Goal: Information Seeking & Learning: Find specific page/section

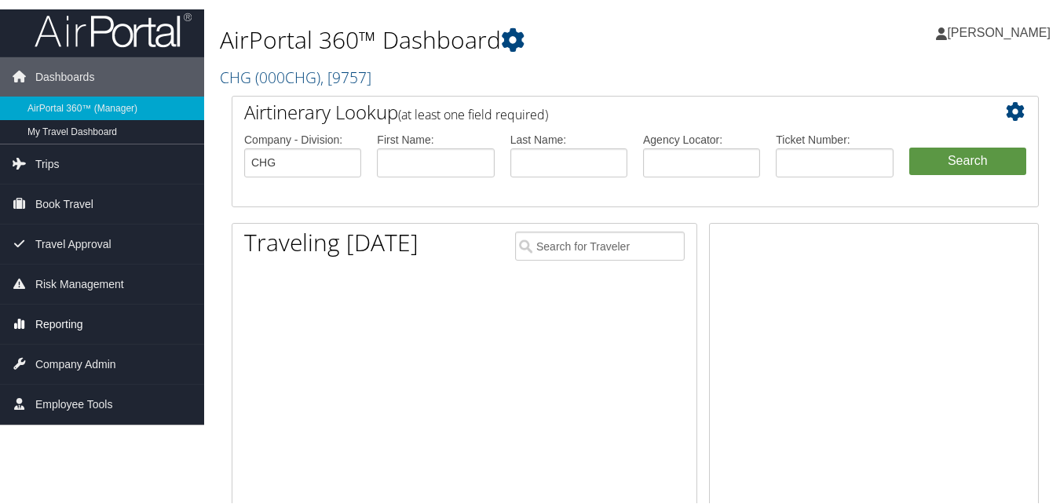
click at [59, 319] on span "Reporting" at bounding box center [59, 322] width 48 height 39
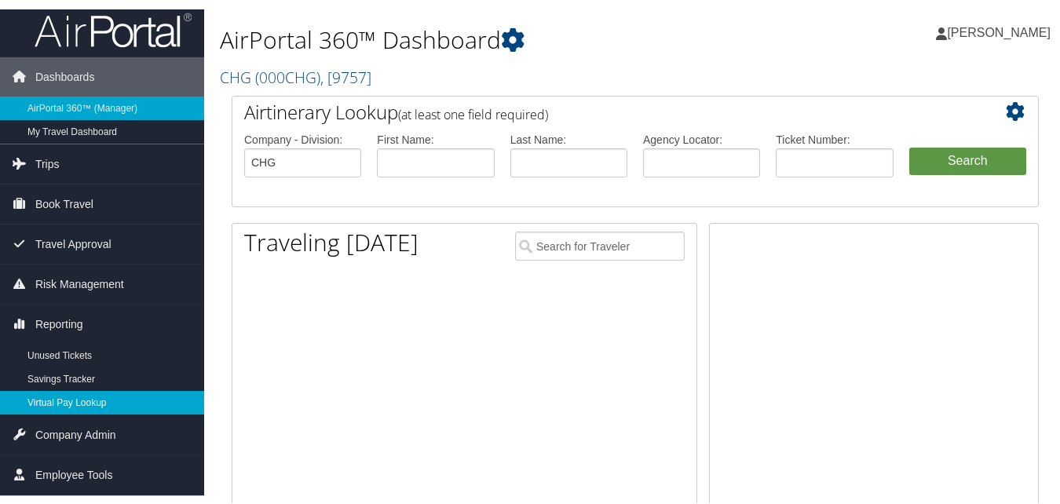
click at [68, 394] on link "Virtual Pay Lookup" at bounding box center [102, 401] width 204 height 24
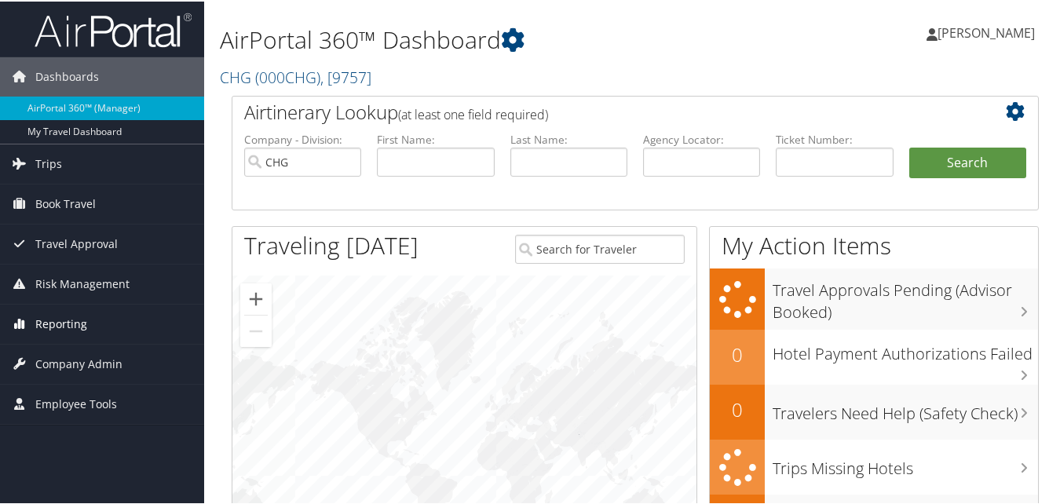
click at [59, 318] on span "Reporting" at bounding box center [61, 322] width 52 height 39
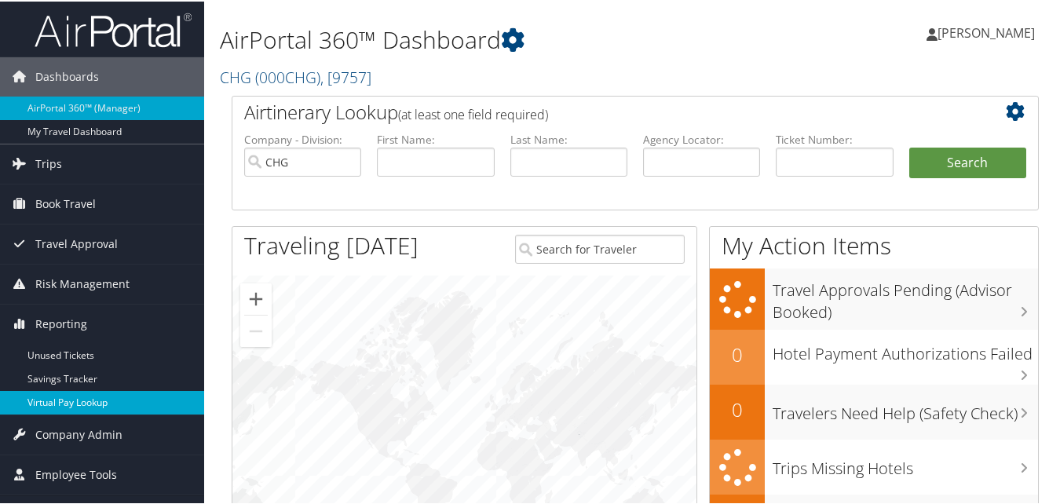
click at [66, 400] on link "Virtual Pay Lookup" at bounding box center [102, 401] width 204 height 24
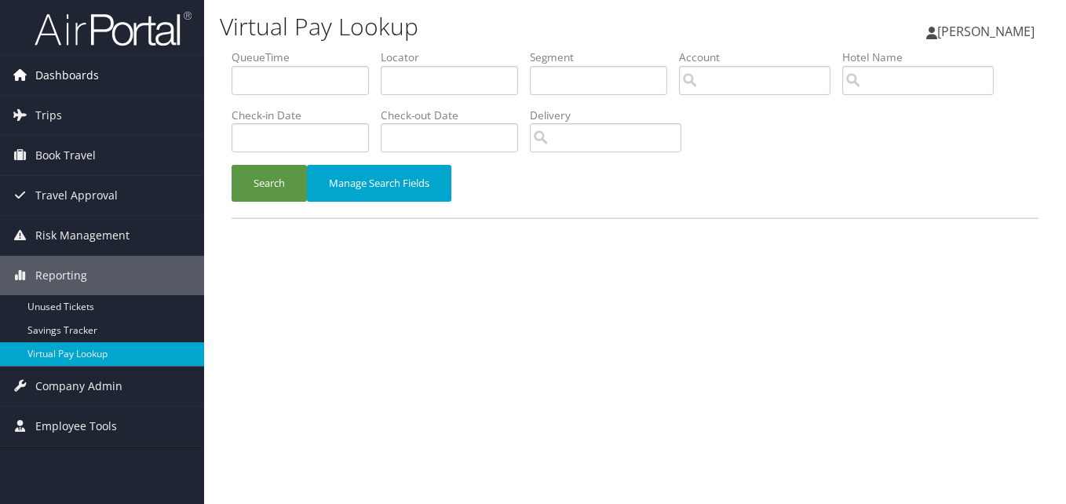
click at [93, 79] on span "Dashboards" at bounding box center [67, 75] width 64 height 39
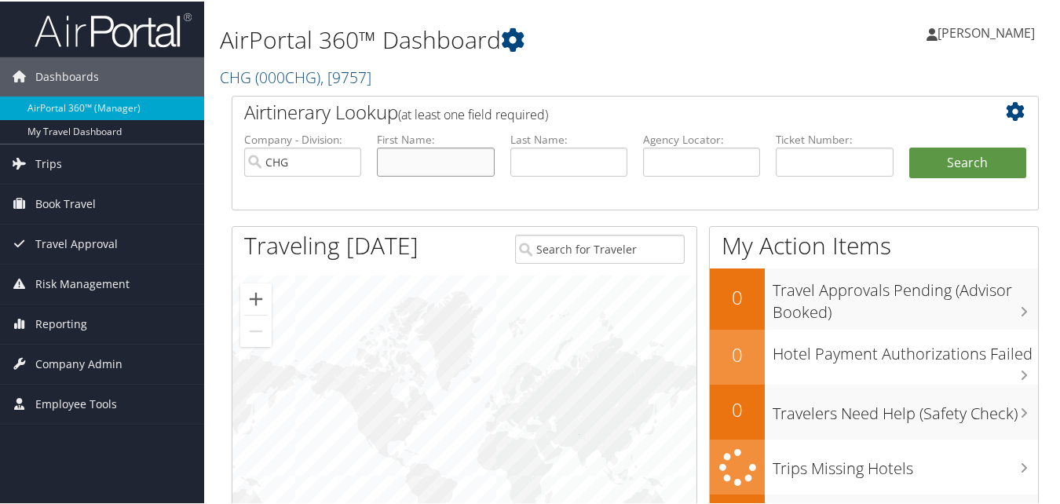
click at [425, 165] on input "text" at bounding box center [435, 160] width 117 height 29
paste input "Shankar, Prashant"
drag, startPoint x: 430, startPoint y: 159, endPoint x: 376, endPoint y: 153, distance: 53.8
click at [377, 153] on input "Shankar, Prashant" at bounding box center [435, 160] width 117 height 29
type input "Prashant"
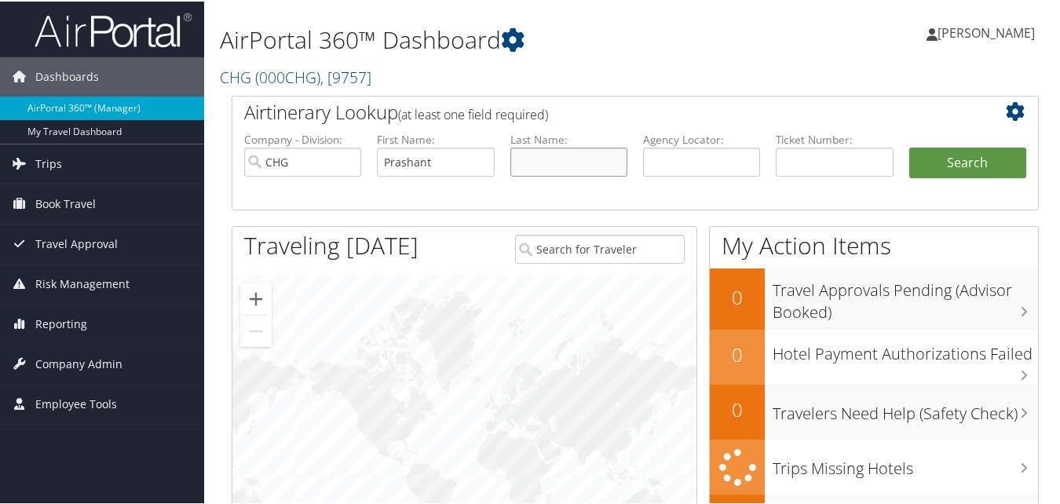
click at [546, 174] on input "text" at bounding box center [568, 160] width 117 height 29
paste input "Shankar,"
type input "Shankar"
click at [973, 162] on button "Search" at bounding box center [967, 161] width 117 height 31
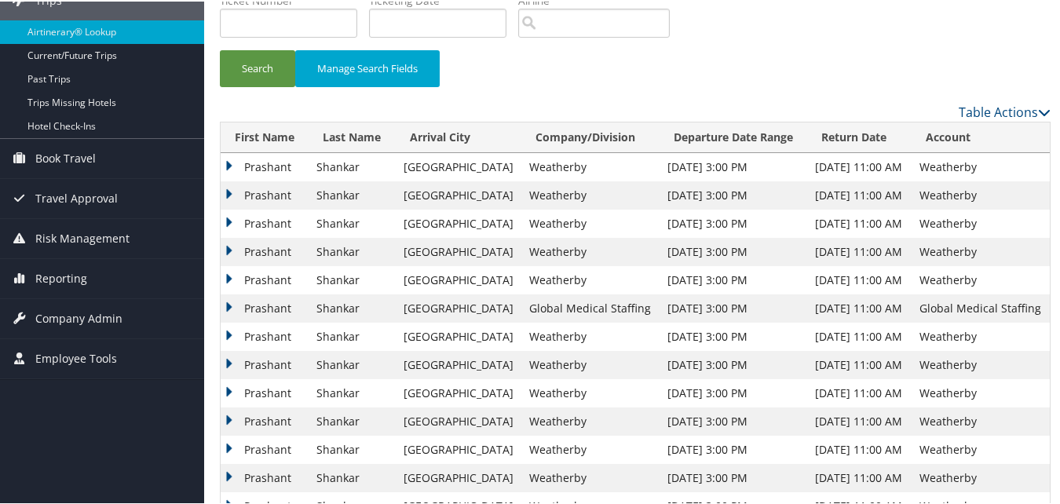
scroll to position [314, 0]
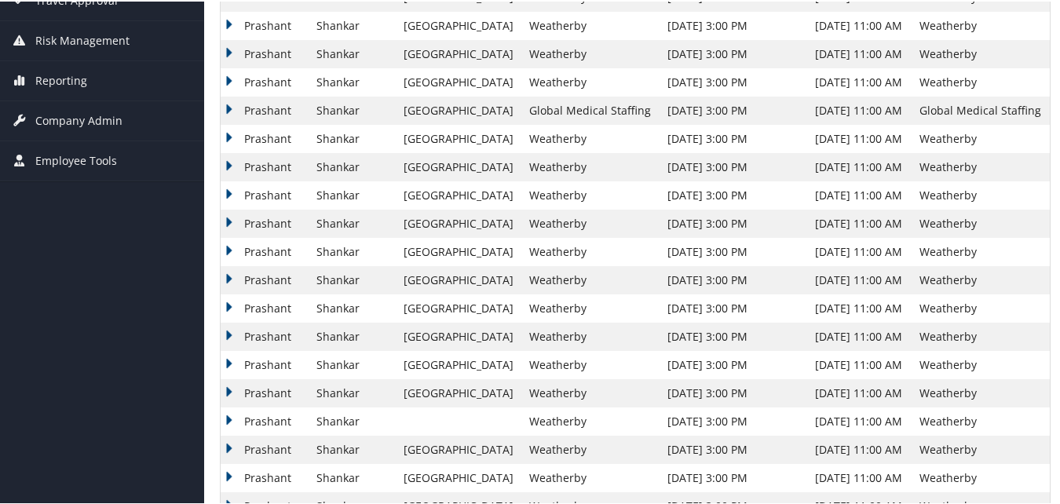
click at [228, 221] on td "Prashant" at bounding box center [265, 222] width 88 height 28
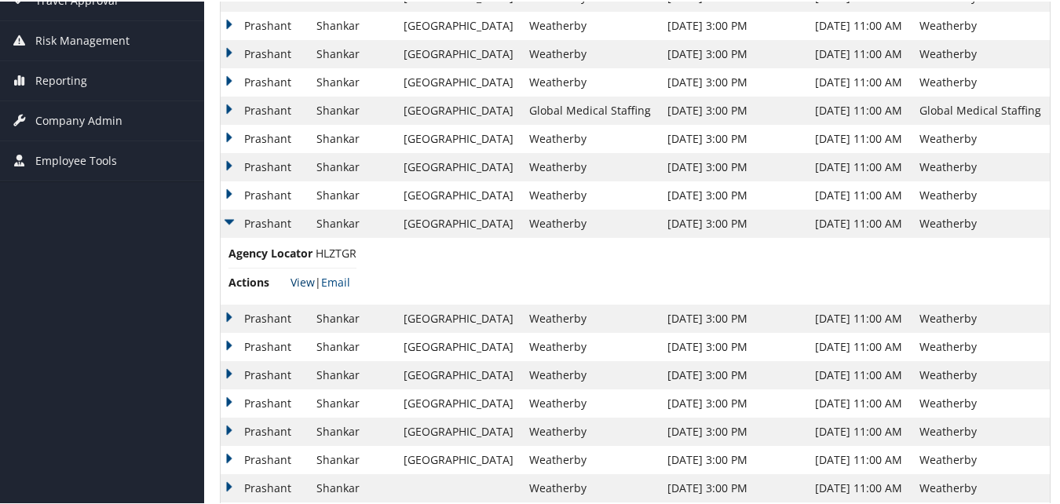
click at [298, 285] on link "View" at bounding box center [303, 280] width 24 height 15
click at [227, 316] on td "Prashant" at bounding box center [265, 317] width 88 height 28
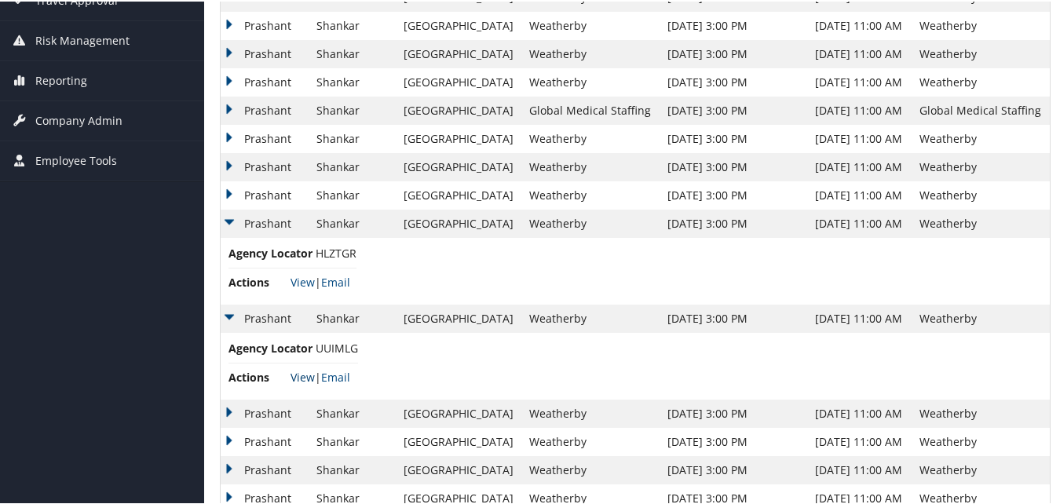
click at [302, 375] on link "View" at bounding box center [303, 375] width 24 height 15
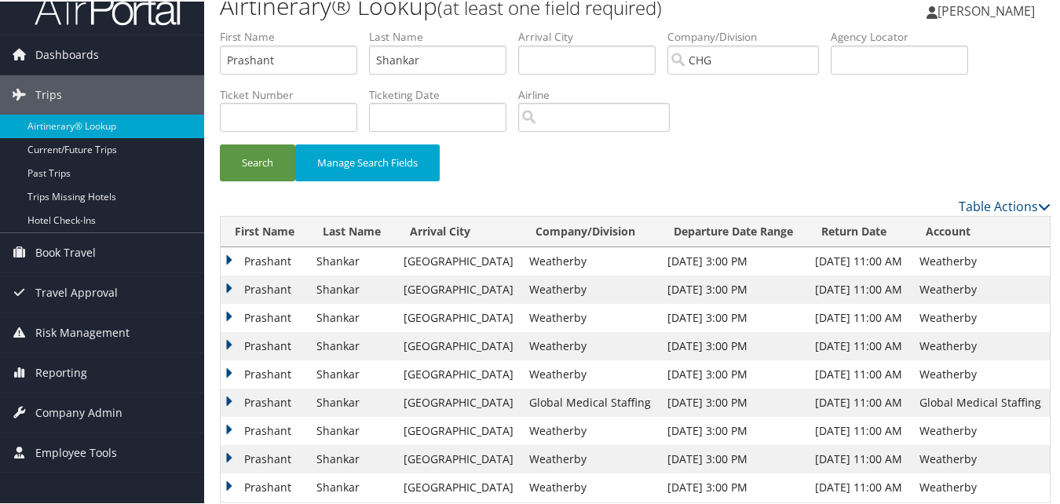
scroll to position [0, 0]
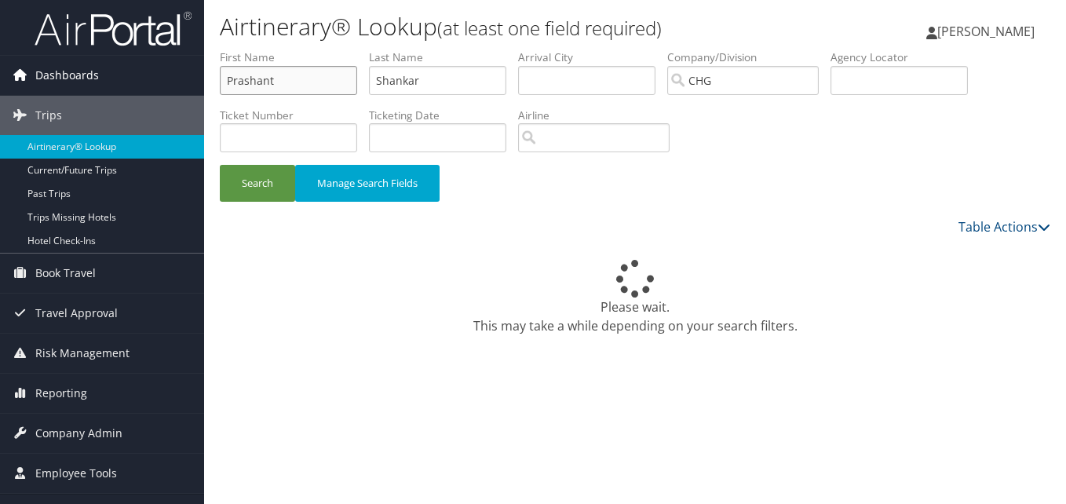
drag, startPoint x: 290, startPoint y: 85, endPoint x: 92, endPoint y: 84, distance: 197.9
click at [92, 84] on div "Dashboards AirPortal 360™ (Manager) My Travel Dashboard Trips Airtinerary® Look…" at bounding box center [533, 252] width 1066 height 504
paste input "[PERSON_NAME]"
drag, startPoint x: 268, startPoint y: 82, endPoint x: 212, endPoint y: 80, distance: 55.8
click at [220, 80] on form "First Name [PERSON_NAME] Last Name Shankar Departure City Arrival City Company/…" at bounding box center [635, 133] width 831 height 168
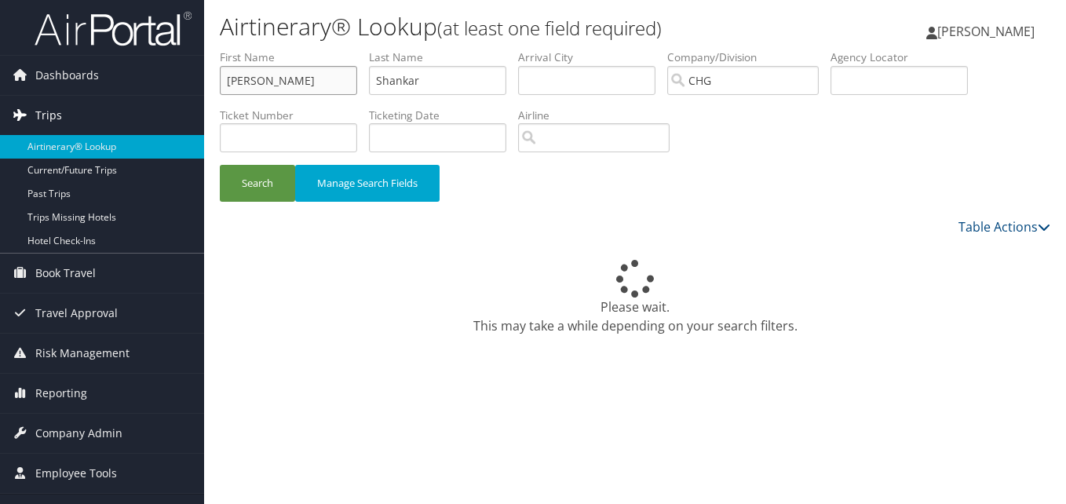
type input "[PERSON_NAME]"
drag, startPoint x: 133, startPoint y: 100, endPoint x: 148, endPoint y: 108, distance: 16.2
click at [142, 111] on div "Dashboards AirPortal 360™ (Manager) My Travel Dashboard Trips Airtinerary® Look…" at bounding box center [533, 252] width 1066 height 504
paste input "[PERSON_NAME],"
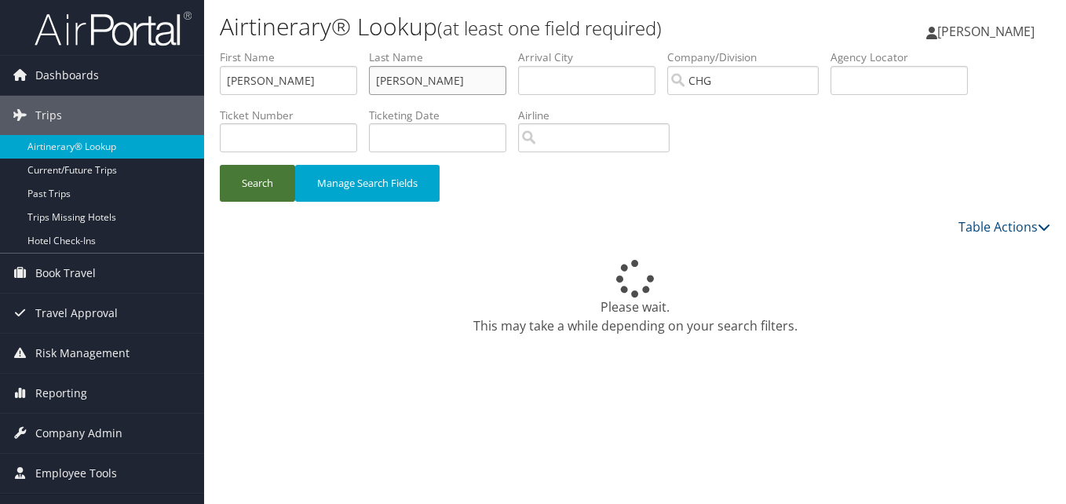
type input "Nadler"
click at [265, 185] on button "Search" at bounding box center [257, 183] width 75 height 37
click at [263, 181] on button "Search" at bounding box center [257, 183] width 75 height 37
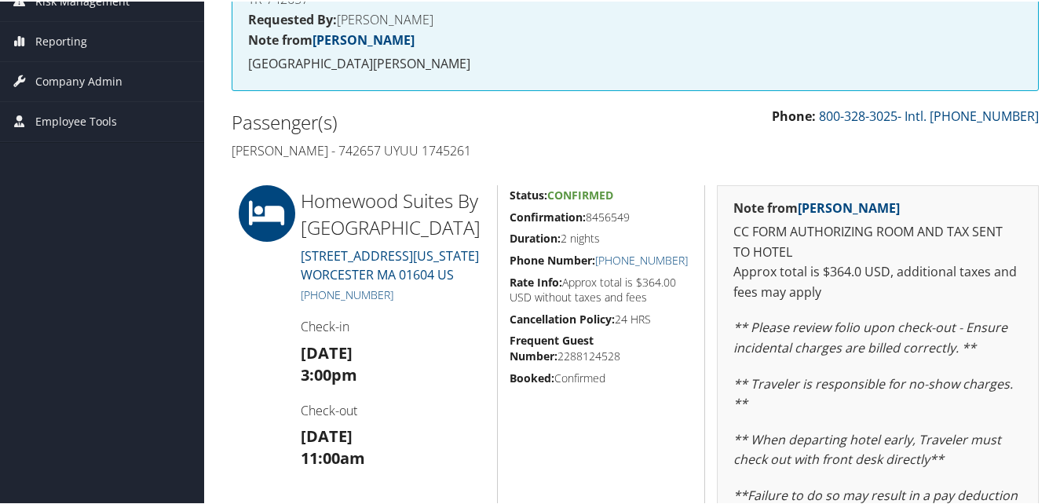
scroll to position [314, 0]
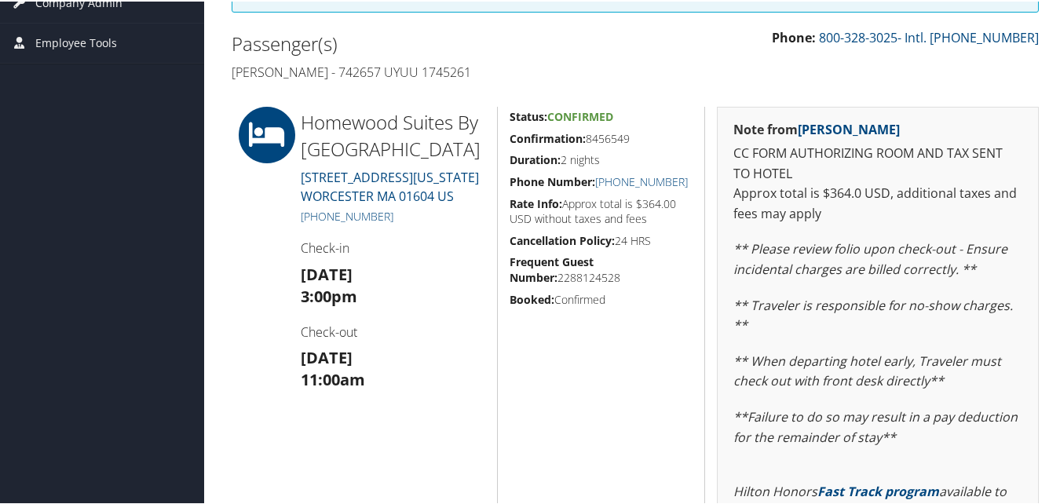
drag, startPoint x: 509, startPoint y: 137, endPoint x: 634, endPoint y: 139, distance: 124.9
click at [634, 139] on h5 "Confirmation: 8456549" at bounding box center [602, 138] width 184 height 16
copy h5 "Confirmation: 8456549"
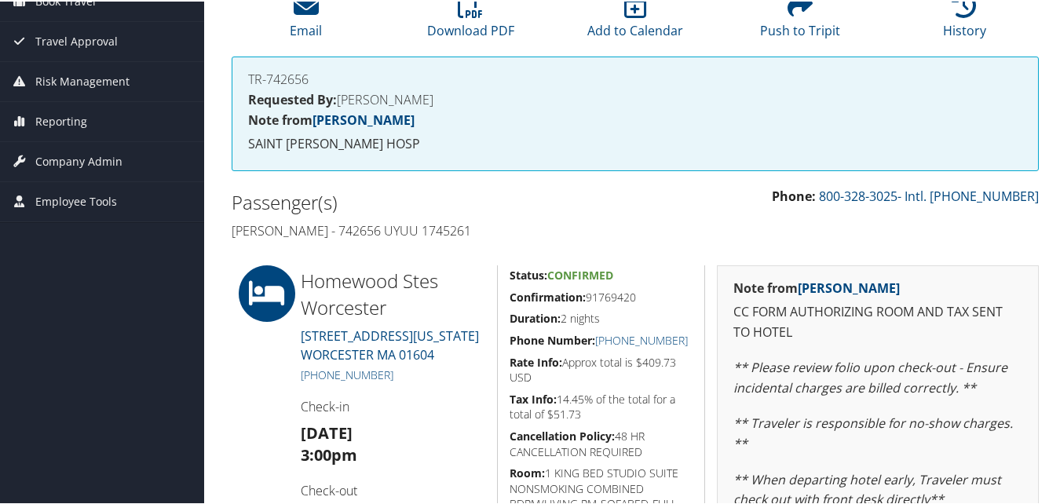
scroll to position [157, 0]
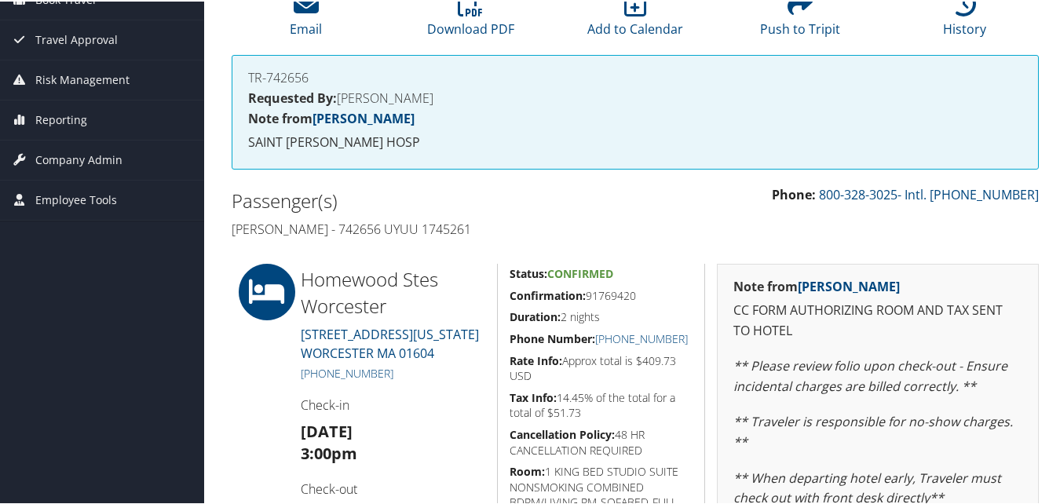
drag, startPoint x: 505, startPoint y: 297, endPoint x: 655, endPoint y: 294, distance: 150.0
copy h5 "Confirmation: 91769420"
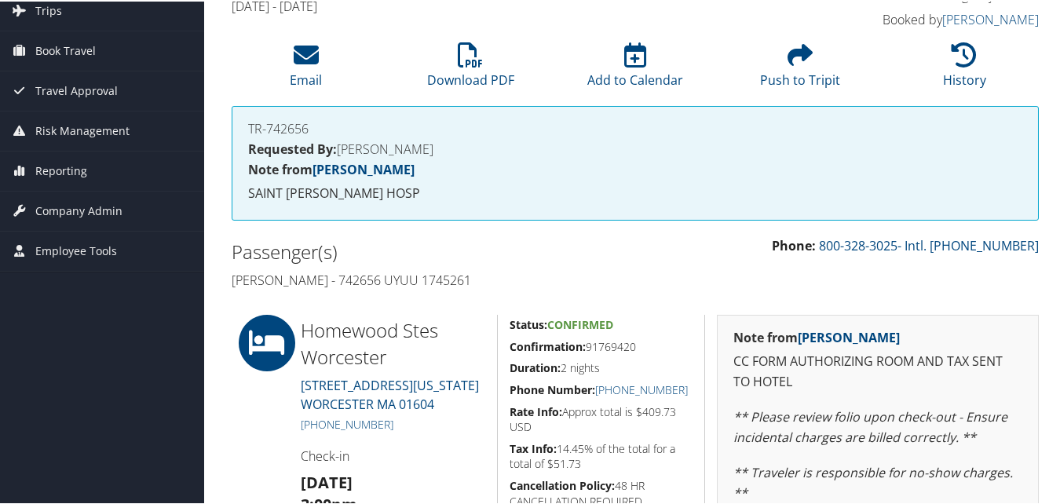
scroll to position [79, 0]
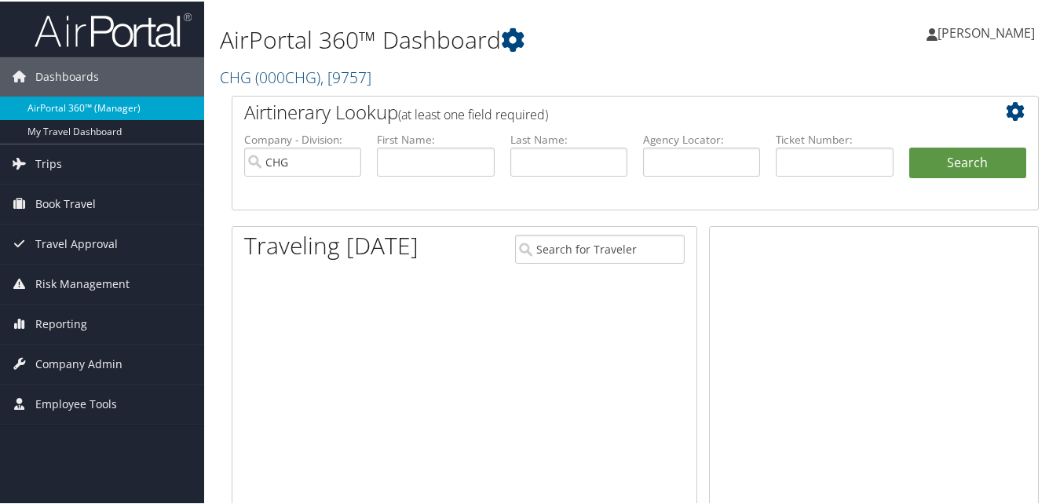
click at [52, 107] on link "AirPortal 360™ (Manager)" at bounding box center [102, 107] width 204 height 24
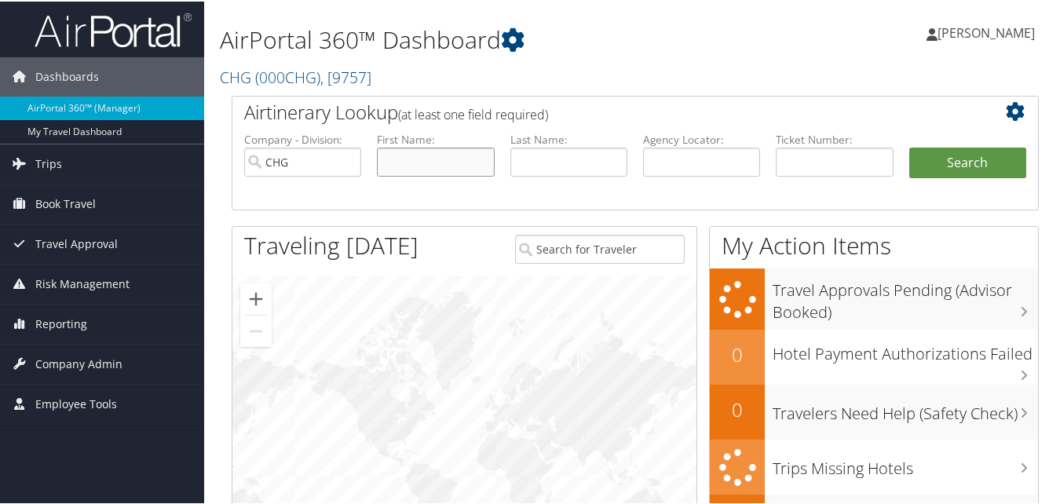
click at [426, 174] on input "text" at bounding box center [435, 160] width 117 height 29
paste input "[PERSON_NAME]"
drag, startPoint x: 422, startPoint y: 159, endPoint x: 358, endPoint y: 167, distance: 64.9
click at [358, 167] on ul "Company - Division: CHG First Name: Nadler, Evan Last Name: Agency Locator: Dep…" at bounding box center [635, 169] width 798 height 79
type input "[PERSON_NAME]"
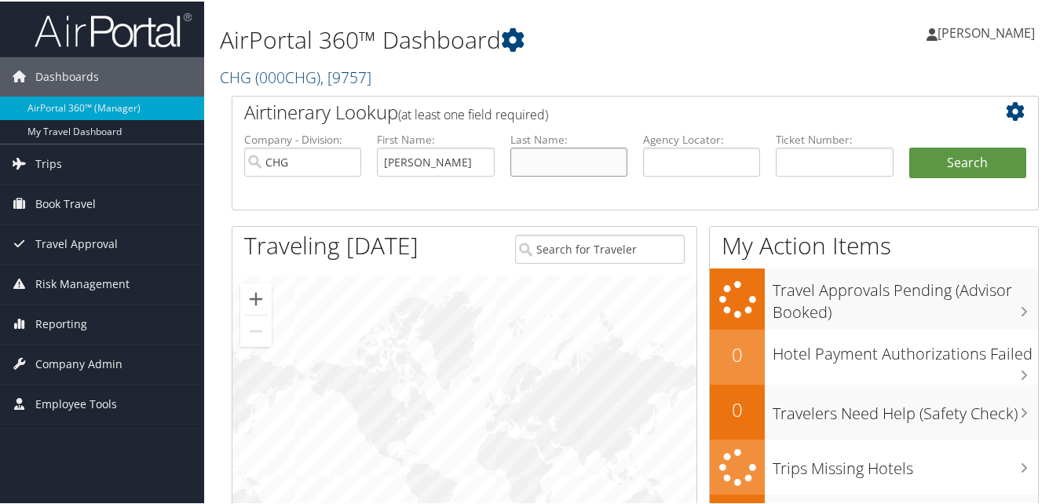
click at [531, 162] on input "text" at bounding box center [568, 160] width 117 height 29
paste input "Nadler,"
type input "[PERSON_NAME]"
click at [936, 163] on button "Search" at bounding box center [967, 161] width 117 height 31
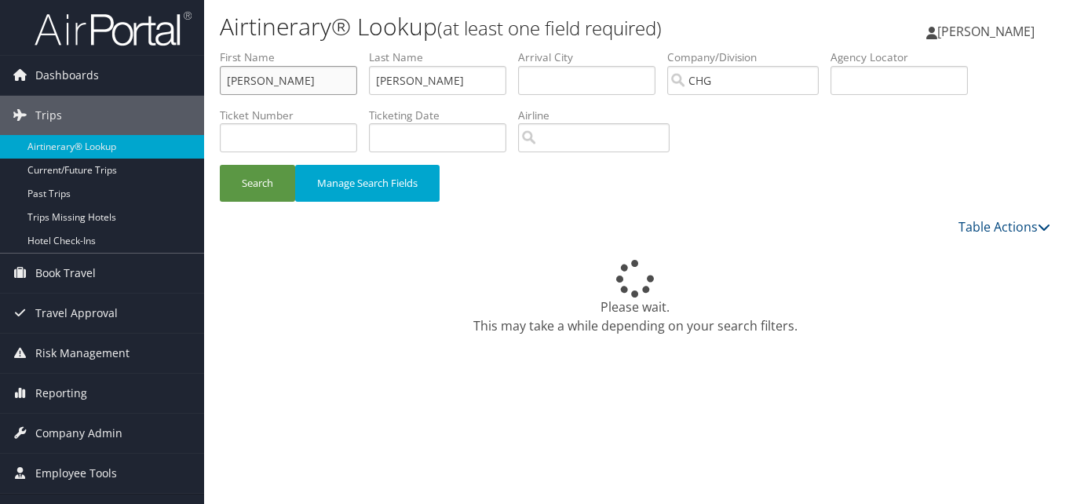
drag, startPoint x: 271, startPoint y: 87, endPoint x: 210, endPoint y: 88, distance: 60.5
click at [220, 88] on form "First Name Evan Last Name Nadler Departure City Arrival City Company/Division C…" at bounding box center [635, 133] width 831 height 168
paste input "Stevenson, Paul Ward"
drag, startPoint x: 287, startPoint y: 82, endPoint x: 220, endPoint y: 84, distance: 66.8
click at [220, 84] on input "Stevenson, Paul Ward" at bounding box center [288, 80] width 137 height 29
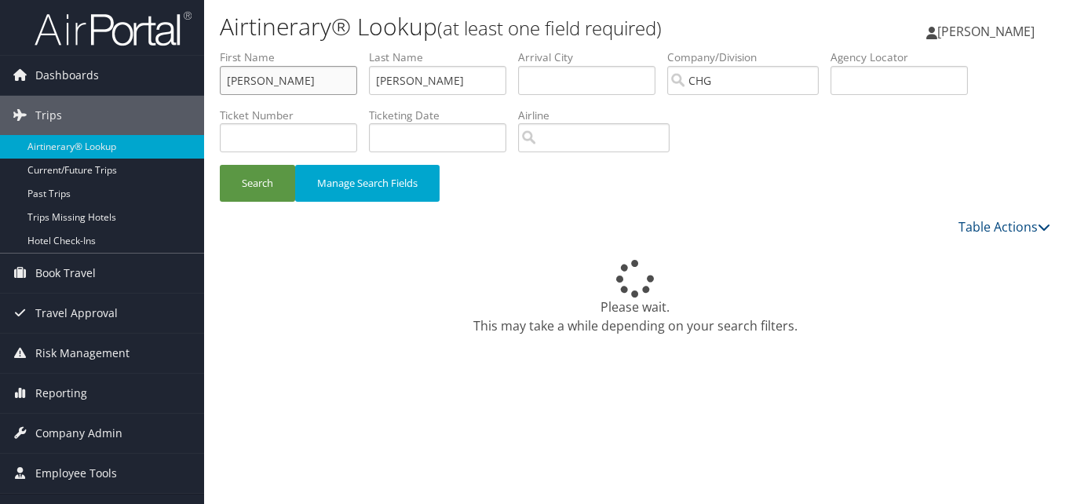
type input "Paul Ward"
drag, startPoint x: 436, startPoint y: 82, endPoint x: 319, endPoint y: 104, distance: 118.9
click at [319, 49] on ul "First Name Paul Ward Last Name Nadler Departure City Arrival City Company/Divis…" at bounding box center [635, 49] width 831 height 0
paste input "Stevenson,"
type input "Stevenson"
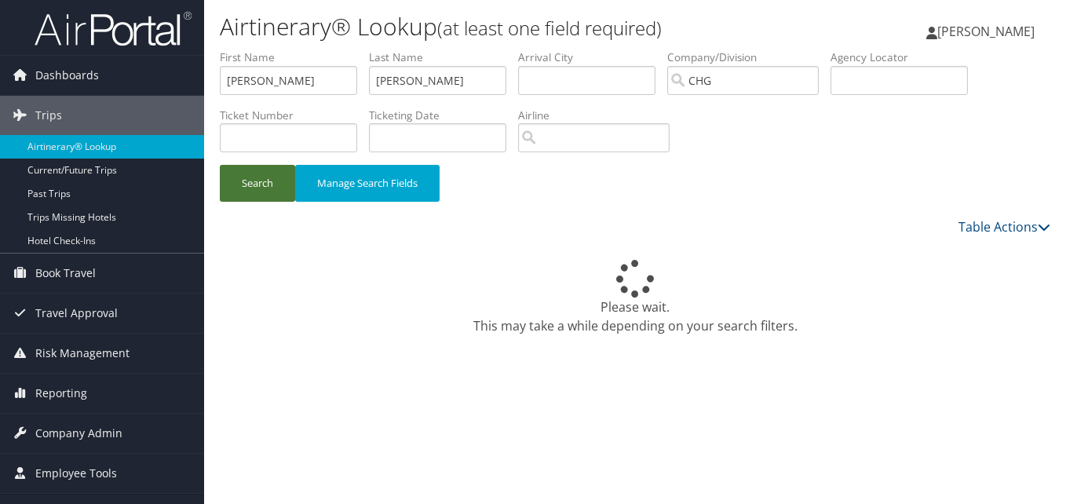
click at [269, 185] on button "Search" at bounding box center [257, 183] width 75 height 37
drag, startPoint x: 295, startPoint y: 79, endPoint x: 189, endPoint y: 81, distance: 106.0
click at [189, 81] on div "Dashboards AirPortal 360™ (Manager) My Travel Dashboard Trips Airtinerary® Look…" at bounding box center [533, 252] width 1066 height 504
paste input "Memon, Sehrish"
drag, startPoint x: 273, startPoint y: 82, endPoint x: 212, endPoint y: 82, distance: 61.2
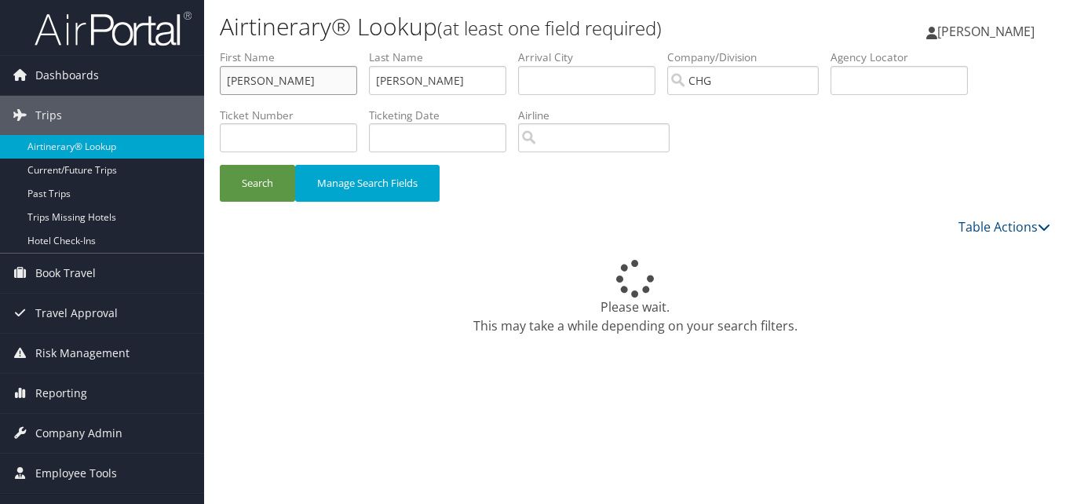
click at [220, 82] on form "First Name Memon, Sehrish Last Name Stevenson Departure City Arrival City Compa…" at bounding box center [635, 133] width 831 height 168
type input "Sehrish"
drag, startPoint x: 426, startPoint y: 66, endPoint x: 260, endPoint y: 94, distance: 168.1
click at [260, 49] on ul "First Name Sehrish Last Name Stevenson Departure City Arrival City Company/Divi…" at bounding box center [635, 49] width 831 height 0
paste input "Memon,"
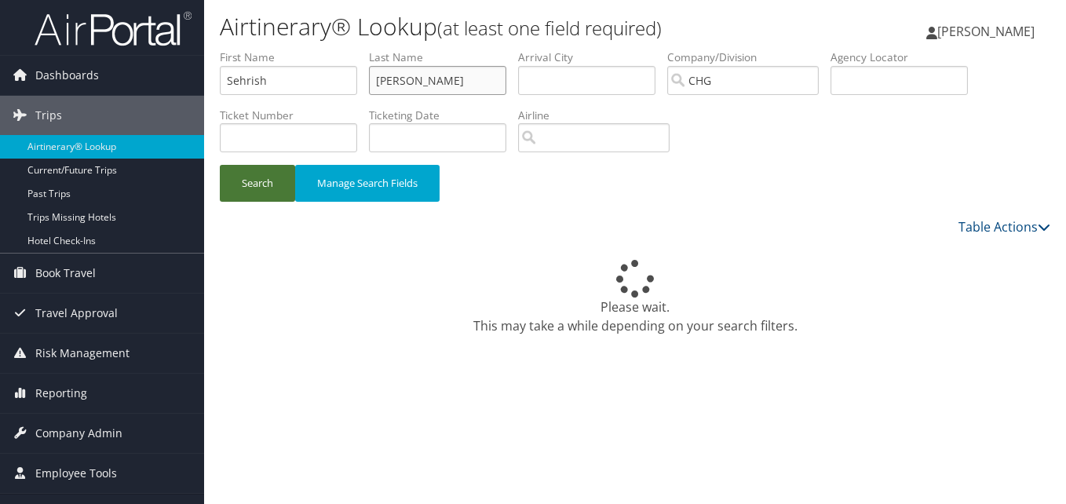
type input "Memon"
click at [267, 178] on button "Search" at bounding box center [257, 183] width 75 height 37
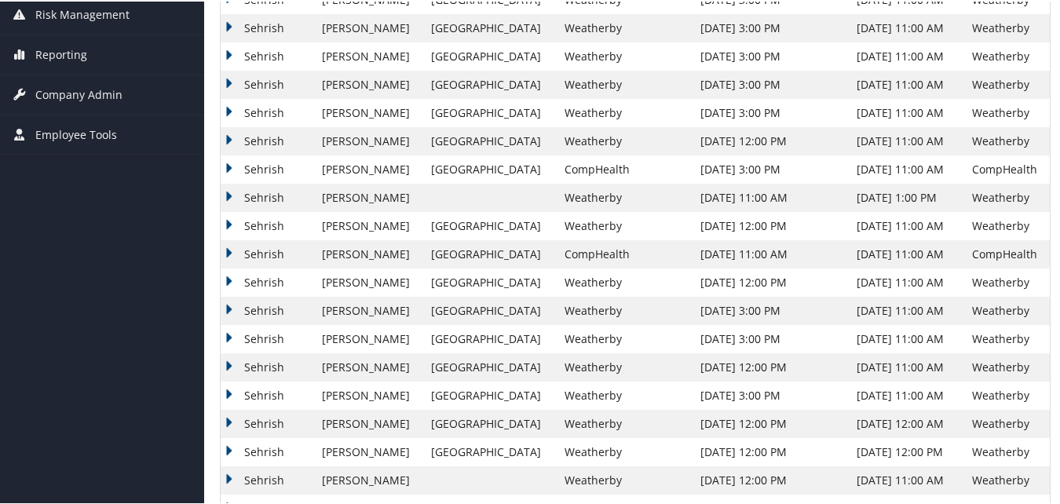
scroll to position [313, 0]
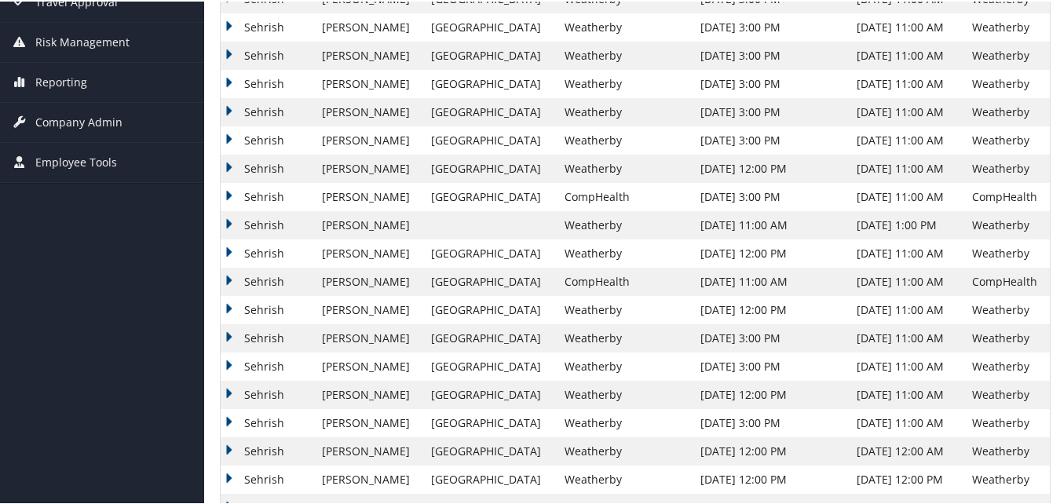
click at [232, 166] on td "Sehrish" at bounding box center [267, 167] width 93 height 28
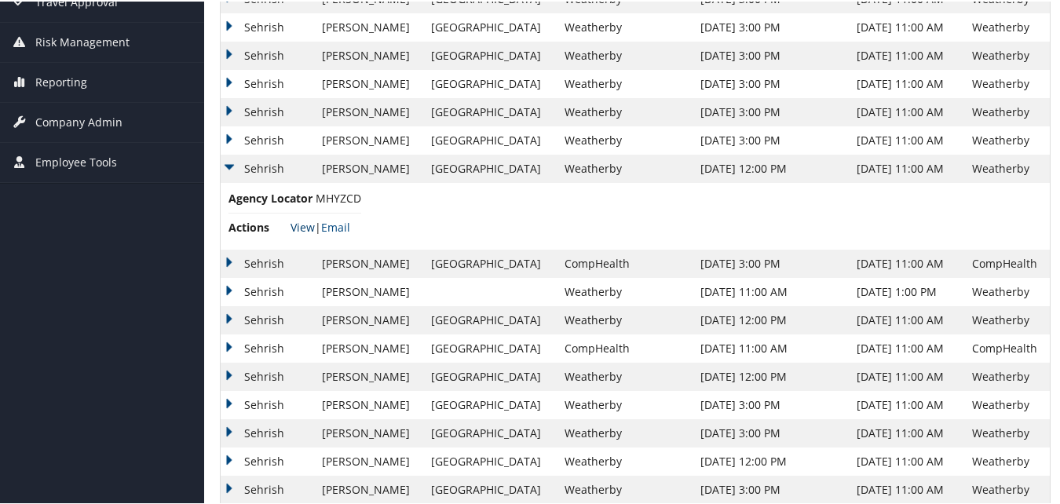
click at [302, 224] on link "View" at bounding box center [303, 225] width 24 height 15
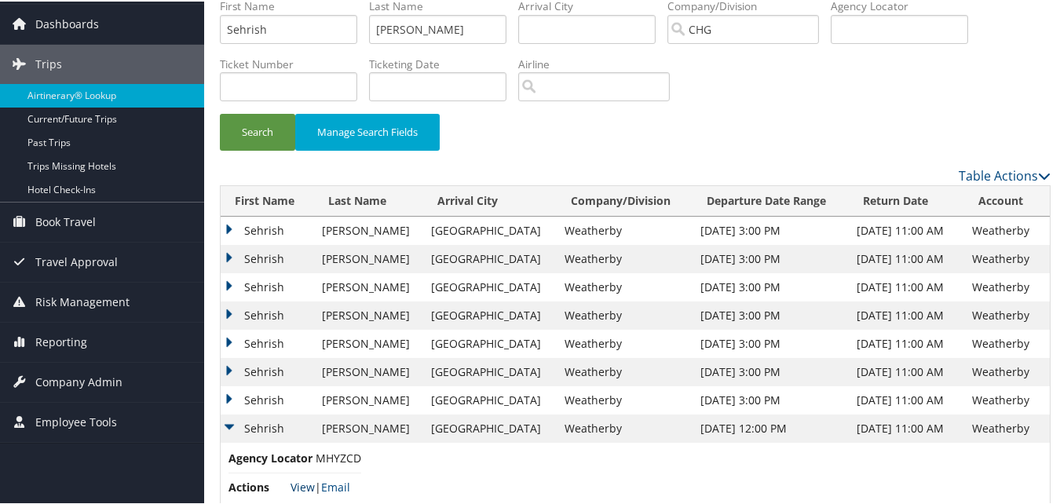
scroll to position [157, 0]
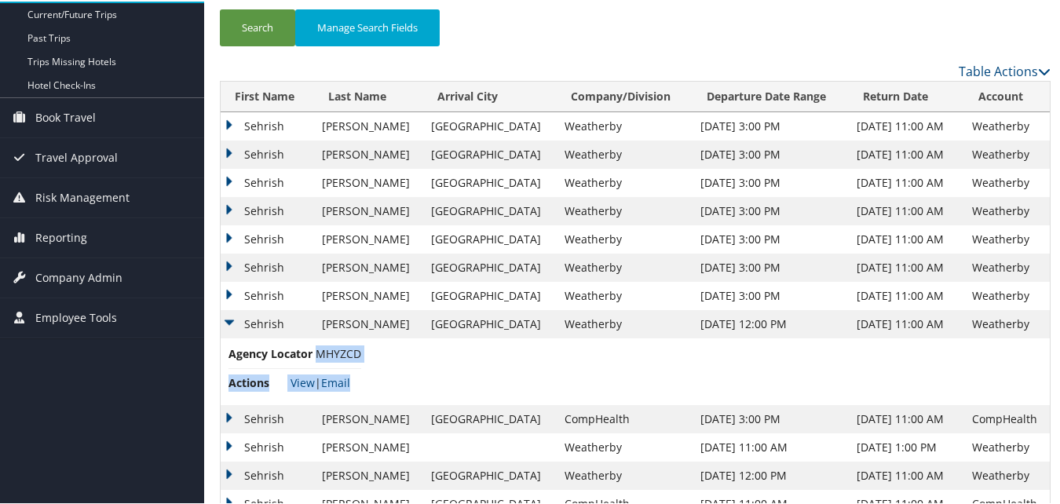
drag, startPoint x: 366, startPoint y: 355, endPoint x: 316, endPoint y: 355, distance: 49.5
click at [316, 355] on td "Agency Locator MHYZCD Actions View | Email" at bounding box center [635, 370] width 829 height 67
drag, startPoint x: 316, startPoint y: 355, endPoint x: 376, endPoint y: 354, distance: 59.7
click at [376, 354] on td "Agency Locator MHYZCD Actions View | Email" at bounding box center [635, 370] width 829 height 67
drag, startPoint x: 362, startPoint y: 354, endPoint x: 340, endPoint y: 354, distance: 22.0
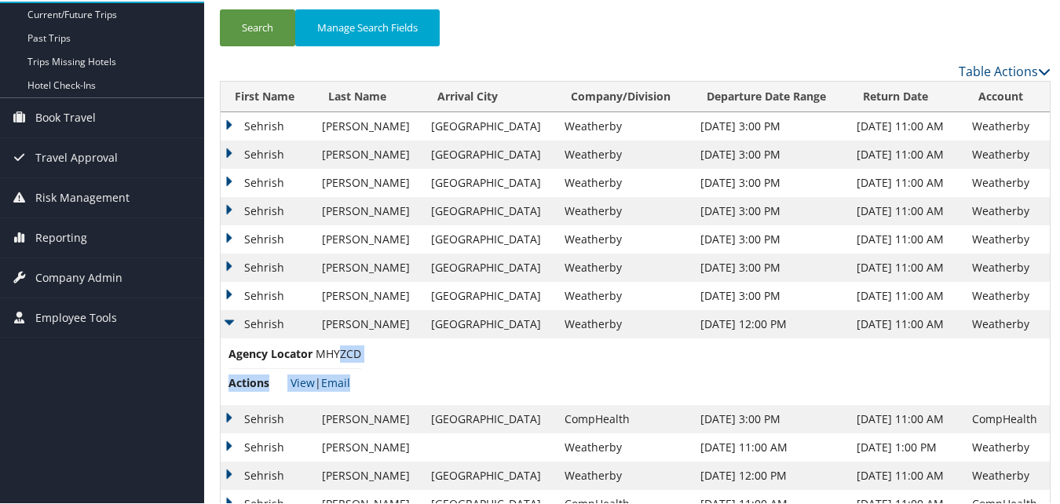
click at [340, 354] on td "Agency Locator MHYZCD Actions View | Email" at bounding box center [635, 370] width 829 height 67
drag, startPoint x: 340, startPoint y: 354, endPoint x: 354, endPoint y: 347, distance: 15.8
click at [360, 351] on span "MHYZCD" at bounding box center [339, 352] width 46 height 15
copy span "MHYZCD"
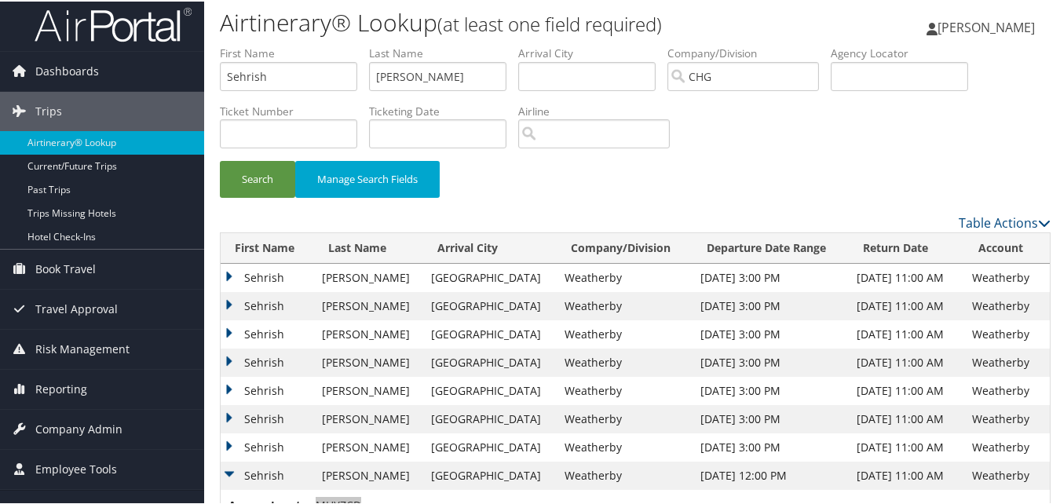
scroll to position [0, 0]
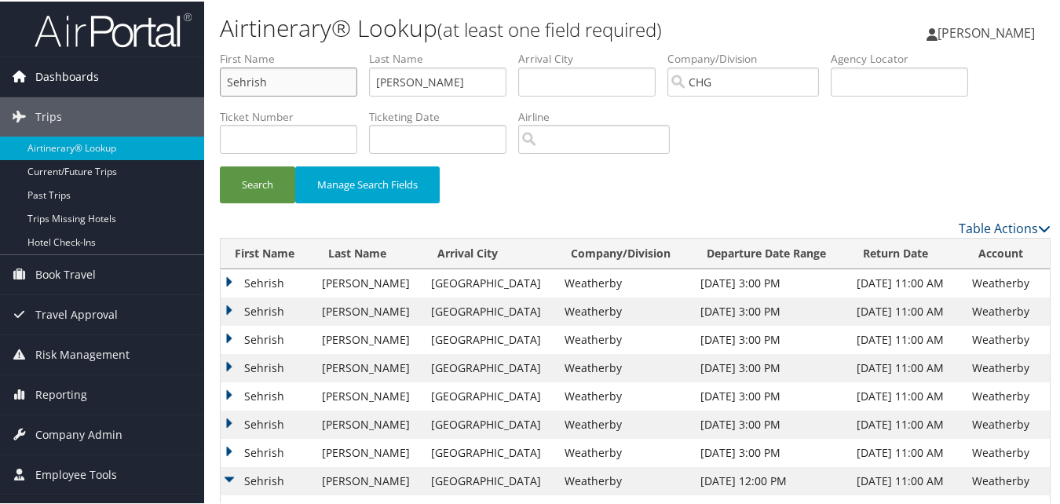
drag, startPoint x: 282, startPoint y: 85, endPoint x: 101, endPoint y: 82, distance: 180.6
paste input "Weir, Norman"
drag, startPoint x: 258, startPoint y: 81, endPoint x: 213, endPoint y: 92, distance: 46.1
click at [220, 92] on form "First Name Weir, Norman Last Name Memon Departure City Arrival City Company/Div…" at bounding box center [635, 133] width 831 height 168
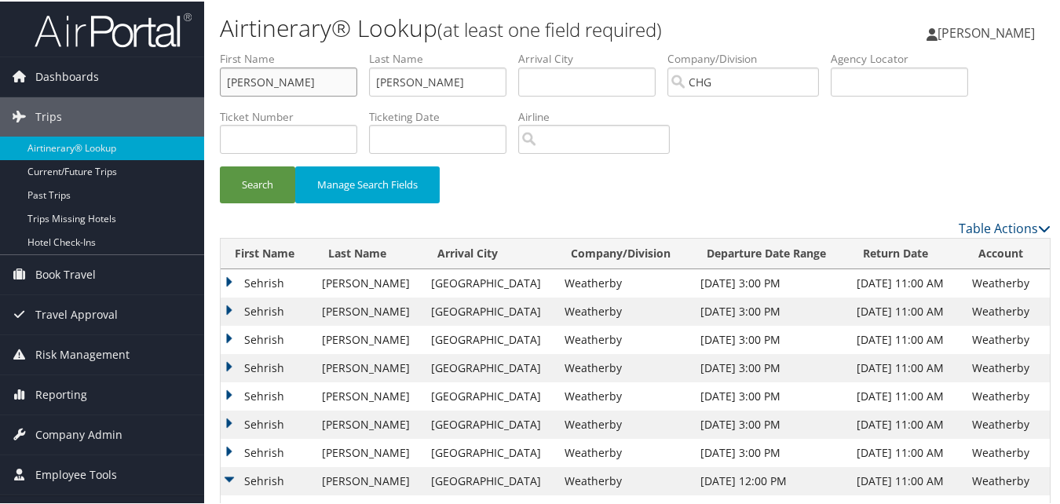
type input "Norman"
drag, startPoint x: 407, startPoint y: 86, endPoint x: 266, endPoint y: 101, distance: 141.3
click at [266, 49] on ul "First Name Norman Last Name Memon Departure City Arrival City Company/Division …" at bounding box center [635, 49] width 831 height 0
paste input "Weir,"
type input "Weir"
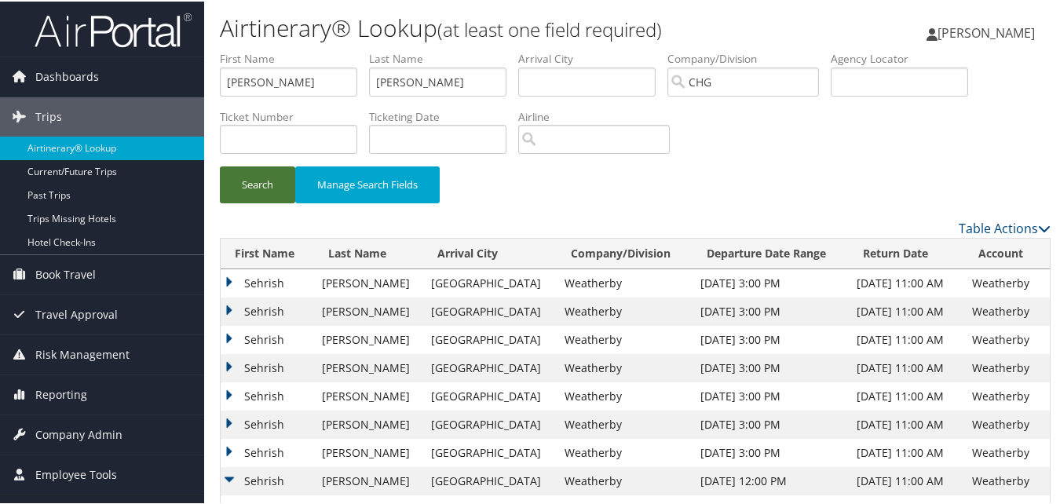
click at [252, 179] on button "Search" at bounding box center [257, 183] width 75 height 37
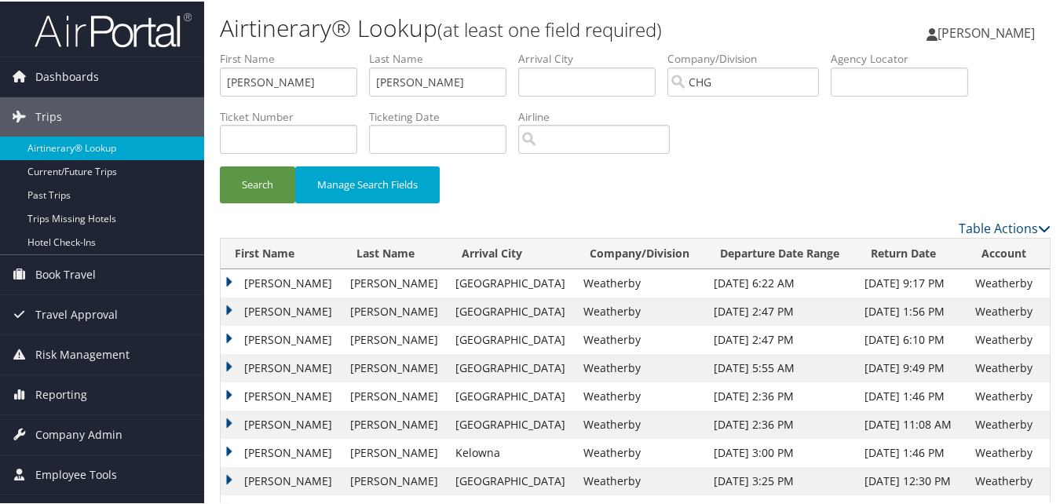
click at [232, 393] on td "Norman" at bounding box center [282, 395] width 122 height 28
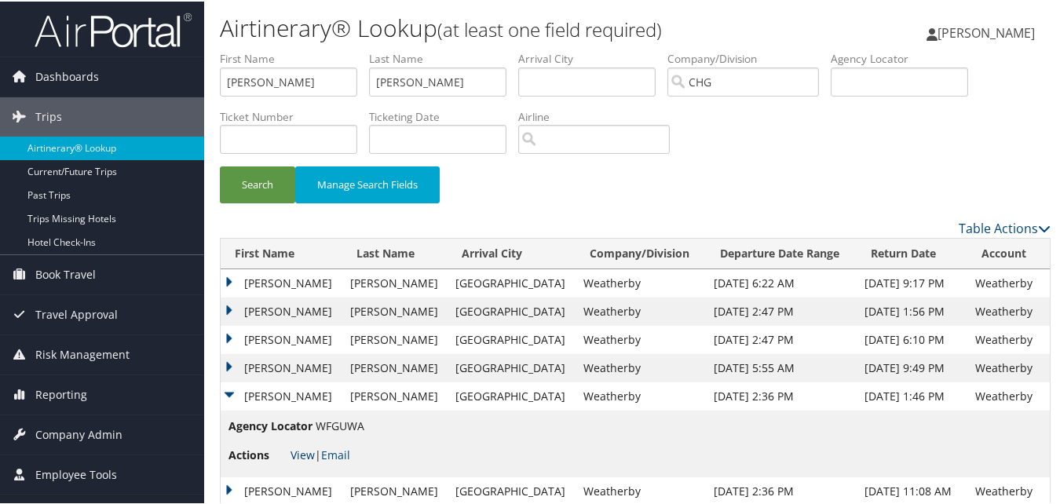
click at [303, 454] on link "View" at bounding box center [303, 453] width 24 height 15
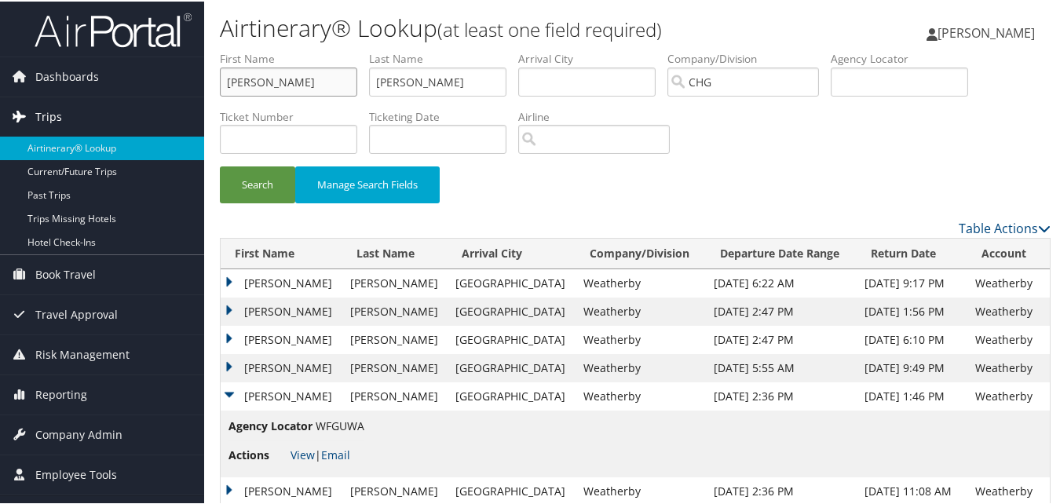
drag, startPoint x: 293, startPoint y: 81, endPoint x: 79, endPoint y: 106, distance: 215.8
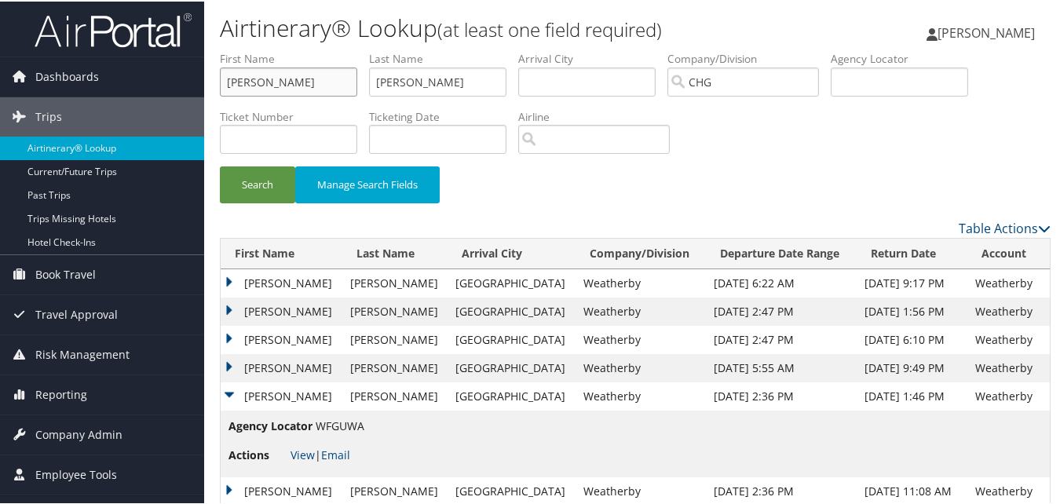
paste input "Chang, Basil"
drag, startPoint x: 267, startPoint y: 79, endPoint x: 209, endPoint y: 87, distance: 58.6
click at [220, 87] on form "First Name Chang, Basil Last Name Weir Departure City Arrival City Company/Divi…" at bounding box center [635, 133] width 831 height 168
type input "Basil"
drag, startPoint x: 414, startPoint y: 81, endPoint x: 365, endPoint y: 91, distance: 49.7
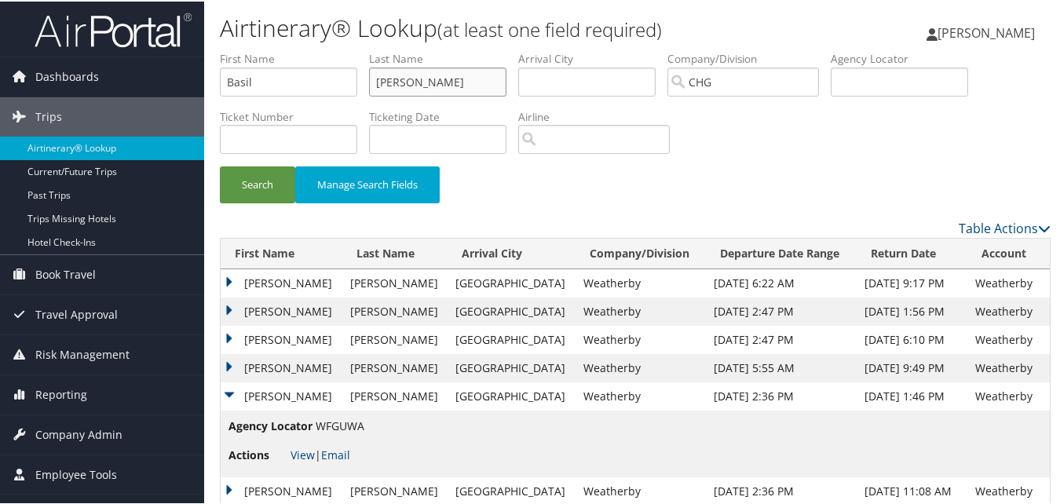
click at [367, 49] on ul "First Name Basil Last Name Weir Departure City Arrival City Company/Division CH…" at bounding box center [635, 49] width 831 height 0
paste input "Chang,"
type input "Chang"
click at [273, 181] on button "Search" at bounding box center [257, 183] width 75 height 37
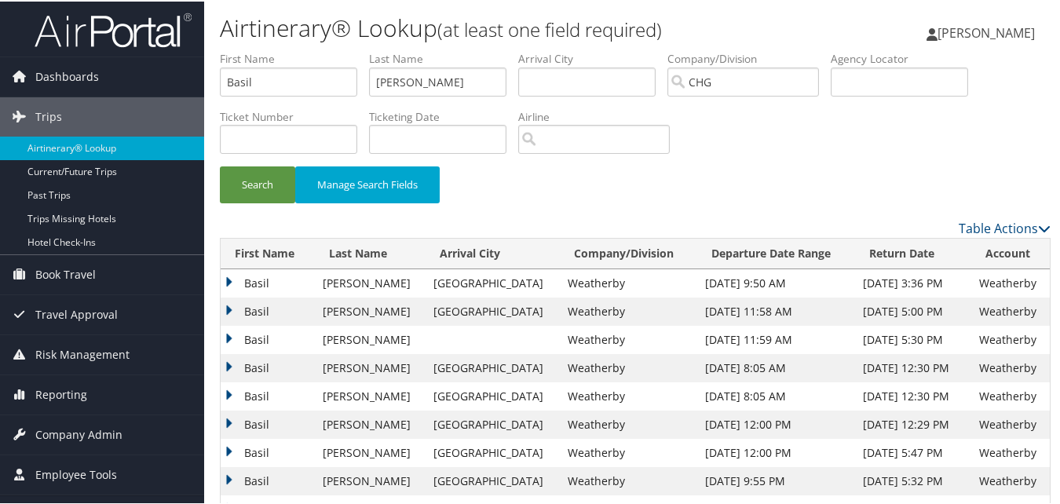
click at [228, 364] on td "Basil" at bounding box center [268, 367] width 94 height 28
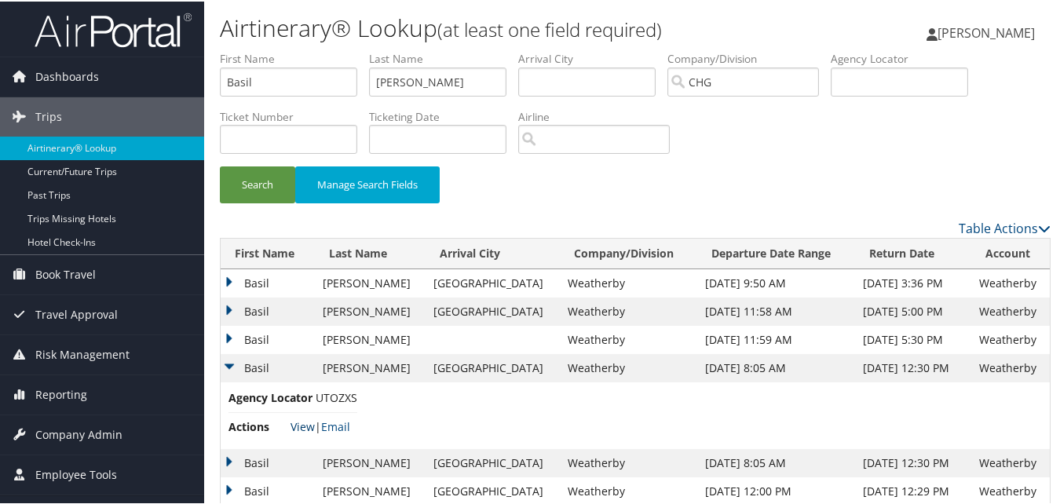
click at [298, 427] on link "View" at bounding box center [303, 425] width 24 height 15
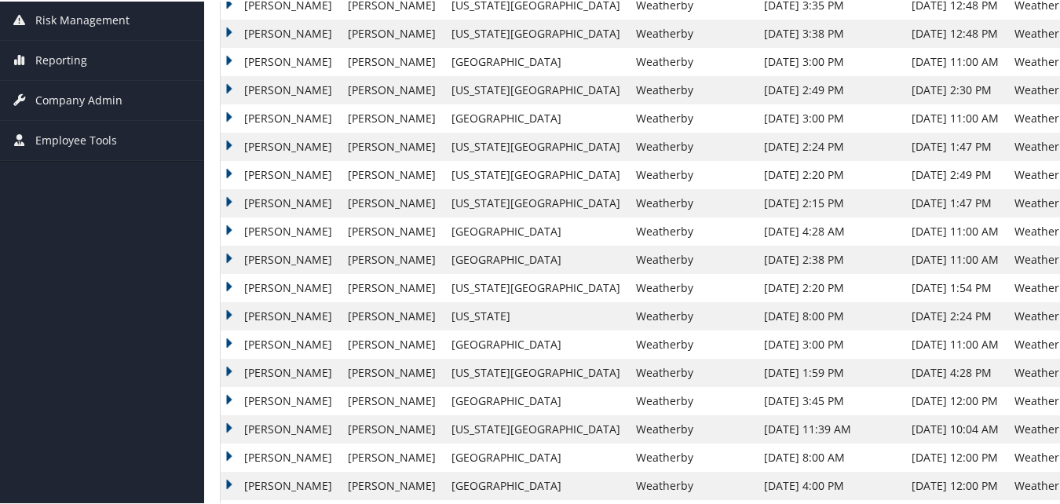
scroll to position [20, 0]
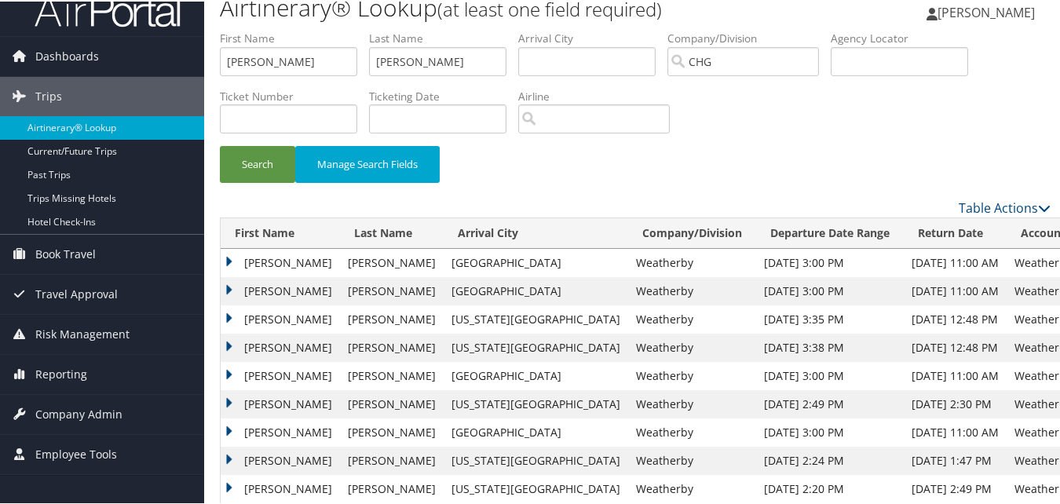
click at [229, 289] on td "[PERSON_NAME]" at bounding box center [280, 290] width 119 height 28
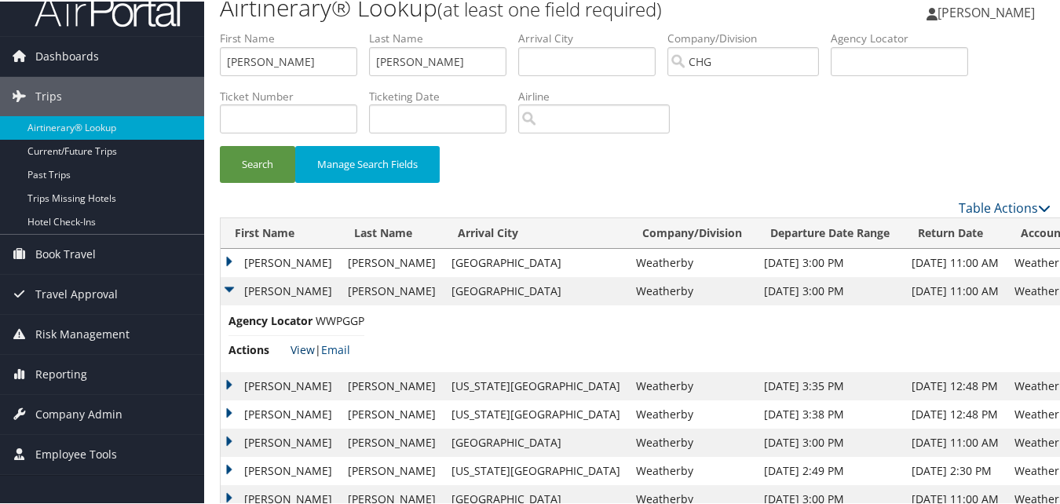
click at [299, 353] on link "View" at bounding box center [303, 348] width 24 height 15
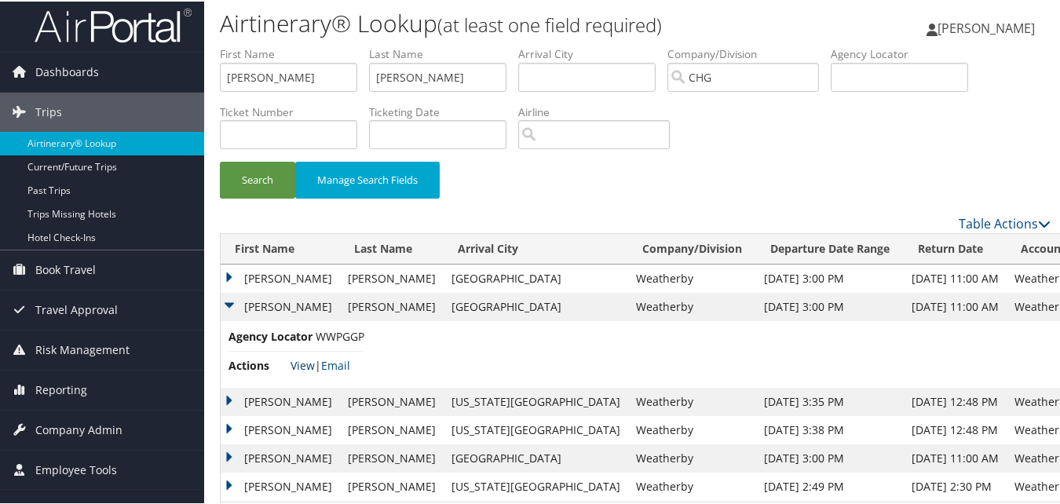
scroll to position [0, 0]
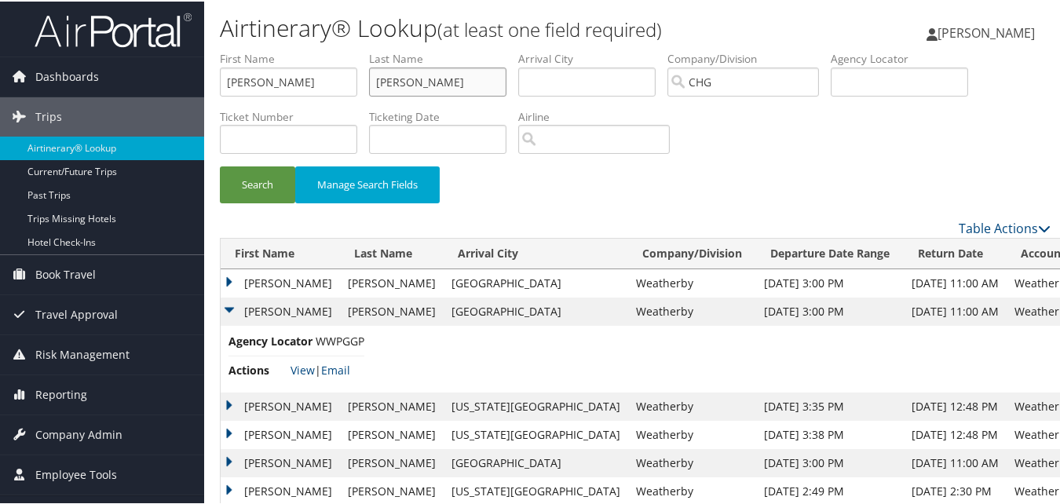
drag, startPoint x: 431, startPoint y: 79, endPoint x: 398, endPoint y: 79, distance: 33.0
click at [431, 79] on input "[PERSON_NAME]" at bounding box center [437, 80] width 137 height 29
drag, startPoint x: 190, startPoint y: 95, endPoint x: 167, endPoint y: 95, distance: 22.8
paste input "Gandhi, Jitendra G"
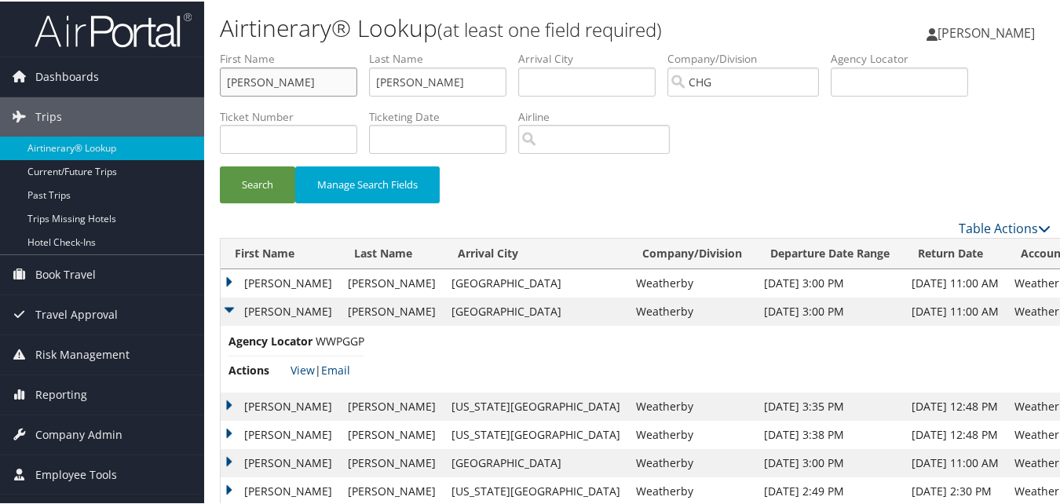
drag, startPoint x: 270, startPoint y: 82, endPoint x: 210, endPoint y: 86, distance: 59.9
click at [220, 86] on form "First Name Gandhi, Jitendra G Last Name Nadler Departure City Arrival City Comp…" at bounding box center [635, 133] width 831 height 168
type input "Jitendra G"
drag, startPoint x: 413, startPoint y: 81, endPoint x: 351, endPoint y: 90, distance: 62.6
click at [354, 49] on ul "First Name Jitendra G Last Name Nadler Departure City Arrival City Company/Divi…" at bounding box center [635, 49] width 831 height 0
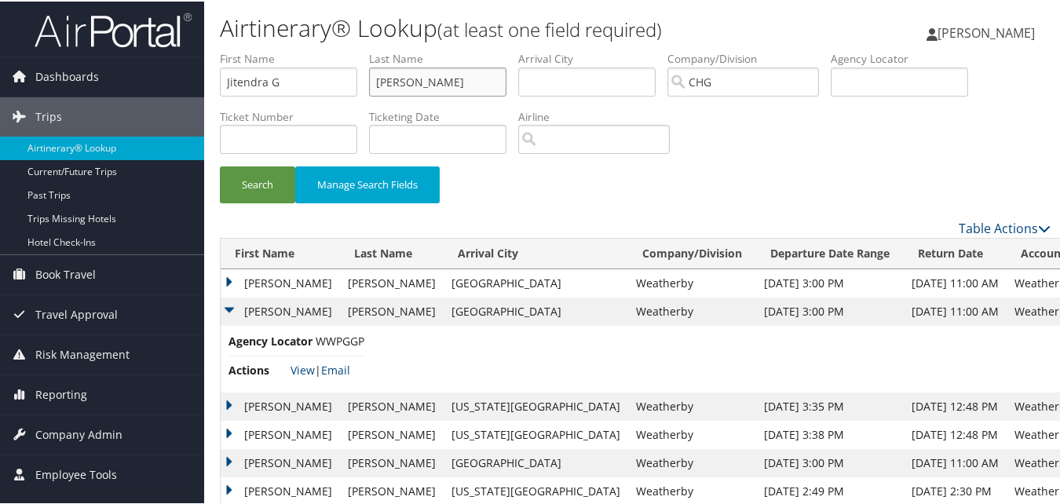
paste input "Gandhi,"
type input "Gandhi"
click at [266, 180] on button "Search" at bounding box center [257, 183] width 75 height 37
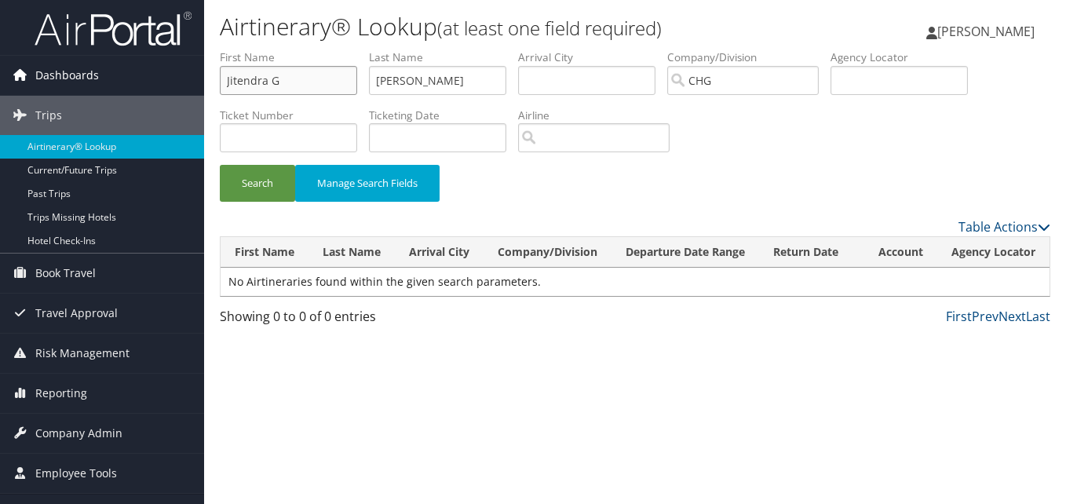
drag, startPoint x: 287, startPoint y: 90, endPoint x: 96, endPoint y: 84, distance: 190.9
click at [96, 84] on div "Dashboards AirPortal 360™ (Manager) My Travel Dashboard Trips Airtinerary® Look…" at bounding box center [533, 252] width 1066 height 504
paste input "Sheftic, Erick"
drag, startPoint x: 269, startPoint y: 83, endPoint x: 177, endPoint y: 83, distance: 91.9
click at [177, 83] on div "Dashboards AirPortal 360™ (Manager) My Travel Dashboard Trips Airtinerary® Look…" at bounding box center [533, 252] width 1066 height 504
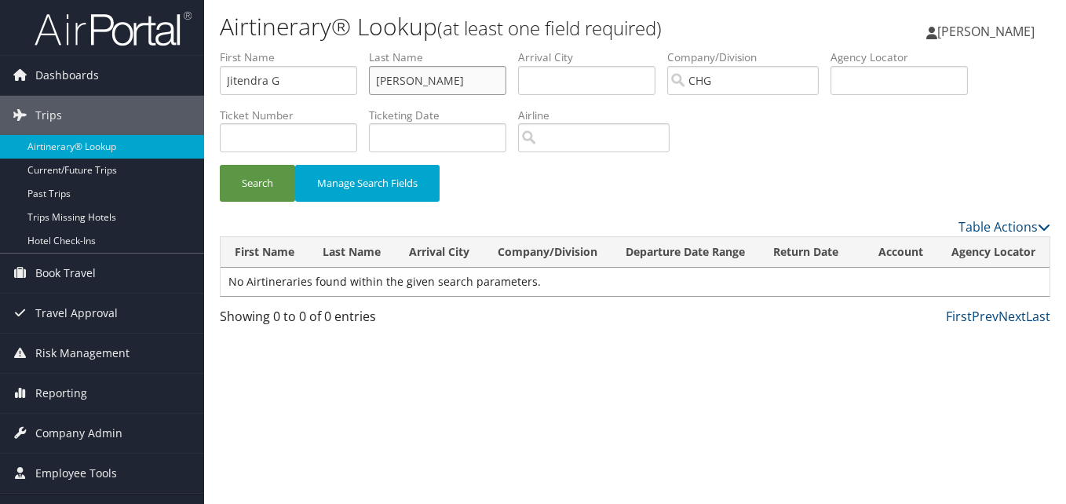
click at [427, 89] on input "Gandhi" at bounding box center [437, 80] width 137 height 29
drag, startPoint x: 331, startPoint y: 75, endPoint x: 187, endPoint y: 74, distance: 144.5
click at [187, 74] on div "Dashboards AirPortal 360™ (Manager) My Travel Dashboard Trips Airtinerary® Look…" at bounding box center [533, 252] width 1066 height 504
paste input "Sheftic, Erick"
drag, startPoint x: 270, startPoint y: 79, endPoint x: 210, endPoint y: 84, distance: 59.9
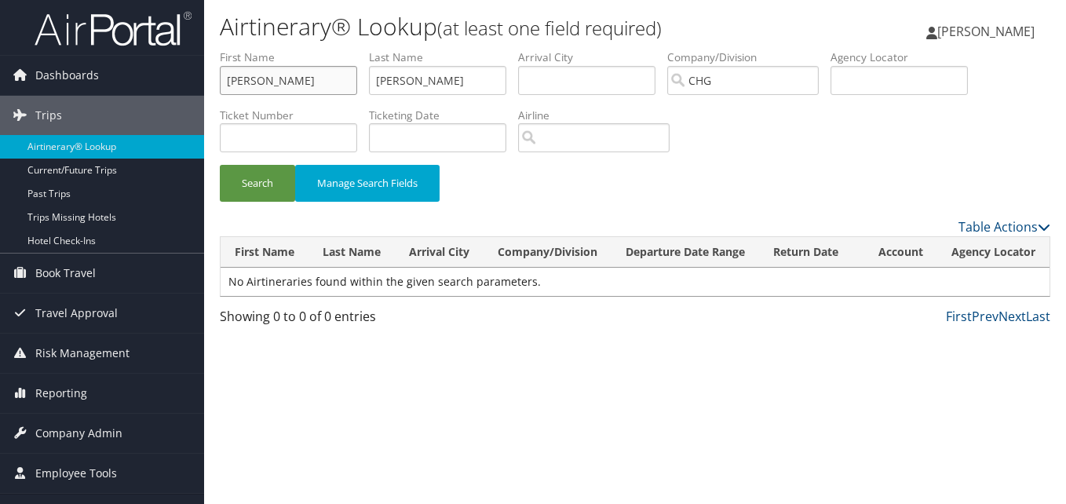
click at [220, 84] on form "First Name Sheftic, Erick Last Name Gandhi Departure City Arrival City Company/…" at bounding box center [635, 133] width 831 height 168
type input "Erick"
drag, startPoint x: 435, startPoint y: 86, endPoint x: 306, endPoint y: 96, distance: 129.2
click at [306, 49] on ul "First Name Erick Last Name Gandhi Departure City Arrival City Company/Division …" at bounding box center [635, 49] width 831 height 0
paste input "Sheftic,"
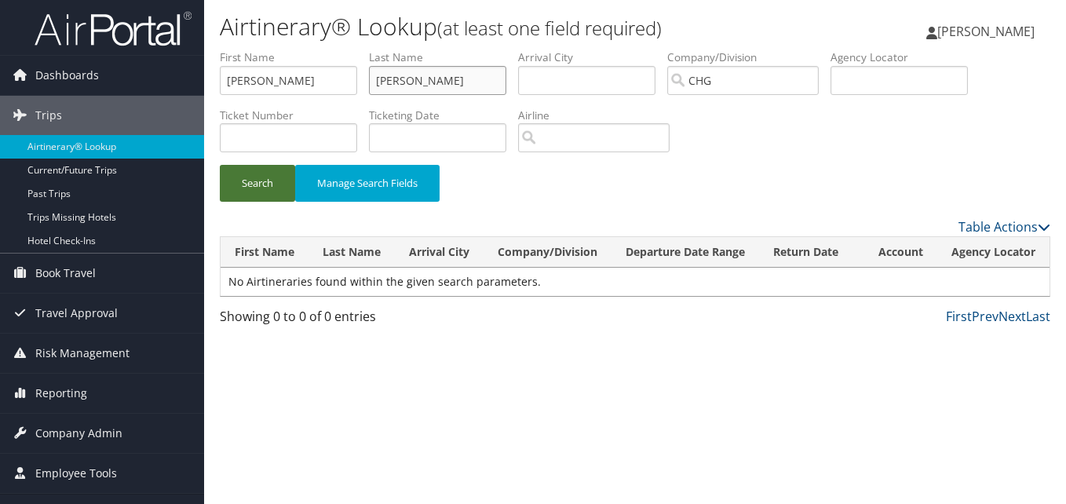
type input "Sheftic"
click at [261, 194] on button "Search" at bounding box center [257, 183] width 75 height 37
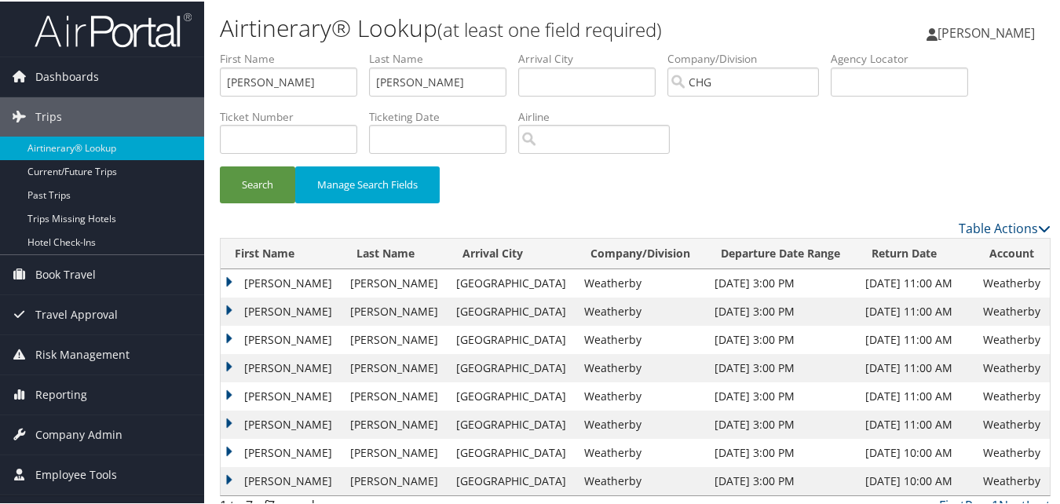
click at [230, 306] on td "Erick" at bounding box center [282, 310] width 122 height 28
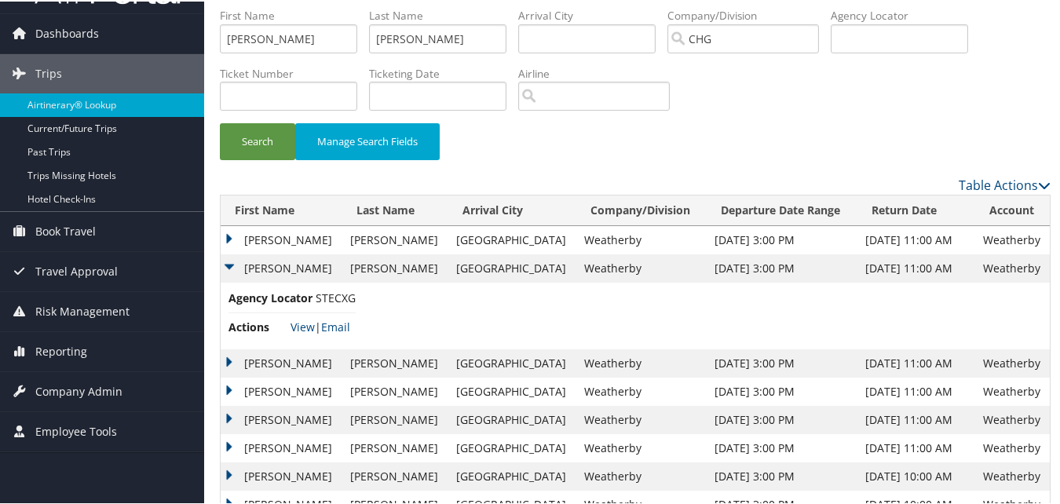
scroll to position [79, 0]
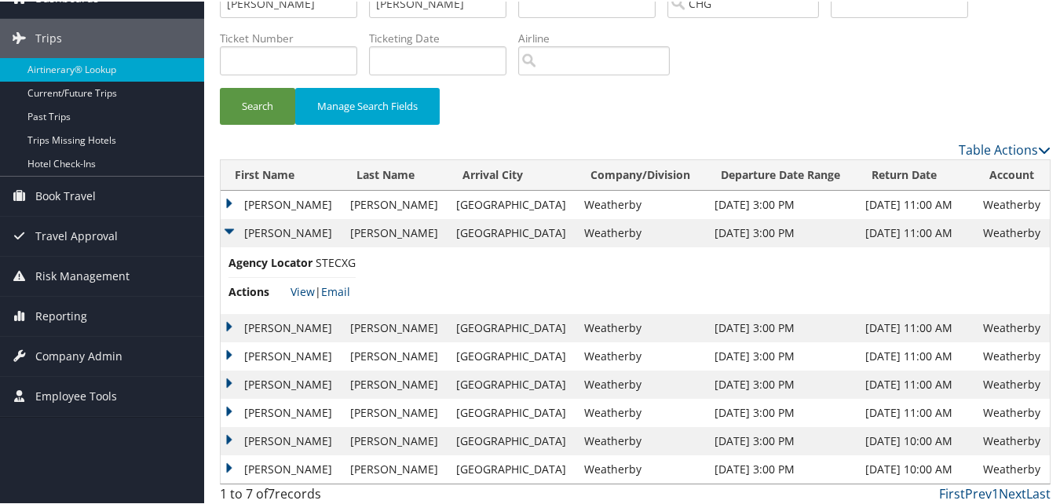
click at [340, 261] on span "STECXG" at bounding box center [336, 261] width 40 height 15
copy span "STECXG"
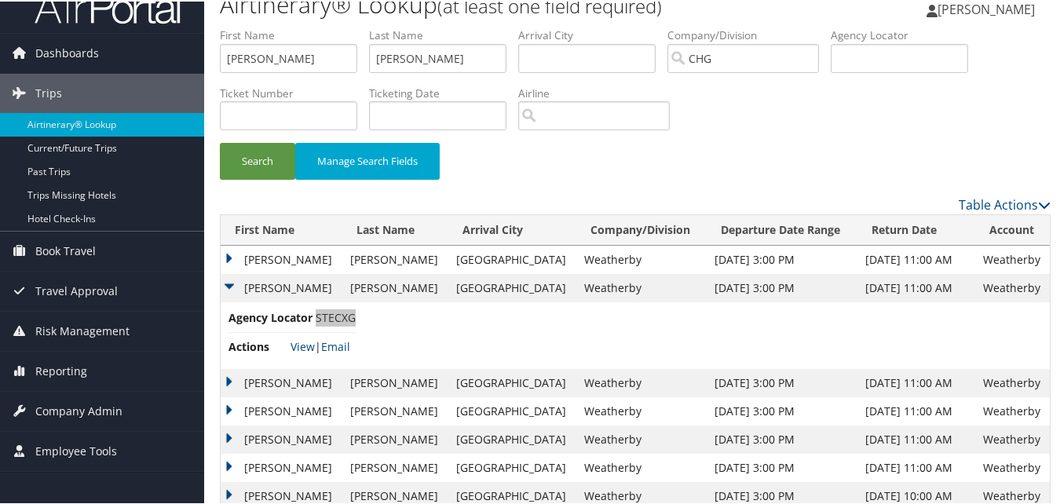
scroll to position [0, 0]
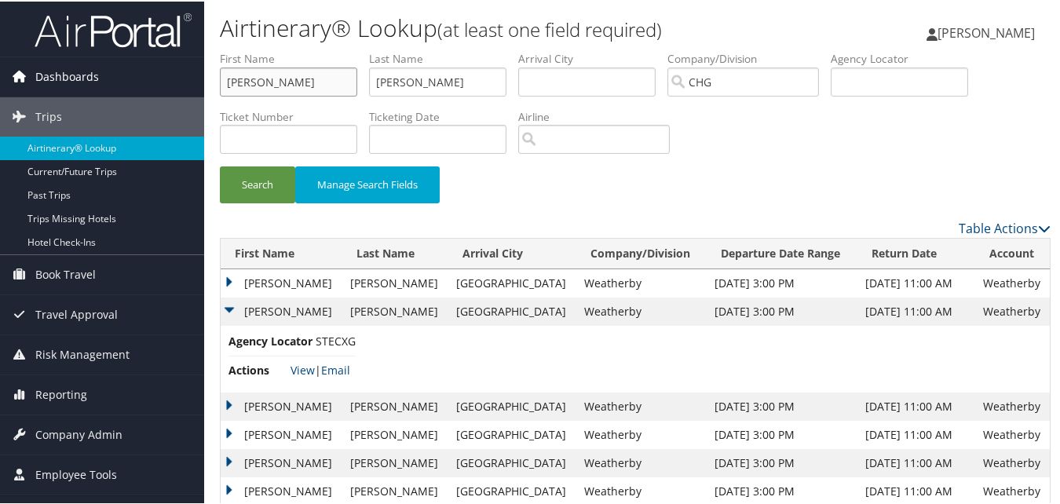
drag, startPoint x: 262, startPoint y: 85, endPoint x: 196, endPoint y: 88, distance: 66.0
click at [198, 88] on div "Dashboards AirPortal 360™ (Manager) My Travel Dashboard Trips Airtinerary® Look…" at bounding box center [533, 294] width 1066 height 588
paste input "Patel, Rajnikant"
drag, startPoint x: 258, startPoint y: 84, endPoint x: 209, endPoint y: 90, distance: 49.9
click at [220, 90] on form "First Name Patel, Rajnikant Last Name Sheftic Departure City Arrival City Compa…" at bounding box center [635, 133] width 831 height 168
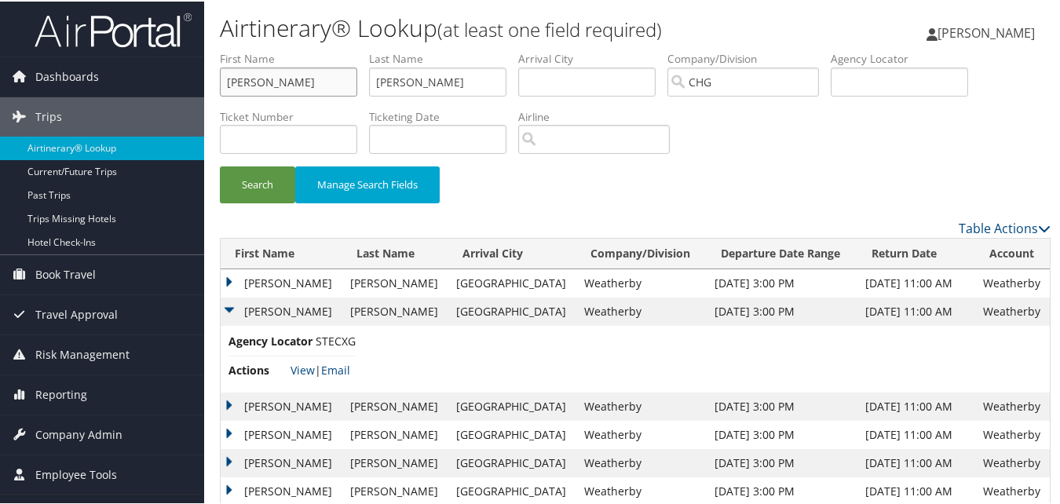
type input "Rajnikant"
drag, startPoint x: 450, startPoint y: 83, endPoint x: 252, endPoint y: 88, distance: 197.9
click at [252, 49] on ul "First Name Rajnikant Last Name Sheftic Departure City Arrival City Company/Divi…" at bounding box center [635, 49] width 831 height 0
paste input "Patel,"
type input "Patel"
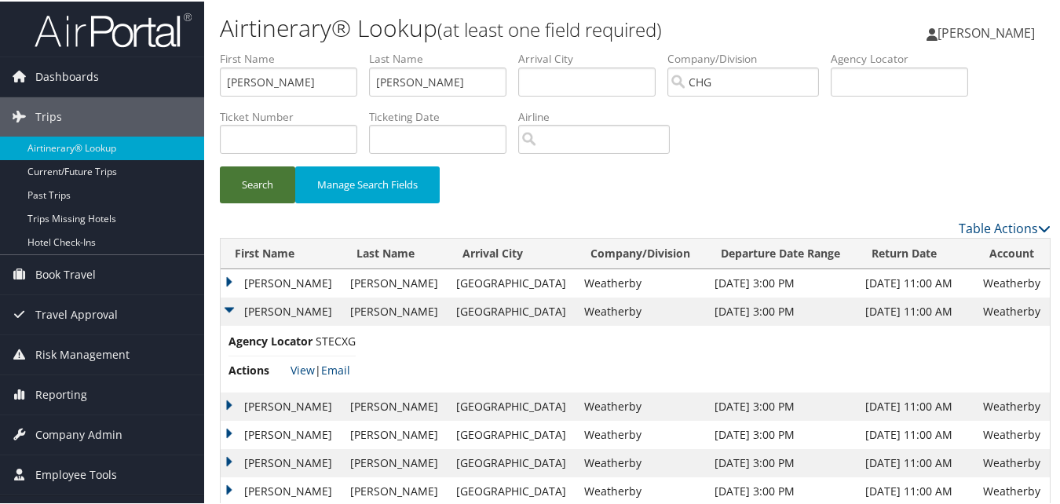
click at [255, 192] on button "Search" at bounding box center [257, 183] width 75 height 37
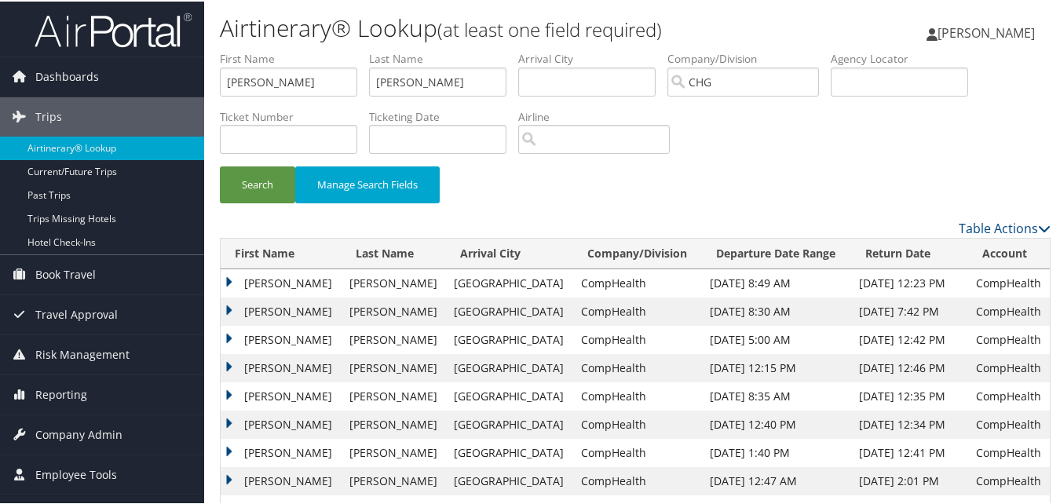
click at [228, 309] on td "Rajnikant" at bounding box center [281, 310] width 121 height 28
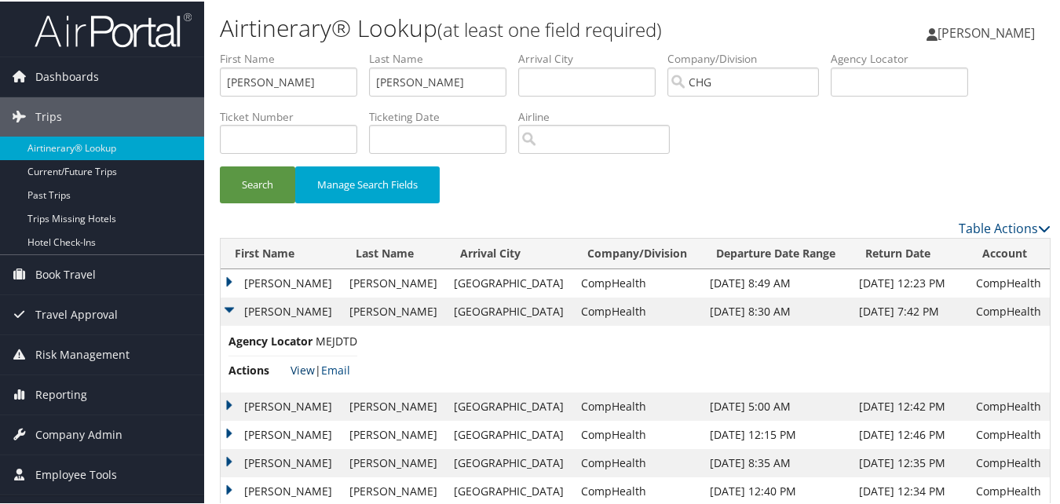
click at [309, 369] on link "View" at bounding box center [303, 368] width 24 height 15
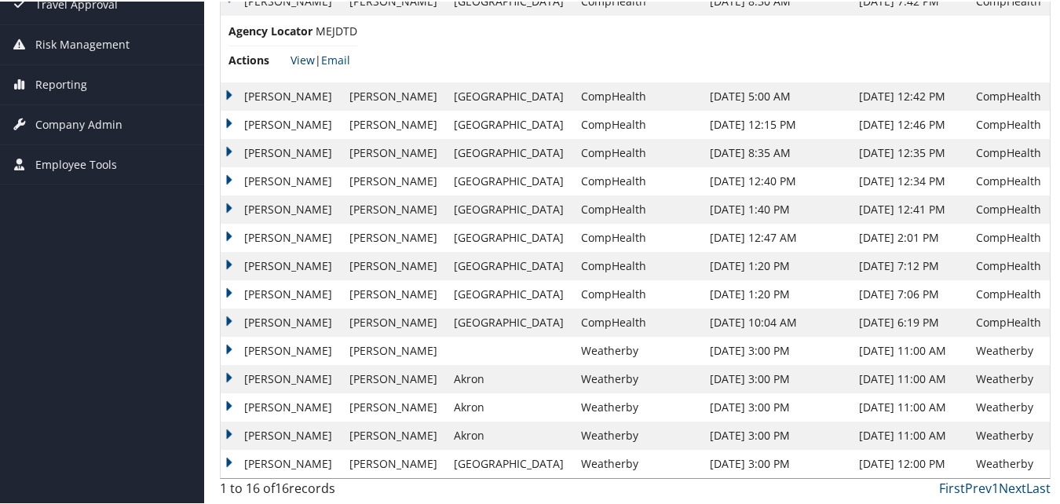
scroll to position [75, 0]
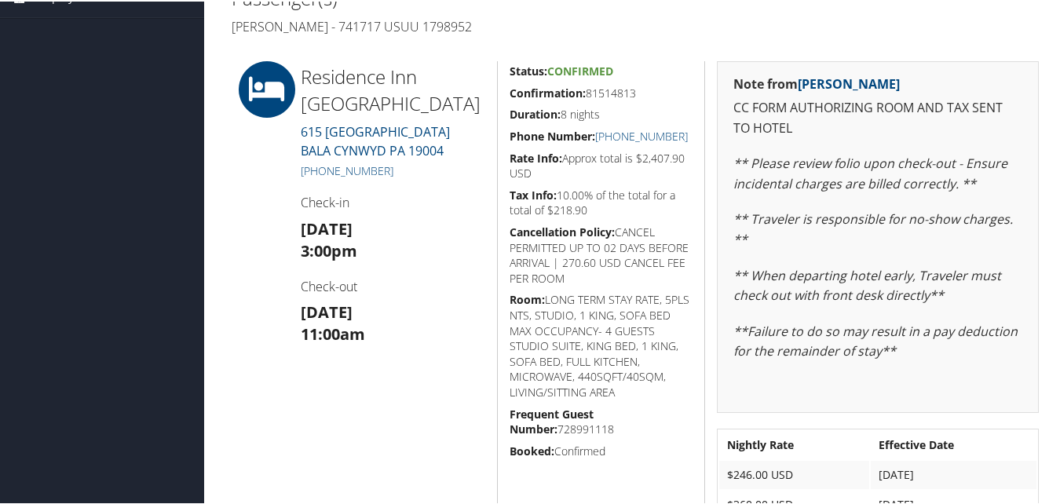
scroll to position [377, 0]
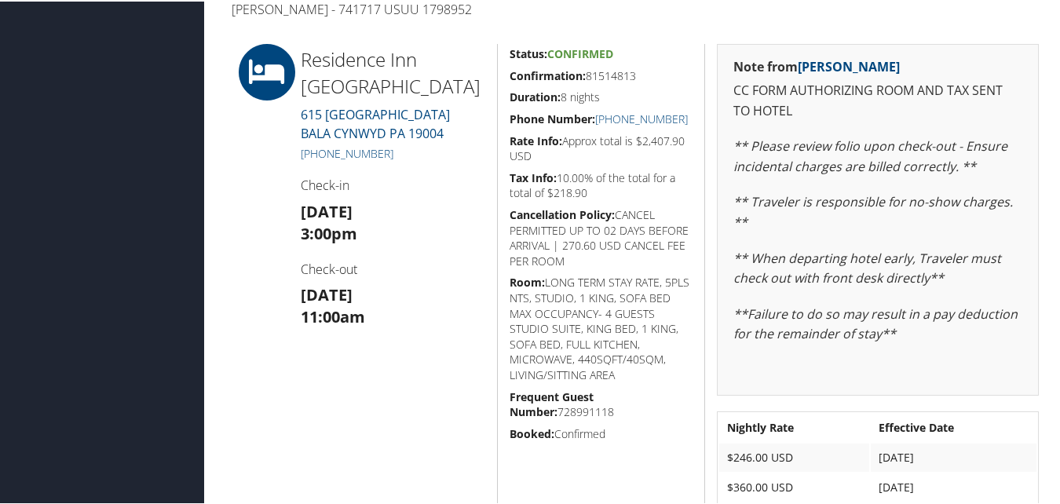
drag, startPoint x: 505, startPoint y: 78, endPoint x: 645, endPoint y: 79, distance: 139.8
click at [645, 79] on div "Status: Confirmed Confirmation: 81514813 Duration: 8 nights Phone Number: [PHON…" at bounding box center [601, 310] width 208 height 536
copy h5 "Confirmation: 81514813"
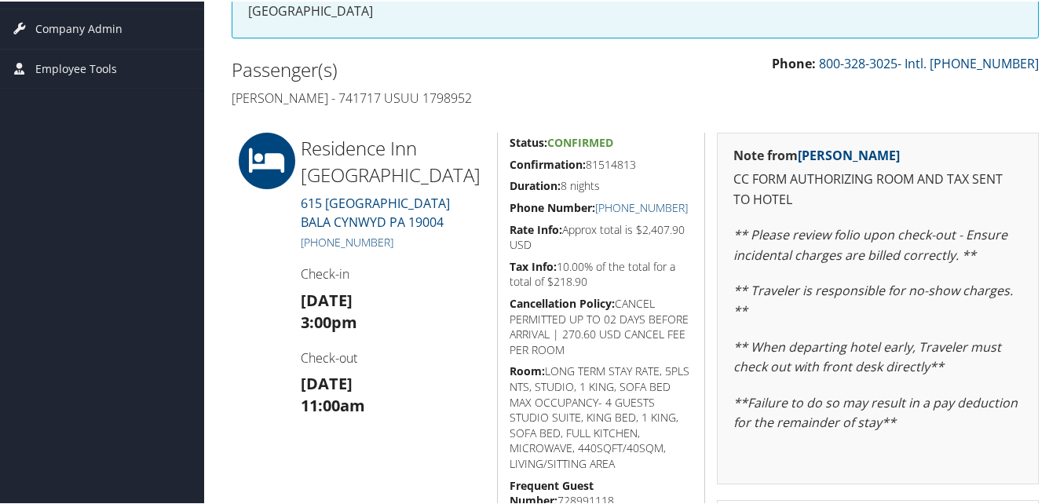
scroll to position [314, 0]
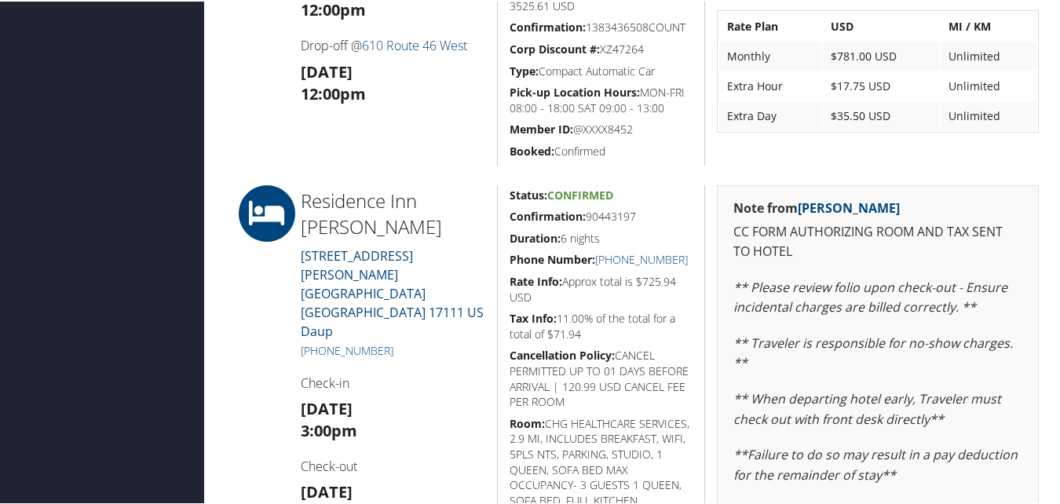
scroll to position [550, 0]
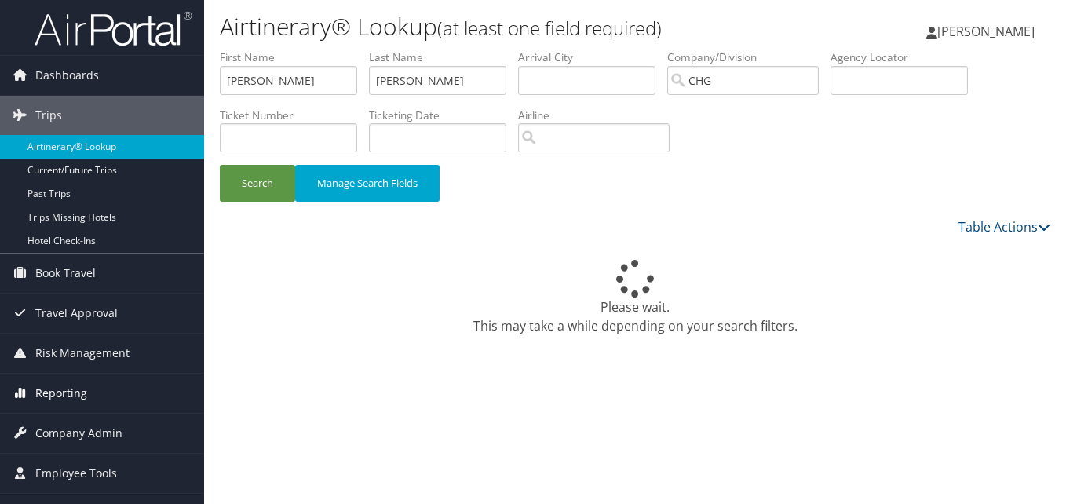
click at [53, 393] on span "Reporting" at bounding box center [61, 393] width 52 height 39
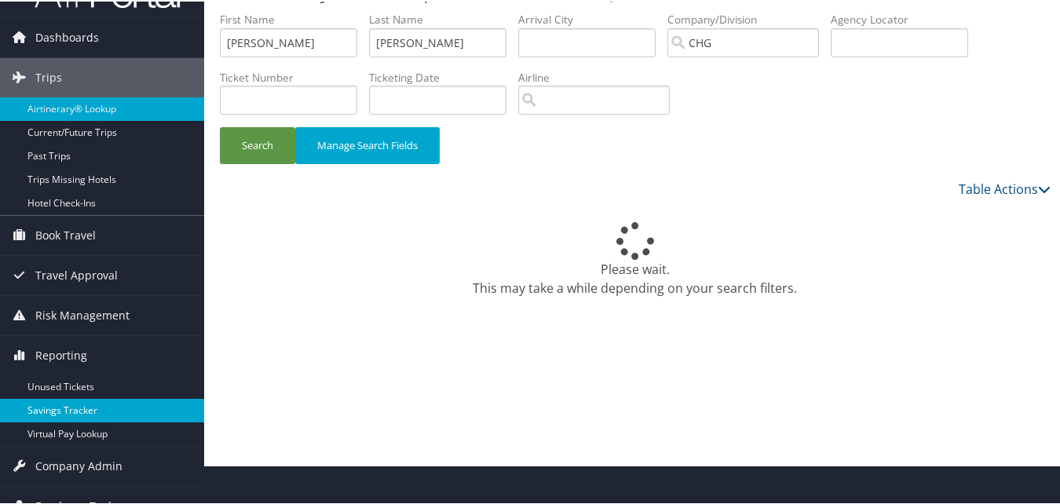
scroll to position [60, 0]
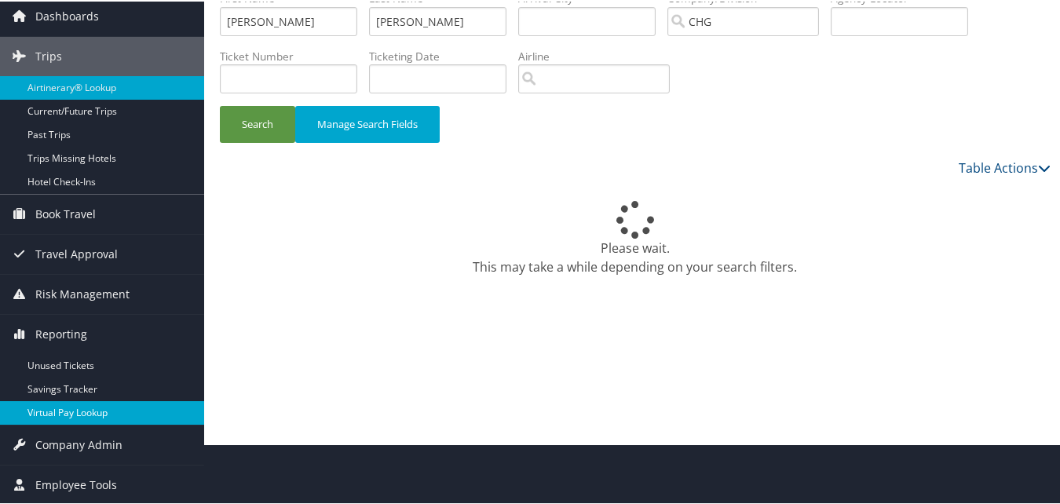
click at [60, 413] on link "Virtual Pay Lookup" at bounding box center [102, 412] width 204 height 24
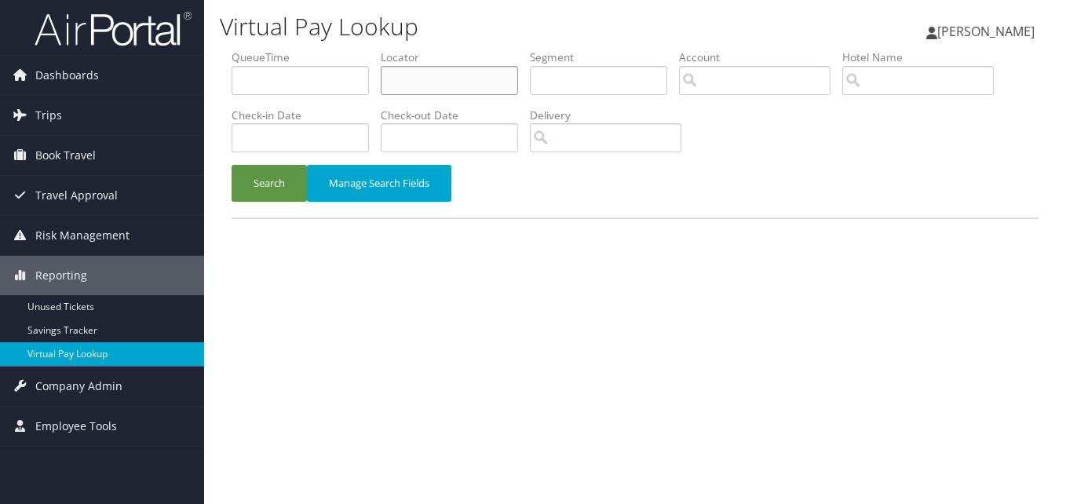
click at [411, 80] on input "text" at bounding box center [449, 80] width 137 height 29
paste input "MHYZCD"
type input "MHYZCD"
click at [297, 189] on button "Search" at bounding box center [269, 183] width 75 height 37
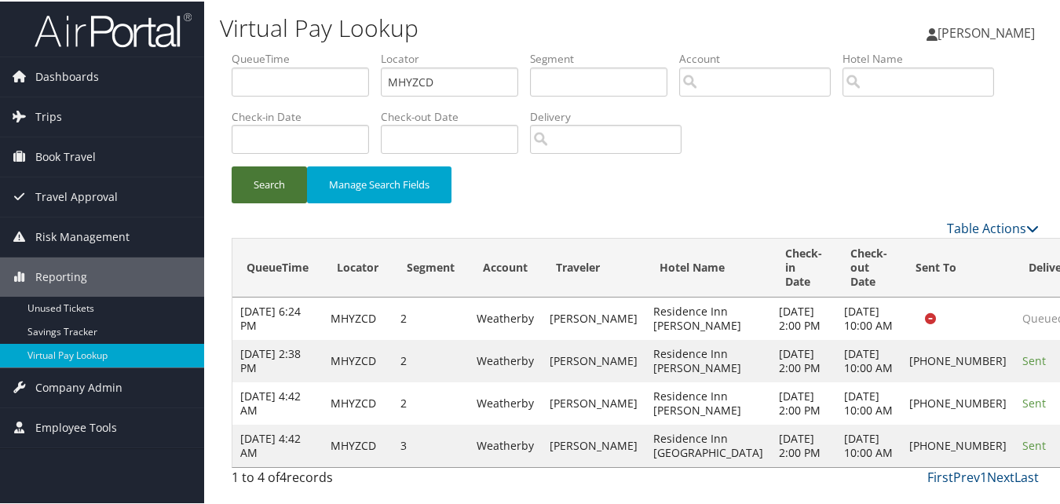
scroll to position [102, 0]
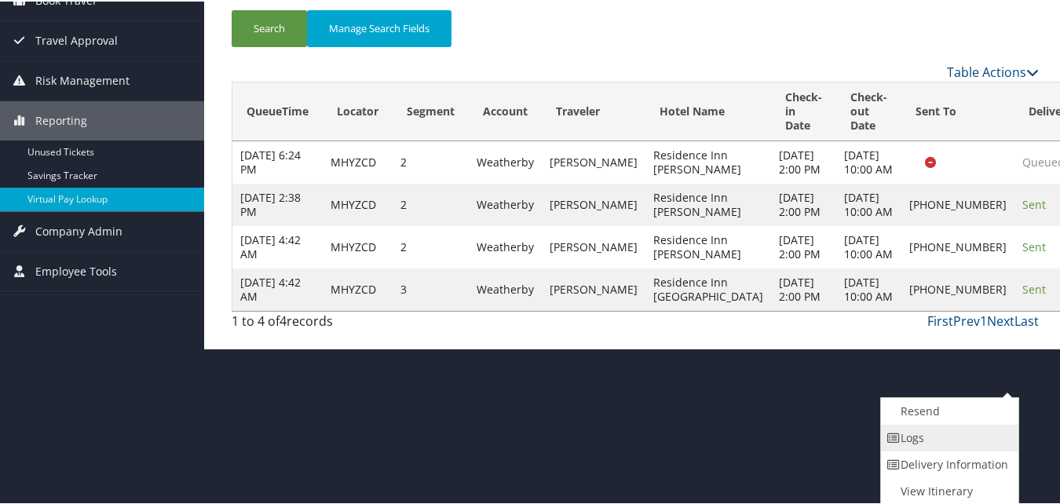
click at [985, 433] on link "Logs" at bounding box center [948, 436] width 134 height 27
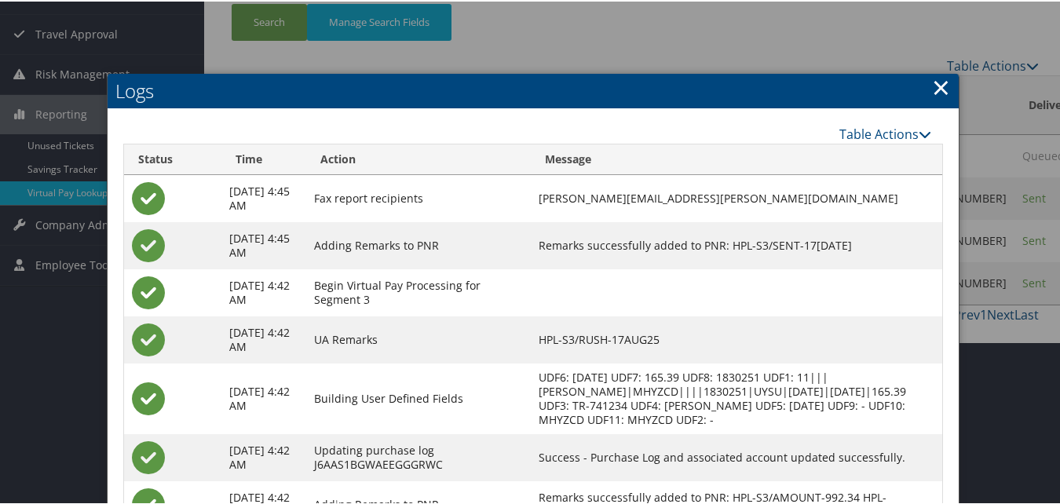
scroll to position [259, 0]
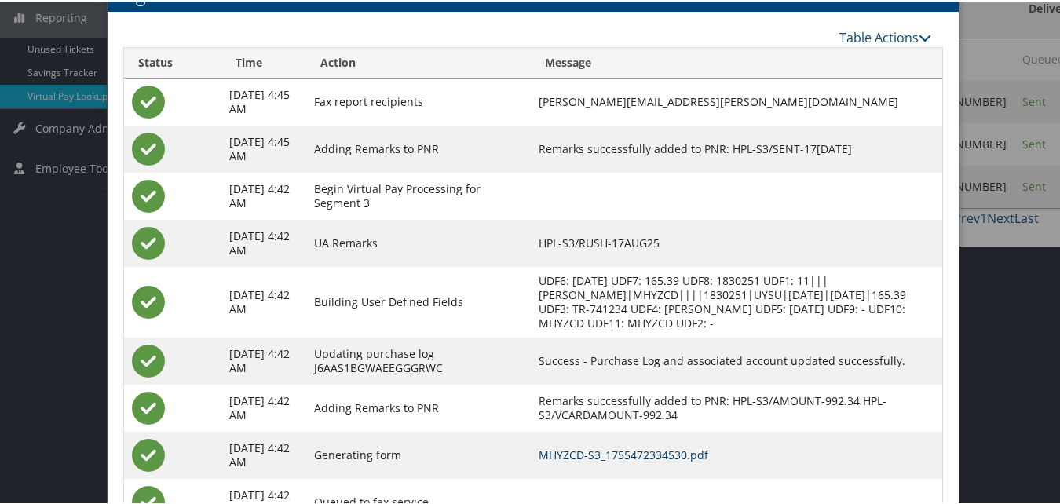
click at [627, 455] on link "MHYZCD-S3_1755472334530.pdf" at bounding box center [624, 453] width 170 height 15
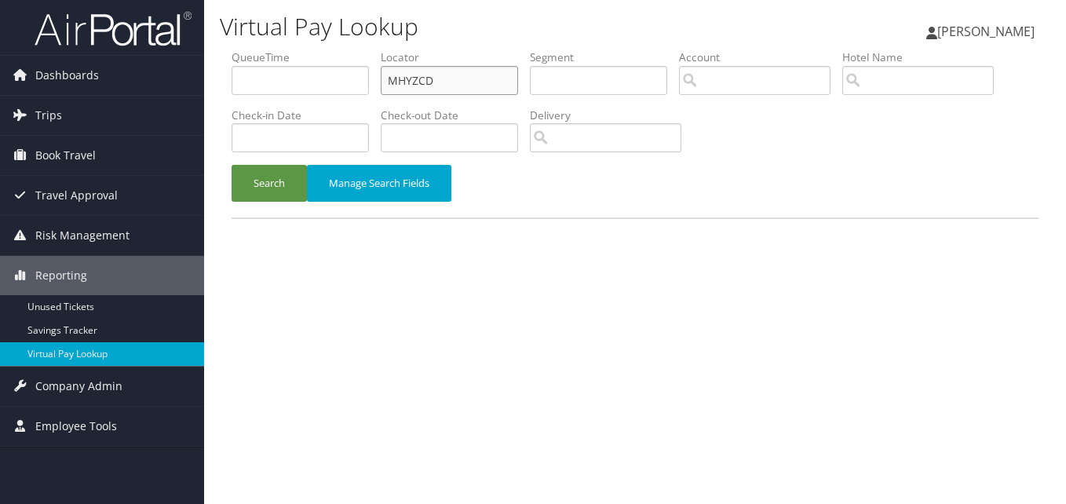
drag, startPoint x: 458, startPoint y: 75, endPoint x: 312, endPoint y: 99, distance: 148.1
click at [321, 49] on ul "QueueTime Locator MHYZCD Segment Account Traveler Hotel Name Check-in Date Chec…" at bounding box center [635, 49] width 807 height 0
paste input "NRRRVC"
type input "NRRRVC"
click at [258, 198] on button "Search" at bounding box center [269, 183] width 75 height 37
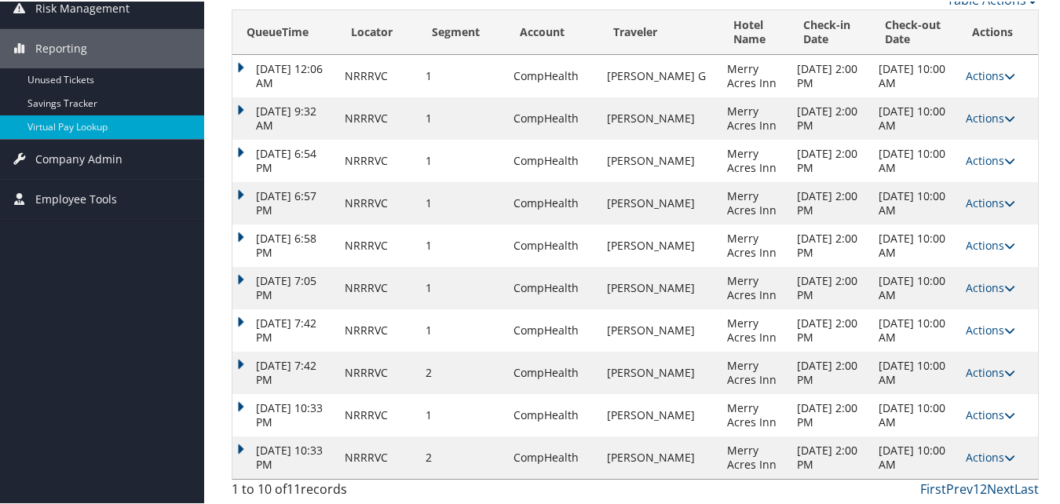
scroll to position [229, 0]
click at [1004, 453] on icon at bounding box center [1009, 455] width 11 height 11
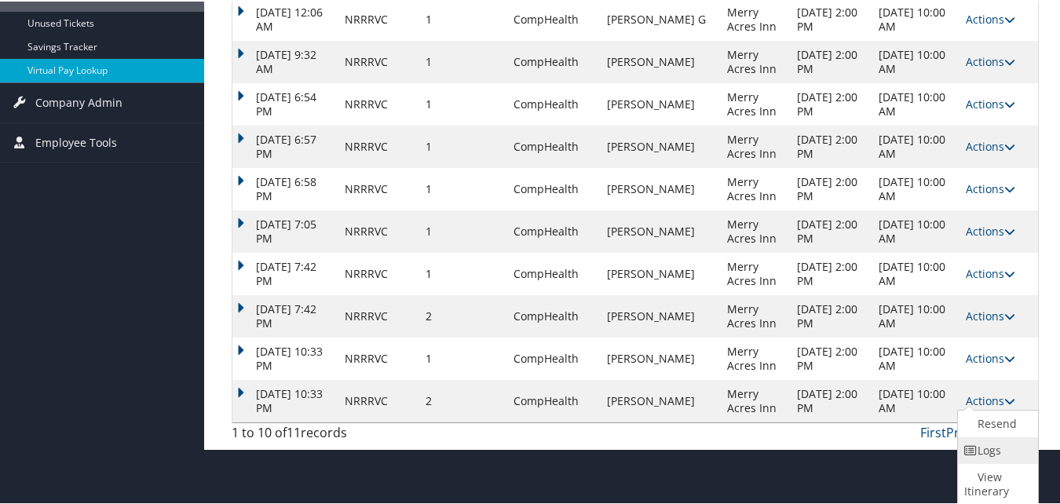
click at [992, 454] on link "Logs" at bounding box center [996, 449] width 76 height 27
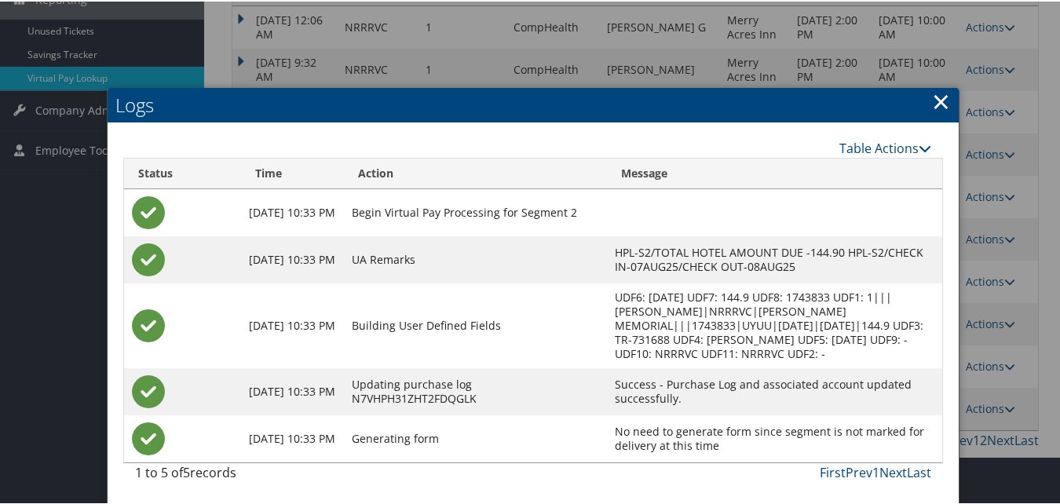
scroll to position [278, 0]
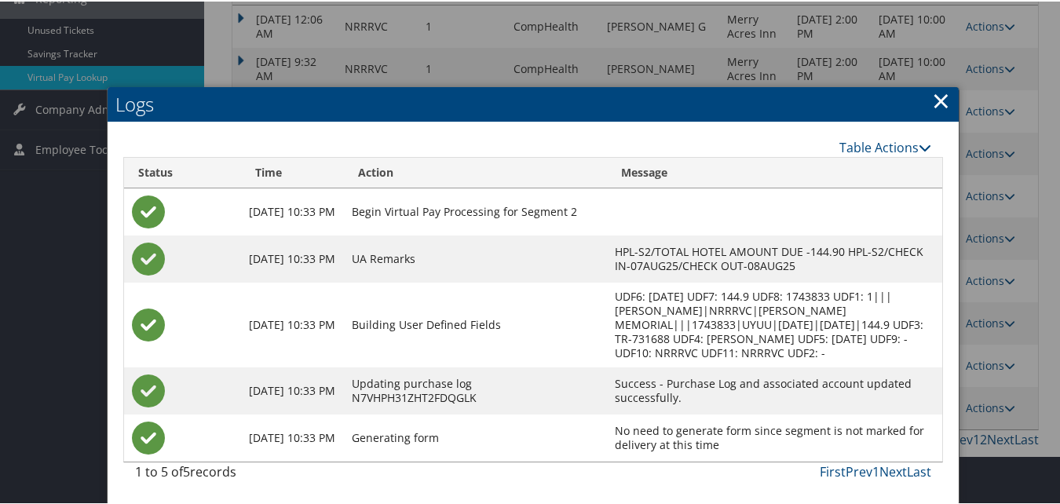
click at [932, 97] on link "×" at bounding box center [941, 98] width 18 height 31
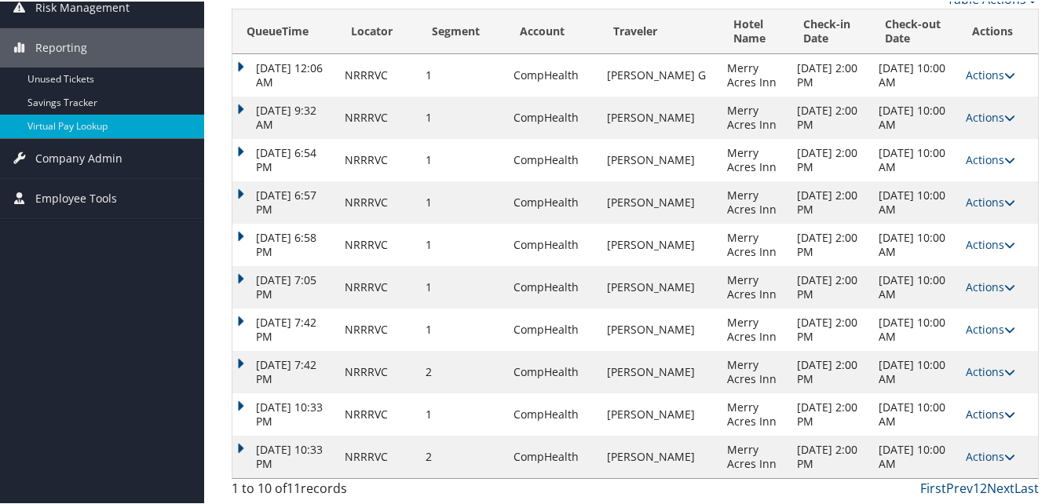
click at [1004, 411] on icon at bounding box center [1009, 413] width 11 height 11
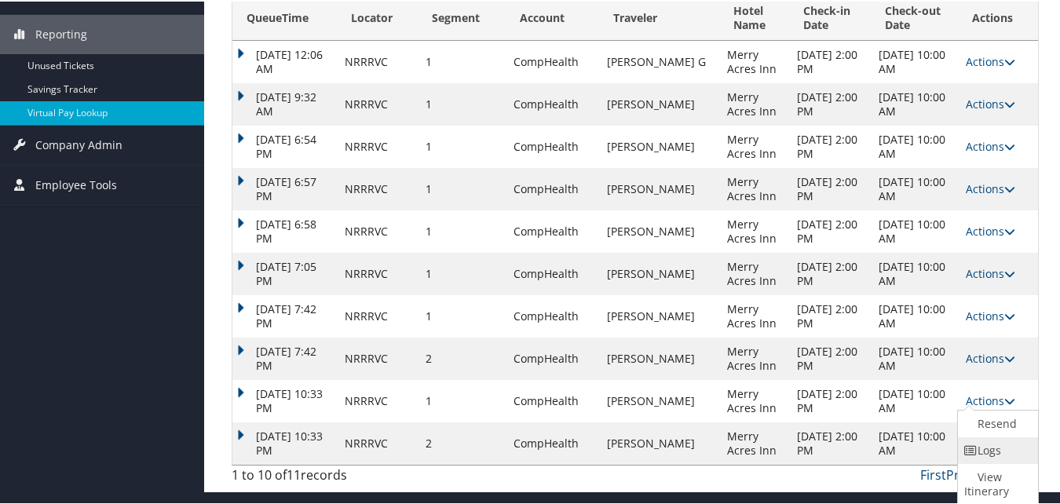
click at [978, 448] on link "Logs" at bounding box center [996, 449] width 76 height 27
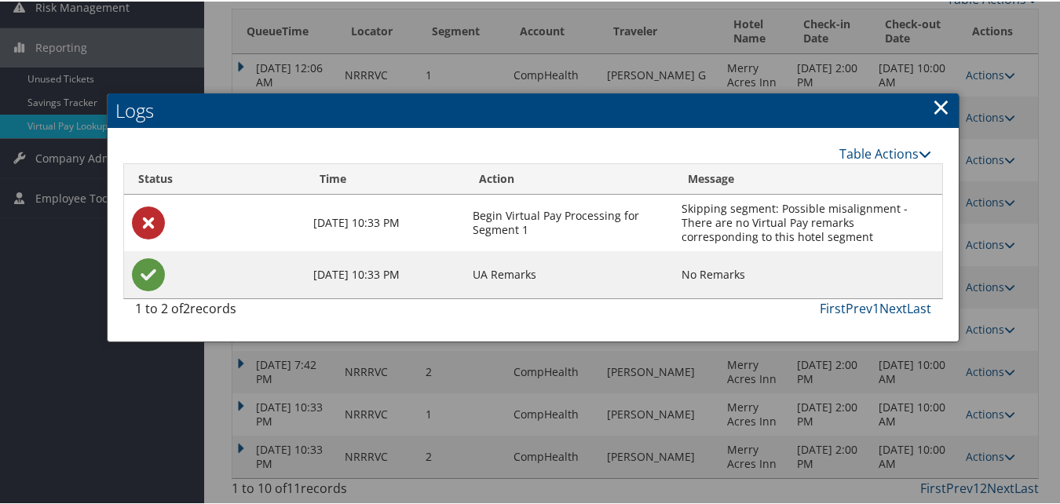
click at [941, 104] on link "×" at bounding box center [941, 105] width 18 height 31
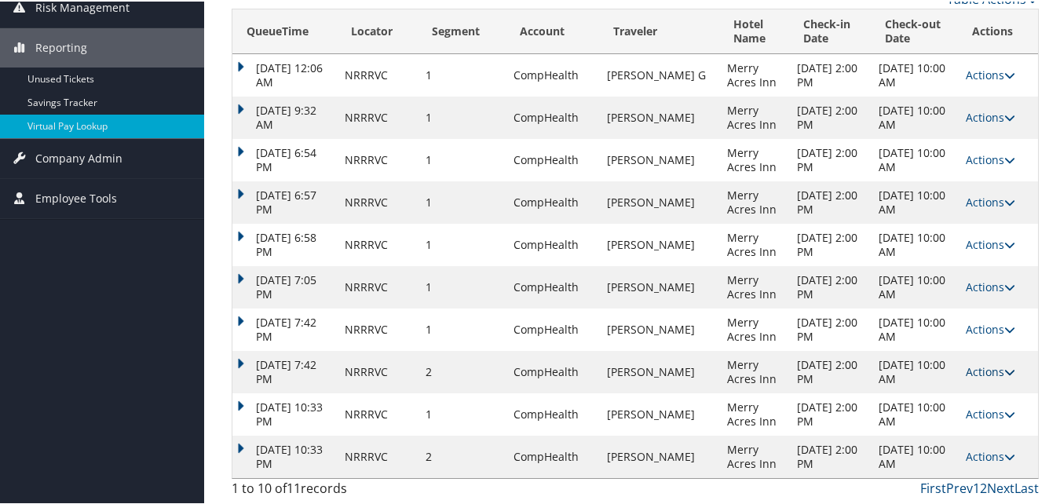
click at [996, 372] on link "Actions" at bounding box center [990, 370] width 49 height 15
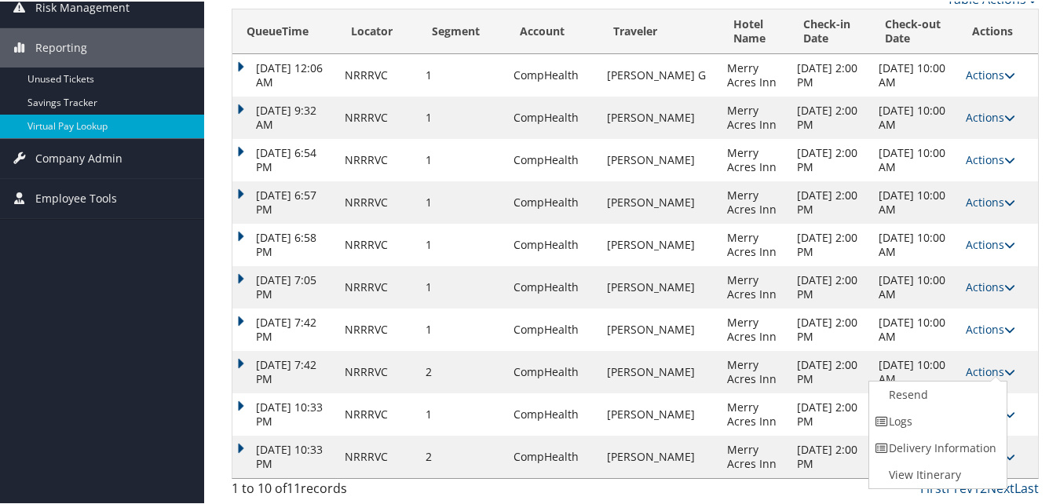
drag, startPoint x: 946, startPoint y: 412, endPoint x: 862, endPoint y: 411, distance: 84.0
click at [945, 412] on link "Logs" at bounding box center [936, 420] width 134 height 27
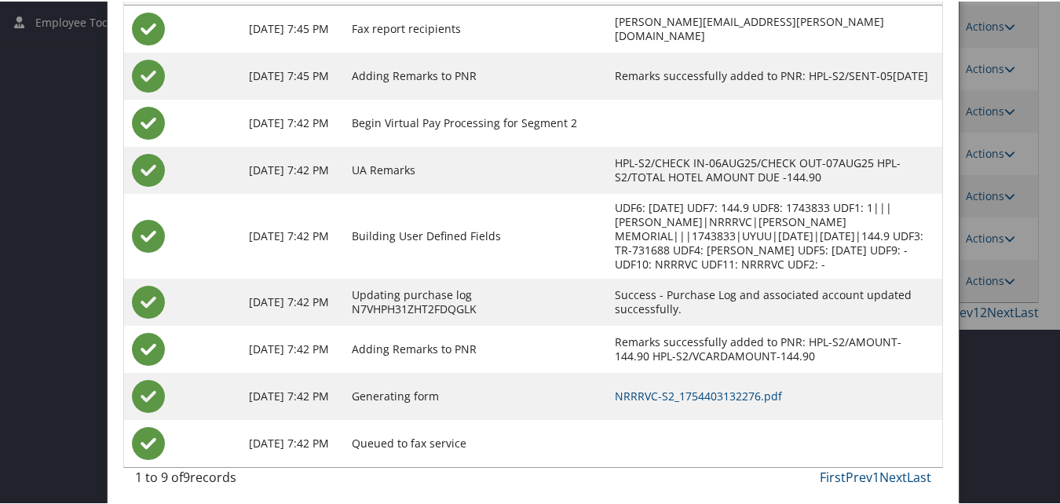
scroll to position [411, 0]
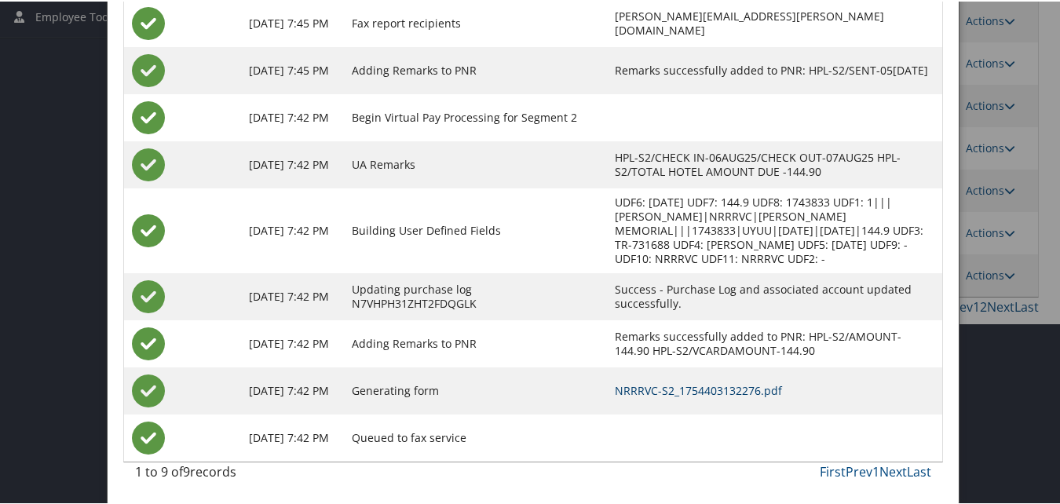
click at [654, 392] on link "NRRRVC-S2_1754403132276.pdf" at bounding box center [698, 389] width 167 height 15
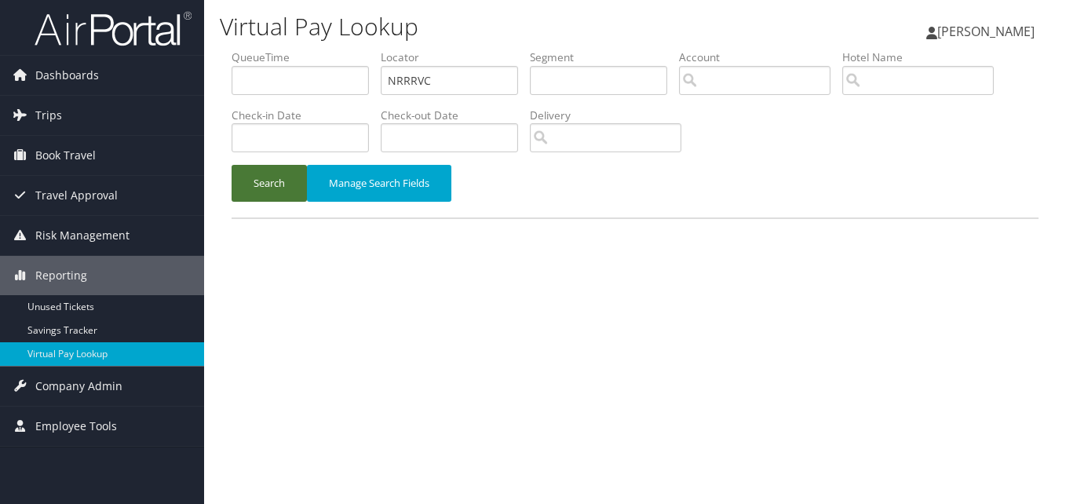
drag, startPoint x: 269, startPoint y: 181, endPoint x: 294, endPoint y: 207, distance: 36.7
click at [269, 181] on button "Search" at bounding box center [269, 183] width 75 height 37
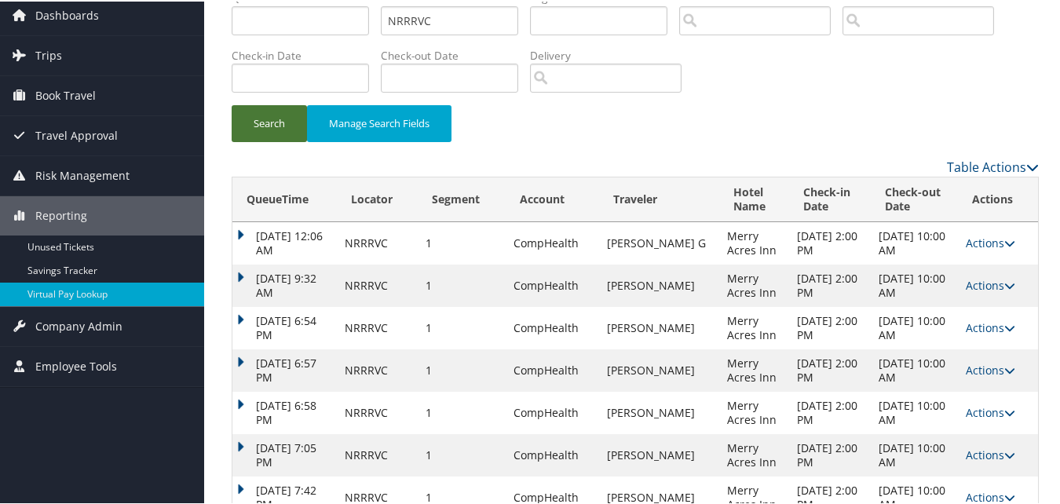
scroll to position [79, 0]
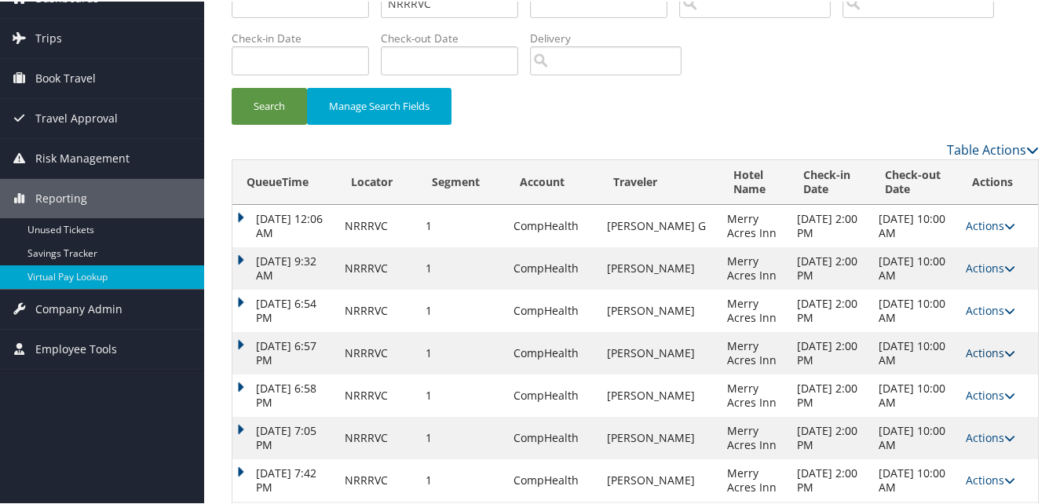
click at [985, 353] on link "Actions" at bounding box center [990, 351] width 49 height 15
click at [971, 393] on link "Logs" at bounding box center [996, 401] width 76 height 27
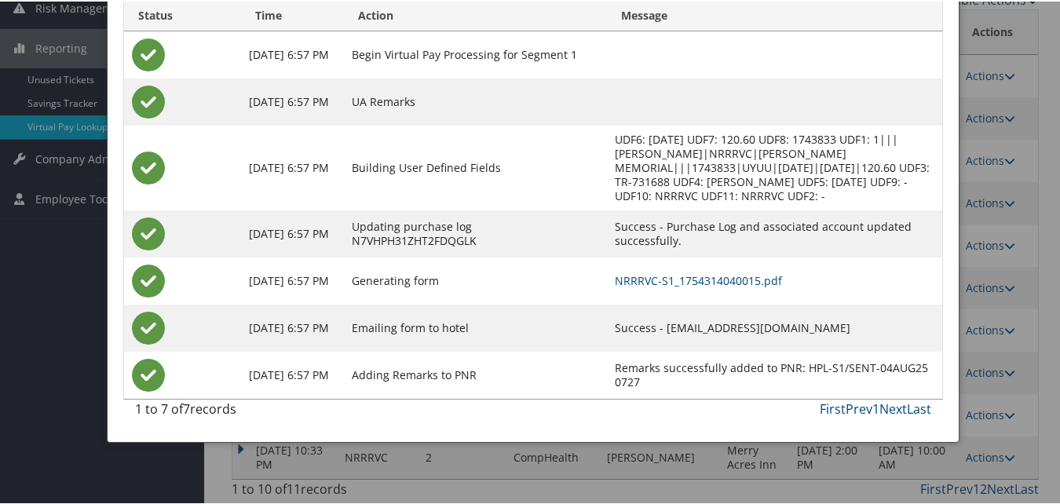
scroll to position [229, 0]
click at [686, 279] on link "NRRRVC-S1_1754314040015.pdf" at bounding box center [698, 278] width 167 height 15
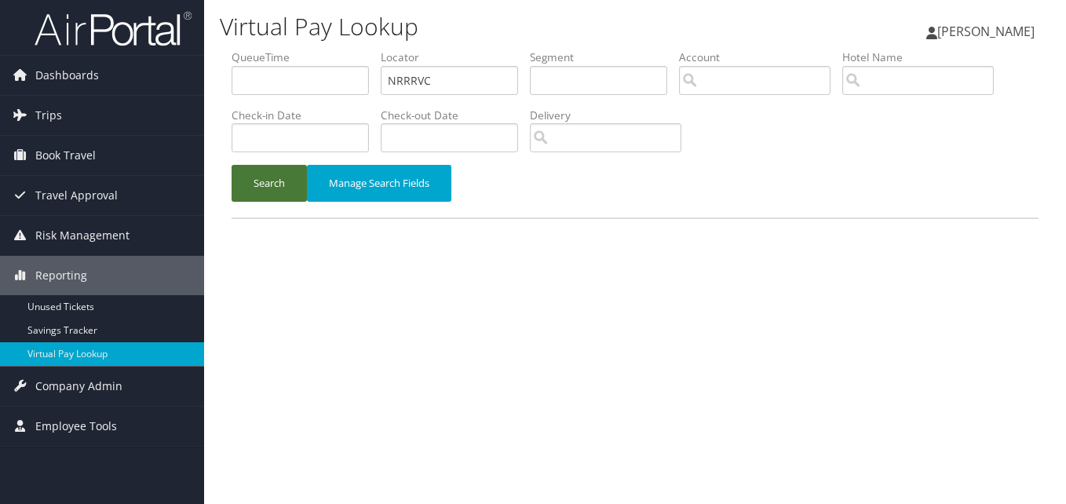
click at [283, 187] on button "Search" at bounding box center [269, 183] width 75 height 37
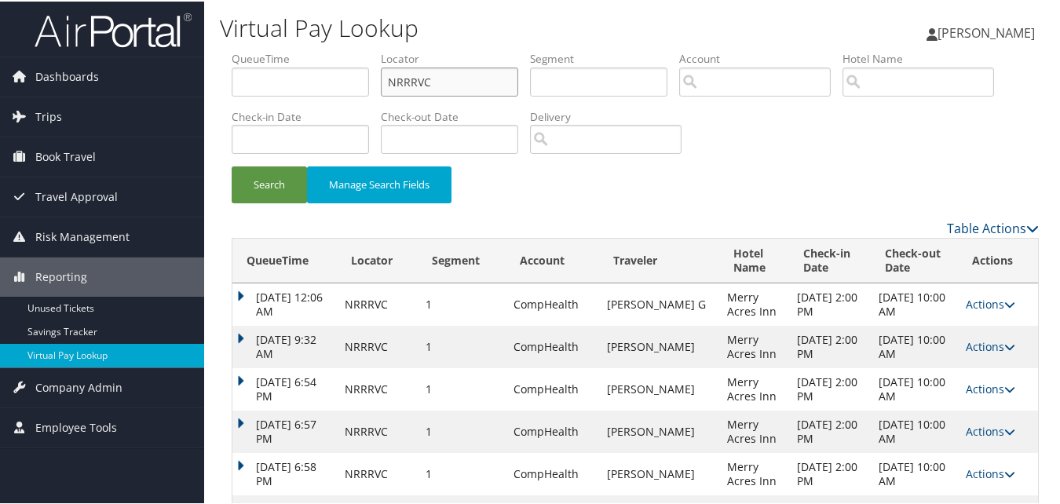
drag, startPoint x: 455, startPoint y: 90, endPoint x: 270, endPoint y: 93, distance: 185.3
click at [270, 49] on ul "QueueTime Locator NRRRVC Segment Account Traveler Hotel Name Check-in Date Chec…" at bounding box center [635, 49] width 807 height 0
paste input "STECXG"
type input "STECXG"
click at [274, 178] on button "Search" at bounding box center [269, 183] width 75 height 37
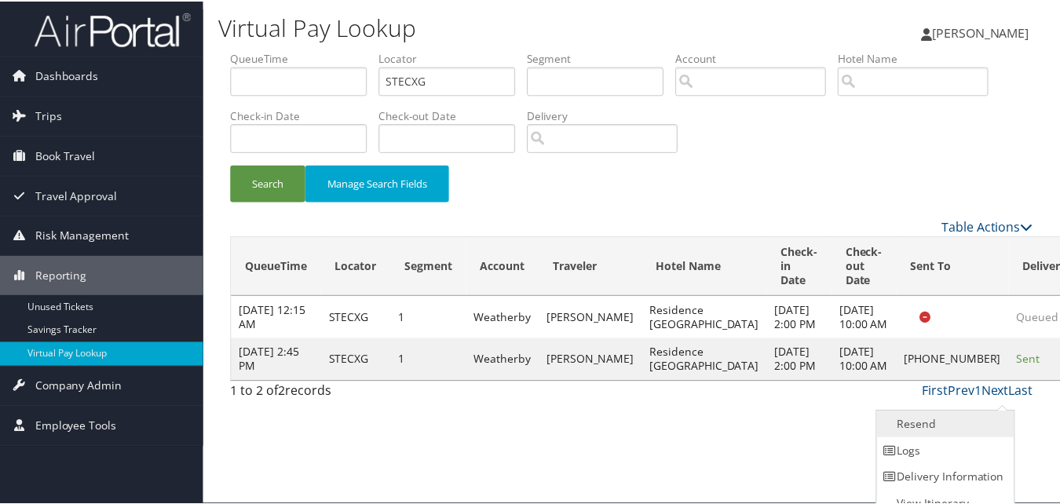
scroll to position [15, 0]
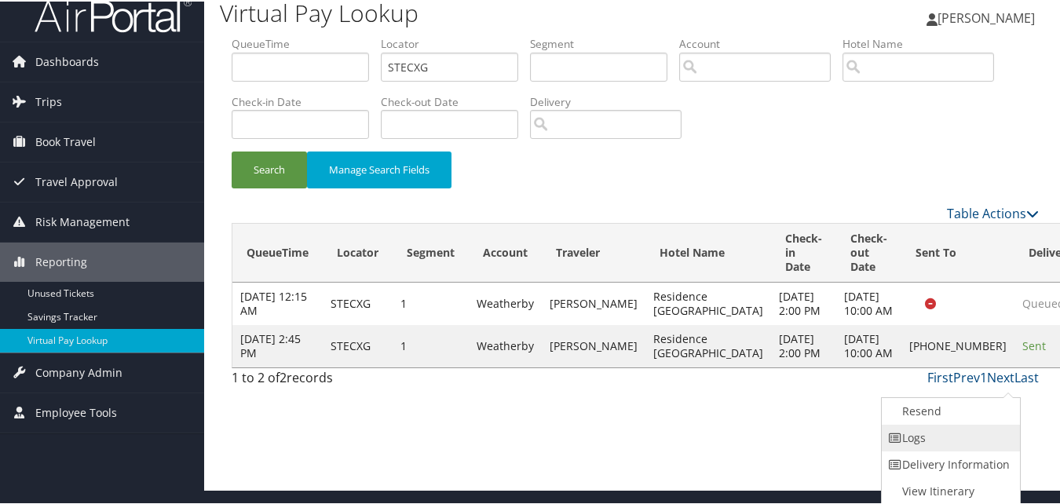
click at [938, 431] on link "Logs" at bounding box center [949, 436] width 134 height 27
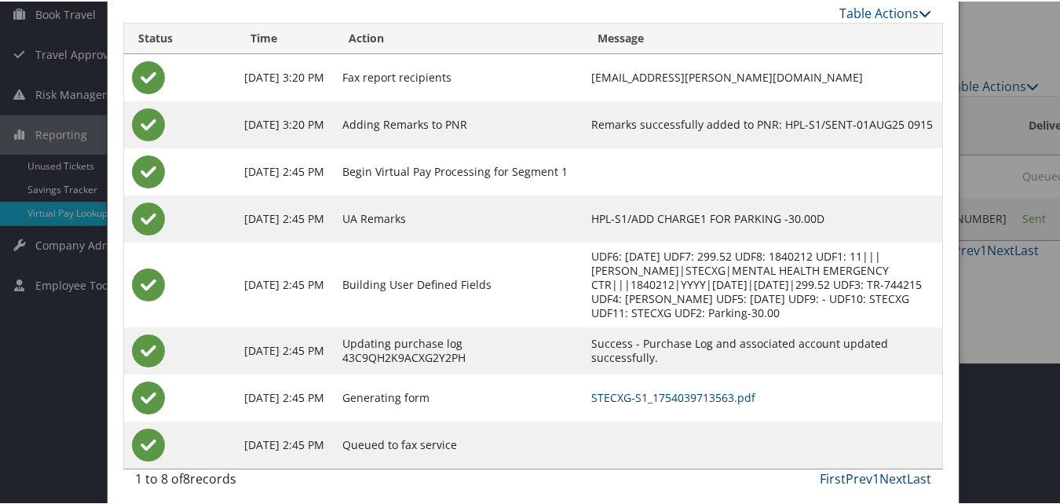
scroll to position [163, 0]
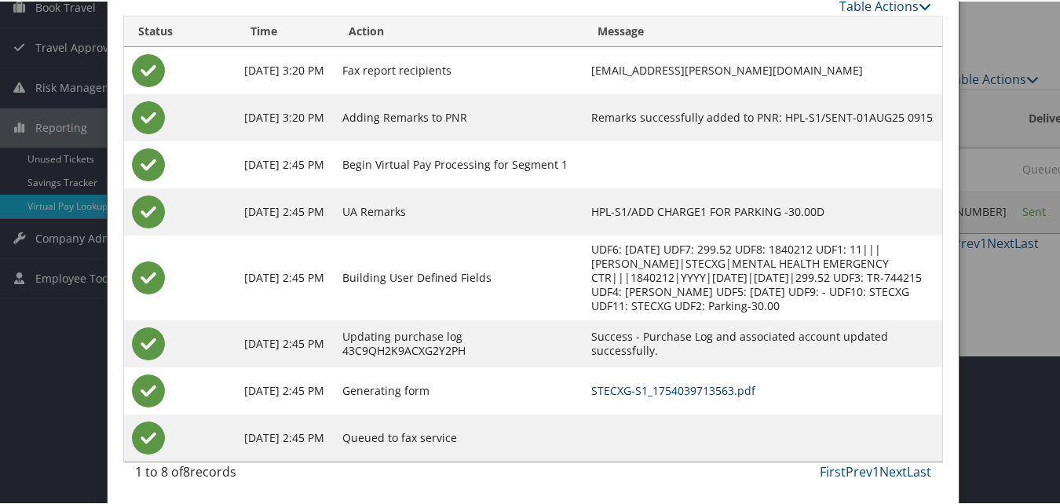
click at [681, 386] on link "STECXG-S1_1754039713563.pdf" at bounding box center [673, 389] width 164 height 15
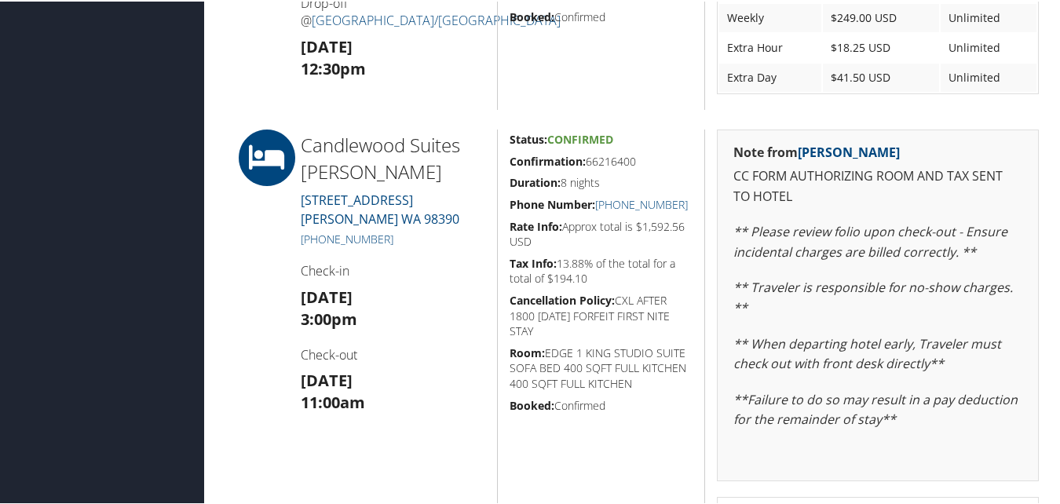
scroll to position [864, 0]
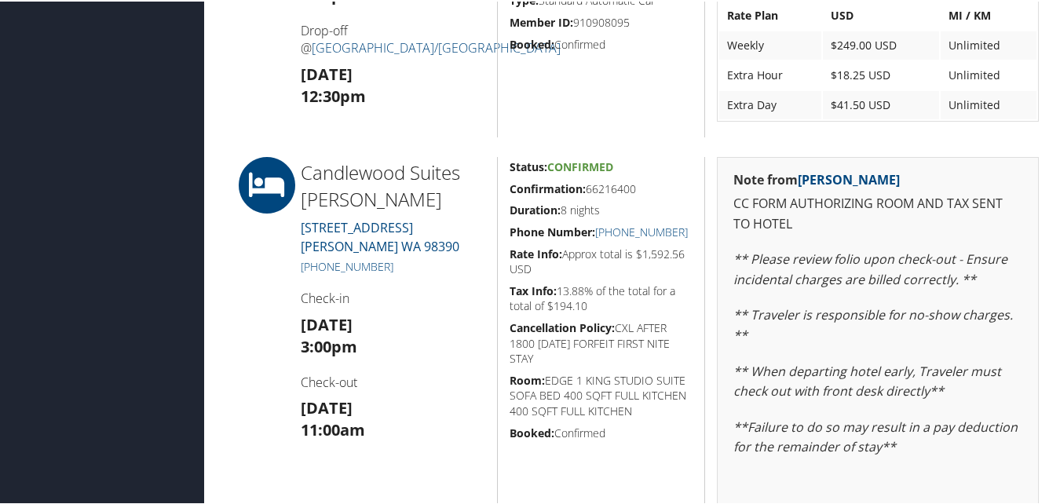
drag, startPoint x: 507, startPoint y: 188, endPoint x: 637, endPoint y: 185, distance: 129.6
click at [637, 185] on h5 "Confirmation: 66216400" at bounding box center [602, 188] width 184 height 16
copy h5 "Confirmation: 66216400"
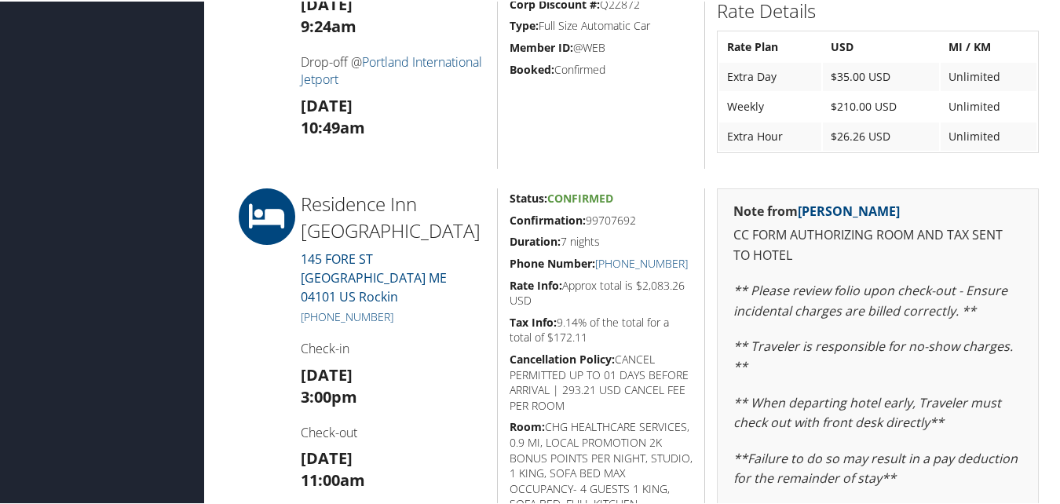
scroll to position [864, 0]
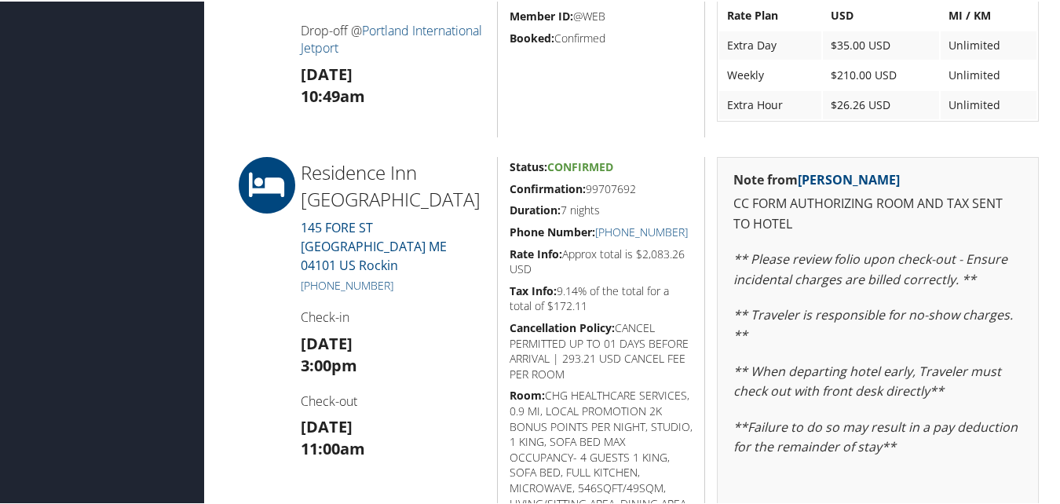
drag, startPoint x: 645, startPoint y: 185, endPoint x: 509, endPoint y: 186, distance: 135.8
click at [510, 186] on h5 "Confirmation: 99707692" at bounding box center [602, 188] width 184 height 16
copy h5 "Confirmation: 99707692"
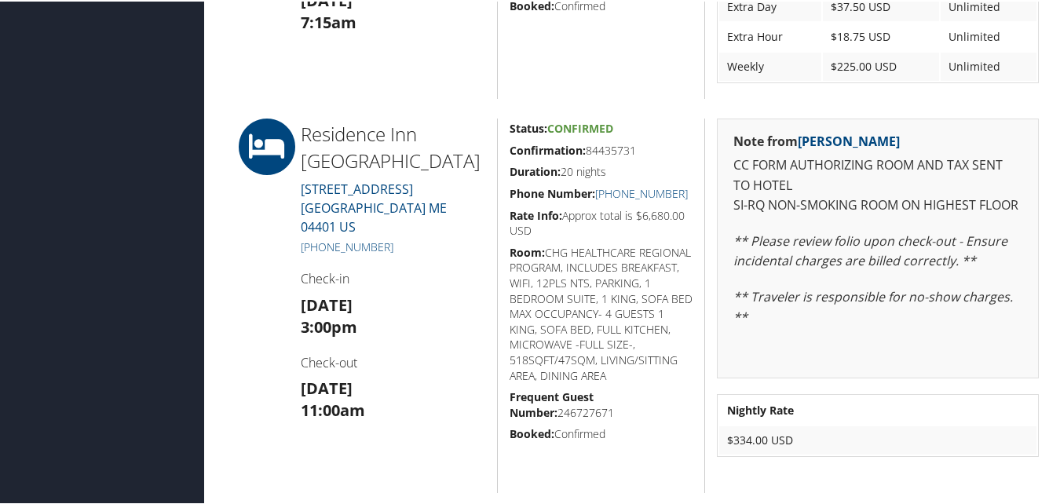
scroll to position [1335, 0]
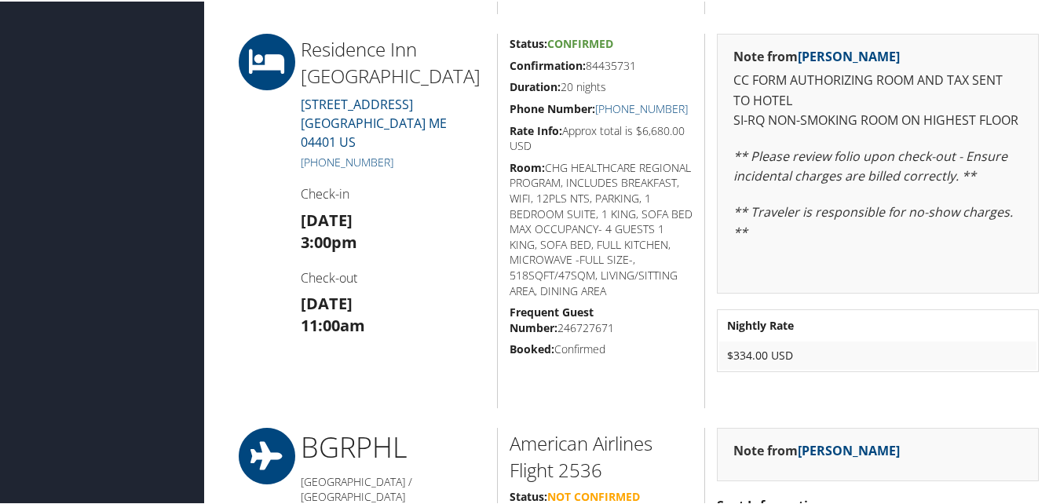
drag, startPoint x: 506, startPoint y: 64, endPoint x: 638, endPoint y: 69, distance: 132.8
click at [638, 69] on div "Status: Confirmed Confirmation: 84435731 Duration: 20 nights Phone Number: +1 (…" at bounding box center [601, 219] width 208 height 375
copy h5 "Confirmation: 84435731"
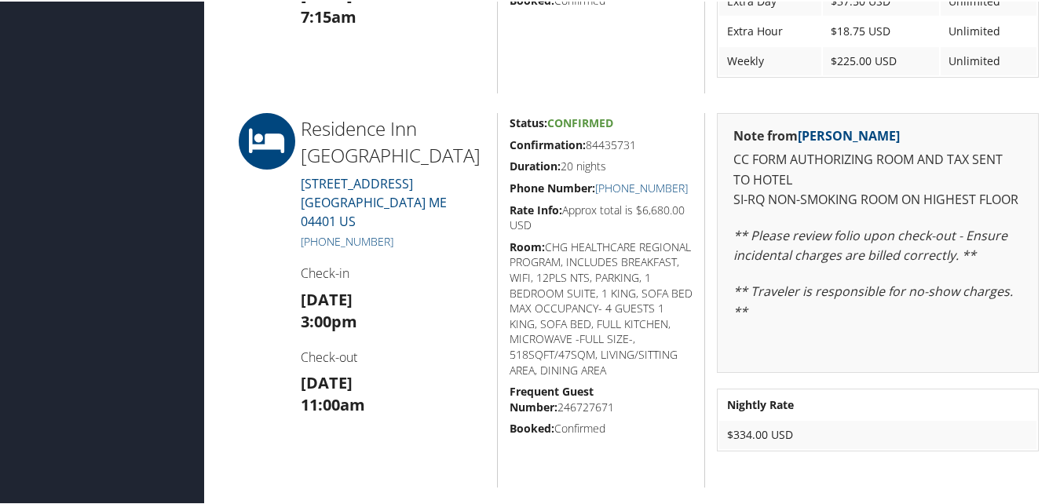
scroll to position [1256, 0]
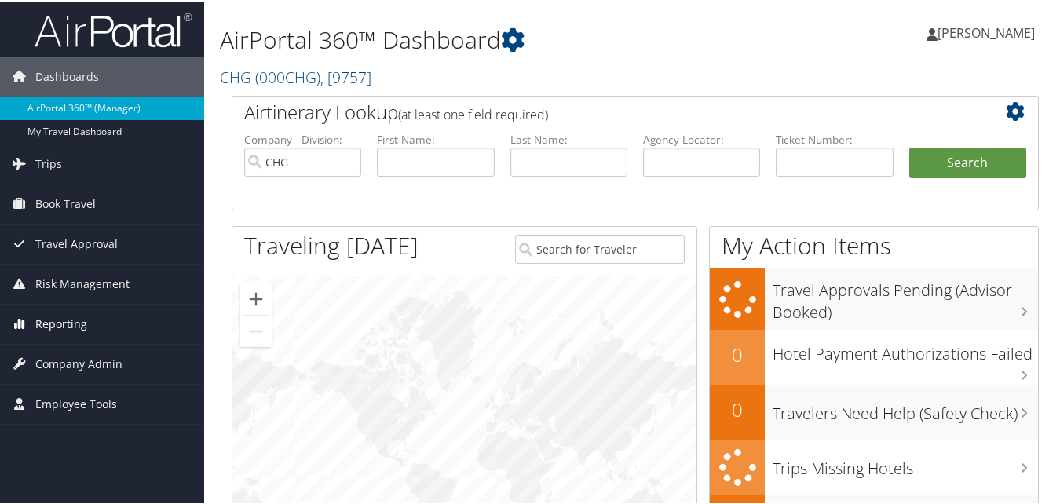
click at [61, 326] on span "Reporting" at bounding box center [61, 322] width 52 height 39
click at [82, 108] on link "AirPortal 360™ (Manager)" at bounding box center [102, 107] width 204 height 24
click at [56, 333] on span "Reporting" at bounding box center [61, 322] width 52 height 39
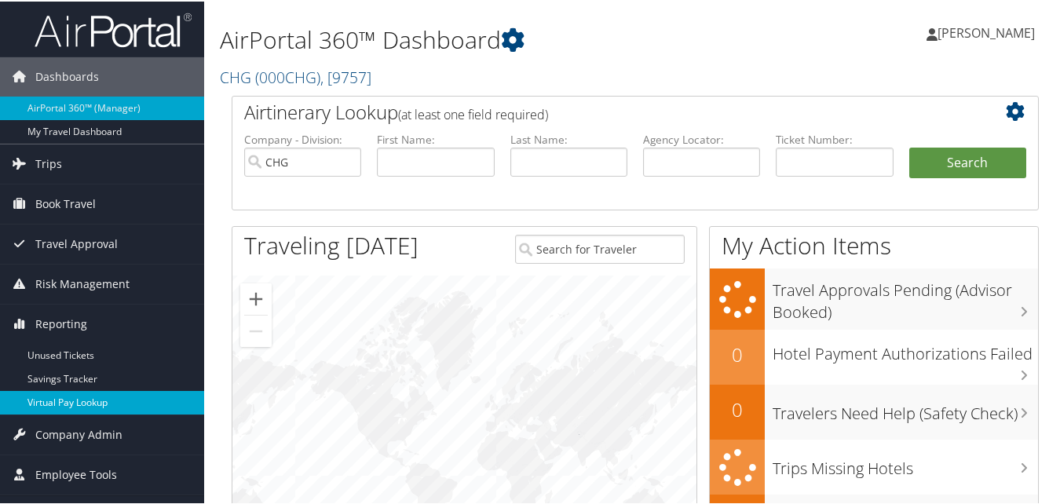
click at [60, 407] on link "Virtual Pay Lookup" at bounding box center [102, 401] width 204 height 24
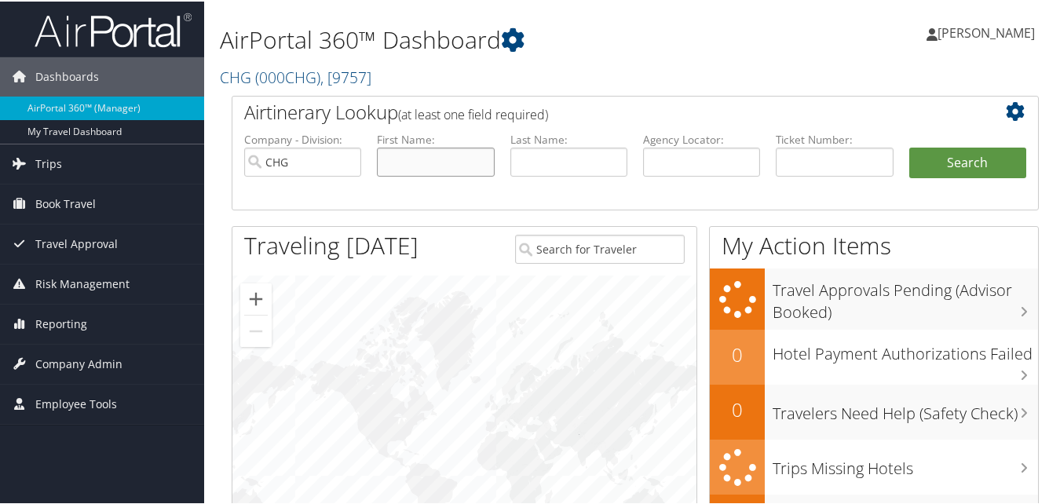
click at [418, 169] on input "text" at bounding box center [435, 160] width 117 height 29
paste input "[PERSON_NAME]"
drag, startPoint x: 425, startPoint y: 161, endPoint x: 358, endPoint y: 168, distance: 67.1
click at [358, 168] on ul "Company - Division: CHG First Name: Tilford, Sarah Last Name: Agency Locator: D…" at bounding box center [635, 169] width 798 height 79
type input "Sarah"
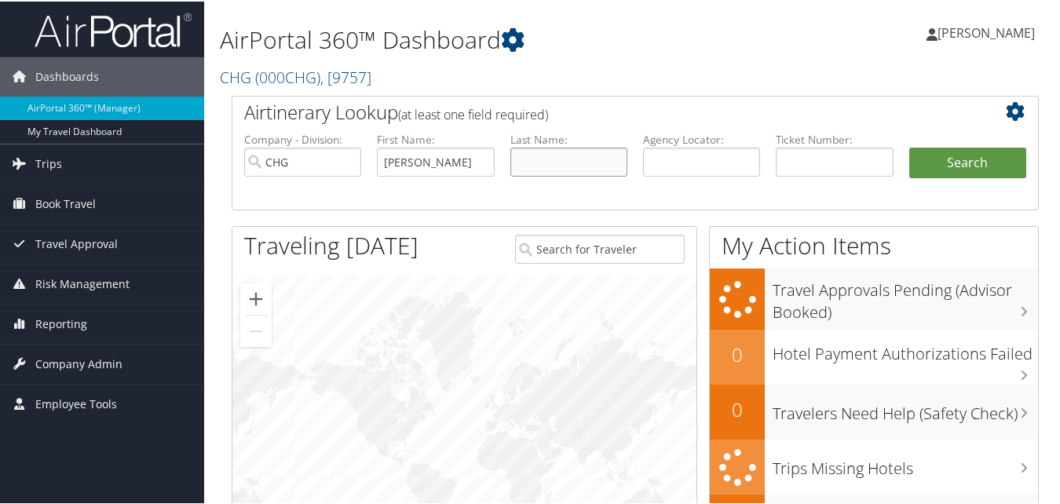
click at [568, 166] on input "text" at bounding box center [568, 160] width 117 height 29
paste input "Tilford,"
type input "Tilford"
click at [942, 168] on button "Search" at bounding box center [967, 161] width 117 height 31
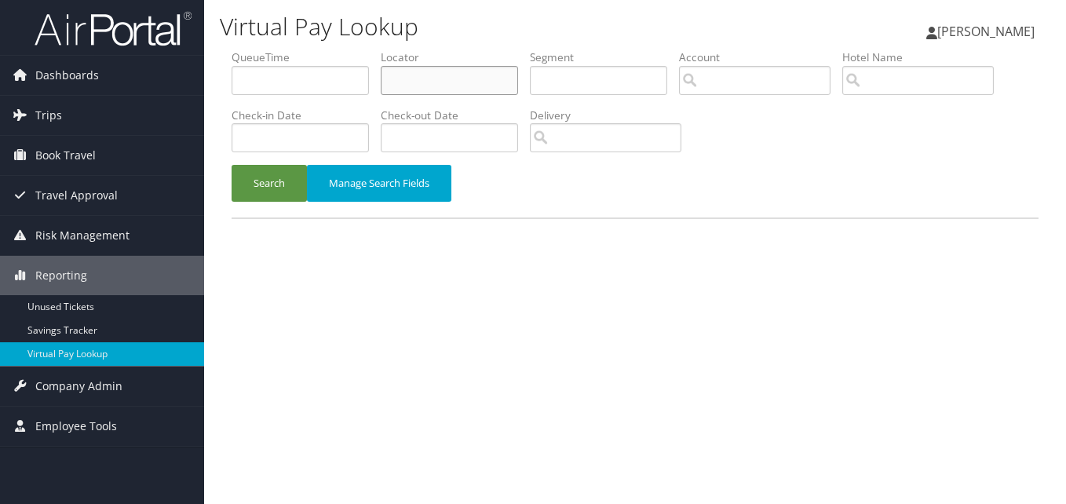
click at [433, 78] on input "text" at bounding box center [449, 80] width 137 height 29
paste input "KFRKLR"
type input "KFRKLR"
click at [278, 181] on button "Search" at bounding box center [269, 183] width 75 height 37
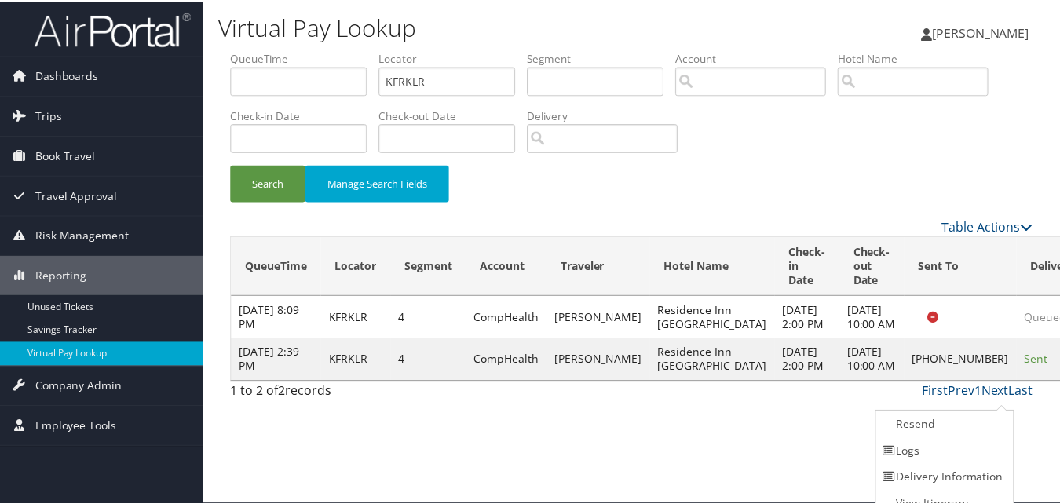
scroll to position [15, 0]
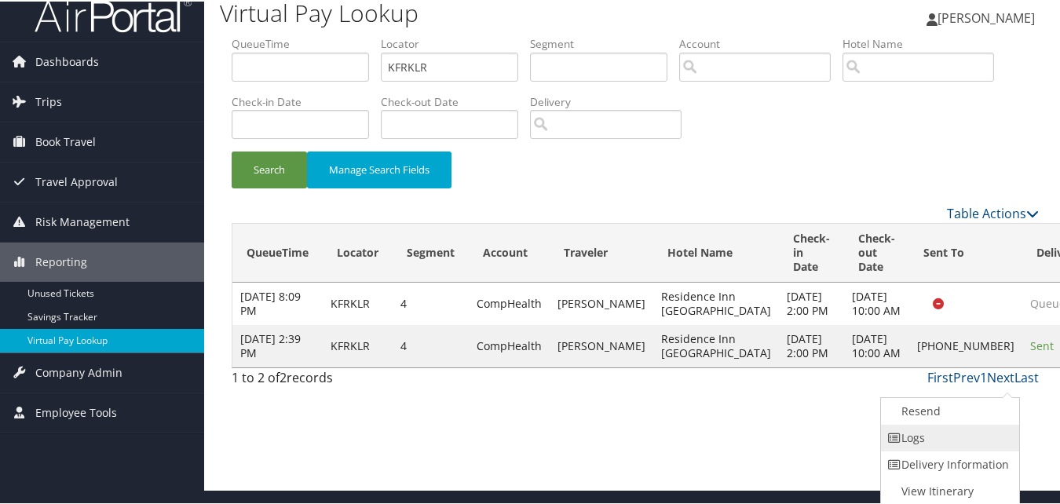
click at [938, 435] on link "Logs" at bounding box center [948, 436] width 134 height 27
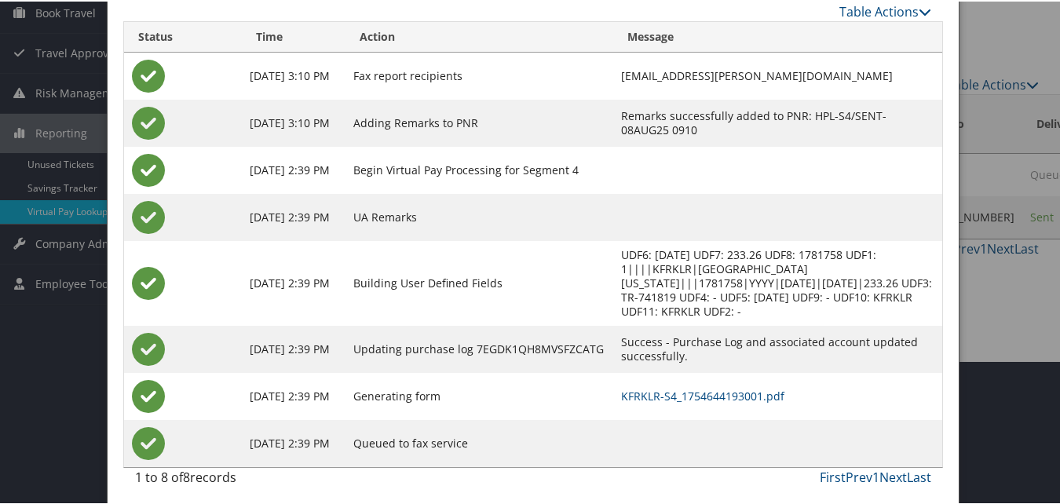
scroll to position [149, 0]
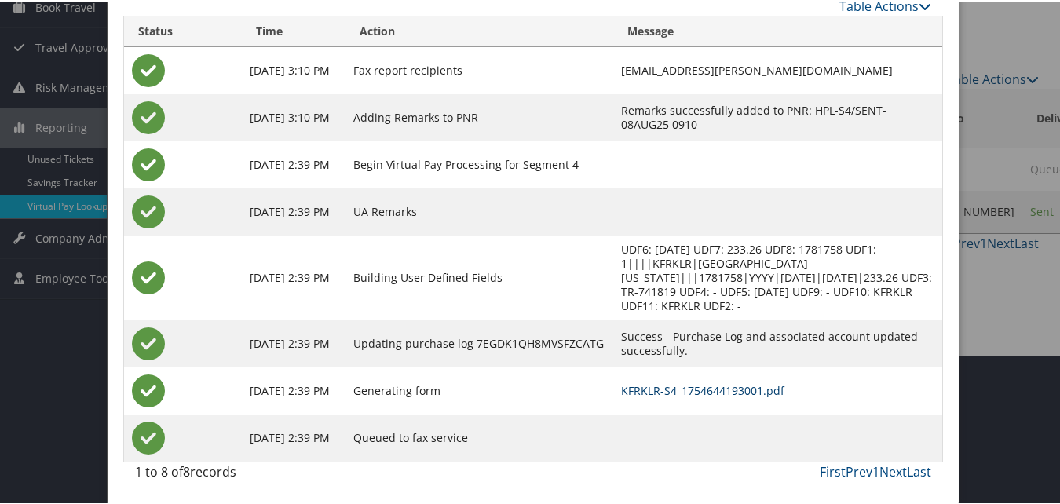
click at [713, 391] on link "KFRKLR-S4_1754644193001.pdf" at bounding box center [702, 389] width 163 height 15
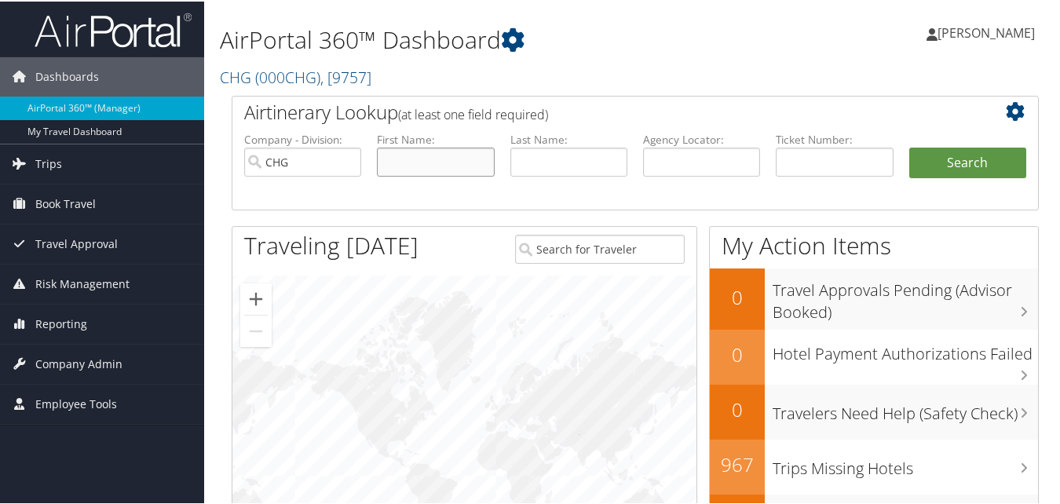
click at [443, 159] on input "text" at bounding box center [435, 160] width 117 height 29
paste input "[PERSON_NAME]"
drag, startPoint x: 411, startPoint y: 161, endPoint x: 369, endPoint y: 161, distance: 41.6
click at [369, 161] on li "First Name: [PERSON_NAME]" at bounding box center [435, 166] width 133 height 73
type input "[PERSON_NAME]"
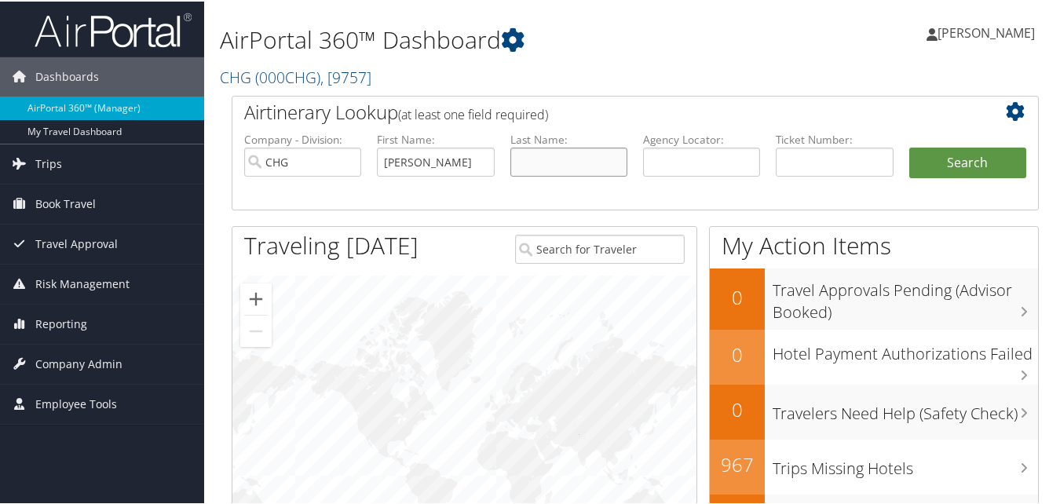
click at [554, 161] on input "text" at bounding box center [568, 160] width 117 height 29
paste input "Yeh,"
type input "Yeh"
click at [965, 165] on button "Search" at bounding box center [967, 161] width 117 height 31
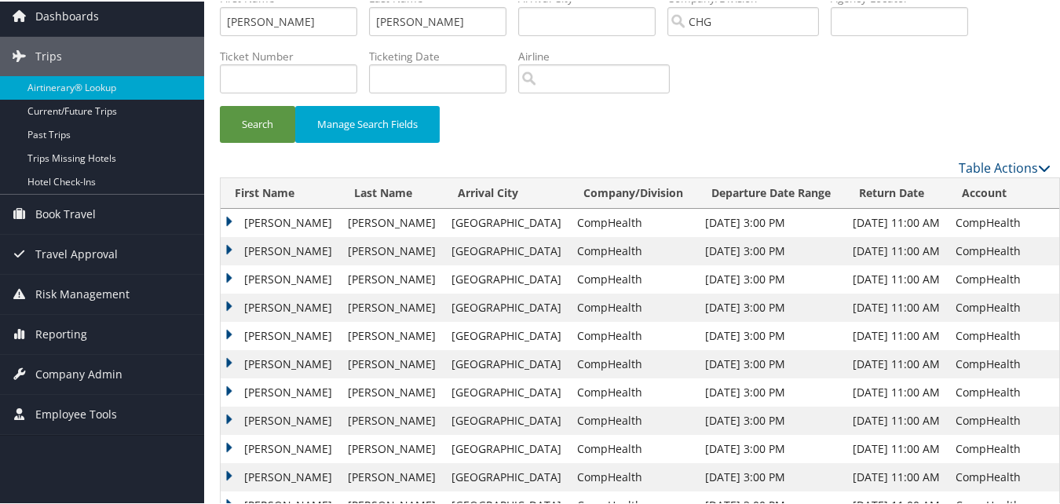
scroll to position [79, 0]
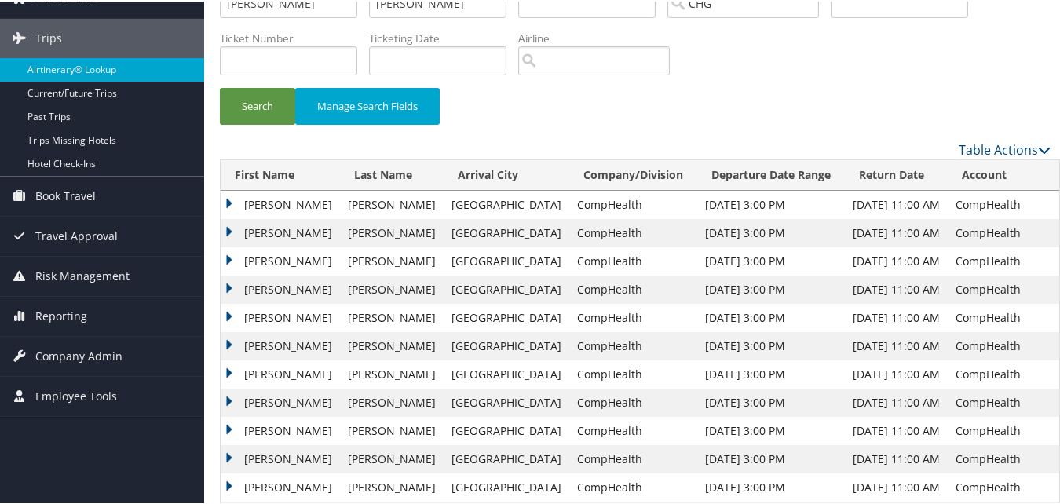
click at [232, 315] on td "[PERSON_NAME]" at bounding box center [280, 316] width 119 height 28
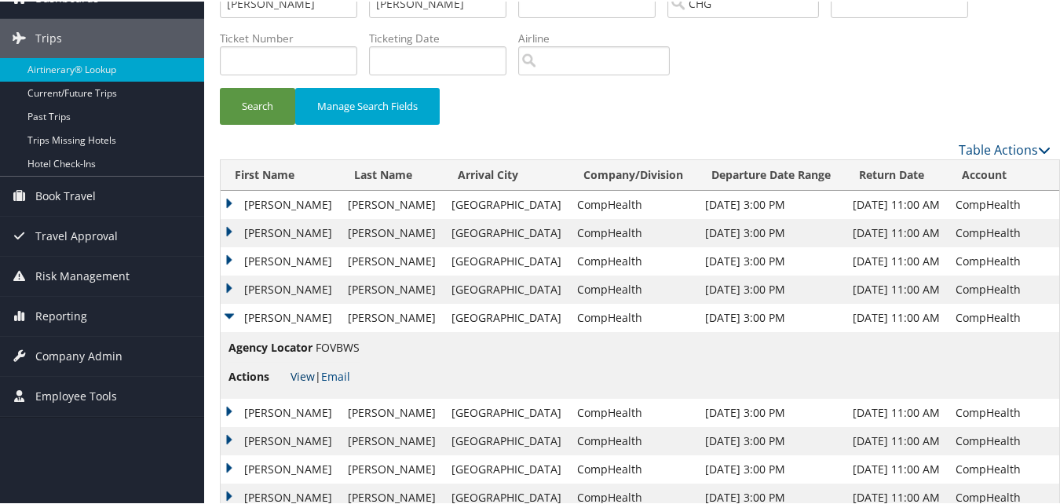
click at [302, 378] on link "View" at bounding box center [303, 374] width 24 height 15
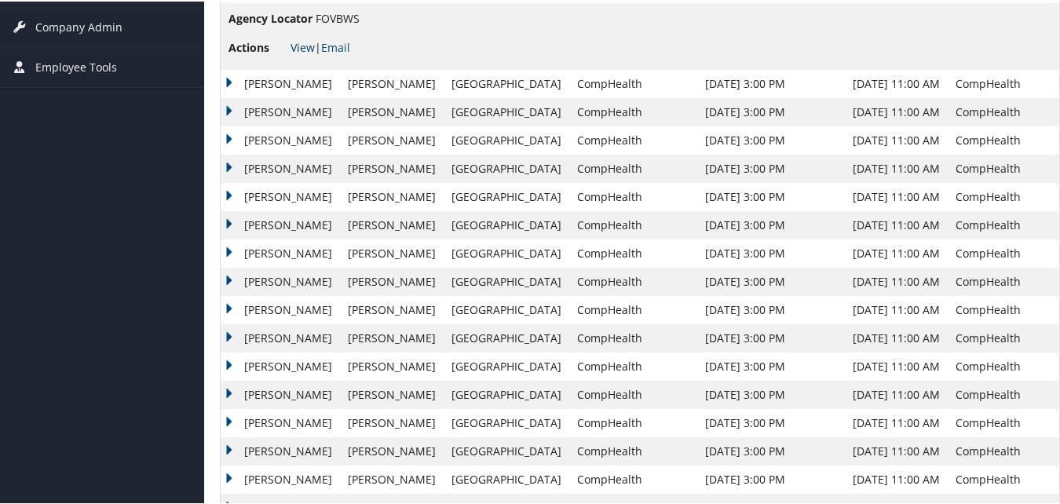
scroll to position [172, 0]
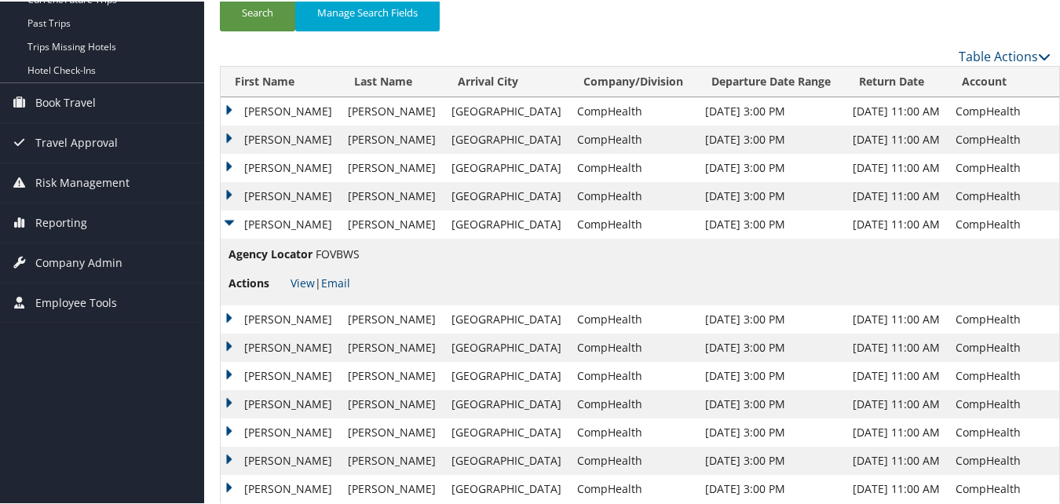
click at [341, 252] on span "FOVBWS" at bounding box center [338, 252] width 44 height 15
copy span "FOVBWS"
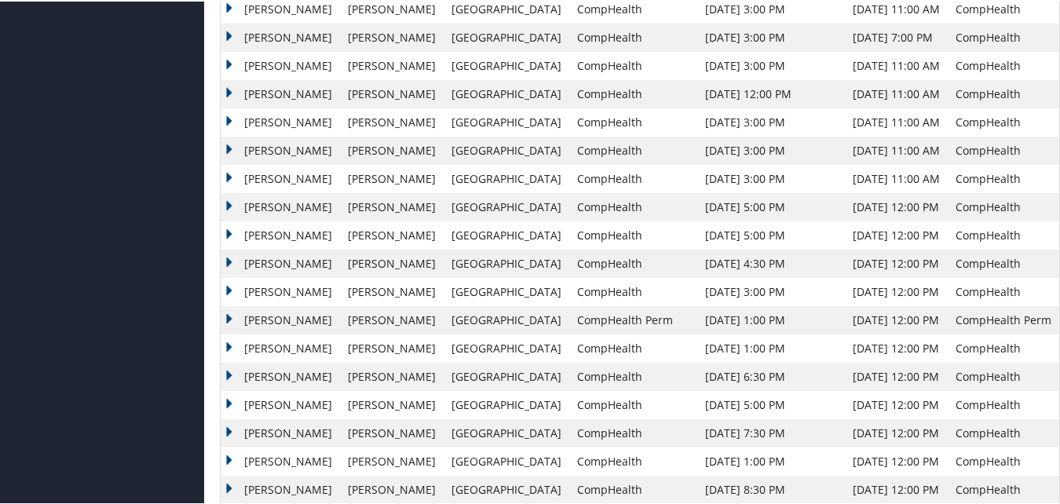
scroll to position [879, 0]
click at [227, 402] on td "Sarah" at bounding box center [280, 403] width 119 height 28
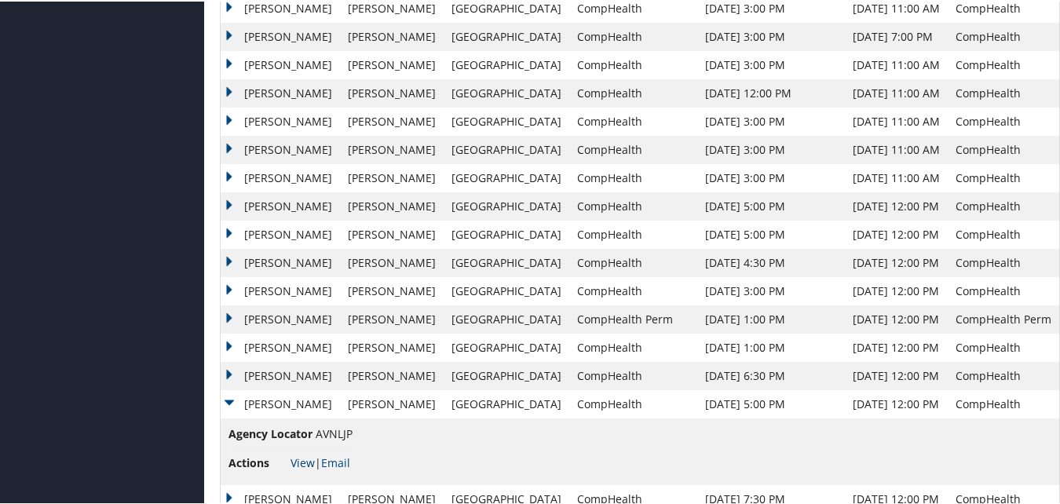
click at [305, 459] on link "View" at bounding box center [303, 461] width 24 height 15
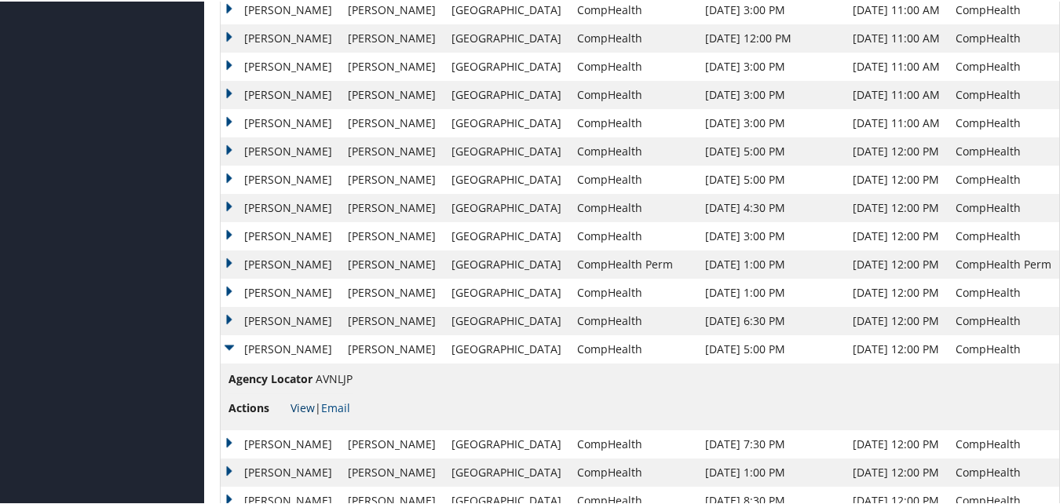
scroll to position [957, 0]
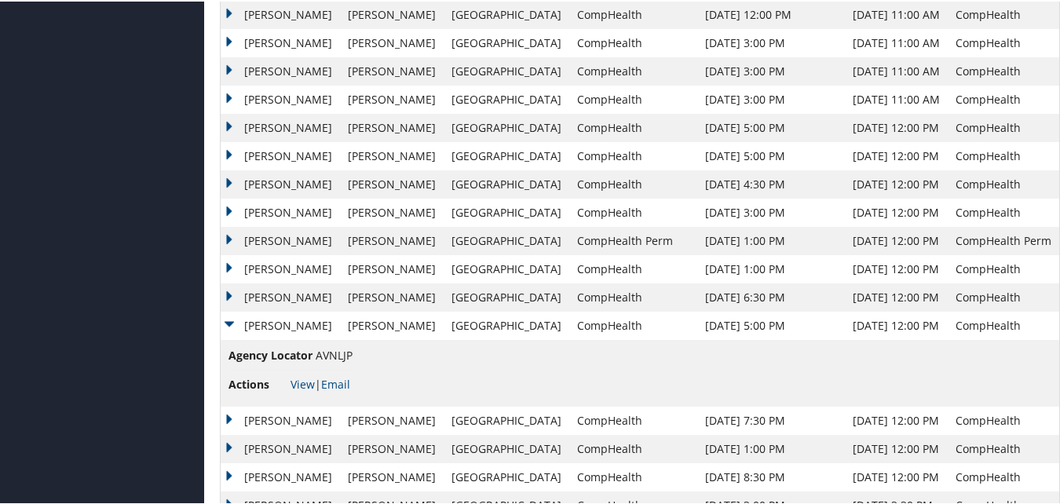
click at [327, 353] on span "AVNLJP" at bounding box center [334, 353] width 37 height 15
copy span "AVNLJP"
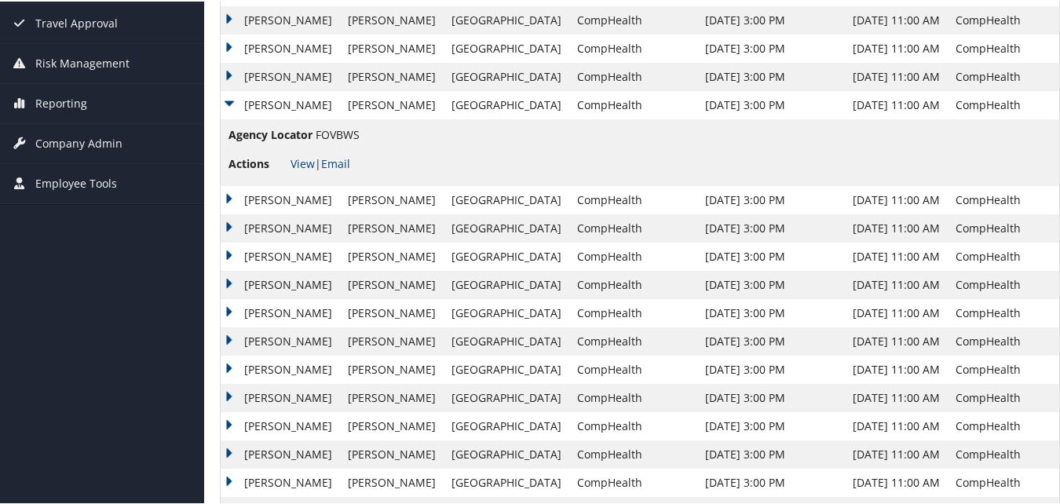
scroll to position [250, 0]
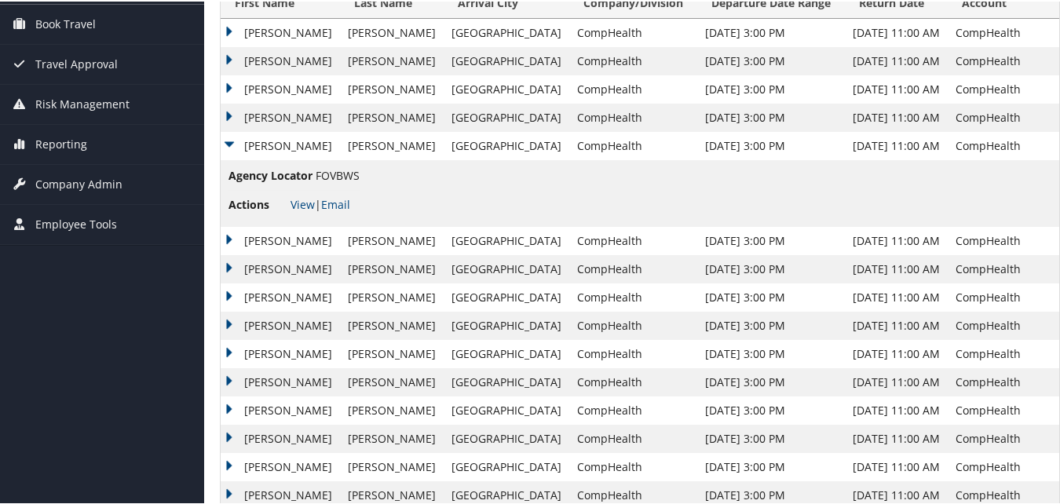
click at [229, 237] on td "Sarah" at bounding box center [280, 239] width 119 height 28
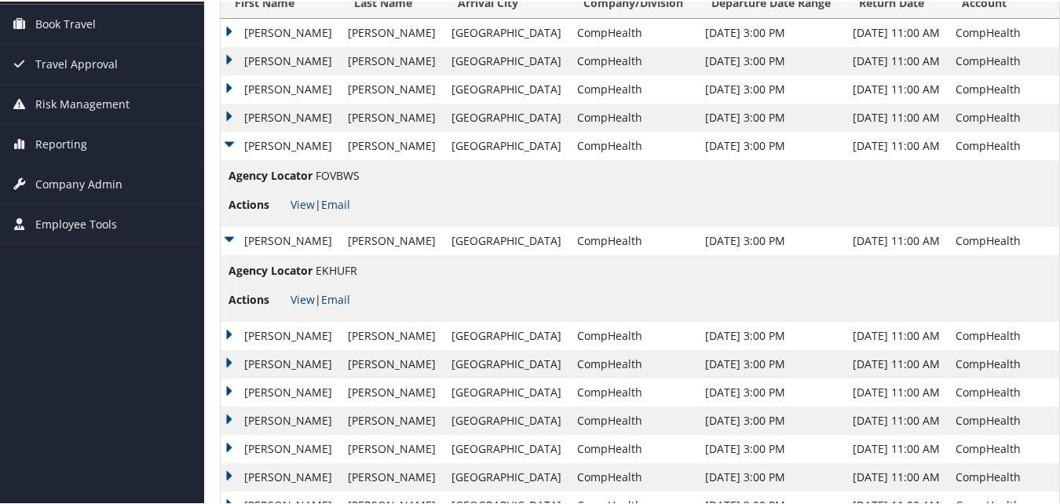
click at [232, 141] on td "Sarah" at bounding box center [280, 144] width 119 height 28
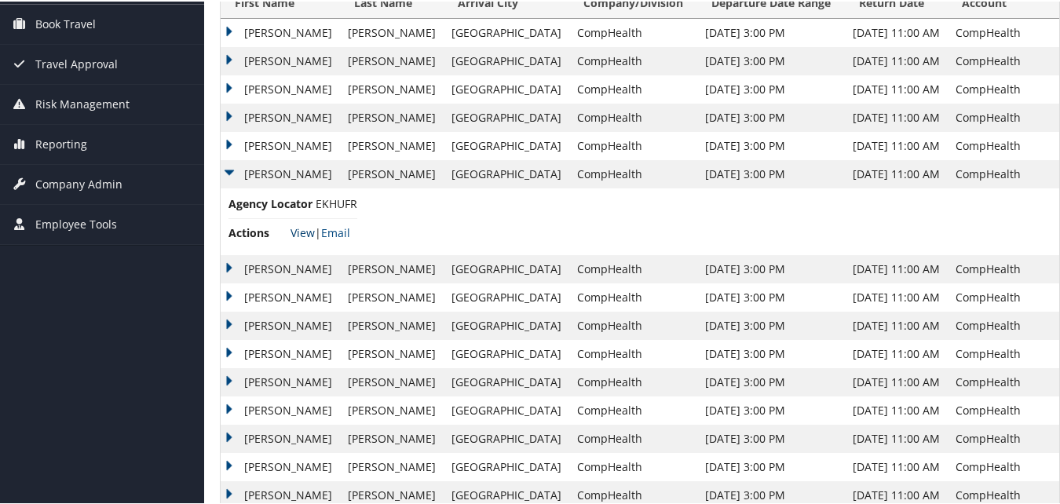
click at [302, 233] on link "View" at bounding box center [303, 231] width 24 height 15
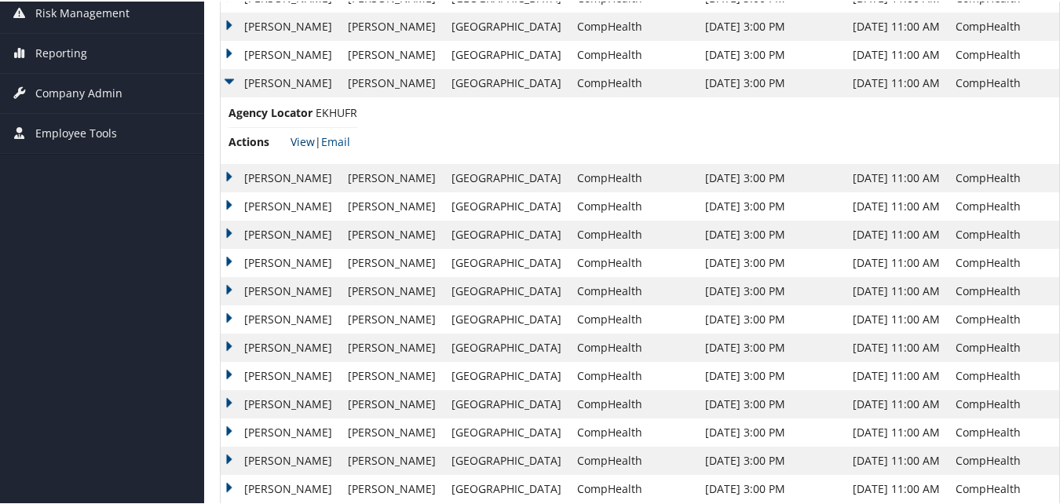
scroll to position [314, 0]
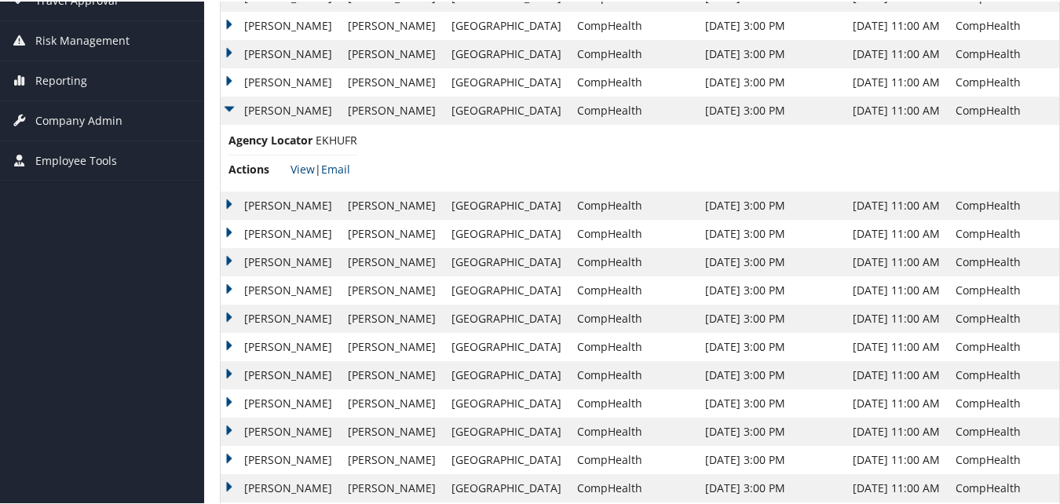
click at [338, 133] on span "EKHUFR" at bounding box center [337, 138] width 42 height 15
copy span "EKHUFR"
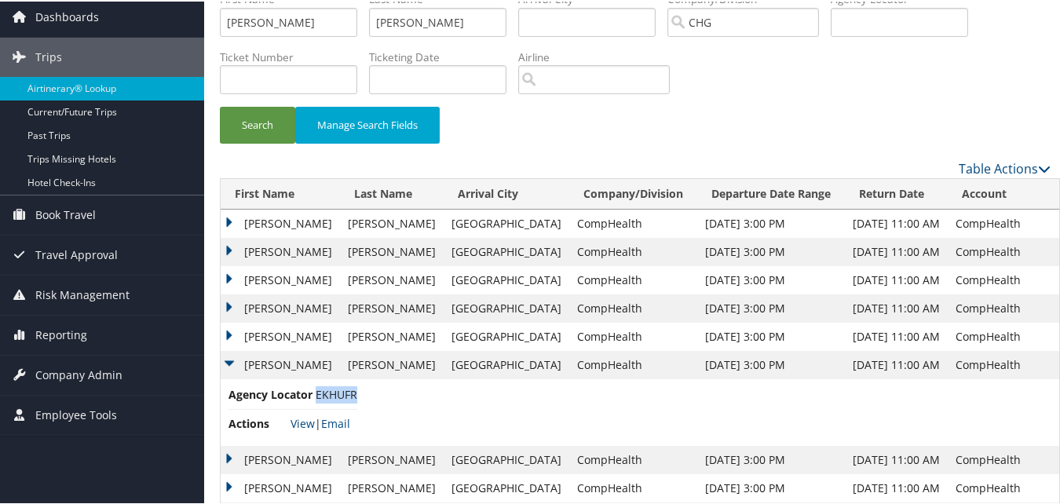
scroll to position [0, 0]
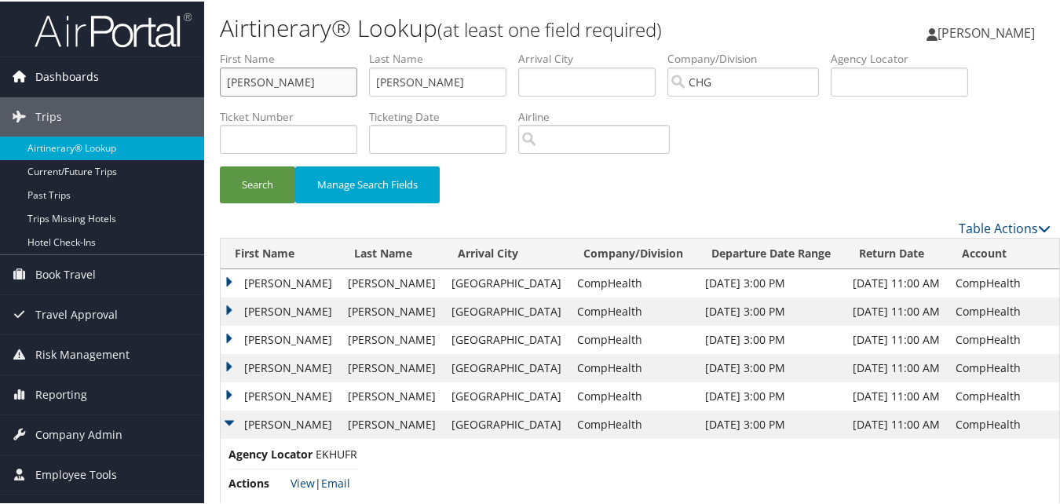
drag, startPoint x: 210, startPoint y: 85, endPoint x: 192, endPoint y: 82, distance: 17.4
paste input "Dellinger, Caryl"
drag, startPoint x: 279, startPoint y: 80, endPoint x: 170, endPoint y: 75, distance: 108.5
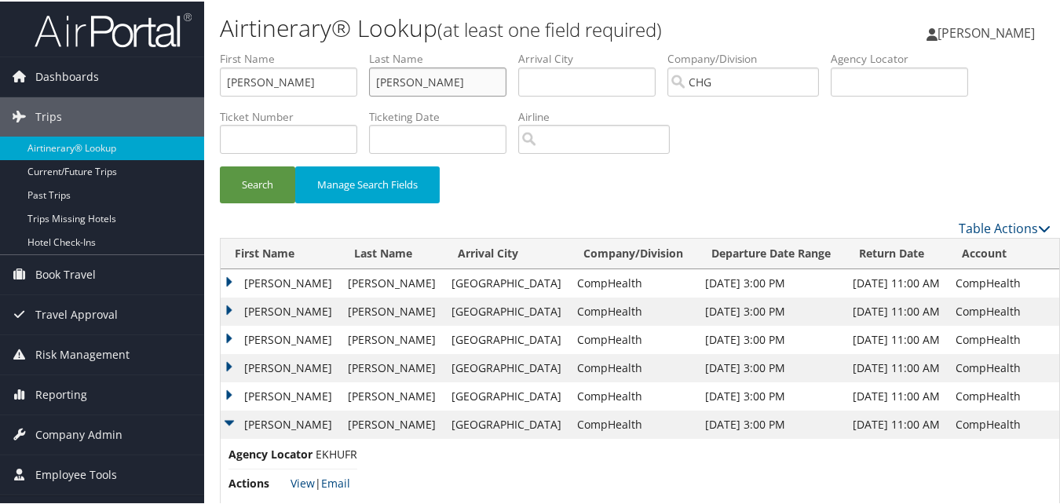
drag, startPoint x: 447, startPoint y: 84, endPoint x: 221, endPoint y: 83, distance: 226.1
click at [221, 49] on ul "First Name Sarah Last Name Tilford Departure City Arrival City Company/Division…" at bounding box center [635, 49] width 831 height 0
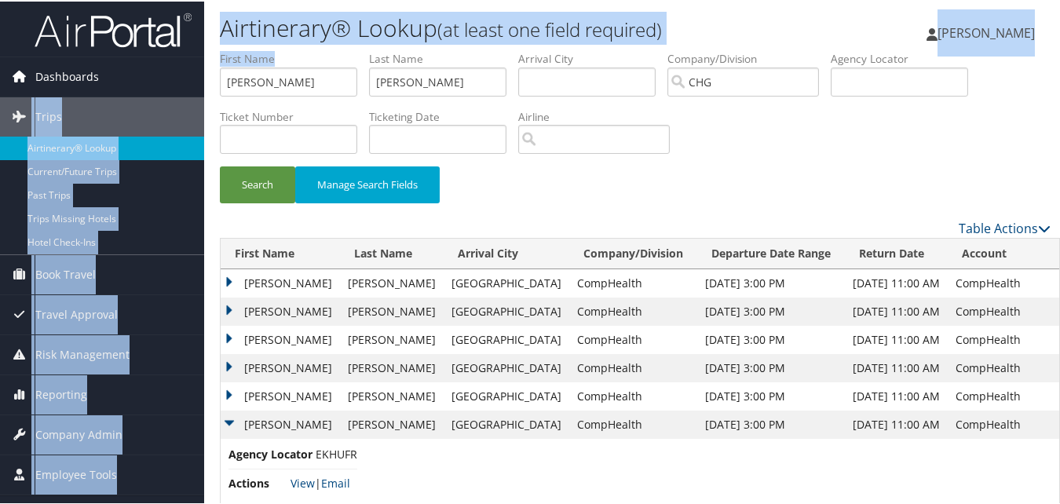
drag, startPoint x: 214, startPoint y: 77, endPoint x: 135, endPoint y: 77, distance: 78.5
drag, startPoint x: 135, startPoint y: 77, endPoint x: 297, endPoint y: 84, distance: 161.9
click at [297, 84] on input "Sarah" at bounding box center [288, 80] width 137 height 29
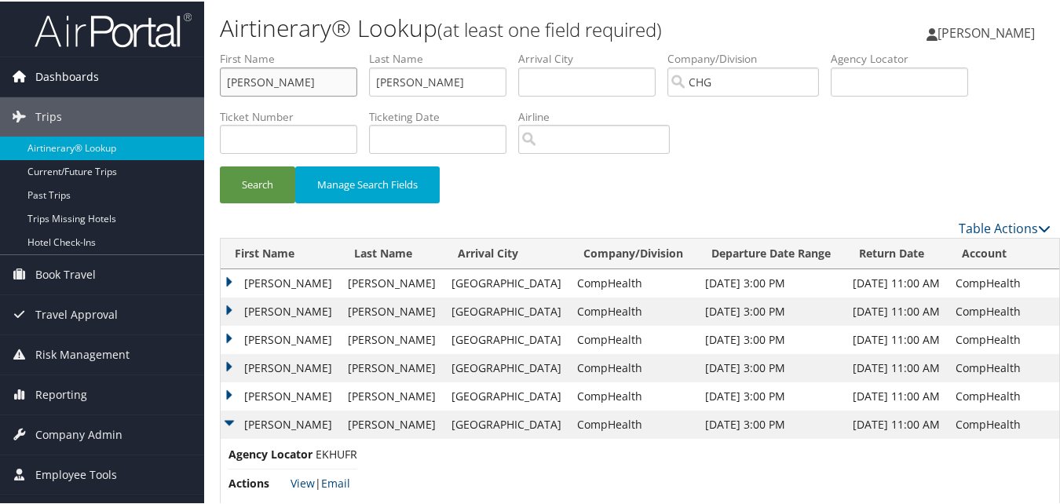
drag, startPoint x: 221, startPoint y: 76, endPoint x: 182, endPoint y: 79, distance: 38.5
paste input "Tilford"
drag, startPoint x: 210, startPoint y: 80, endPoint x: 192, endPoint y: 80, distance: 18.1
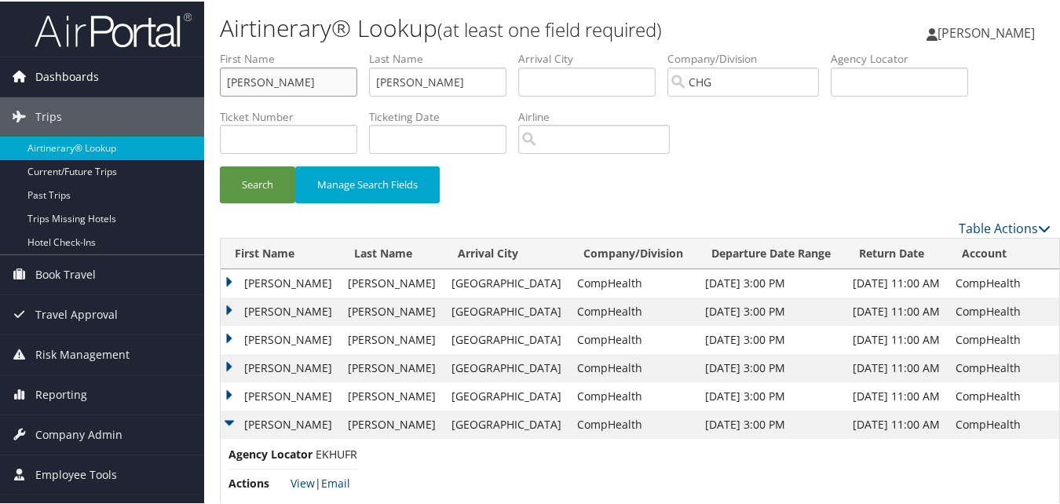
paste input "Dellinger, Caryl"
drag, startPoint x: 279, startPoint y: 82, endPoint x: 198, endPoint y: 86, distance: 81.0
type input "Caryl"
drag, startPoint x: 419, startPoint y: 89, endPoint x: 331, endPoint y: 89, distance: 88.7
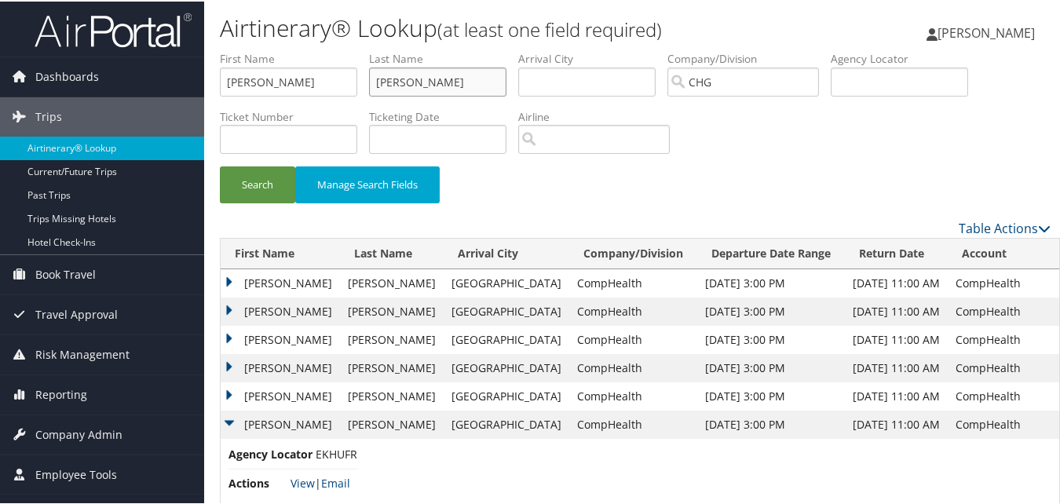
click at [331, 49] on ul "First Name Caryl Last Name Tilford Departure City Arrival City Company/Division…" at bounding box center [635, 49] width 831 height 0
paste input "Dellinger,"
type input "Dellinger"
click at [266, 174] on button "Search" at bounding box center [257, 183] width 75 height 37
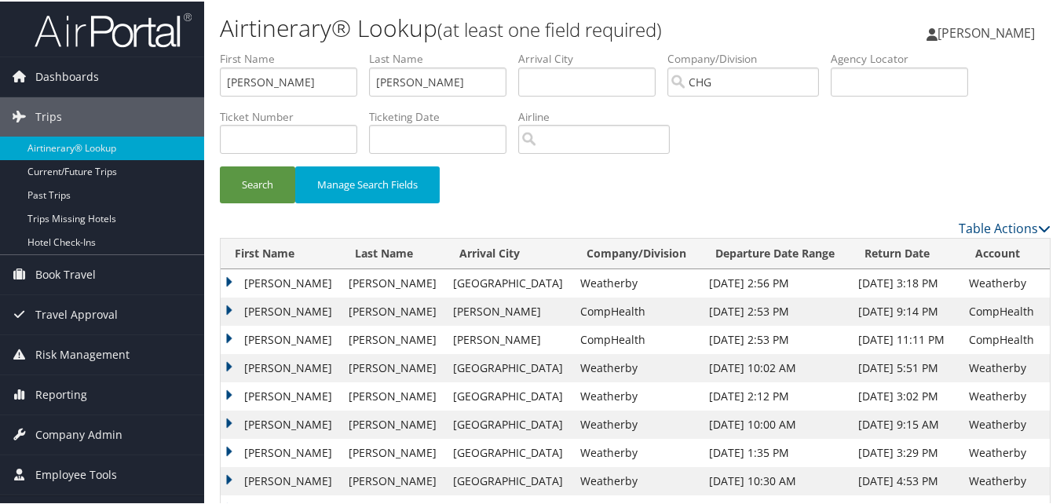
click at [232, 336] on td "Caryl" at bounding box center [281, 338] width 120 height 28
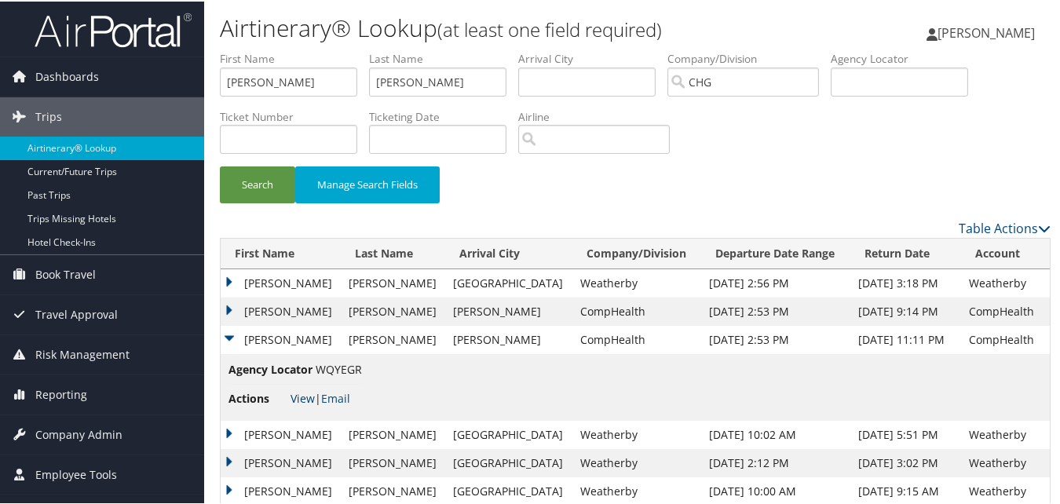
click at [298, 401] on link "View" at bounding box center [303, 396] width 24 height 15
drag, startPoint x: 159, startPoint y: 82, endPoint x: 133, endPoint y: 84, distance: 26.8
paste input "Baxter, Quaneicey"
drag, startPoint x: 266, startPoint y: 82, endPoint x: 207, endPoint y: 89, distance: 59.2
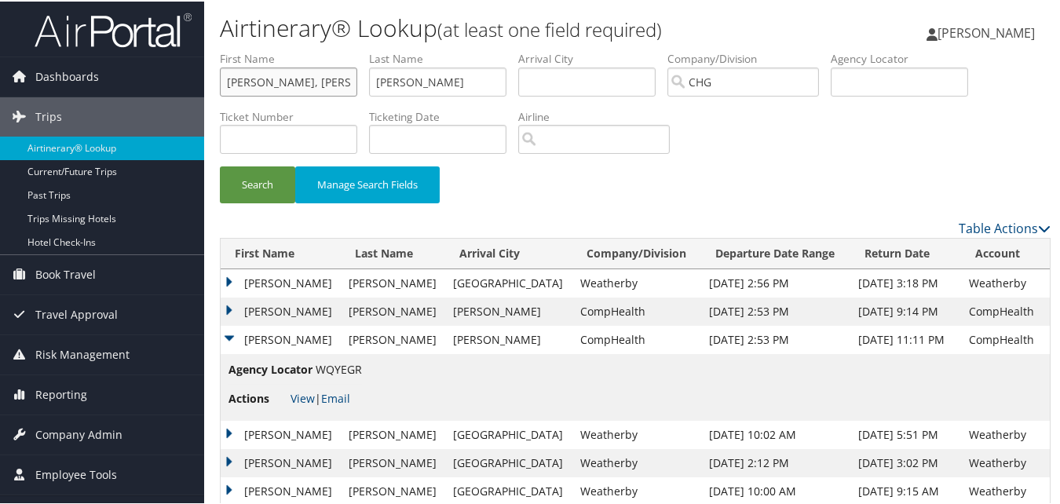
paste input "Baxter, Quaneicey"
drag, startPoint x: 268, startPoint y: 82, endPoint x: 184, endPoint y: 80, distance: 84.0
type input "Quaneicey"
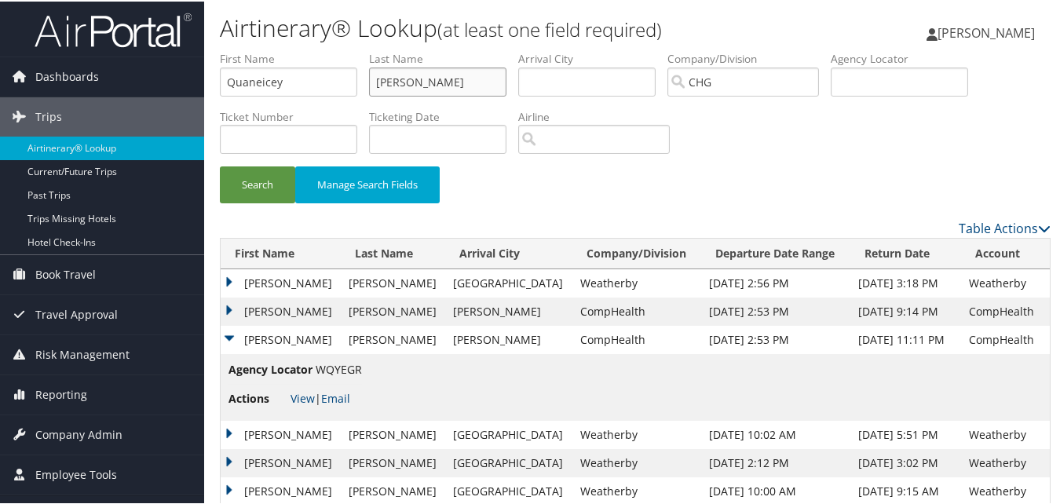
drag, startPoint x: 446, startPoint y: 75, endPoint x: 206, endPoint y: 92, distance: 240.8
paste input "Baxter,"
type input "Baxter"
click at [267, 186] on button "Search" at bounding box center [257, 183] width 75 height 37
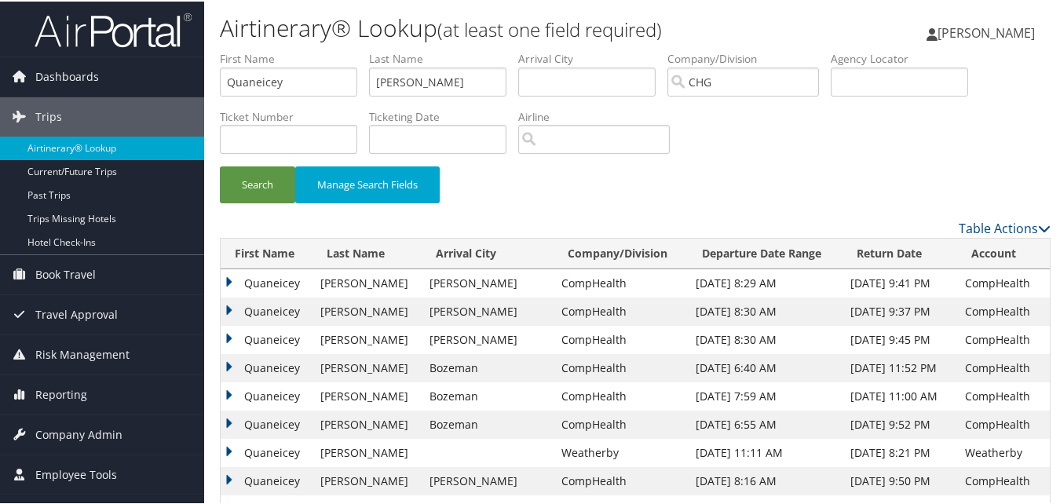
click at [225, 337] on td "Quaneicey" at bounding box center [267, 338] width 92 height 28
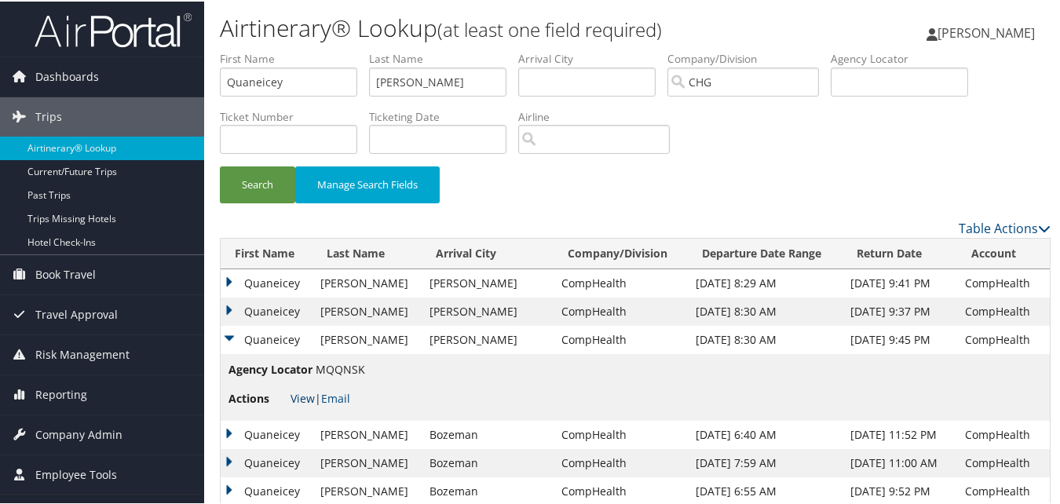
click at [299, 392] on link "View" at bounding box center [303, 396] width 24 height 15
drag, startPoint x: 288, startPoint y: 80, endPoint x: 207, endPoint y: 81, distance: 81.7
click at [220, 81] on form "First Name Quaneicey Last Name Baxter Departure City Arrival City Company/Divis…" at bounding box center [635, 133] width 831 height 168
paste input "Madrid, Luis"
drag, startPoint x: 269, startPoint y: 80, endPoint x: 221, endPoint y: 83, distance: 48.8
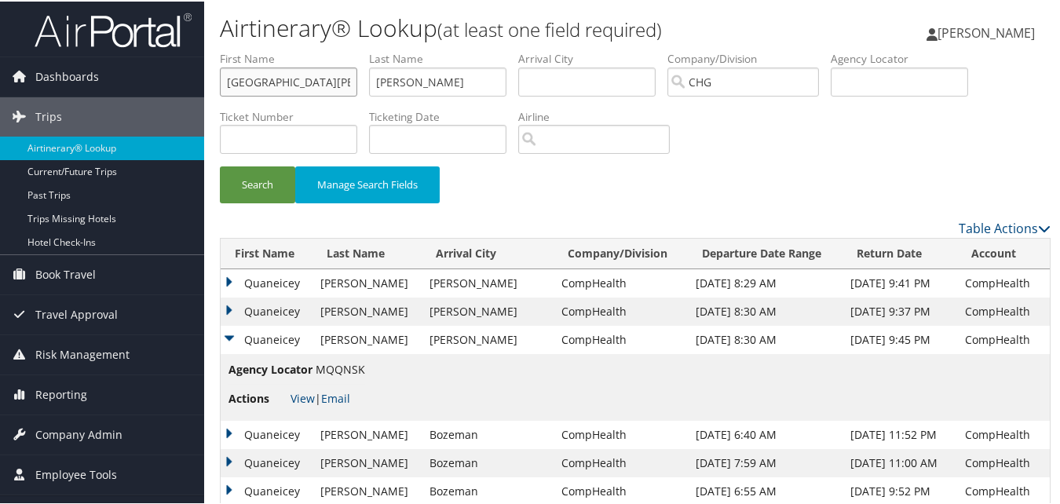
click at [221, 83] on input "Madrid, Luis" at bounding box center [288, 80] width 137 height 29
type input "Luis"
drag, startPoint x: 428, startPoint y: 84, endPoint x: 310, endPoint y: 86, distance: 117.8
click at [314, 49] on ul "First Name Luis Last Name Baxter Departure City Arrival City Company/Division C…" at bounding box center [635, 49] width 831 height 0
paste input "Madrid,"
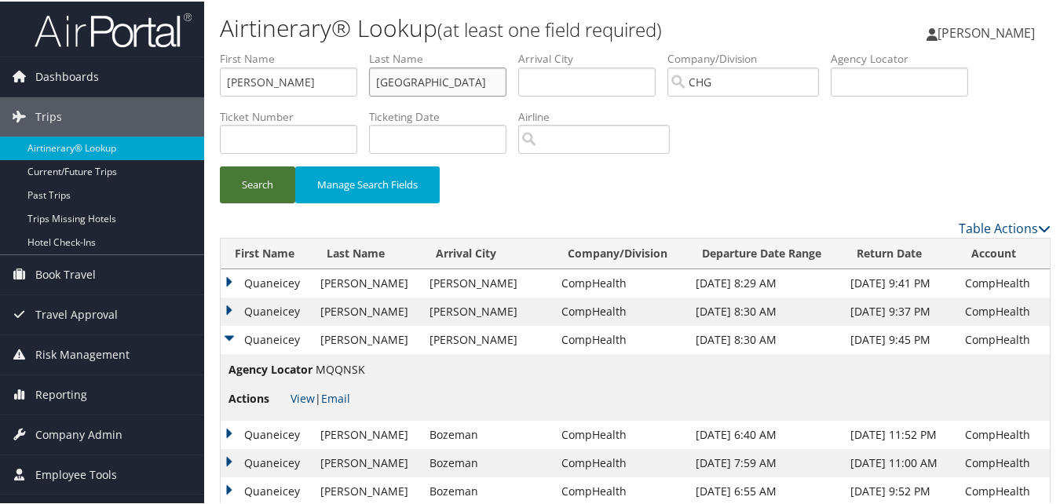
type input "Madrid"
click at [279, 184] on button "Search" at bounding box center [257, 183] width 75 height 37
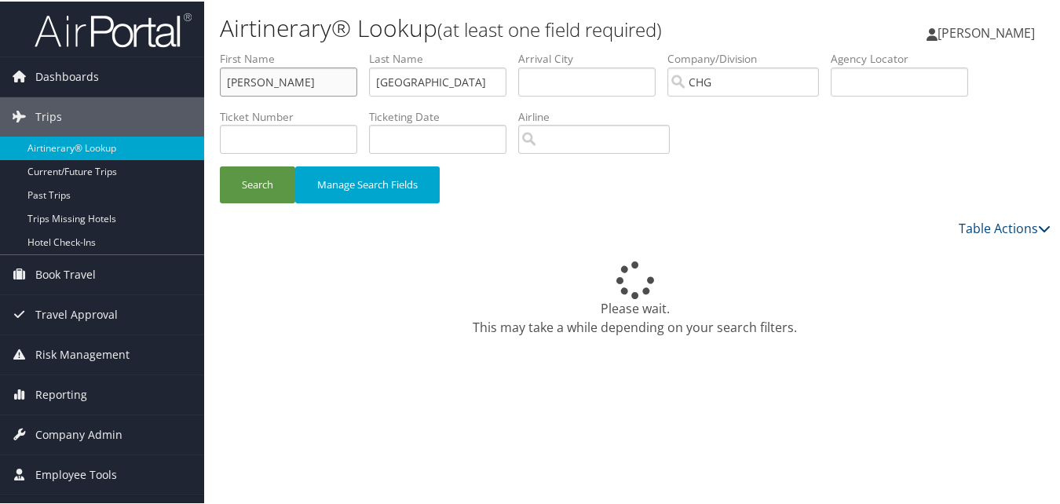
click at [232, 84] on input "Luis" at bounding box center [288, 80] width 137 height 29
drag, startPoint x: 269, startPoint y: 81, endPoint x: 174, endPoint y: 78, distance: 95.1
paste input "Fonkem, Ekokobe"
drag, startPoint x: 275, startPoint y: 81, endPoint x: 161, endPoint y: 81, distance: 113.9
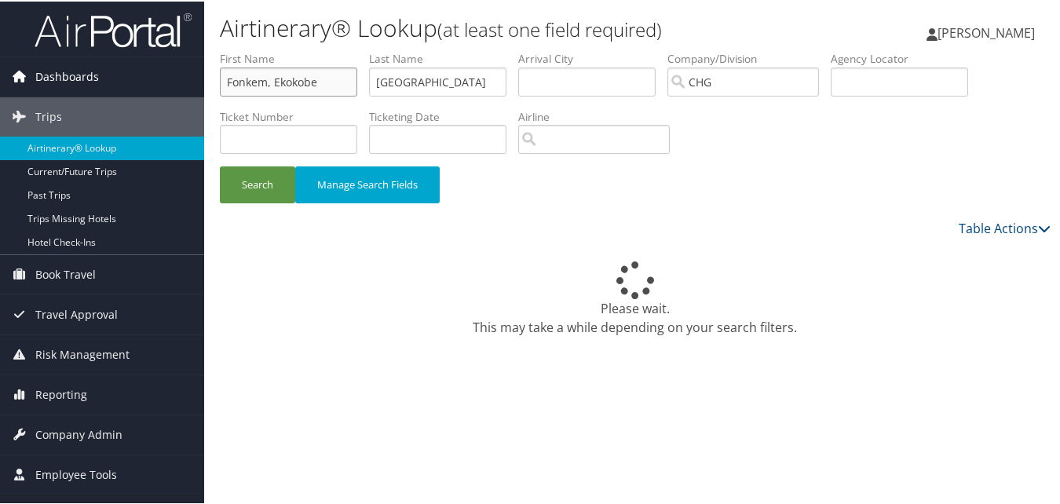
paste input "Fonkem, Ekokobe"
drag, startPoint x: 273, startPoint y: 82, endPoint x: 226, endPoint y: 78, distance: 47.3
click at [226, 78] on input "Fonkem, Ekokobe" at bounding box center [288, 80] width 137 height 29
type input "Ekokobe"
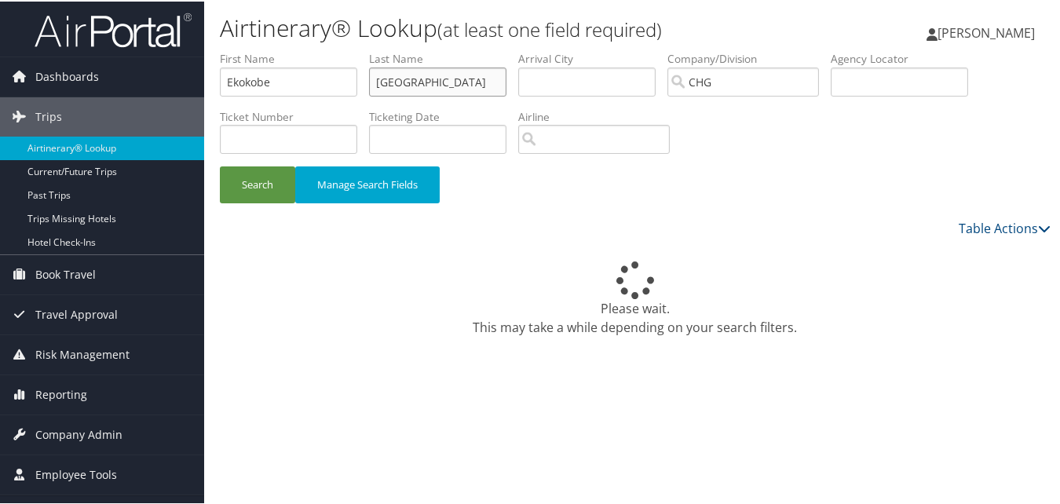
drag, startPoint x: 463, startPoint y: 81, endPoint x: 239, endPoint y: 75, distance: 223.8
click at [239, 49] on ul "First Name Ekokobe Last Name Madrid Departure City Arrival City Company/Divisio…" at bounding box center [635, 49] width 831 height 0
paste input "Fonkem,"
type input "Fonkem"
click at [265, 195] on button "Search" at bounding box center [257, 183] width 75 height 37
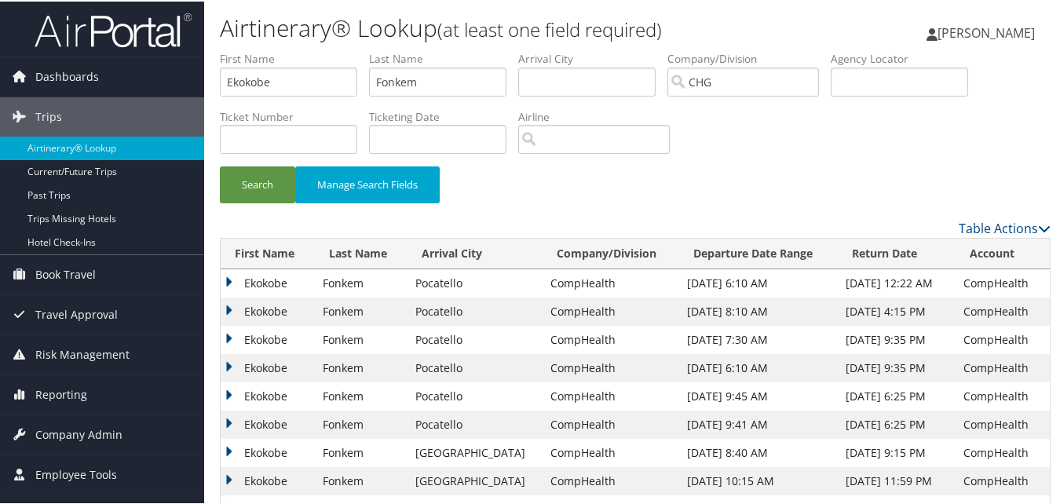
click at [233, 364] on td "Ekokobe" at bounding box center [268, 367] width 94 height 28
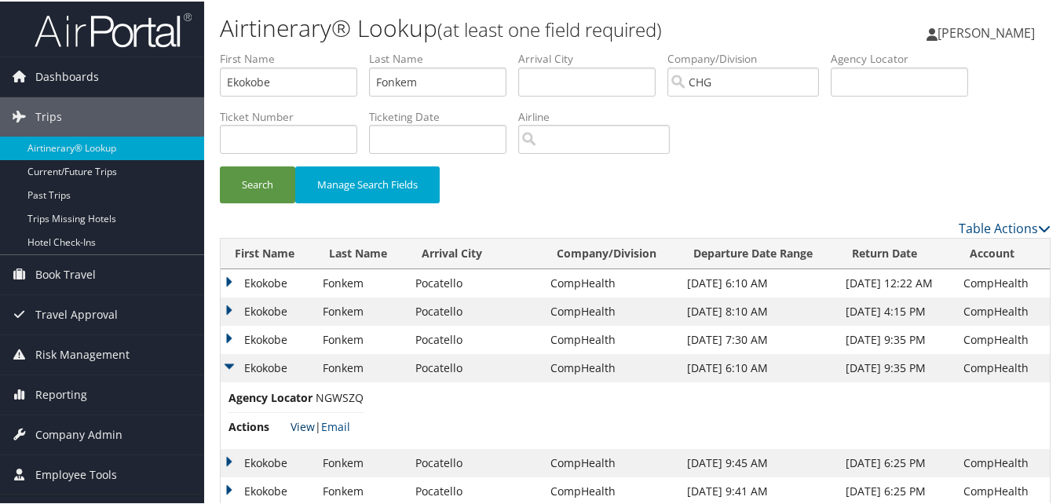
click at [309, 421] on link "View" at bounding box center [303, 425] width 24 height 15
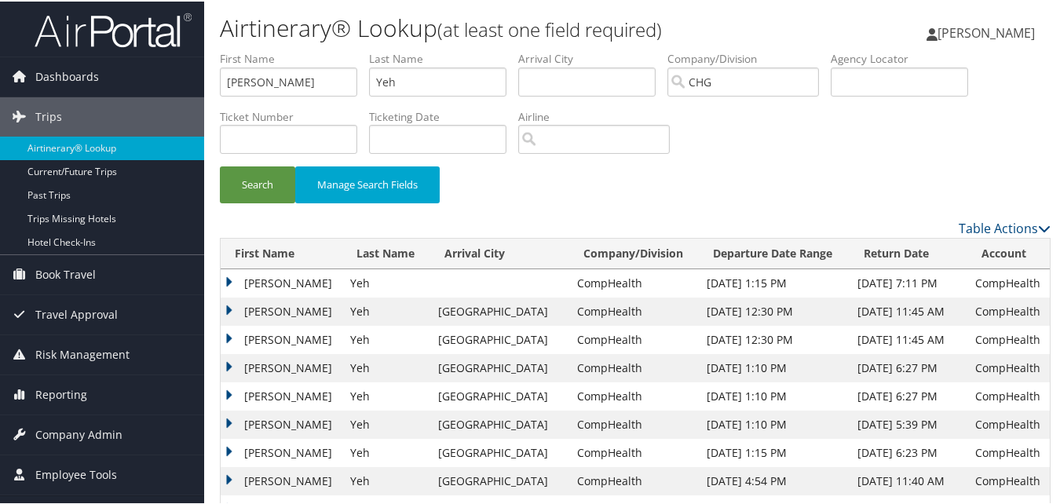
drag, startPoint x: 230, startPoint y: 336, endPoint x: 229, endPoint y: 348, distance: 11.8
click at [229, 336] on td "[PERSON_NAME]" at bounding box center [282, 338] width 122 height 28
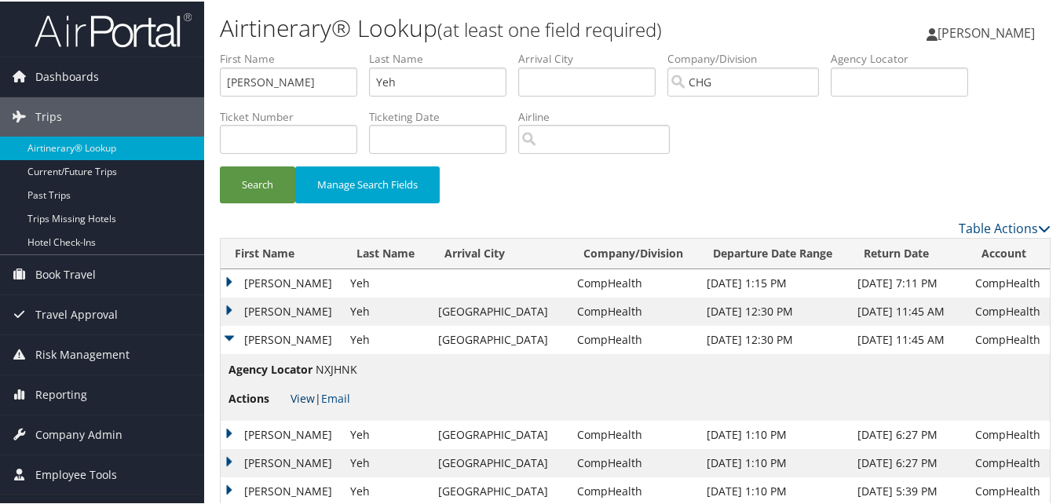
click at [300, 398] on link "View" at bounding box center [303, 396] width 24 height 15
click at [346, 367] on span "NXJHNK" at bounding box center [337, 367] width 42 height 15
copy span "NXJHNK"
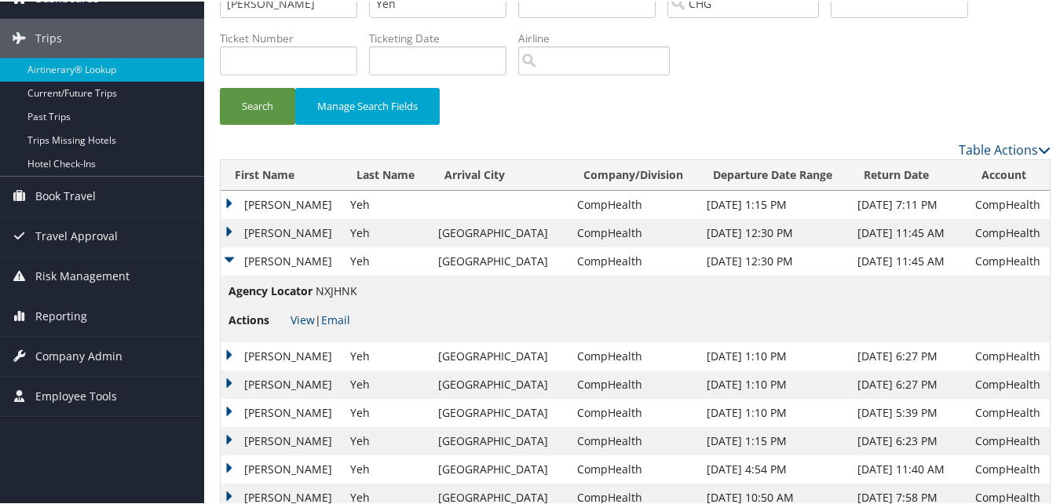
click at [231, 258] on td "[PERSON_NAME]" at bounding box center [282, 260] width 122 height 28
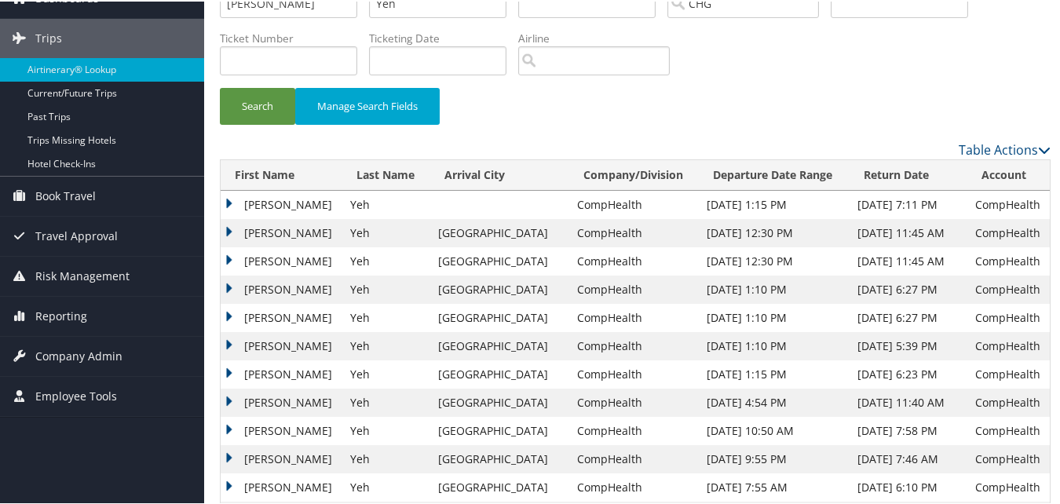
click at [231, 258] on td "Andrew" at bounding box center [282, 260] width 122 height 28
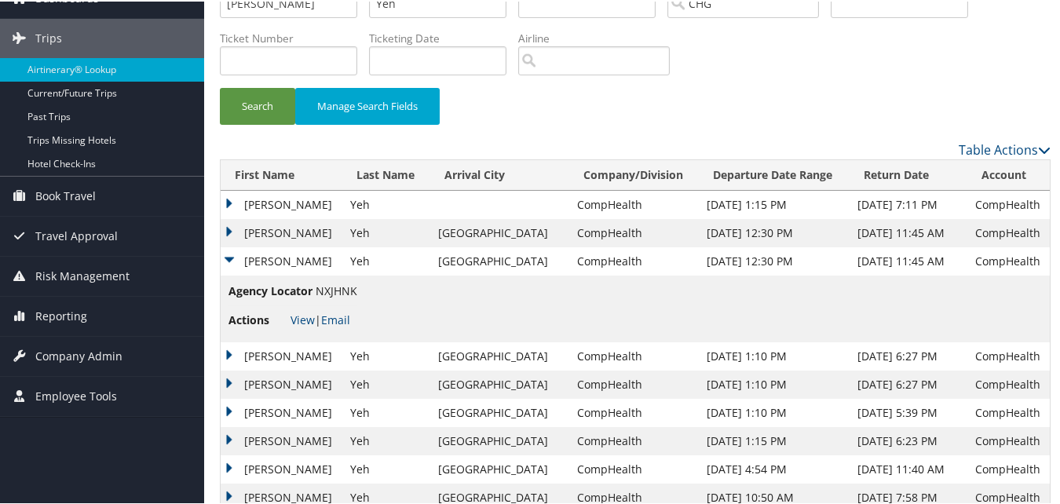
click at [231, 257] on td "Andrew" at bounding box center [282, 260] width 122 height 28
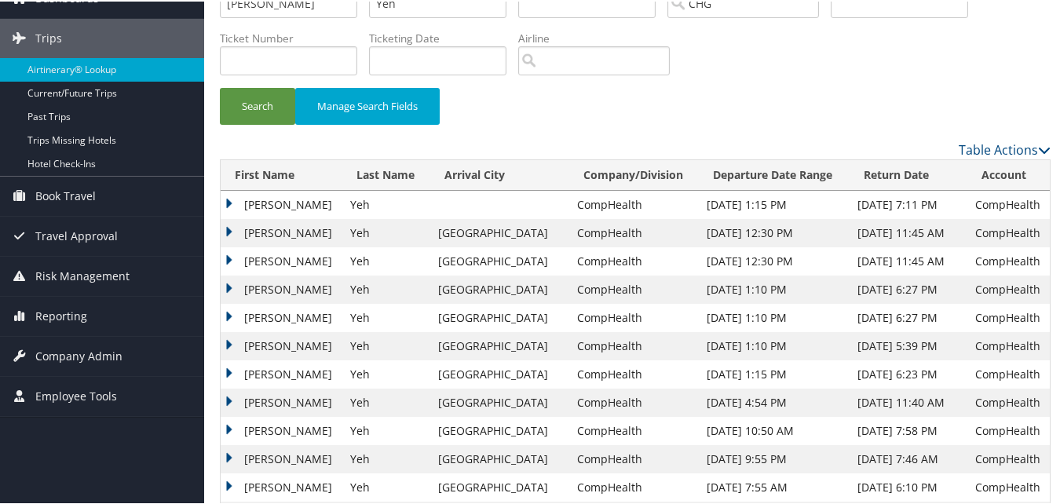
click at [225, 227] on td "Andrew" at bounding box center [282, 231] width 122 height 28
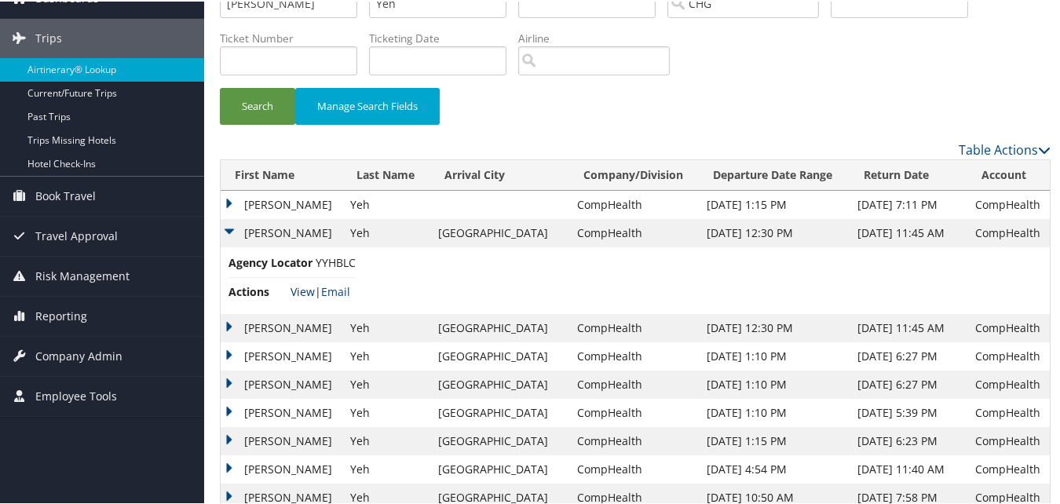
click at [298, 291] on link "View" at bounding box center [303, 290] width 24 height 15
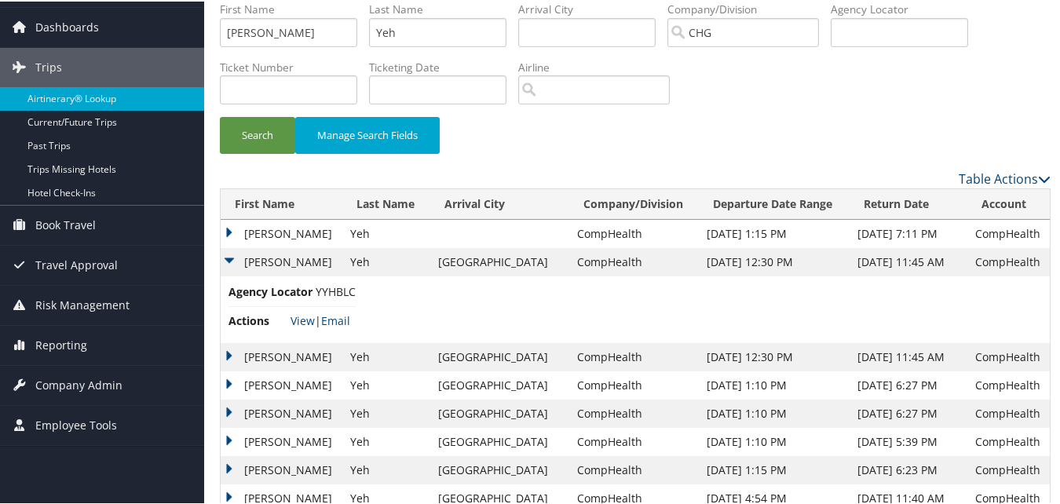
scroll to position [0, 0]
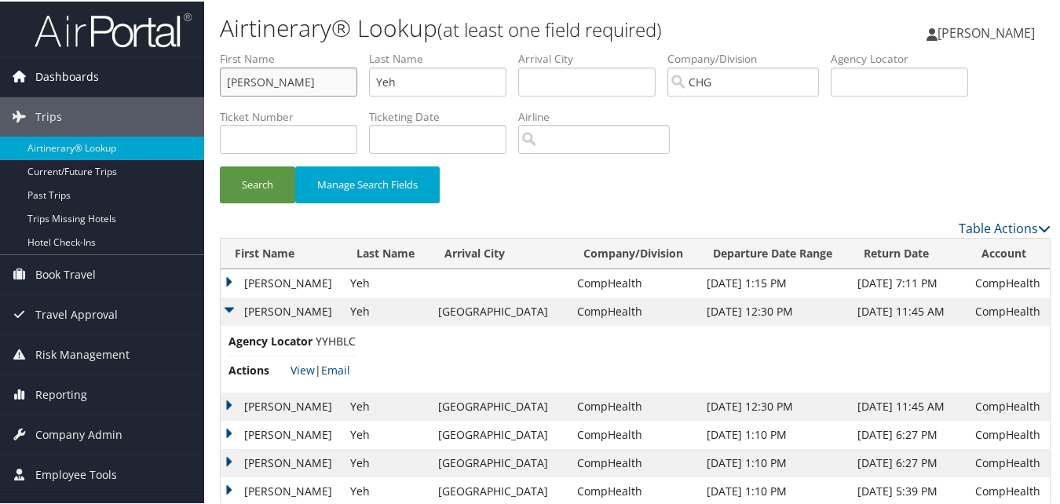
drag, startPoint x: 294, startPoint y: 75, endPoint x: 187, endPoint y: 79, distance: 106.8
paste input "Kasturirangan, Srinivasan"
drag, startPoint x: 301, startPoint y: 79, endPoint x: 206, endPoint y: 73, distance: 95.2
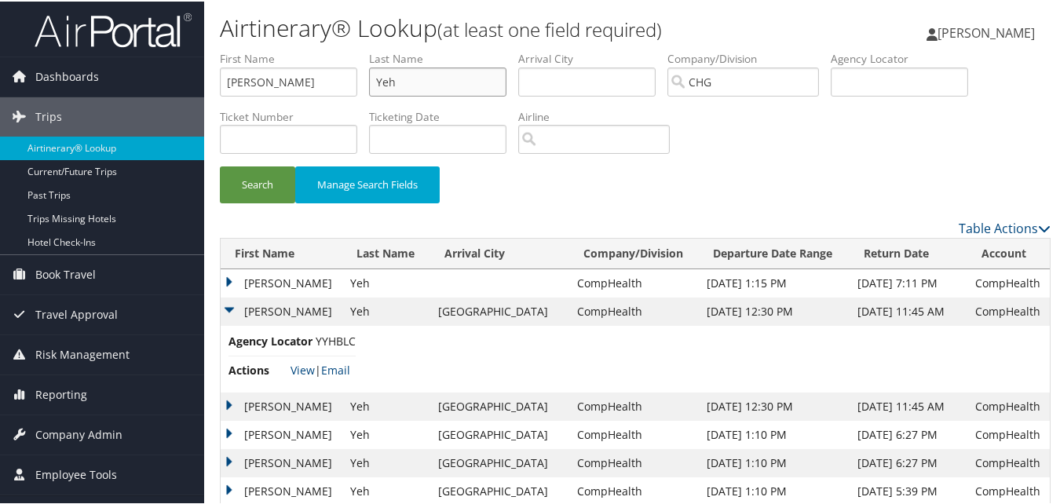
drag, startPoint x: 374, startPoint y: 83, endPoint x: 345, endPoint y: 88, distance: 28.7
click at [345, 49] on ul "First Name Andrew Last Name Yeh Departure City Arrival City Company/Division CH…" at bounding box center [635, 49] width 831 height 0
click at [299, 86] on input "Andrew" at bounding box center [288, 80] width 137 height 29
drag, startPoint x: 287, startPoint y: 86, endPoint x: 191, endPoint y: 79, distance: 96.8
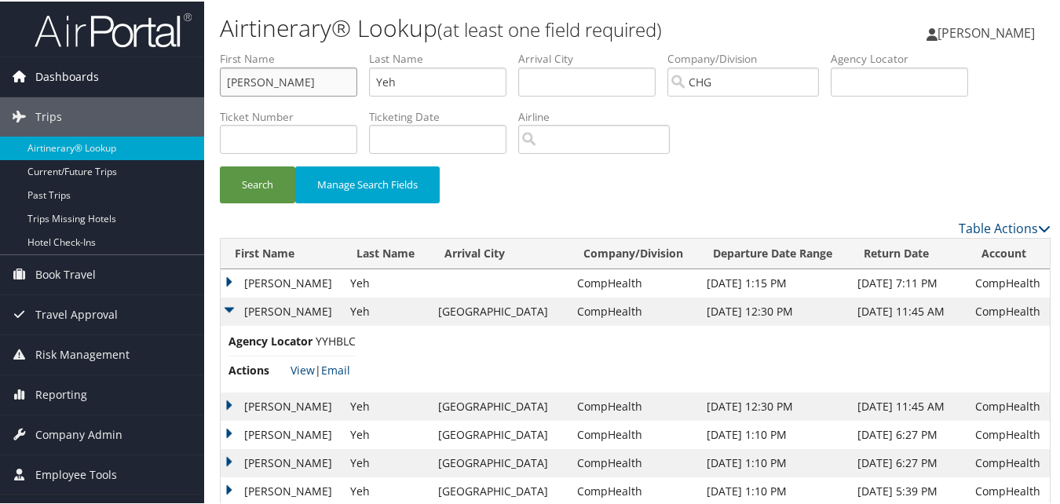
paste input "Kasturirangan, Srinivasan"
drag, startPoint x: 303, startPoint y: 77, endPoint x: 202, endPoint y: 71, distance: 101.5
type input "Srinivasan"
click at [298, 49] on ul "First Name Srinivasan Last Name Yeh Departure City Arrival City Company/Divisio…" at bounding box center [635, 49] width 831 height 0
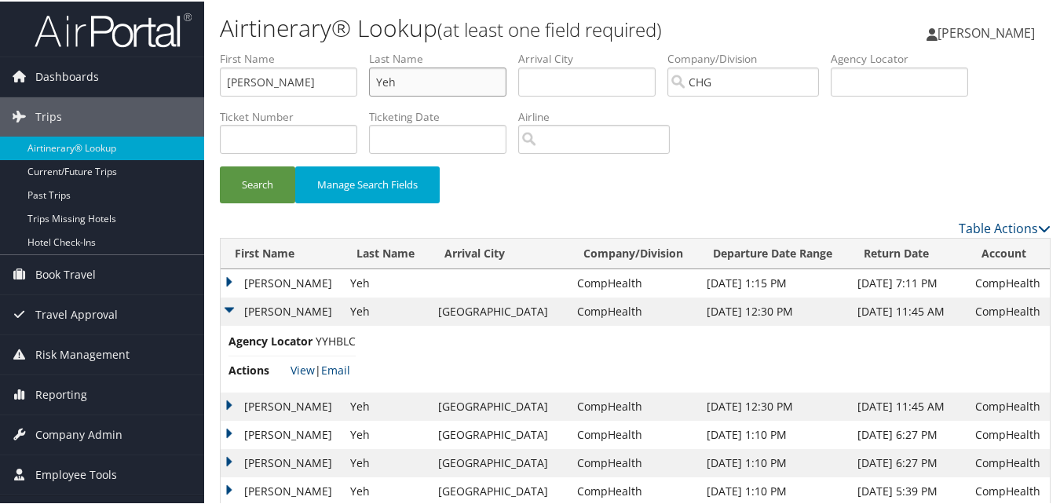
paste input "Kasturirangan,"
type input "Kasturirangan"
click at [270, 174] on button "Search" at bounding box center [257, 183] width 75 height 37
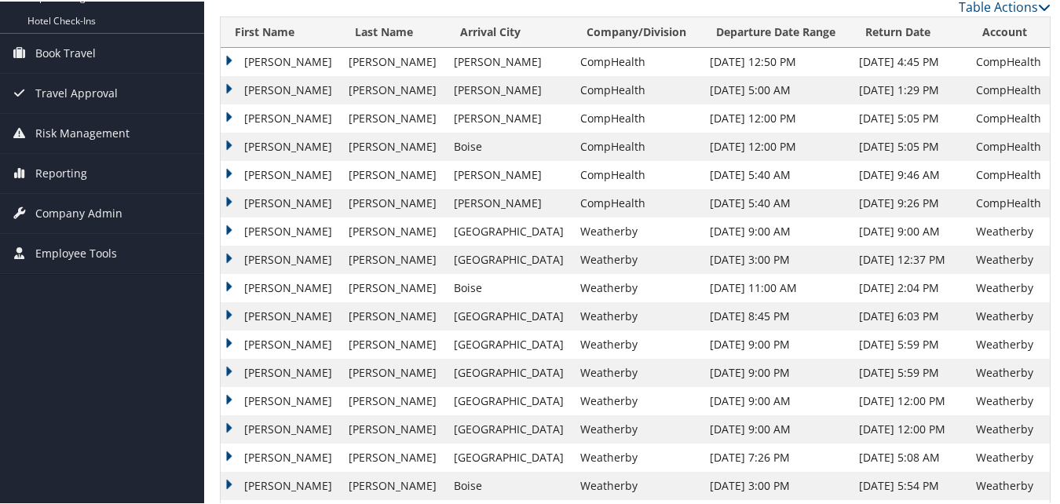
scroll to position [143, 0]
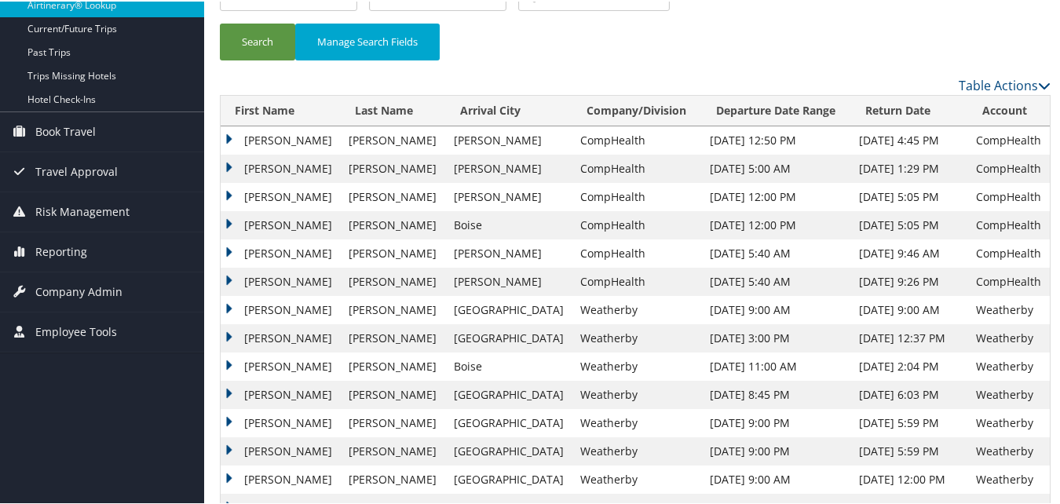
click at [225, 137] on td "Srinivasan" at bounding box center [281, 139] width 120 height 28
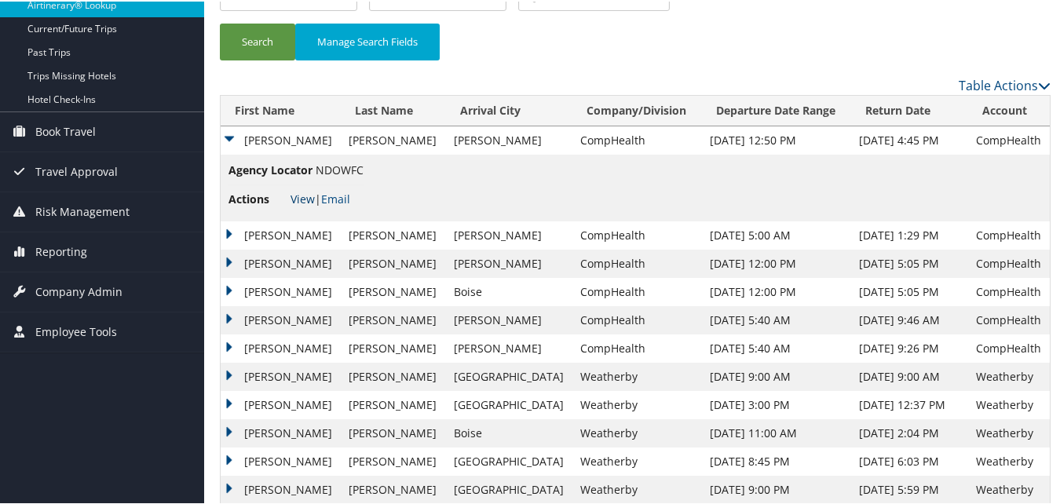
click at [296, 202] on link "View" at bounding box center [303, 197] width 24 height 15
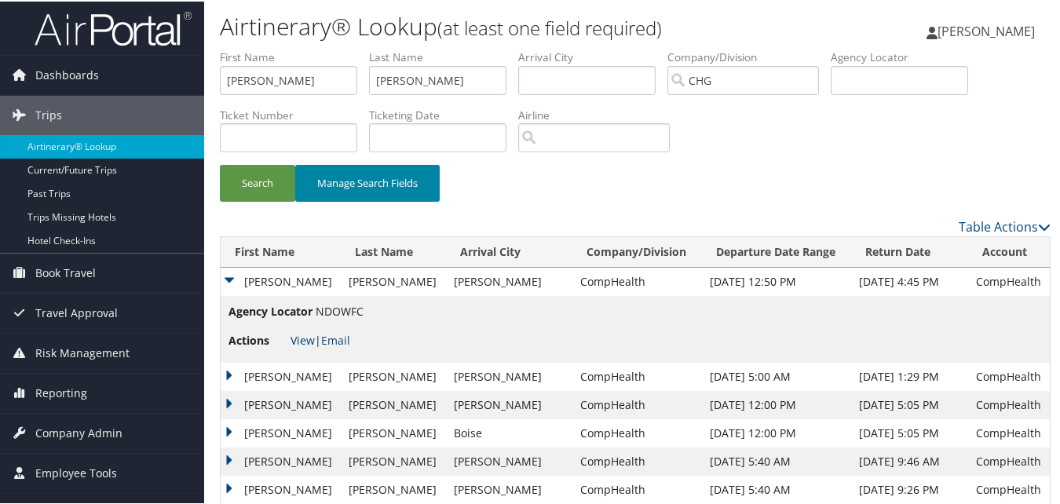
scroll to position [0, 0]
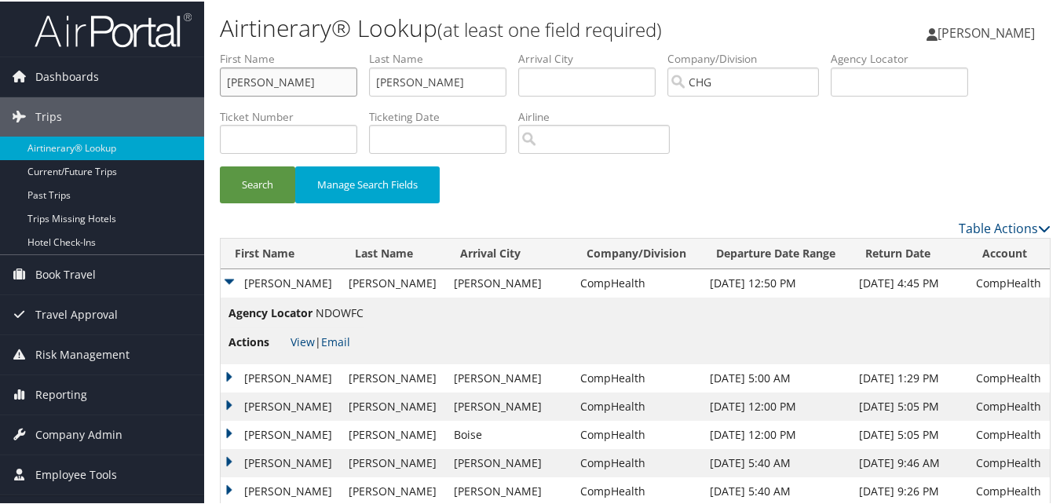
drag, startPoint x: 283, startPoint y: 79, endPoint x: 206, endPoint y: 80, distance: 77.0
click at [206, 80] on div "Airtinerary® Lookup (at least one field required) Luke Perry Luke Perry My Sett…" at bounding box center [635, 435] width 862 height 871
paste input "Kashyap, Amit"
drag, startPoint x: 274, startPoint y: 81, endPoint x: 254, endPoint y: 82, distance: 19.7
click at [254, 82] on input "Kashyap, Amit" at bounding box center [288, 80] width 137 height 29
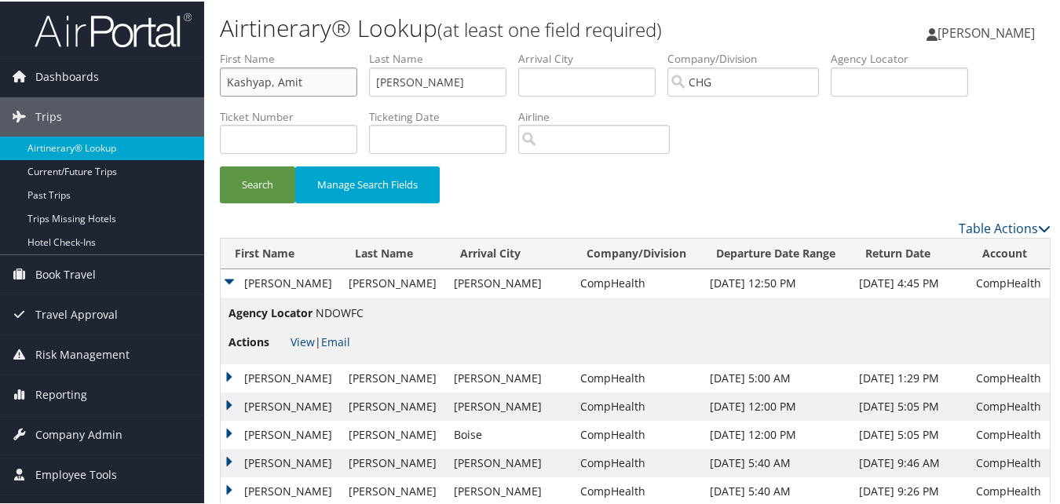
drag, startPoint x: 275, startPoint y: 79, endPoint x: 210, endPoint y: 82, distance: 64.5
click at [220, 82] on form "First Name Kashyap, Amit Last Name Kasturirangan Departure City Arrival City Co…" at bounding box center [635, 133] width 831 height 168
type input "Amit"
drag, startPoint x: 477, startPoint y: 85, endPoint x: 276, endPoint y: 88, distance: 200.3
click at [276, 49] on ul "First Name Amit Last Name Kasturirangan Departure City Arrival City Company/Div…" at bounding box center [635, 49] width 831 height 0
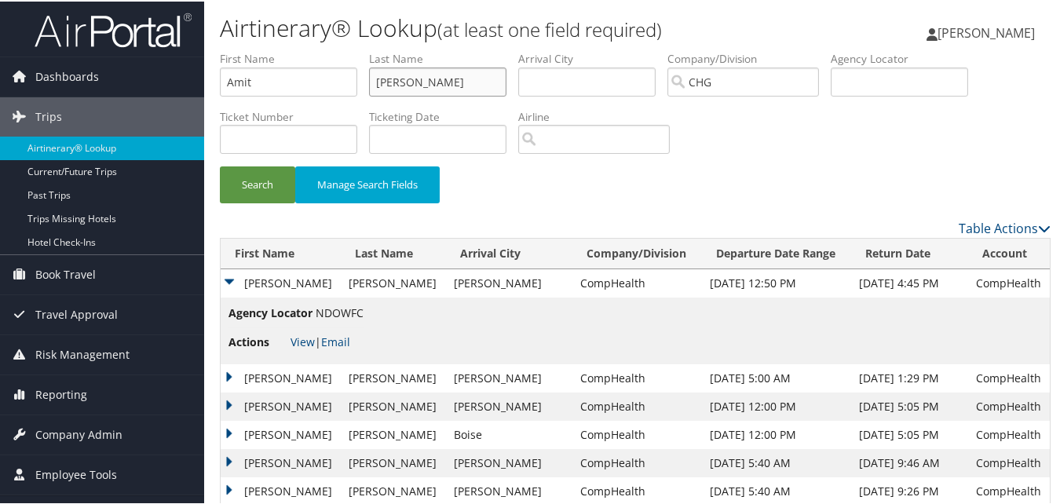
paste input "hyap,"
type input "Kashyap"
click at [259, 182] on button "Search" at bounding box center [257, 183] width 75 height 37
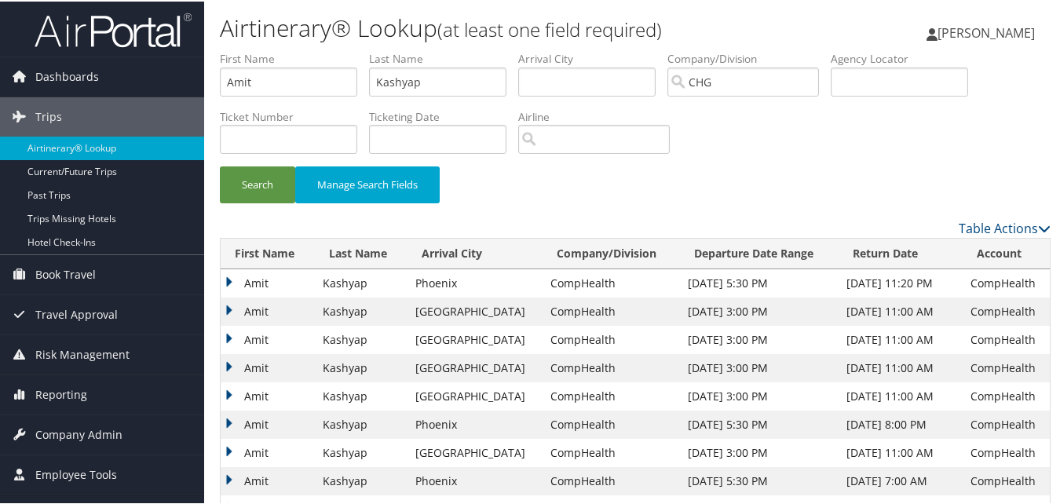
scroll to position [79, 0]
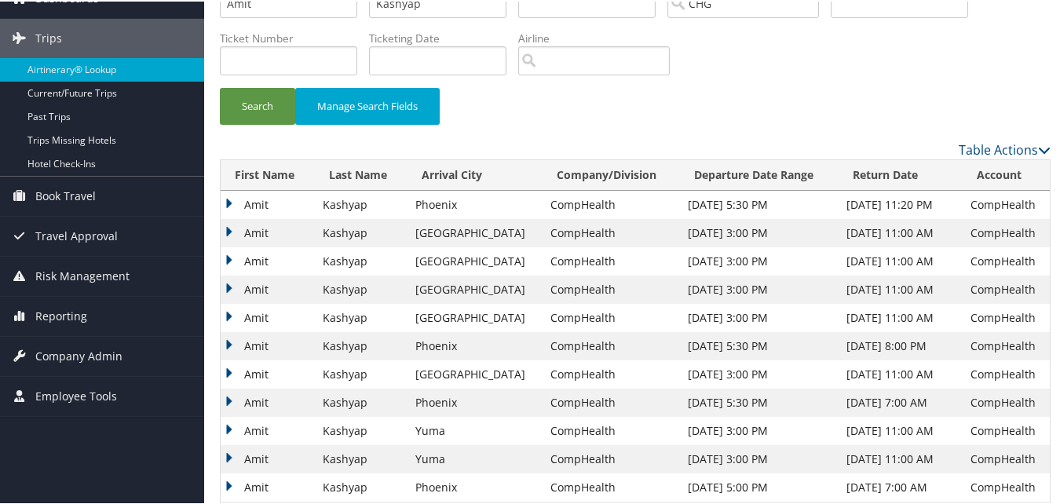
click at [230, 309] on td "Amit" at bounding box center [268, 316] width 94 height 28
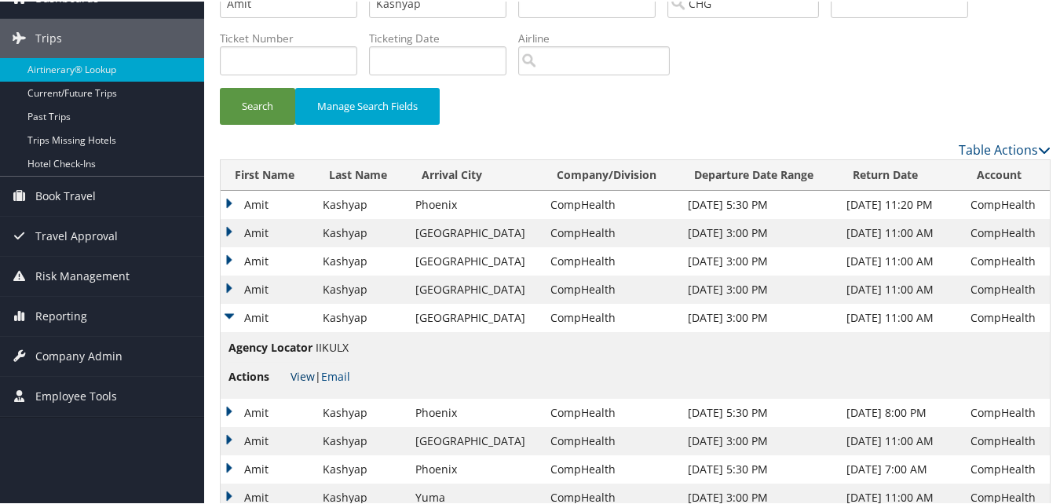
click at [306, 371] on link "View" at bounding box center [303, 374] width 24 height 15
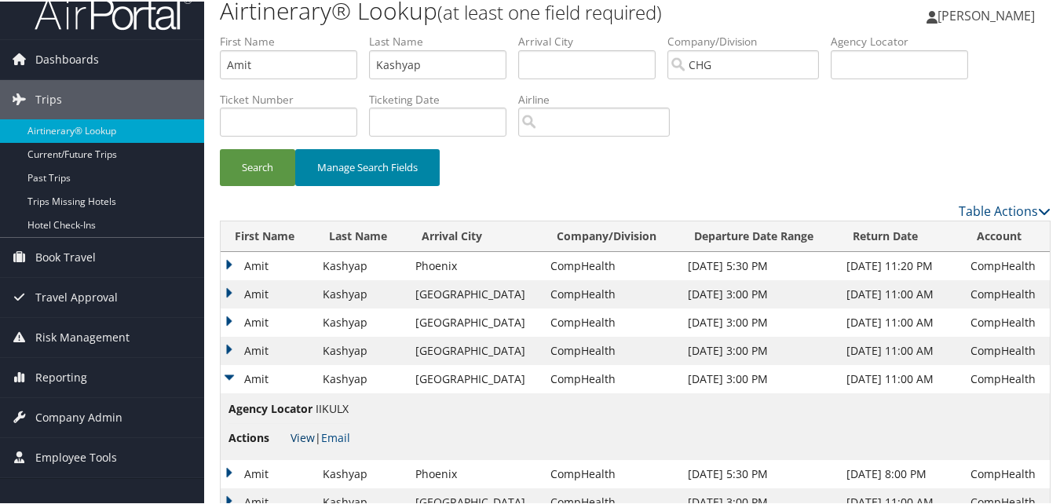
scroll to position [0, 0]
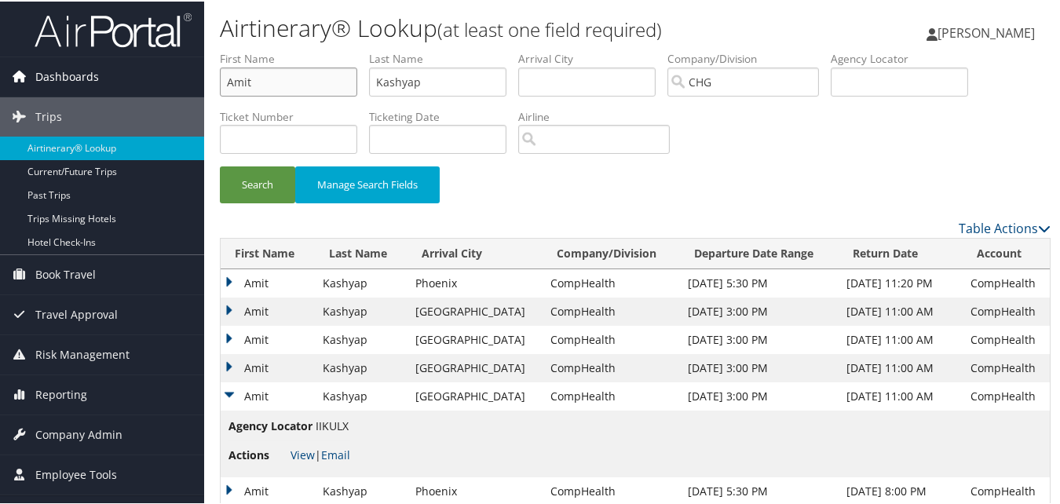
drag, startPoint x: 213, startPoint y: 82, endPoint x: 152, endPoint y: 83, distance: 60.5
paste input "Heesch, Christian"
drag, startPoint x: 270, startPoint y: 80, endPoint x: 206, endPoint y: 85, distance: 64.6
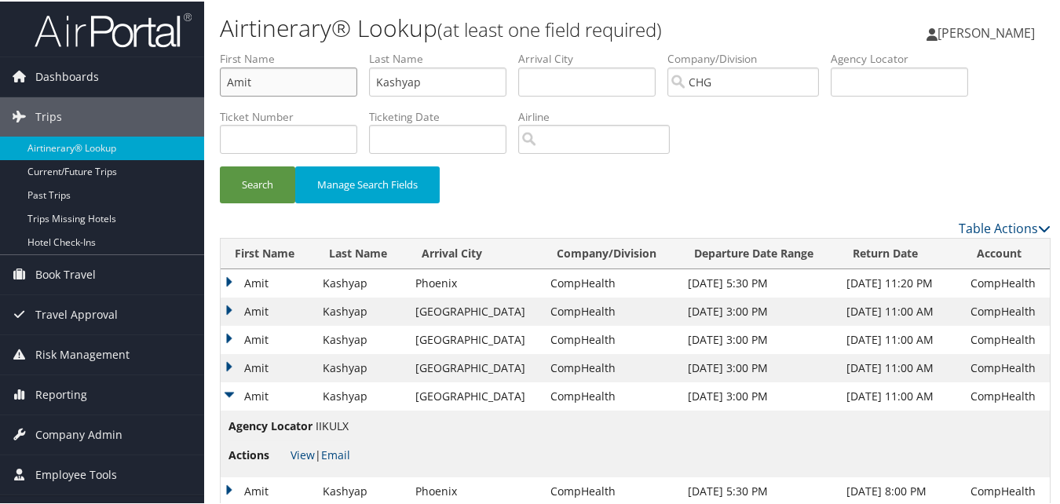
paste input "Heesch, Christian"
click at [273, 86] on input "Heesch, Christian" at bounding box center [288, 80] width 137 height 29
click at [271, 80] on input "Heesch, Christian" at bounding box center [288, 80] width 137 height 29
drag, startPoint x: 271, startPoint y: 80, endPoint x: 198, endPoint y: 79, distance: 73.0
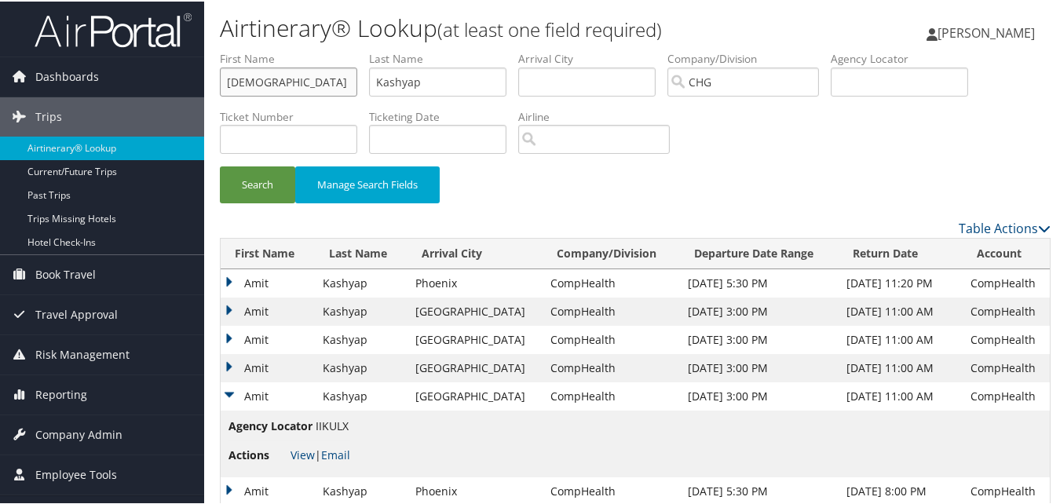
type input "Christian"
drag, startPoint x: 430, startPoint y: 80, endPoint x: 279, endPoint y: 84, distance: 150.8
click at [279, 49] on ul "First Name Christian Last Name Kashyap Departure City Arrival City Company/Divi…" at bounding box center [635, 49] width 831 height 0
paste input "Heesch,"
type input "Heesch"
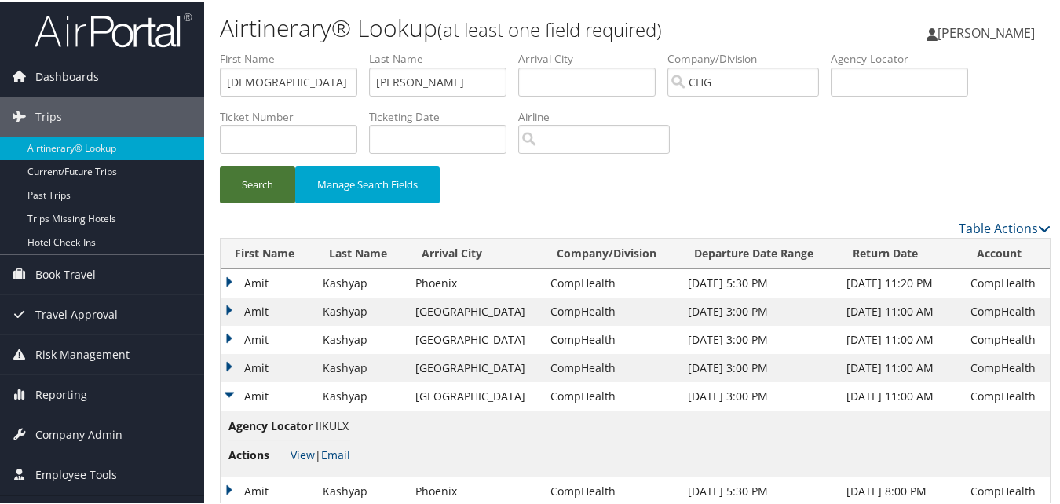
click at [262, 174] on button "Search" at bounding box center [257, 183] width 75 height 37
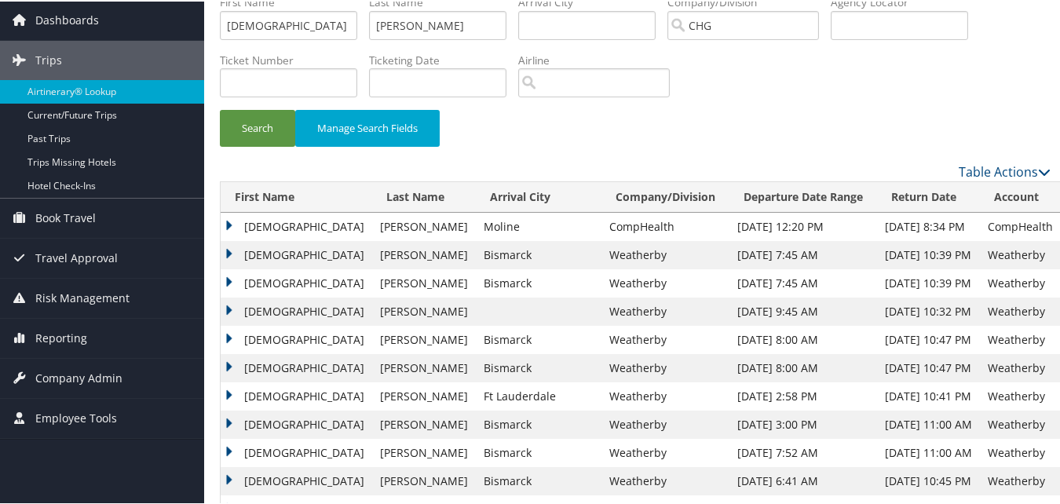
scroll to position [130, 0]
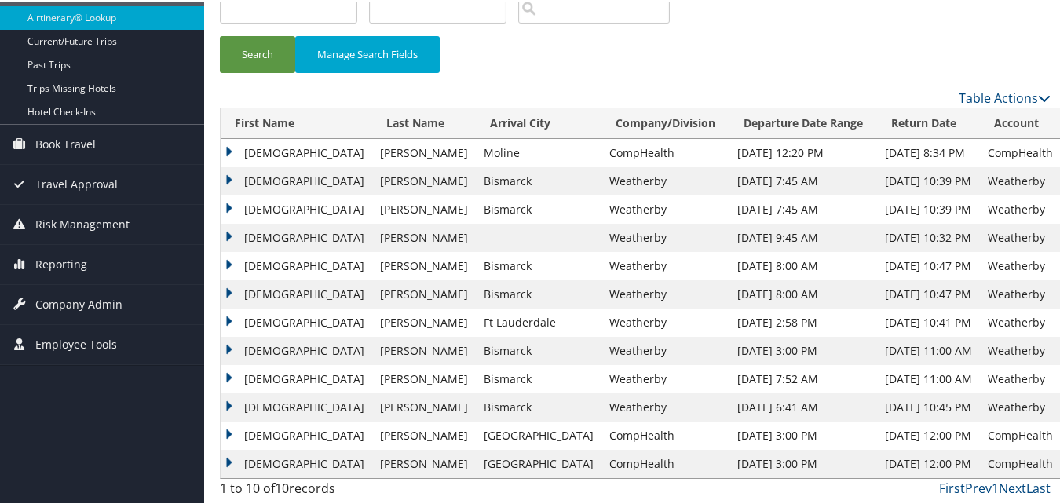
click at [227, 234] on td "Christian" at bounding box center [297, 236] width 152 height 28
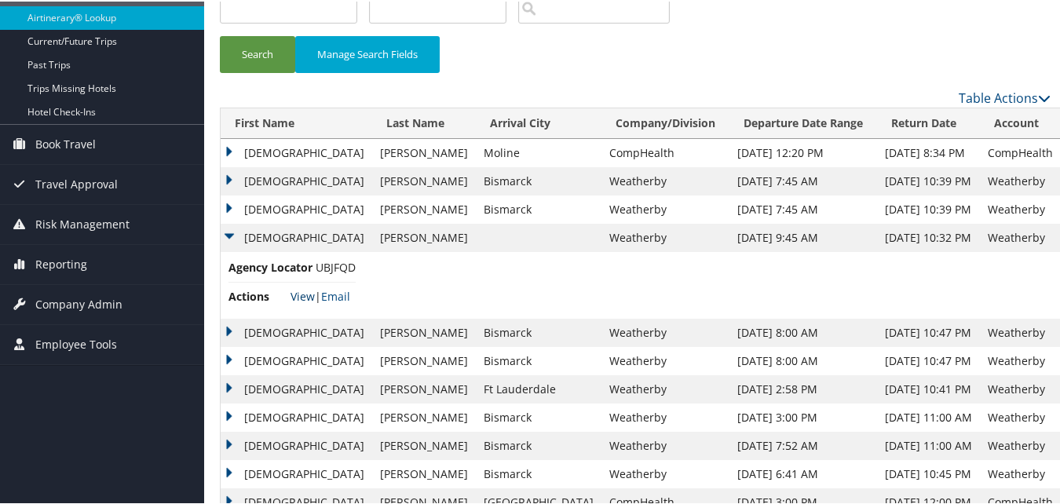
click at [305, 299] on link "View" at bounding box center [303, 294] width 24 height 15
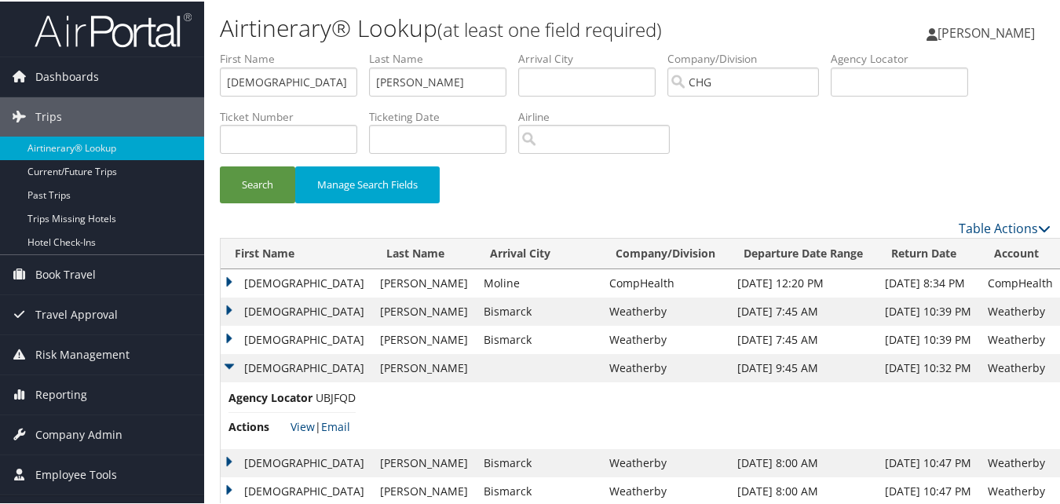
scroll to position [79, 0]
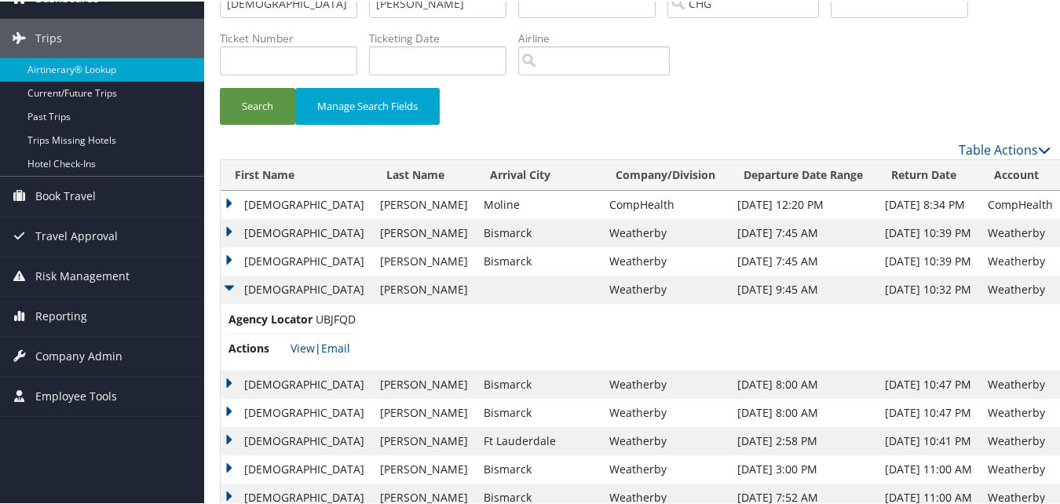
click at [341, 319] on span "UBJFQD" at bounding box center [336, 317] width 40 height 15
click at [340, 319] on span "UBJFQD" at bounding box center [336, 317] width 40 height 15
copy span "UBJFQD"
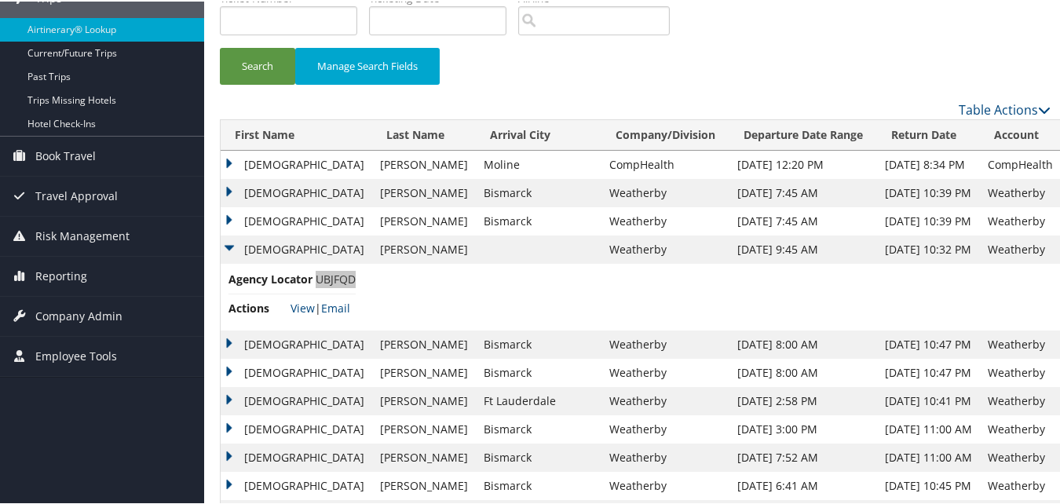
scroll to position [40, 0]
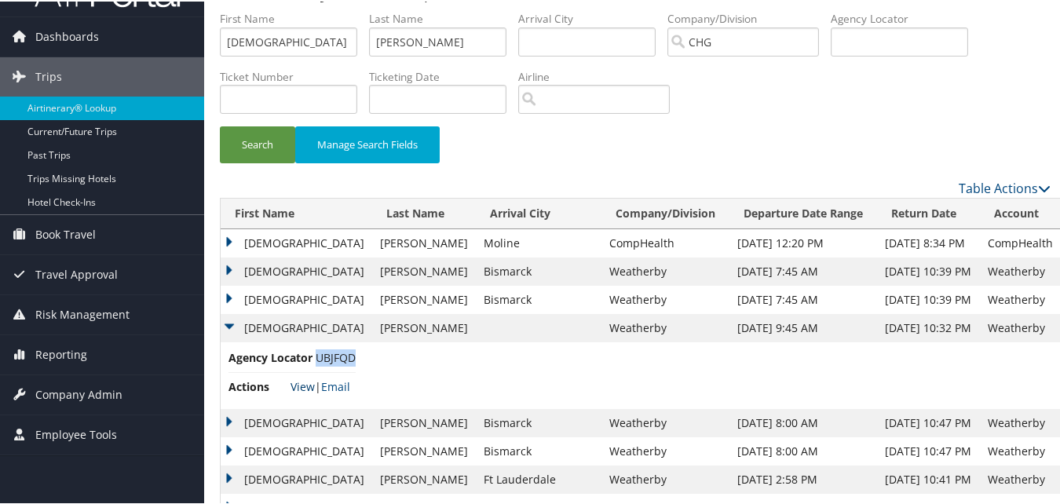
click at [304, 386] on link "View" at bounding box center [303, 385] width 24 height 15
drag, startPoint x: 215, startPoint y: 37, endPoint x: 174, endPoint y: 39, distance: 40.9
click at [191, 39] on div "Dashboards AirPortal 360™ (Manager) My Travel Dashboard Trips Airtinerary® Look…" at bounding box center [533, 310] width 1066 height 701
paste input "Madrid, Luis"
drag, startPoint x: 269, startPoint y: 41, endPoint x: 193, endPoint y: 40, distance: 76.2
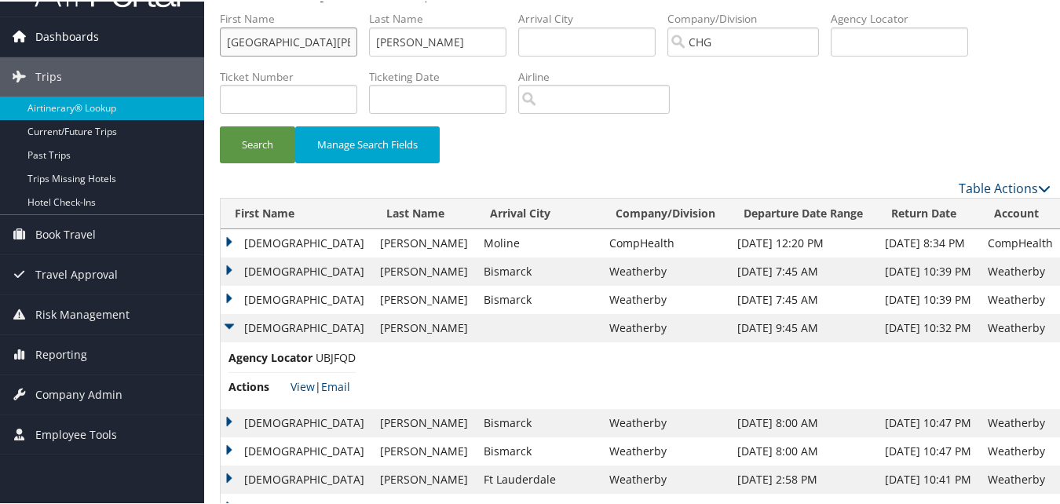
click at [199, 40] on div "Dashboards AirPortal 360™ (Manager) My Travel Dashboard Trips Airtinerary® Look…" at bounding box center [533, 310] width 1066 height 701
paste input "Madrid, Luis"
drag, startPoint x: 269, startPoint y: 40, endPoint x: 181, endPoint y: 46, distance: 88.1
click at [181, 46] on div "Dashboards AirPortal 360™ (Manager) My Travel Dashboard Trips Airtinerary® Look…" at bounding box center [533, 310] width 1066 height 701
type input "Luis"
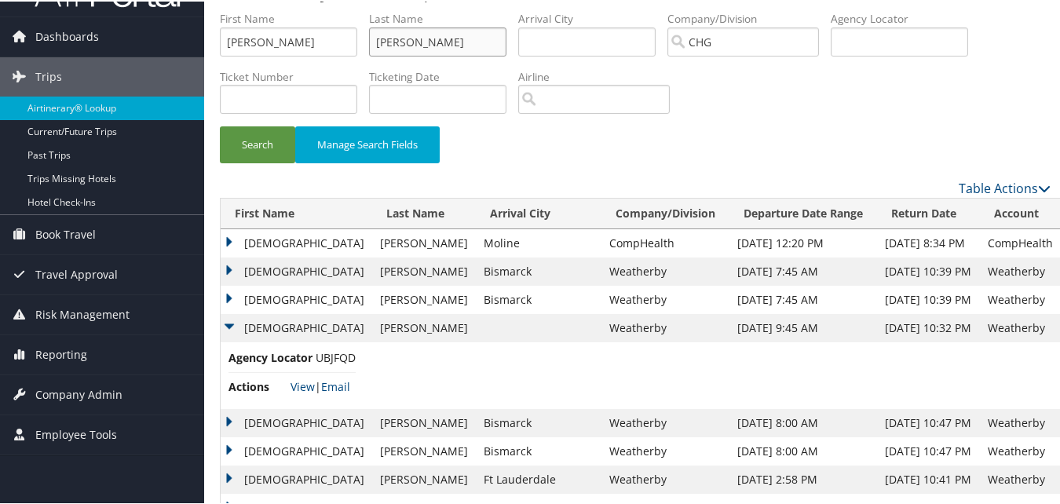
drag, startPoint x: 449, startPoint y: 36, endPoint x: 222, endPoint y: 48, distance: 227.2
click at [224, 9] on ul "First Name Luis Last Name Heesch Departure City Arrival City Company/Division C…" at bounding box center [635, 9] width 831 height 0
paste input "Madrid,"
type input "Madrid"
click at [272, 144] on button "Search" at bounding box center [257, 143] width 75 height 37
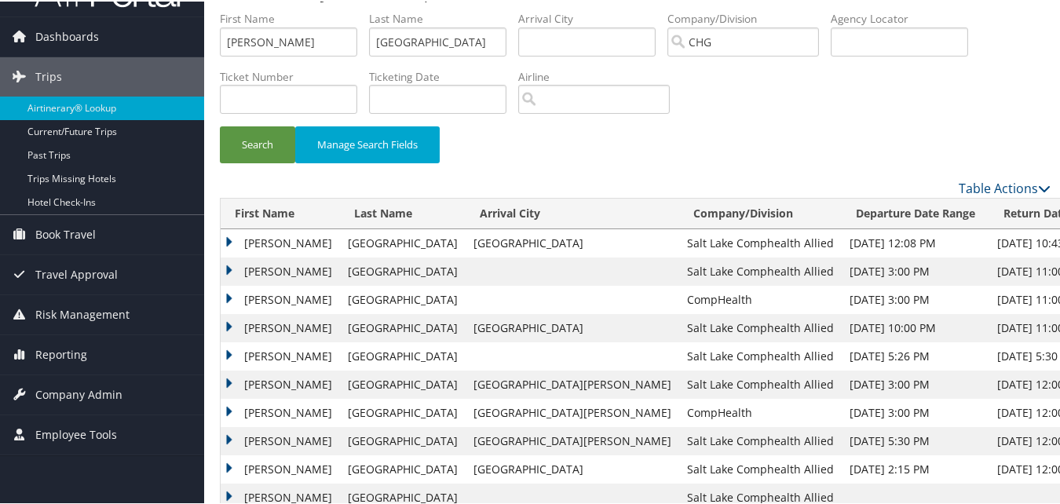
click at [225, 238] on td "Luis" at bounding box center [280, 242] width 119 height 28
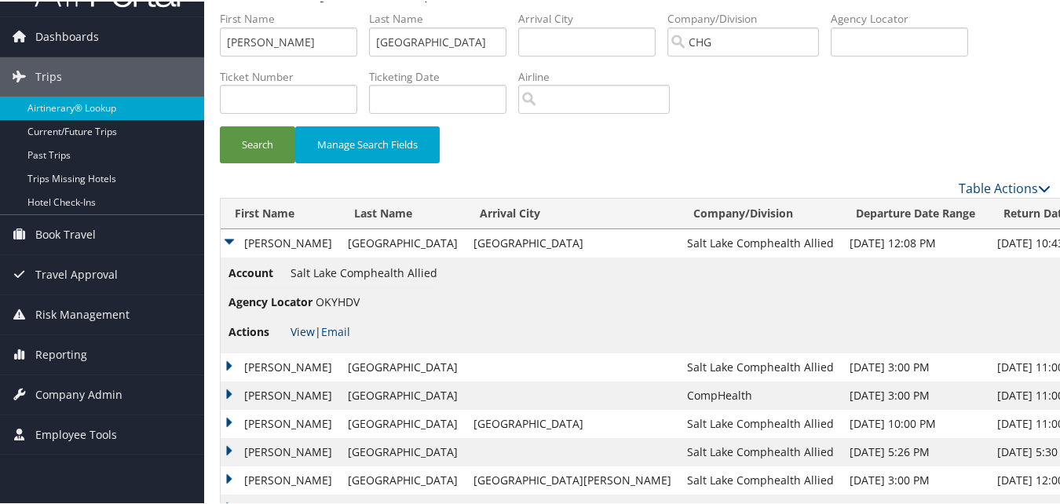
click at [299, 329] on link "View" at bounding box center [303, 330] width 24 height 15
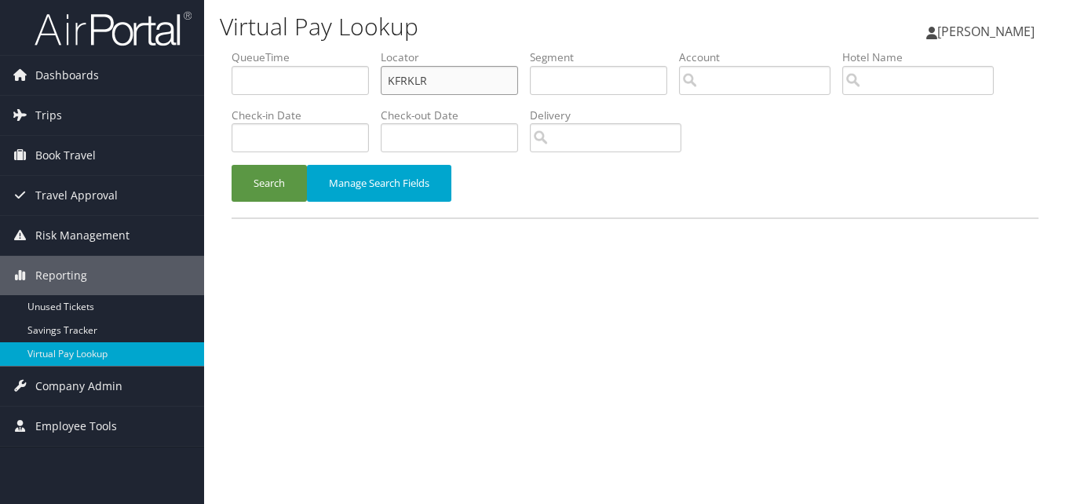
drag, startPoint x: 466, startPoint y: 71, endPoint x: 362, endPoint y: 81, distance: 104.1
click at [371, 49] on ul "QueueTime Locator KFRKLR Segment Account Traveler Hotel Name Check-in Date Chec…" at bounding box center [635, 49] width 807 height 0
paste input "QDDAJ"
type input "KQDDAJ"
click at [291, 195] on button "Search" at bounding box center [269, 183] width 75 height 37
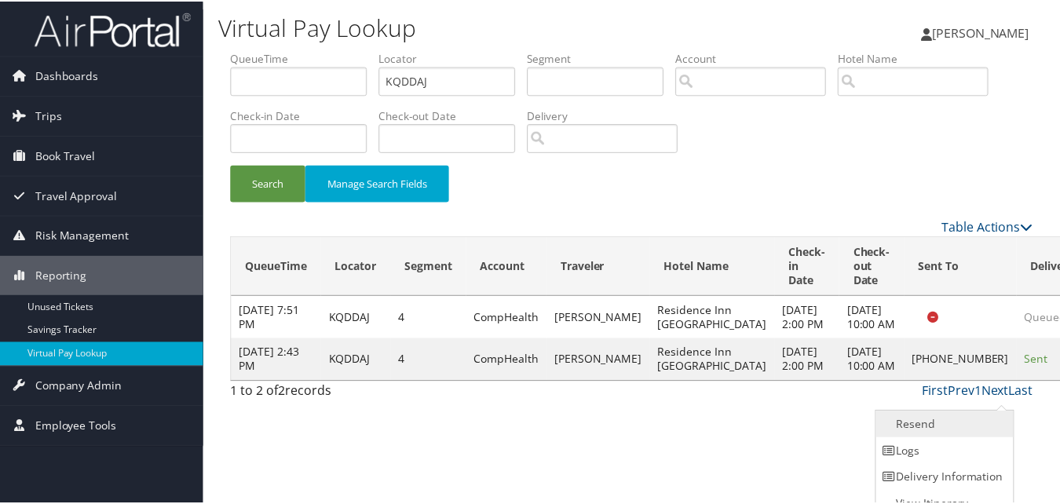
scroll to position [15, 0]
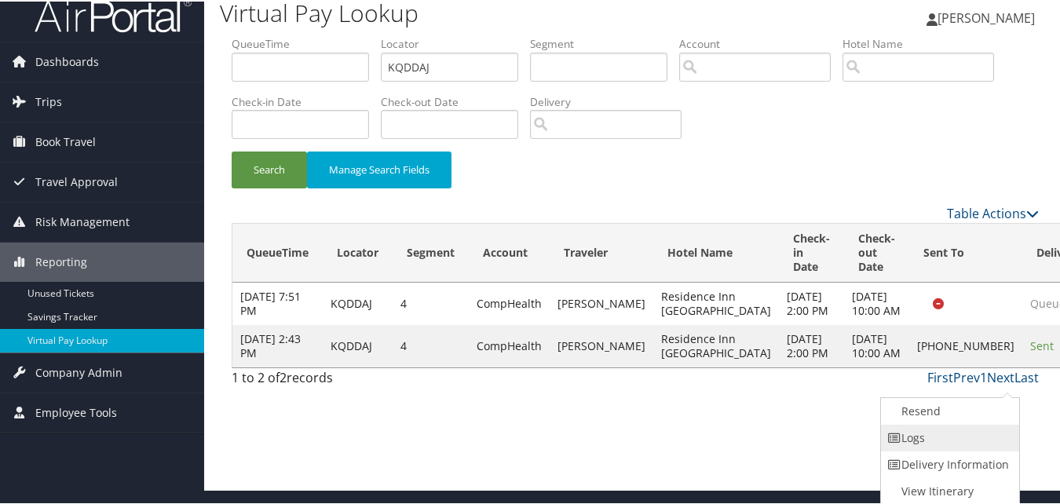
click at [935, 439] on link "Logs" at bounding box center [948, 436] width 134 height 27
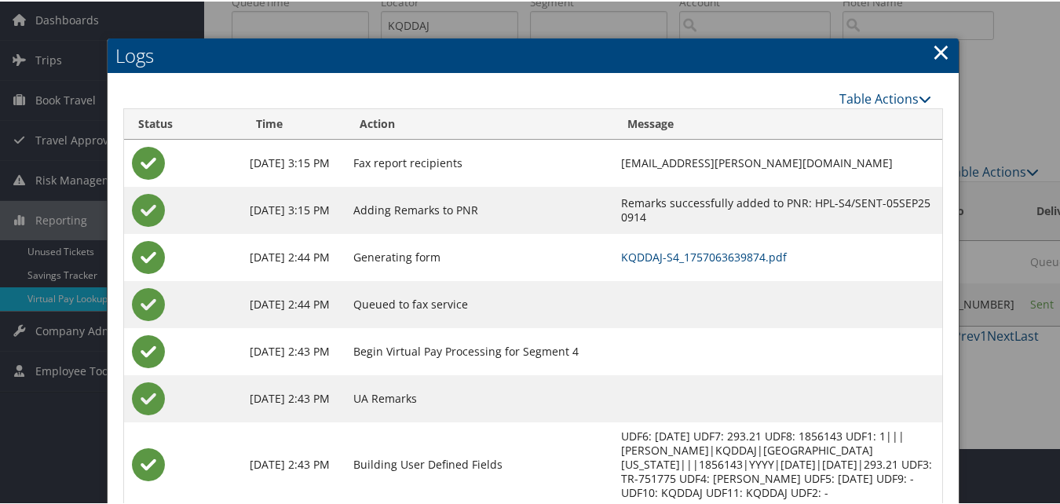
scroll to position [149, 0]
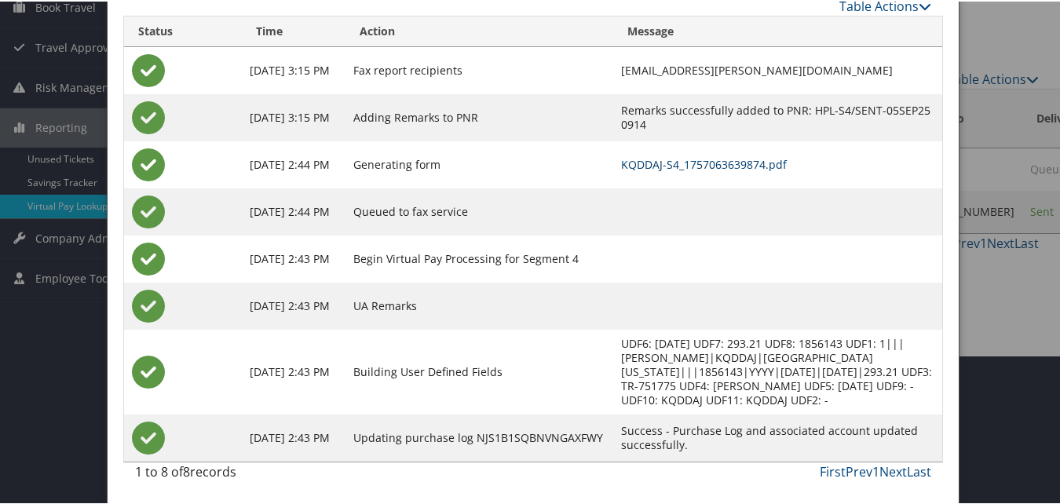
click at [685, 168] on link "KQDDAJ-S4_1757063639874.pdf" at bounding box center [704, 162] width 166 height 15
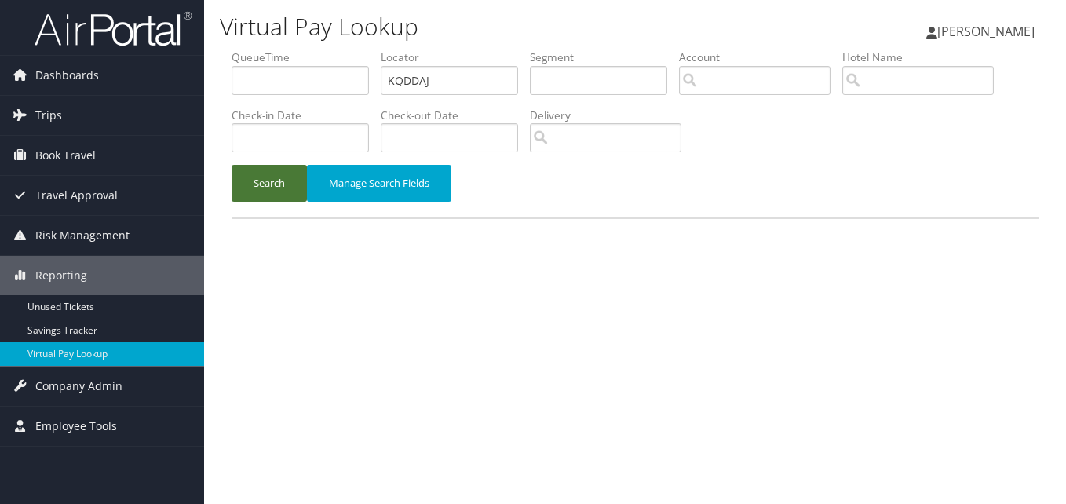
click at [268, 191] on button "Search" at bounding box center [269, 183] width 75 height 37
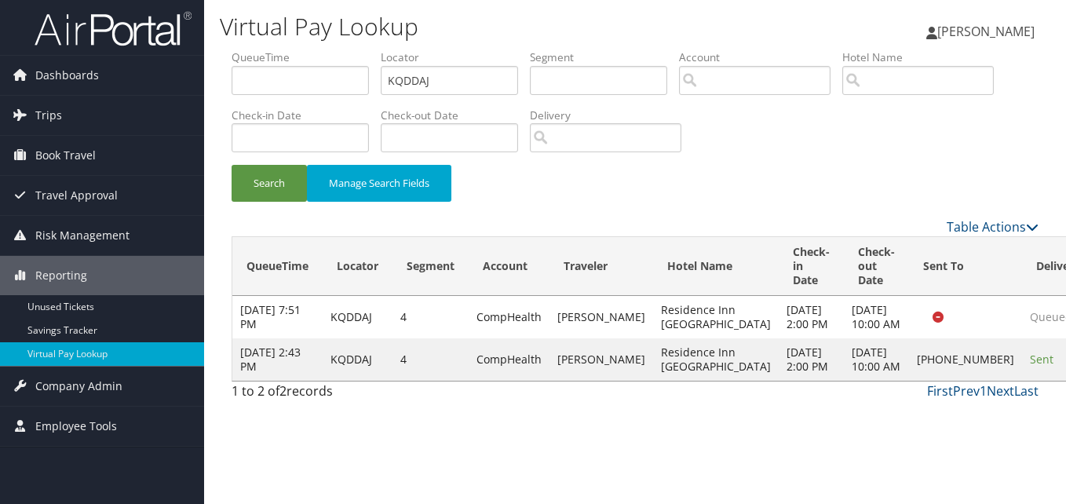
click at [970, 371] on link "Logs" at bounding box center [972, 380] width 99 height 27
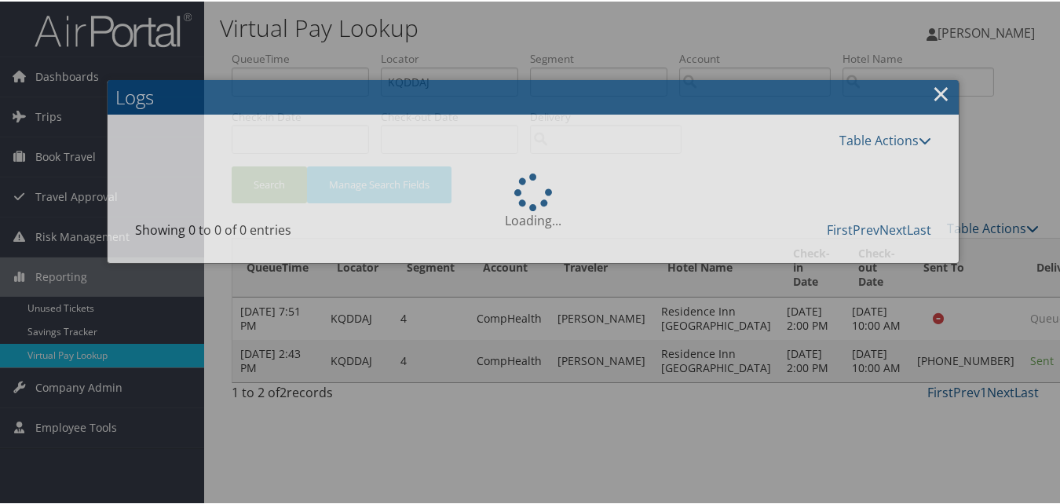
scroll to position [40, 0]
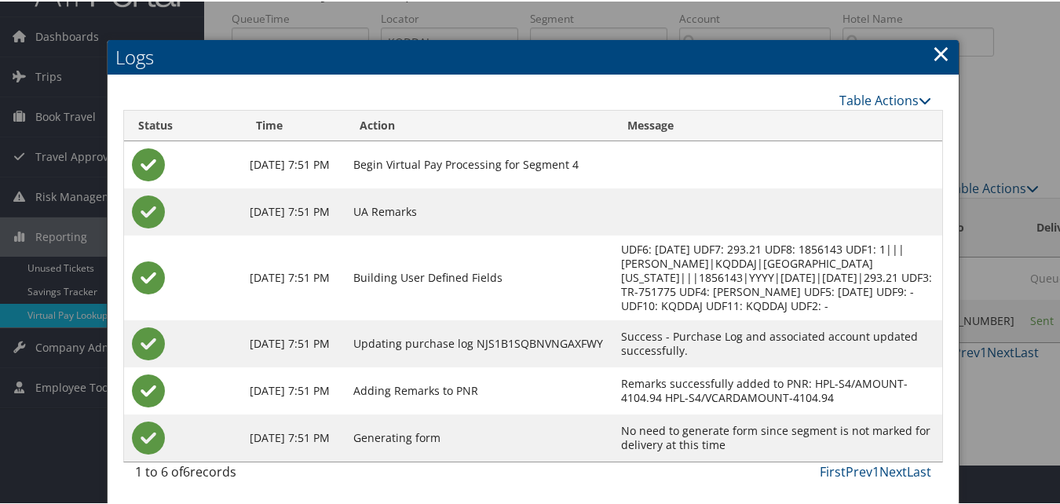
drag, startPoint x: 940, startPoint y: 49, endPoint x: 923, endPoint y: 46, distance: 16.8
click at [940, 48] on link "×" at bounding box center [941, 51] width 18 height 31
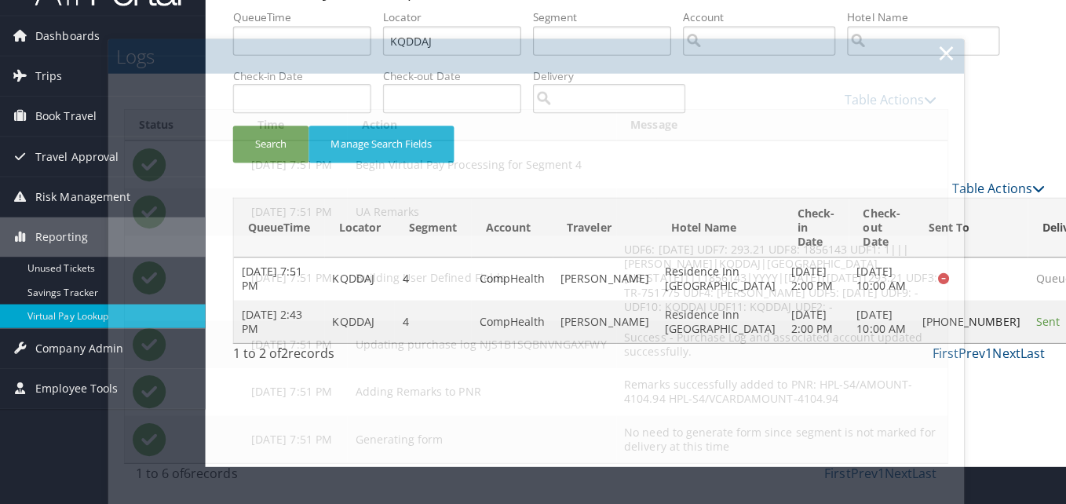
scroll to position [0, 0]
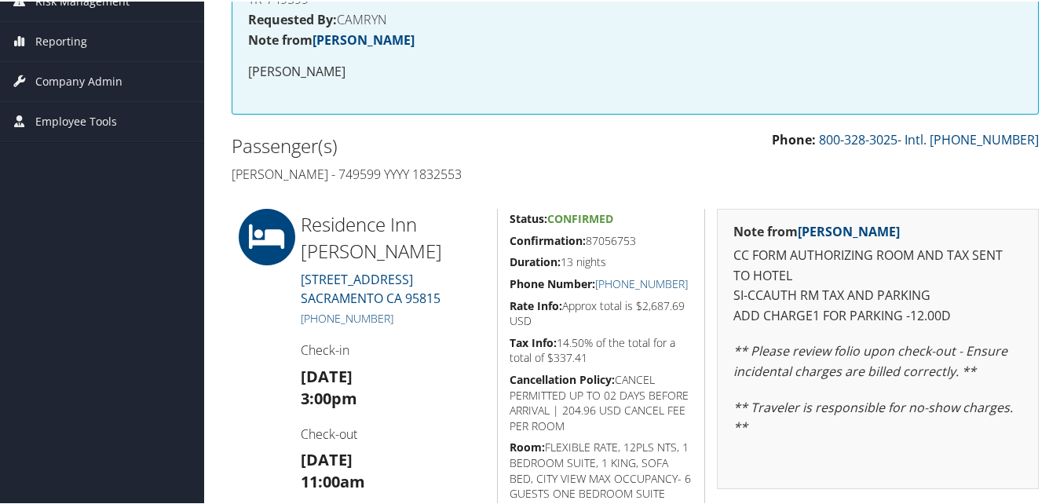
scroll to position [314, 0]
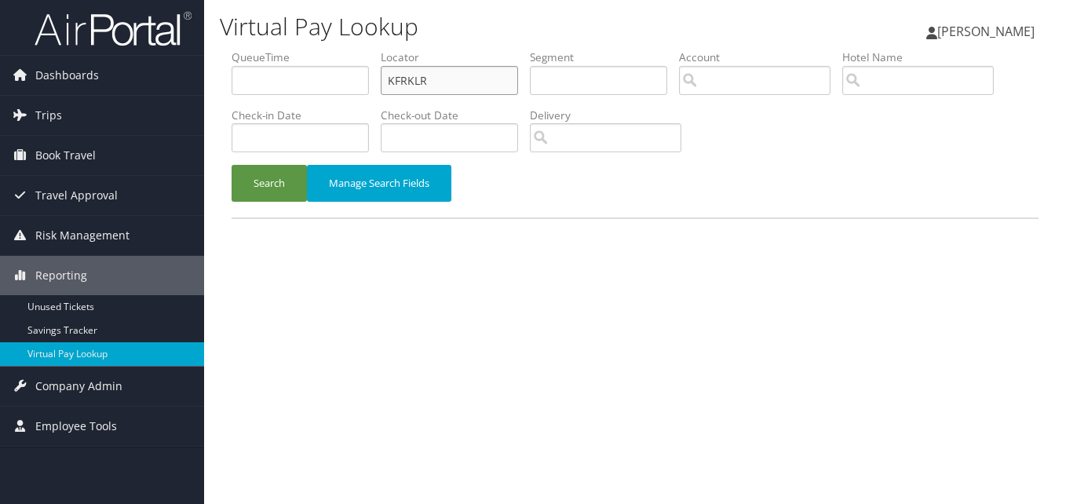
drag, startPoint x: 454, startPoint y: 71, endPoint x: 354, endPoint y: 71, distance: 99.7
click at [355, 49] on ul "QueueTime Locator KFRKLR Segment Account Traveler Hotel Name Check-in Date Chec…" at bounding box center [635, 49] width 807 height 0
paste input "FOVBWS"
type input "FOVBWS"
click at [271, 196] on button "Search" at bounding box center [269, 183] width 75 height 37
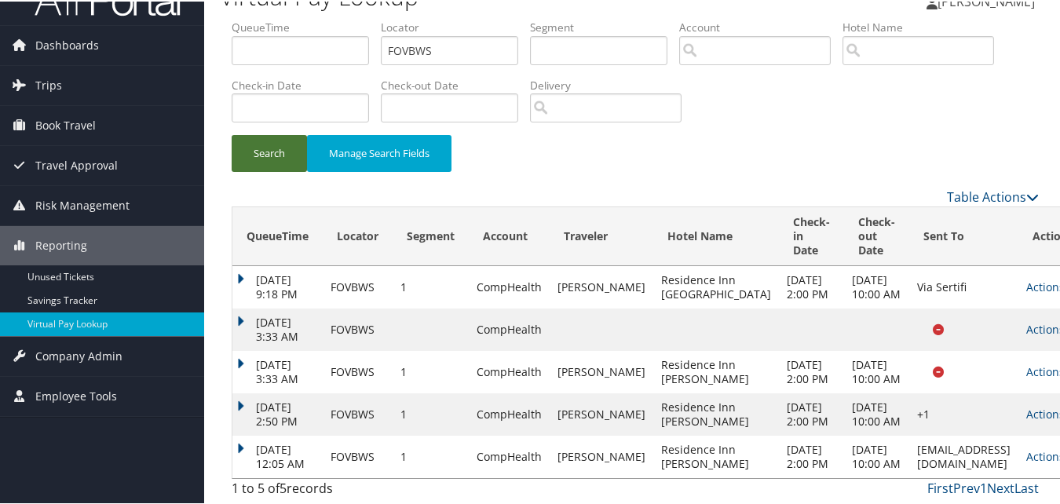
scroll to position [116, 0]
click at [1026, 448] on link "Actions" at bounding box center [1050, 455] width 49 height 15
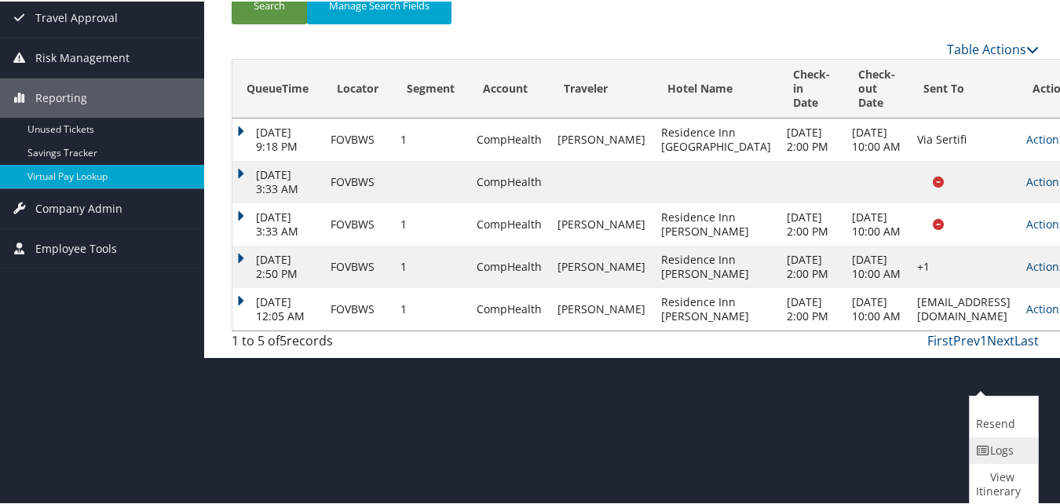
click at [992, 446] on link "Logs" at bounding box center [1002, 449] width 64 height 27
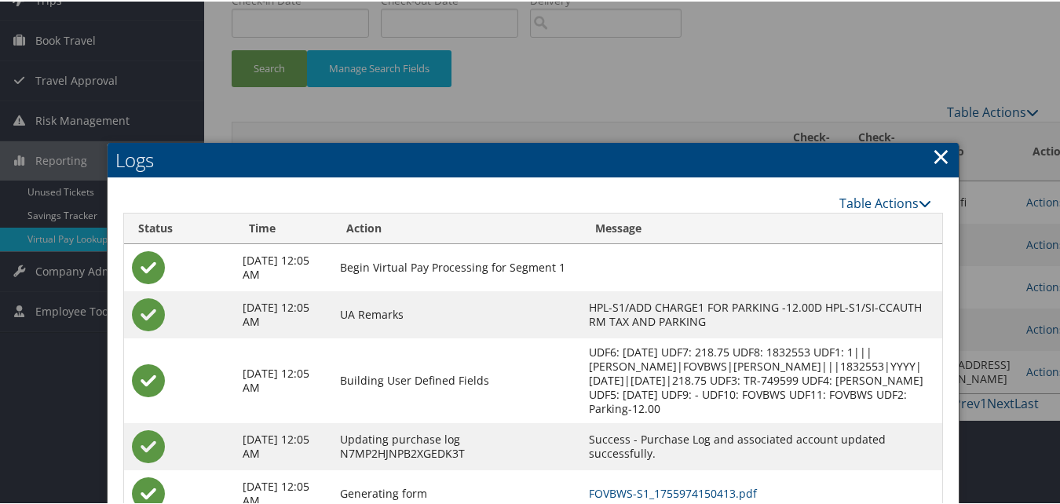
scroll to position [195, 0]
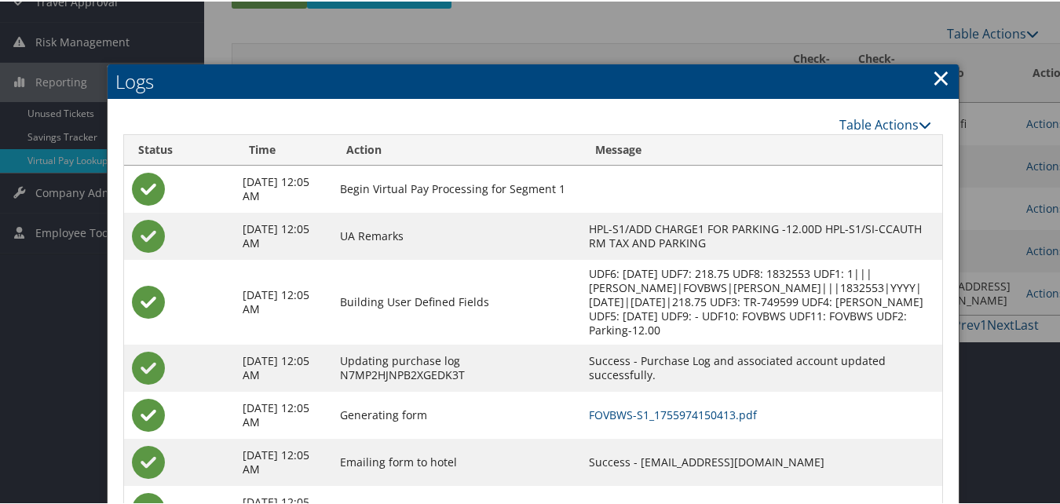
click at [614, 390] on td "FOVBWS-S1_1755974150413.pdf" at bounding box center [761, 413] width 361 height 47
click at [598, 406] on link "FOVBWS-S1_1755974150413.pdf" at bounding box center [673, 413] width 168 height 15
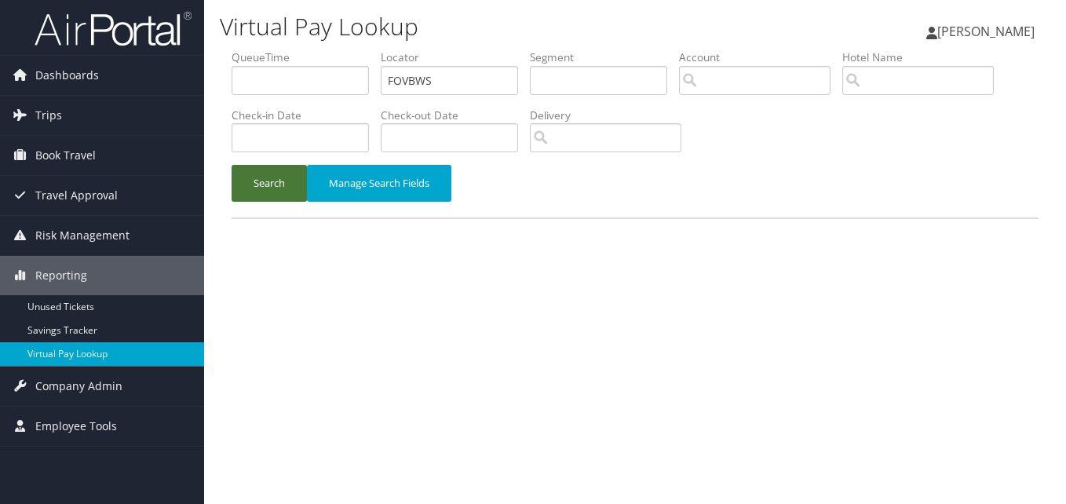
click at [273, 193] on button "Search" at bounding box center [269, 183] width 75 height 37
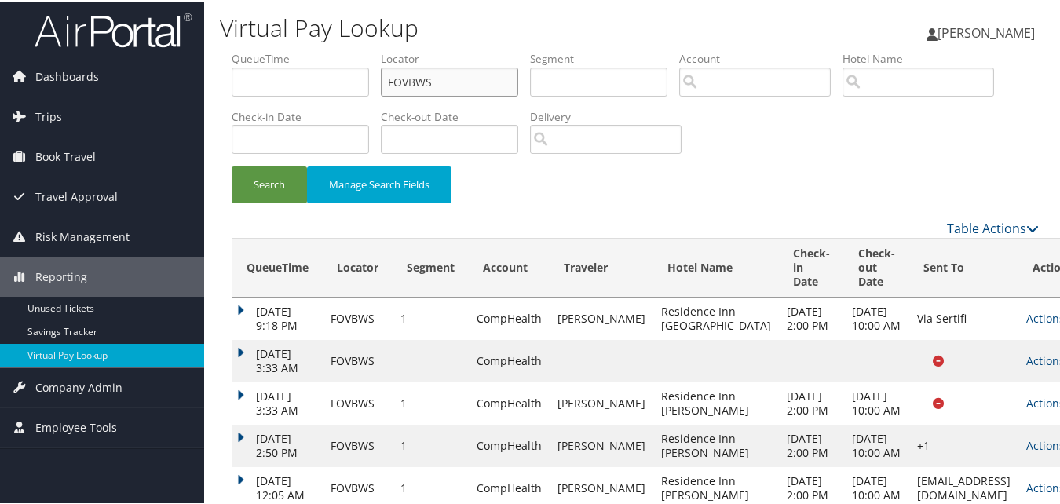
drag, startPoint x: 432, startPoint y: 74, endPoint x: 349, endPoint y: 76, distance: 82.5
click at [356, 49] on ul "QueueTime Locator FOVBWS Segment Account Traveler Hotel Name Check-in Date Chec…" at bounding box center [635, 49] width 807 height 0
paste input "AVNLJP"
type input "AVNLJP"
click at [283, 180] on button "Search" at bounding box center [269, 183] width 75 height 37
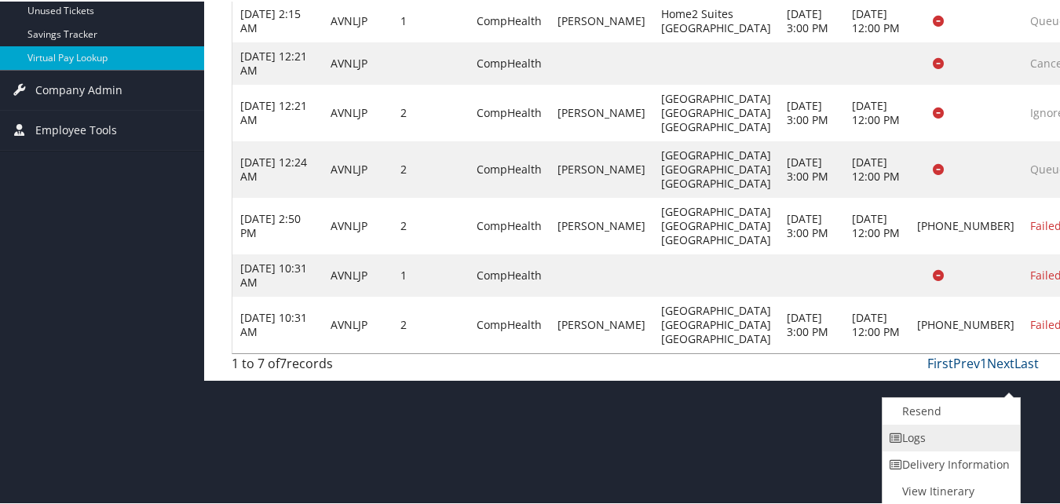
click at [945, 434] on link "Logs" at bounding box center [950, 436] width 134 height 27
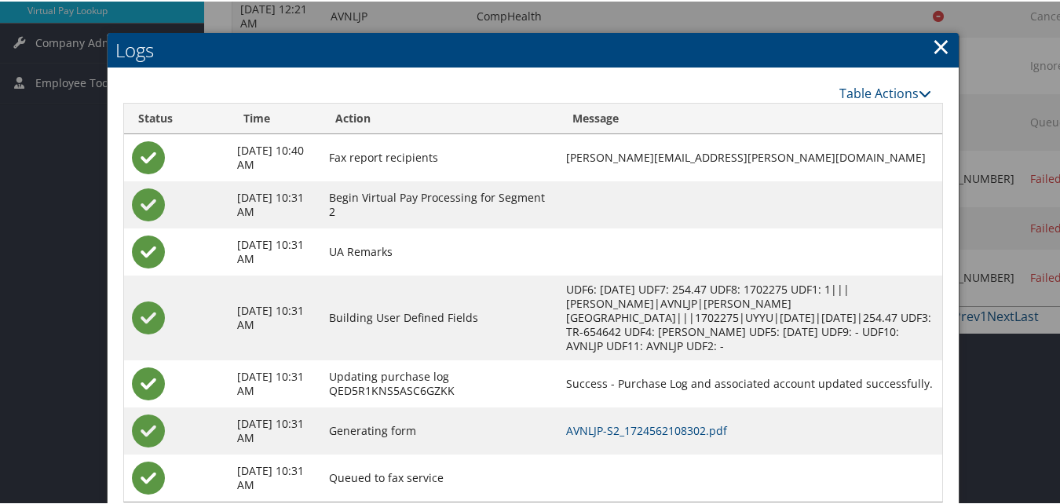
scroll to position [385, 0]
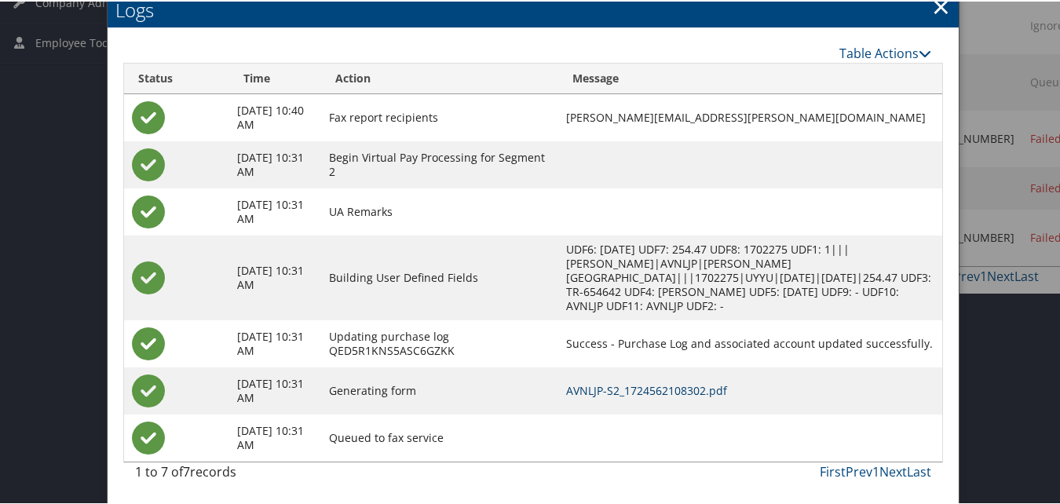
click at [666, 382] on link "AVNLJP-S2_1724562108302.pdf" at bounding box center [646, 389] width 161 height 15
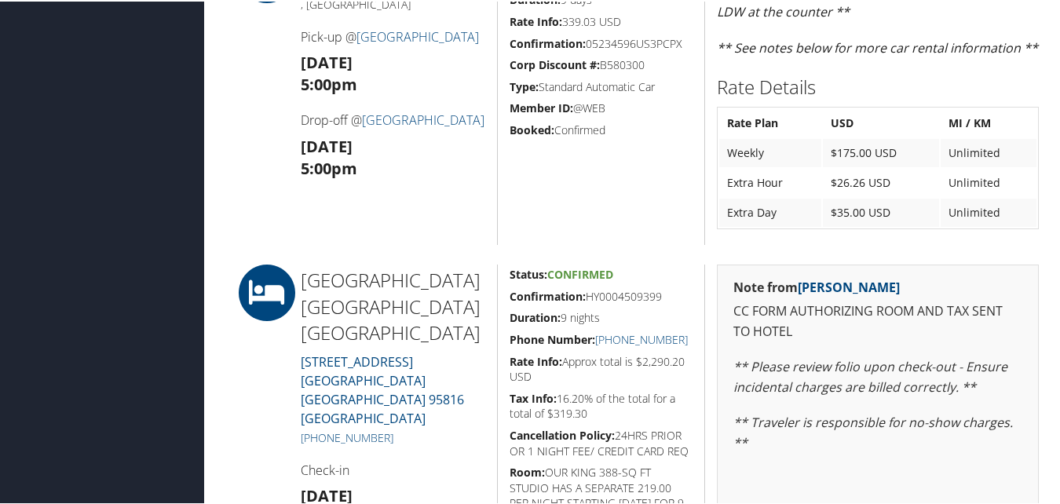
scroll to position [628, 0]
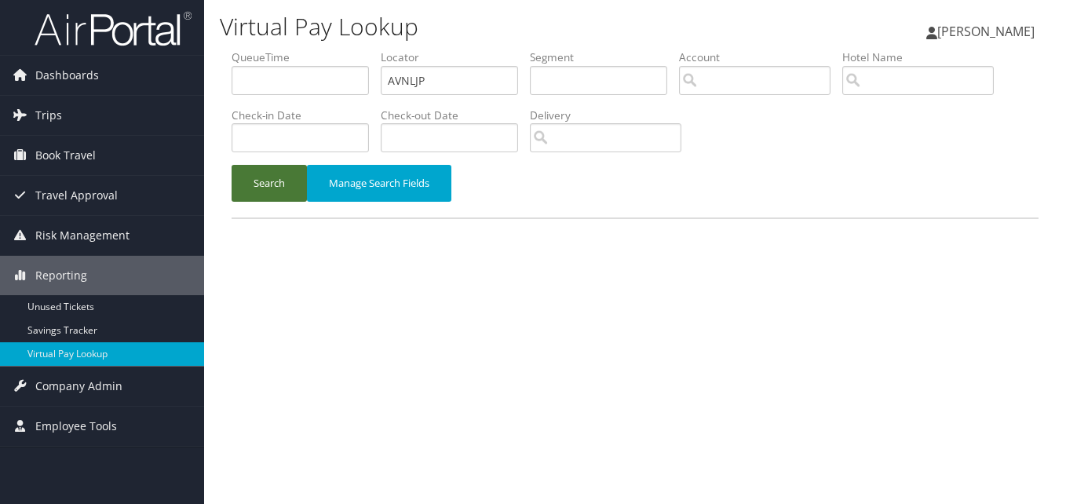
click at [290, 181] on button "Search" at bounding box center [269, 183] width 75 height 37
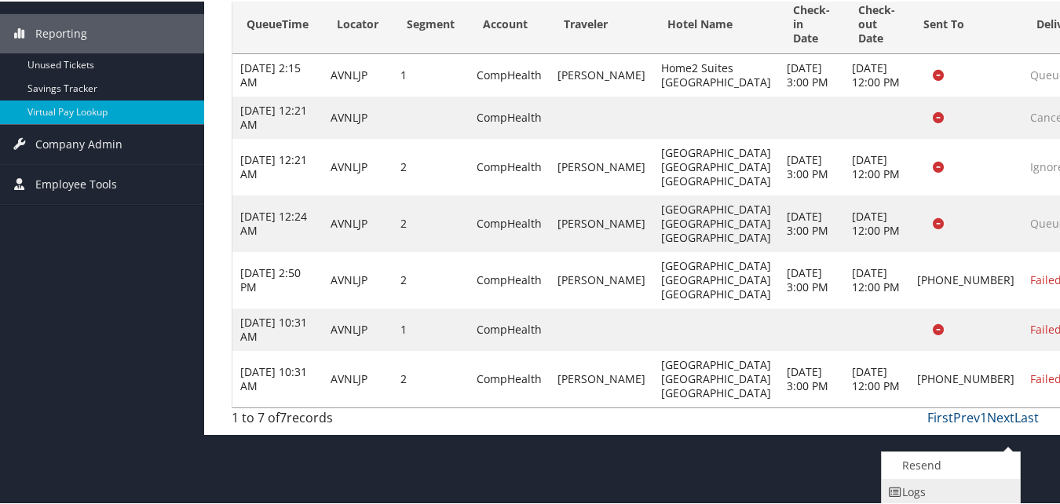
scroll to position [298, 0]
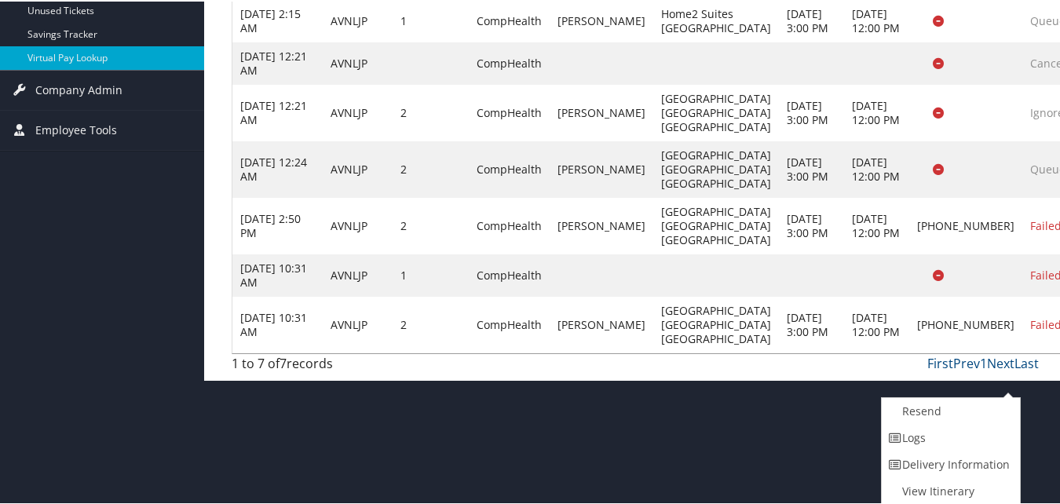
drag, startPoint x: 947, startPoint y: 455, endPoint x: 933, endPoint y: 437, distance: 22.9
click at [937, 438] on ul "Resend Logs Delivery Information View Itinerary" at bounding box center [951, 450] width 140 height 108
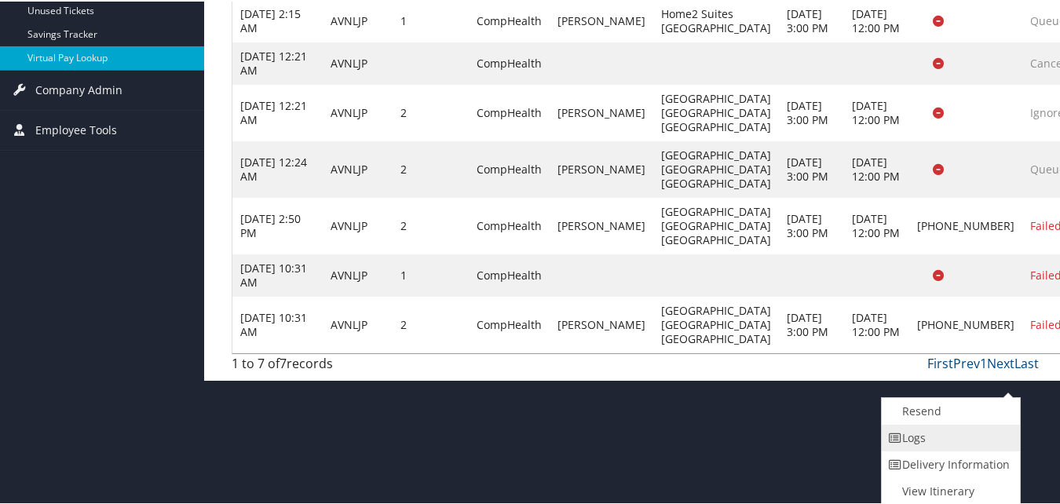
drag, startPoint x: 985, startPoint y: 433, endPoint x: 929, endPoint y: 438, distance: 55.9
click at [929, 438] on link "Logs" at bounding box center [949, 436] width 134 height 27
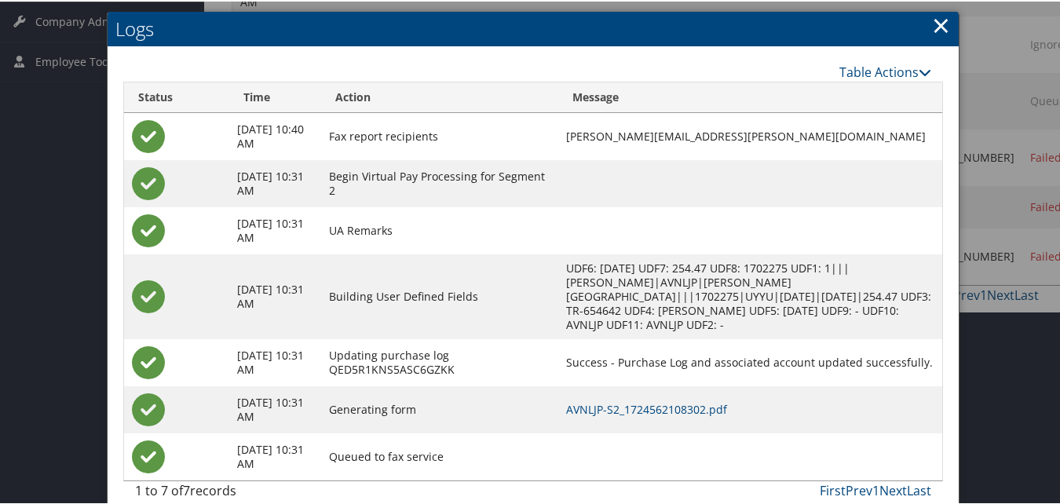
scroll to position [385, 0]
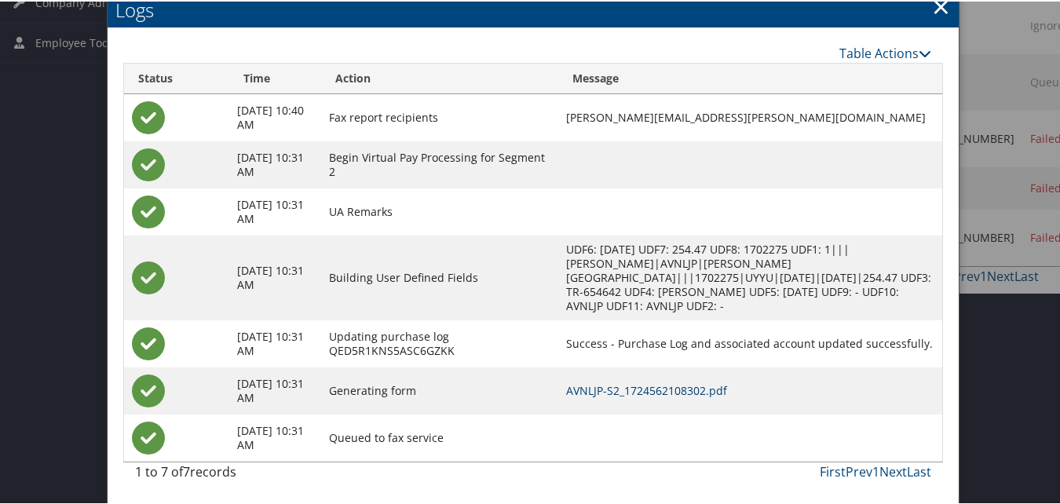
click at [691, 396] on link "AVNLJP-S2_1724562108302.pdf" at bounding box center [646, 389] width 161 height 15
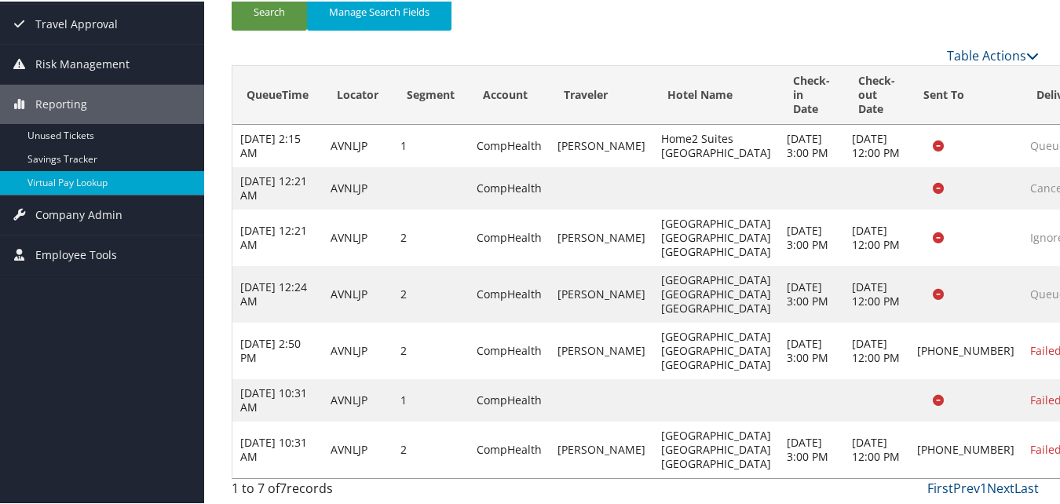
scroll to position [243, 0]
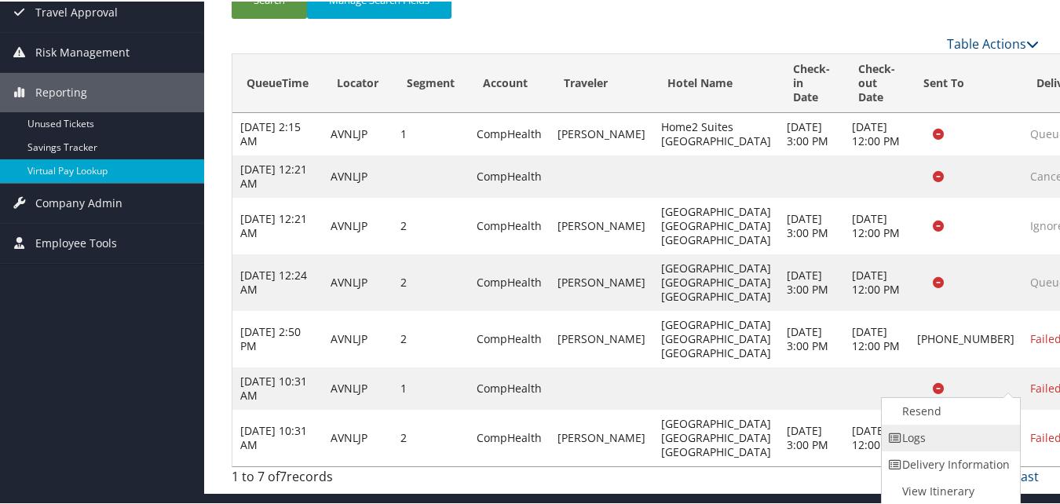
click at [938, 423] on link "Logs" at bounding box center [949, 436] width 134 height 27
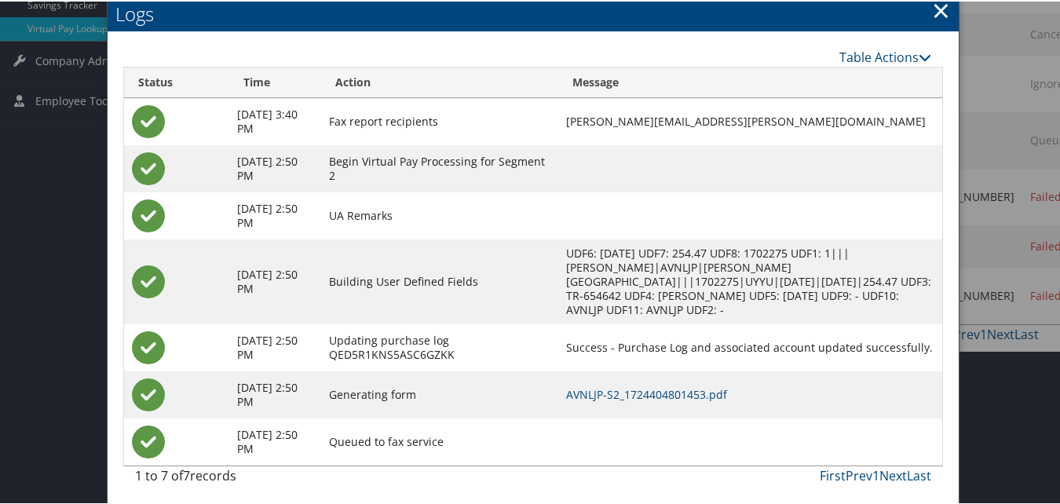
scroll to position [331, 0]
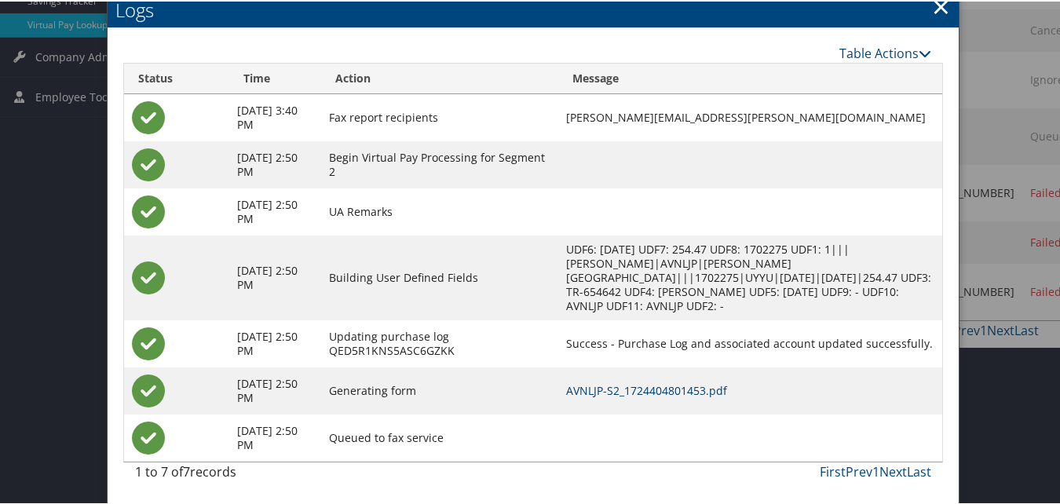
click at [693, 382] on link "AVNLJP-S2_1724404801453.pdf" at bounding box center [646, 389] width 161 height 15
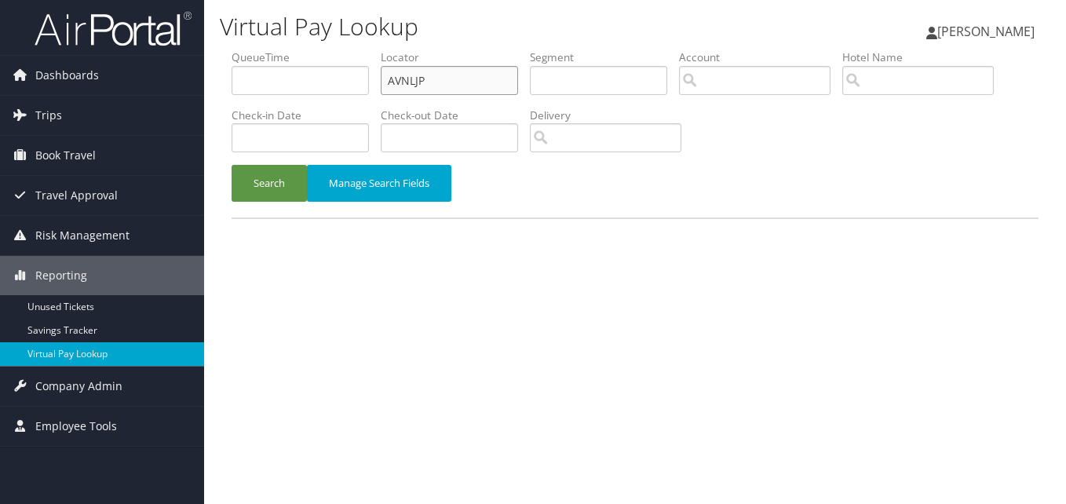
drag, startPoint x: 440, startPoint y: 74, endPoint x: 296, endPoint y: 101, distance: 147.1
click at [302, 49] on ul "QueueTime Locator AVNLJP Segment Account Traveler Hotel Name Check-in Date Chec…" at bounding box center [635, 49] width 807 height 0
paste input "EKHUFR"
type input "EKHUFR"
drag, startPoint x: 276, startPoint y: 180, endPoint x: 370, endPoint y: 213, distance: 99.8
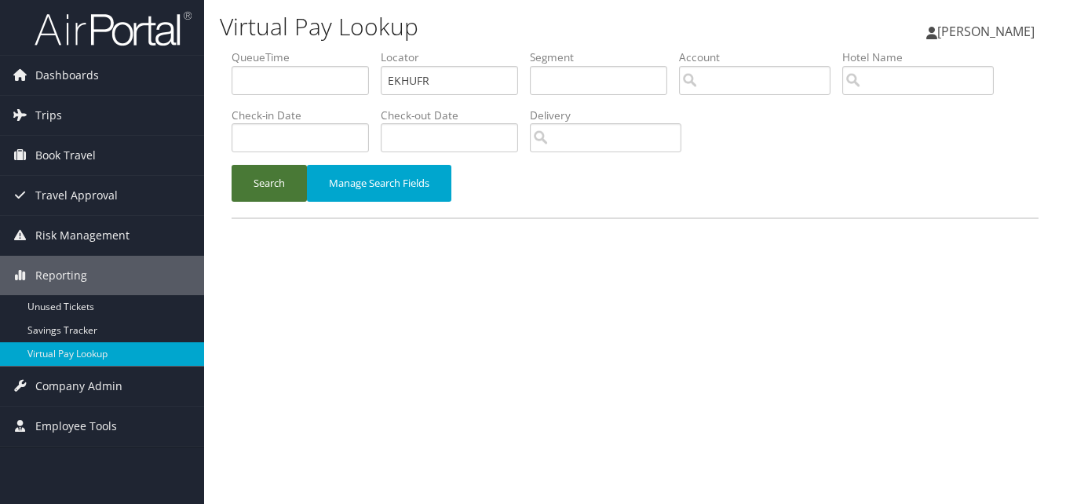
click at [276, 181] on button "Search" at bounding box center [269, 183] width 75 height 37
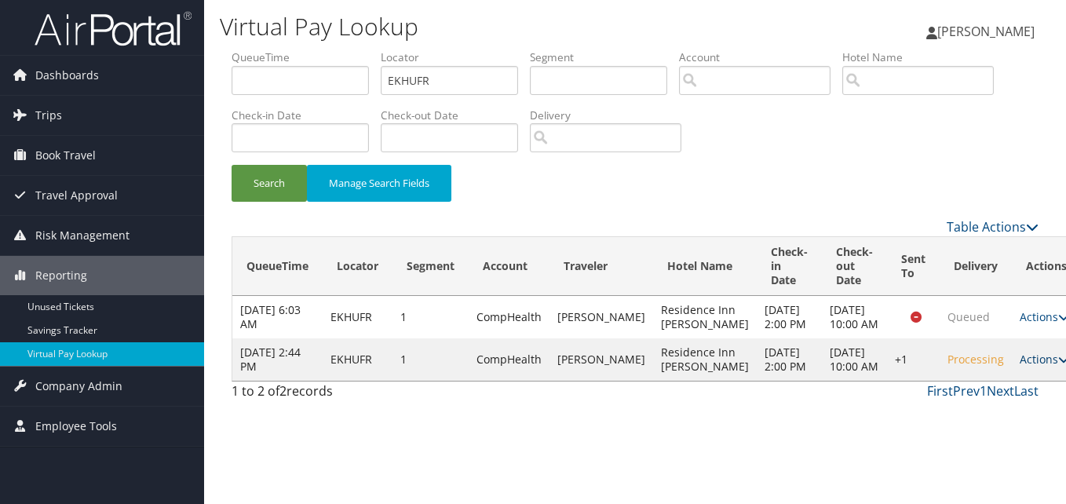
click at [1020, 367] on link "Actions" at bounding box center [1044, 359] width 49 height 15
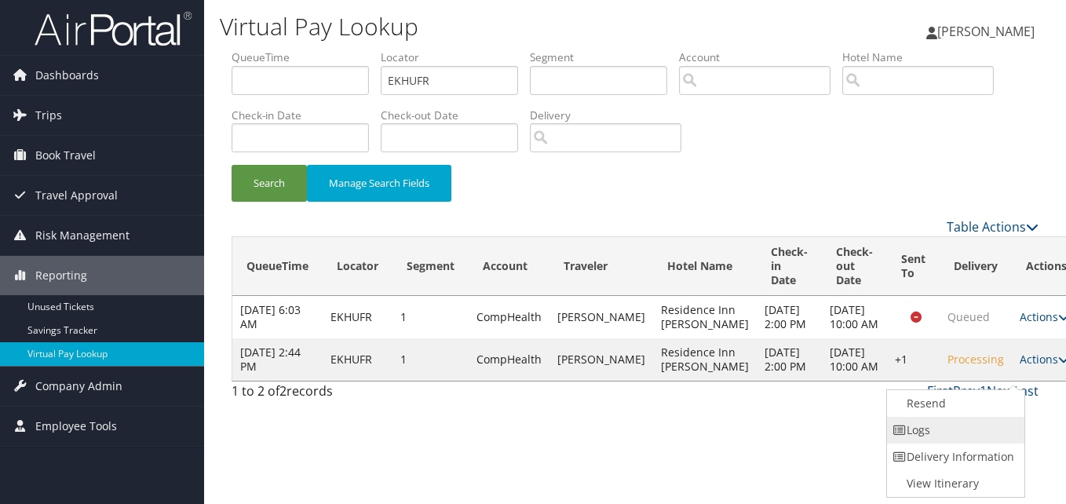
click at [941, 430] on link "Logs" at bounding box center [954, 430] width 134 height 27
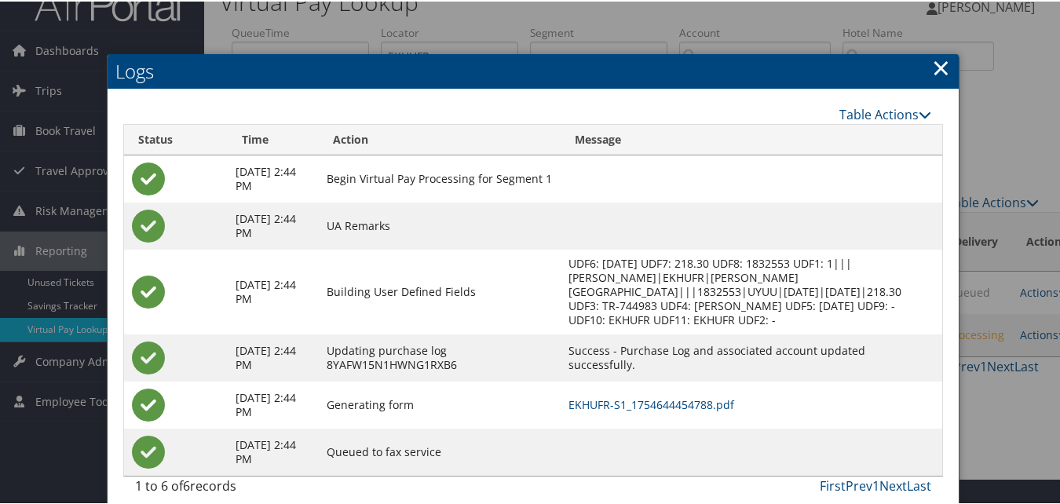
scroll to position [40, 0]
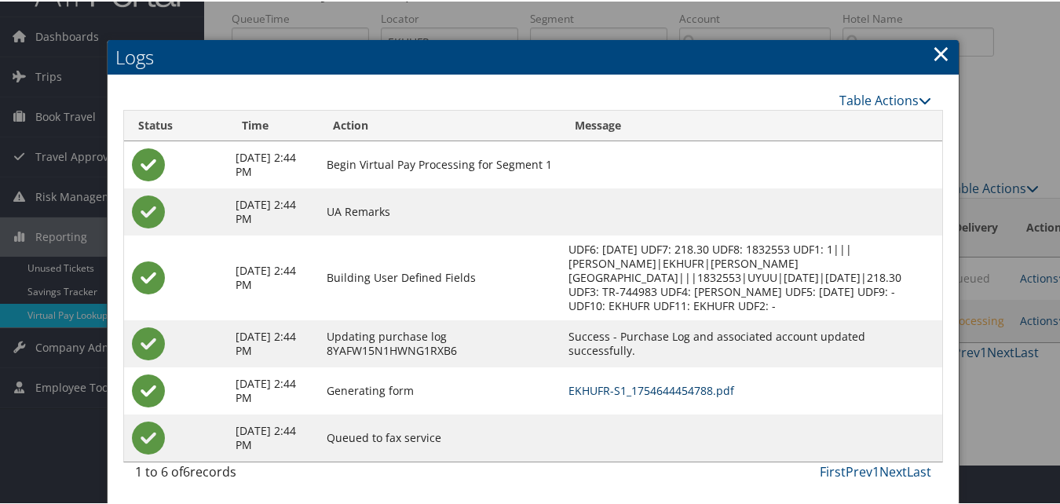
click at [674, 390] on link "EKHUFR-S1_1754644454788.pdf" at bounding box center [651, 389] width 166 height 15
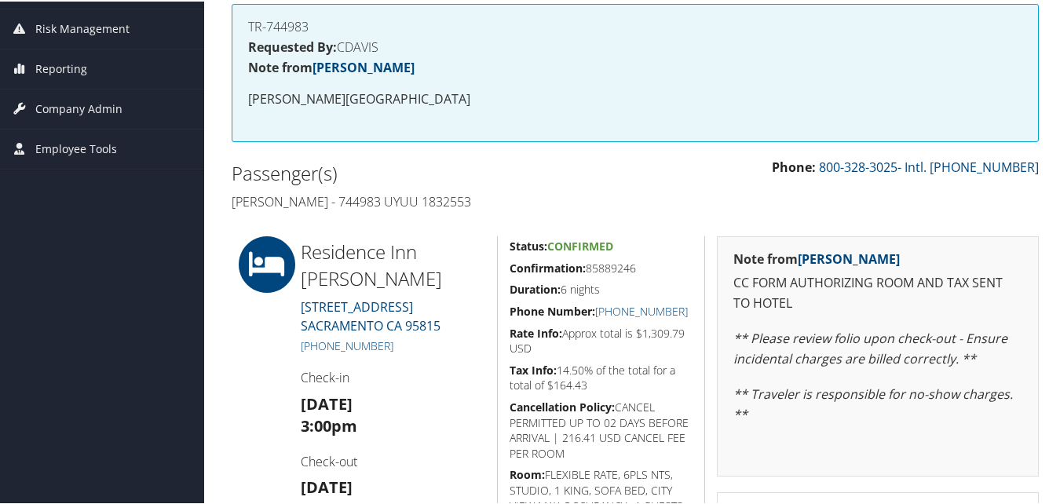
scroll to position [236, 0]
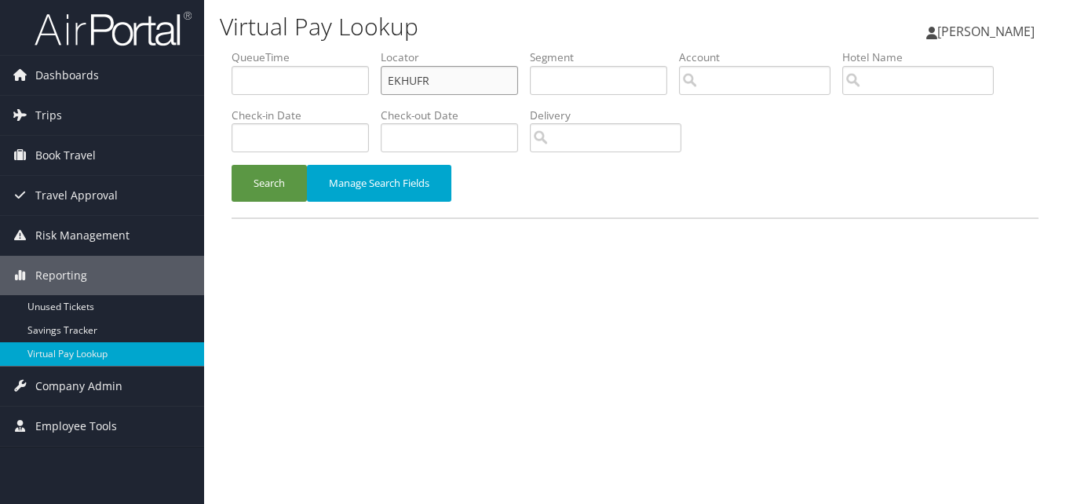
drag, startPoint x: 444, startPoint y: 83, endPoint x: 335, endPoint y: 99, distance: 109.5
click at [366, 49] on ul "QueueTime Locator EKHUFR Segment Account Traveler Hotel Name Check-in Date Chec…" at bounding box center [635, 49] width 807 height 0
paste input "NXJHNK"
type input "NXJHNK"
click at [283, 182] on button "Search" at bounding box center [269, 183] width 75 height 37
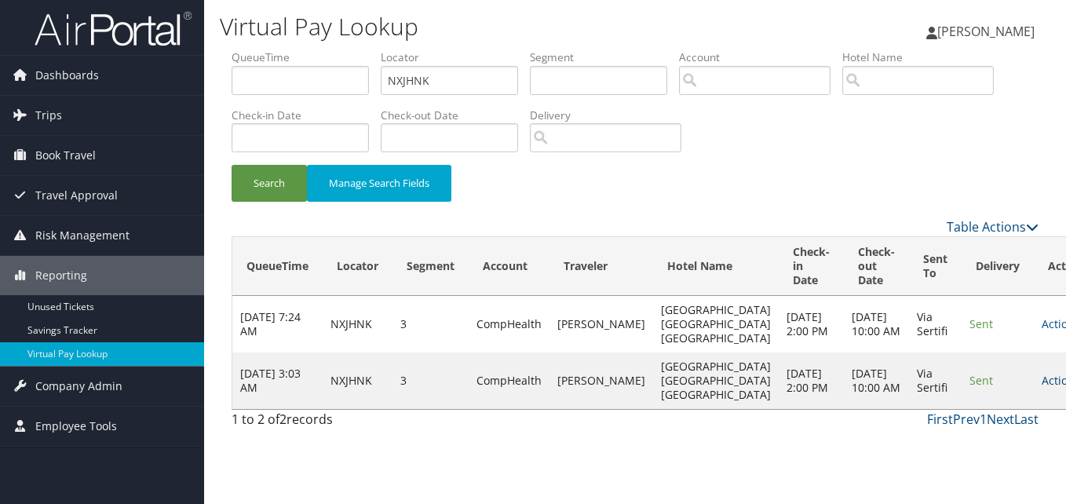
click at [1042, 388] on link "Actions" at bounding box center [1066, 380] width 49 height 15
click at [960, 449] on link "Logs" at bounding box center [972, 451] width 99 height 27
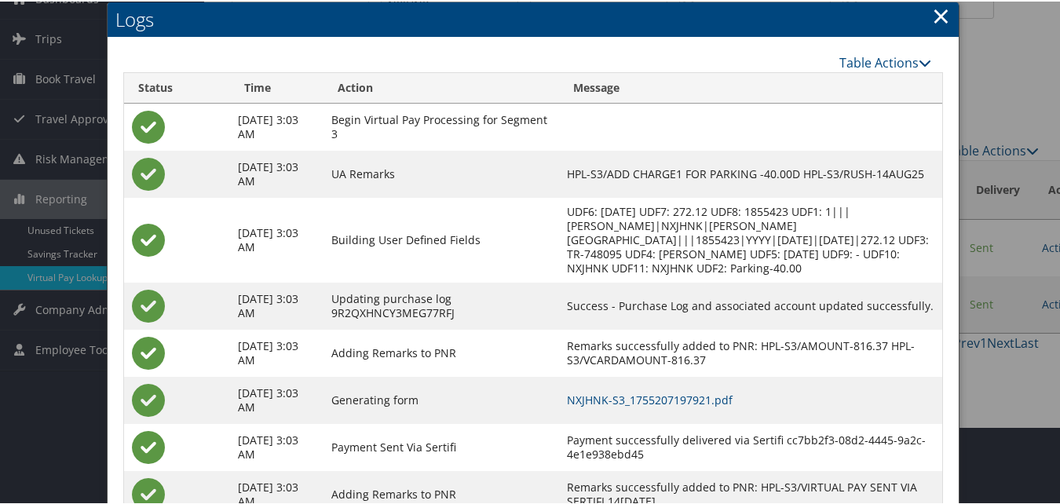
scroll to position [148, 0]
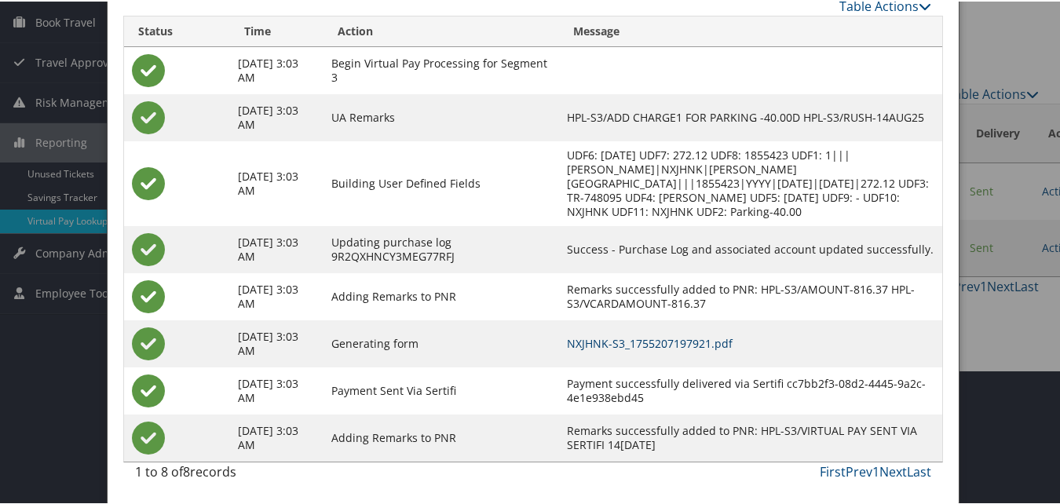
click at [733, 342] on link "NXJHNK-S3_1755207197921.pdf" at bounding box center [650, 341] width 166 height 15
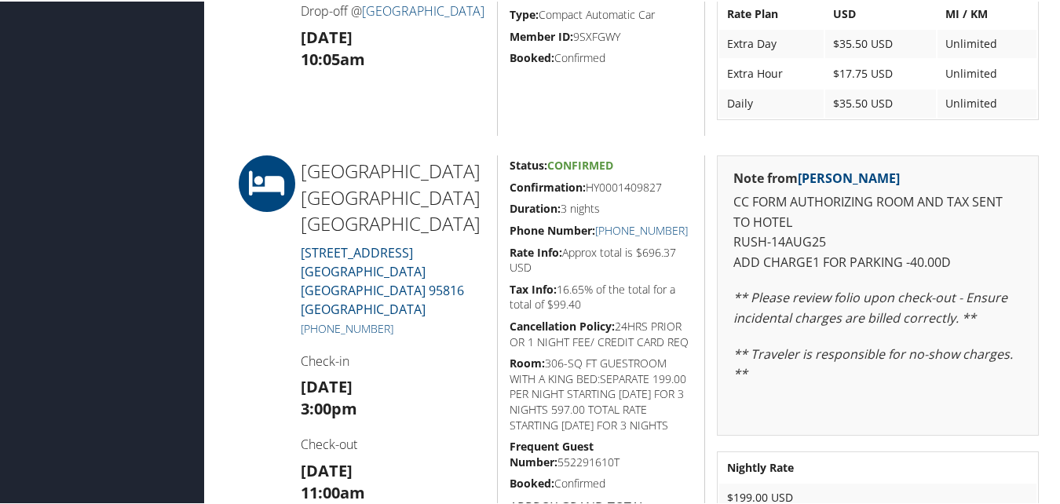
scroll to position [871, 0]
drag, startPoint x: 504, startPoint y: 185, endPoint x: 665, endPoint y: 191, distance: 161.1
click at [665, 191] on div "Status: Confirmed Confirmation: HY0001409827 Duration: 3 nights Phone Number: […" at bounding box center [601, 353] width 208 height 398
copy h5 "Confirmation: HY0001409827"
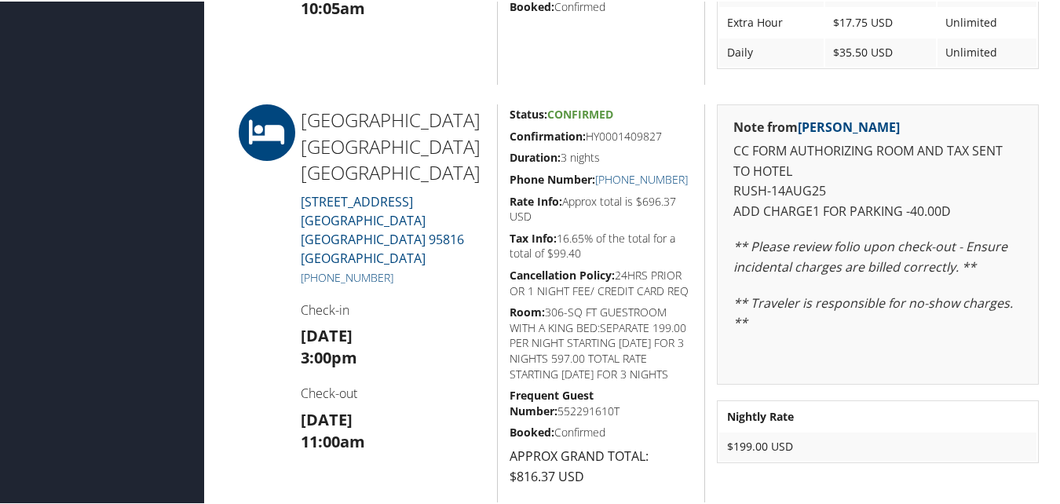
scroll to position [949, 0]
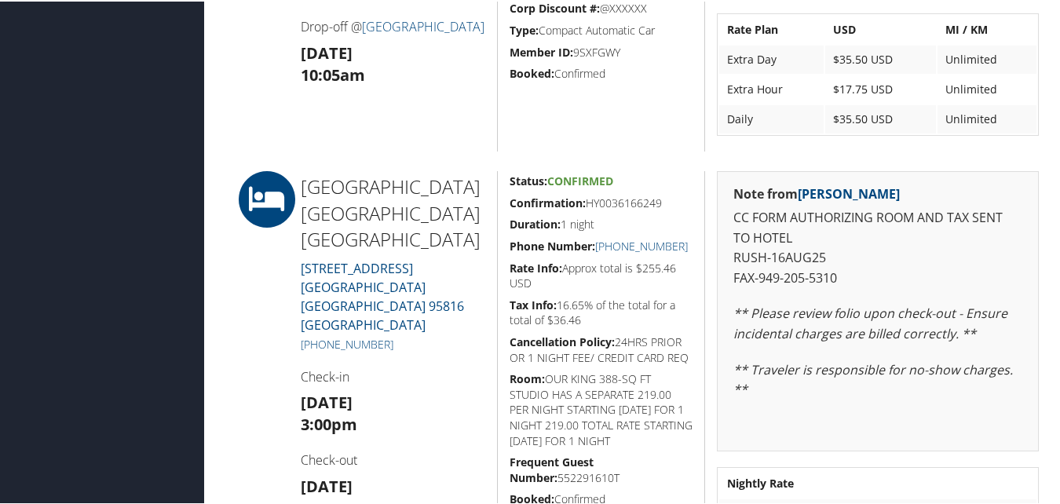
scroll to position [942, 0]
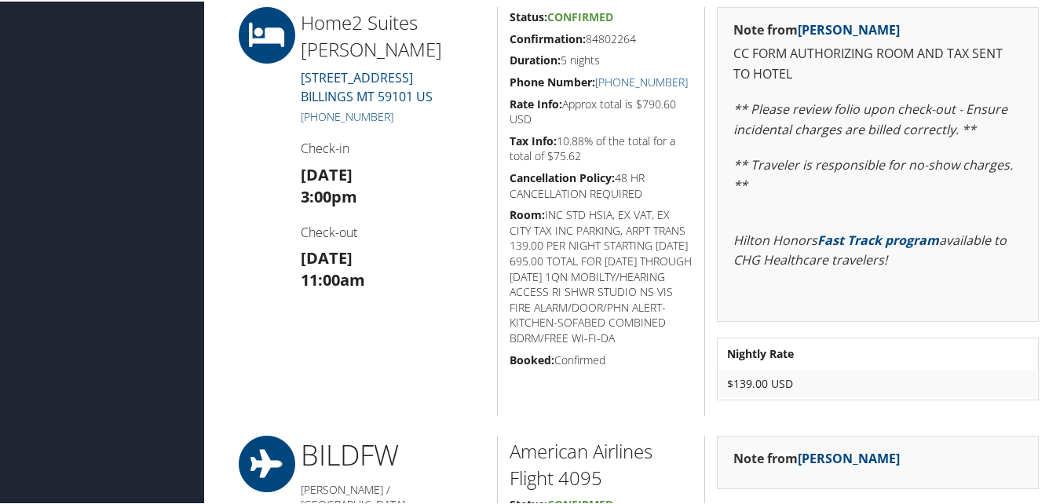
scroll to position [1335, 0]
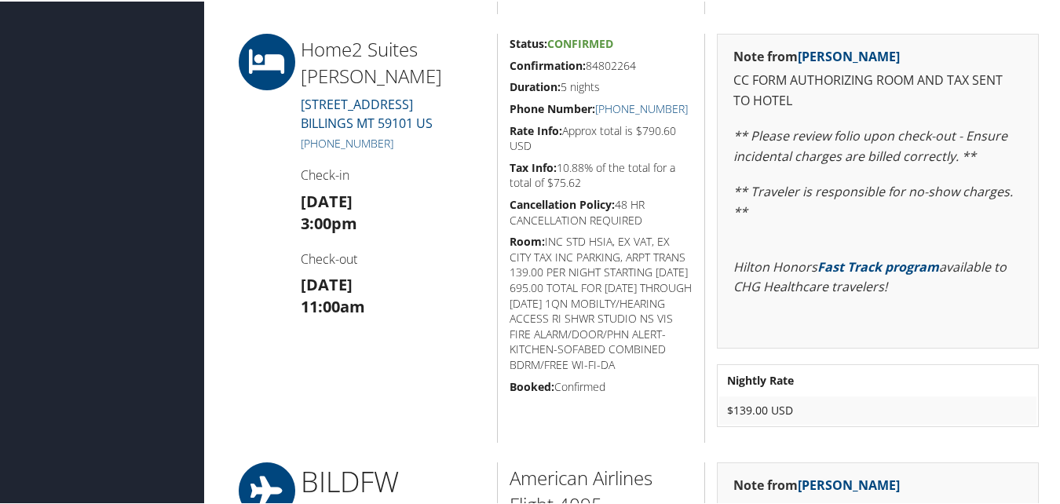
drag, startPoint x: 510, startPoint y: 64, endPoint x: 640, endPoint y: 66, distance: 129.6
click at [640, 66] on h5 "Confirmation: 84802264" at bounding box center [602, 65] width 184 height 16
copy h5 "Confirmation: 84802264"
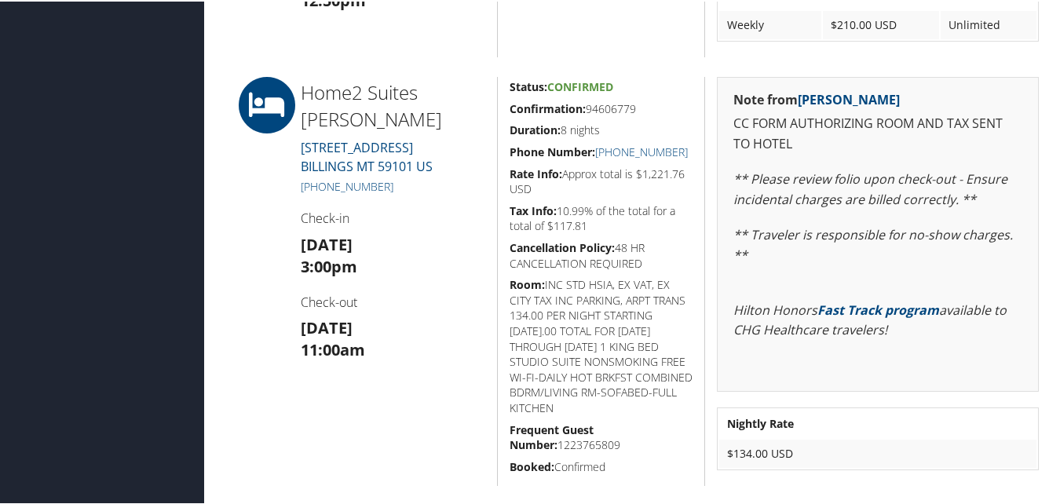
scroll to position [1256, 0]
drag, startPoint x: 528, startPoint y: 108, endPoint x: 641, endPoint y: 106, distance: 112.3
click at [641, 106] on div "Status: Confirmed Confirmation: 94606779 Duration: 8 nights Phone Number: [PHON…" at bounding box center [601, 279] width 208 height 409
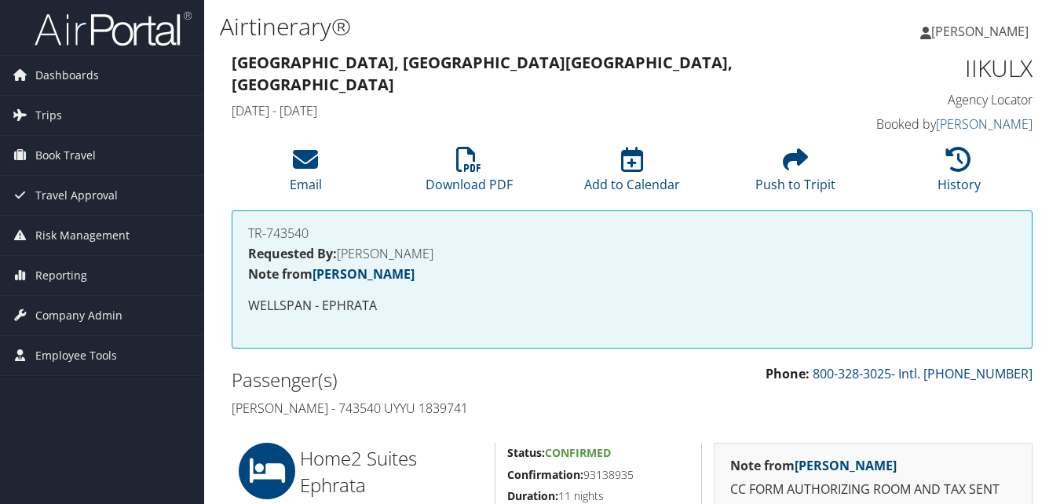
scroll to position [314, 0]
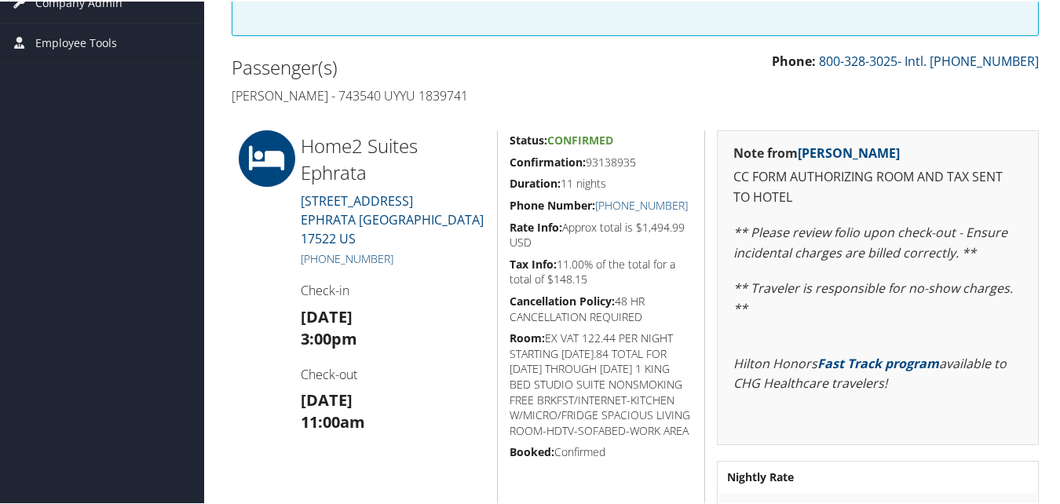
drag, startPoint x: 503, startPoint y: 159, endPoint x: 636, endPoint y: 163, distance: 133.5
click at [636, 163] on div "Status: Confirmed Confirmation: 93138935 Duration: 11 nights Phone Number: [PHO…" at bounding box center [601, 333] width 208 height 409
copy h5 "Confirmation: 93138935"
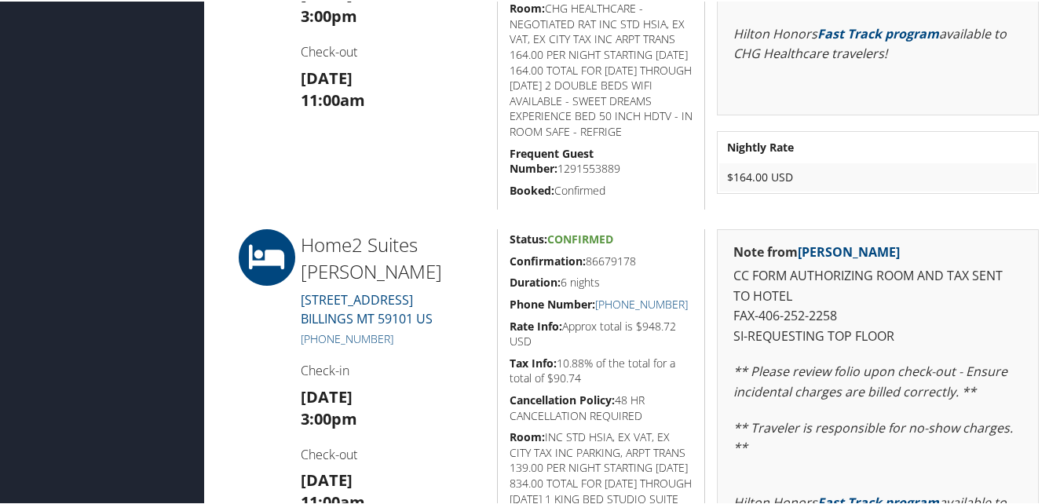
scroll to position [1570, 0]
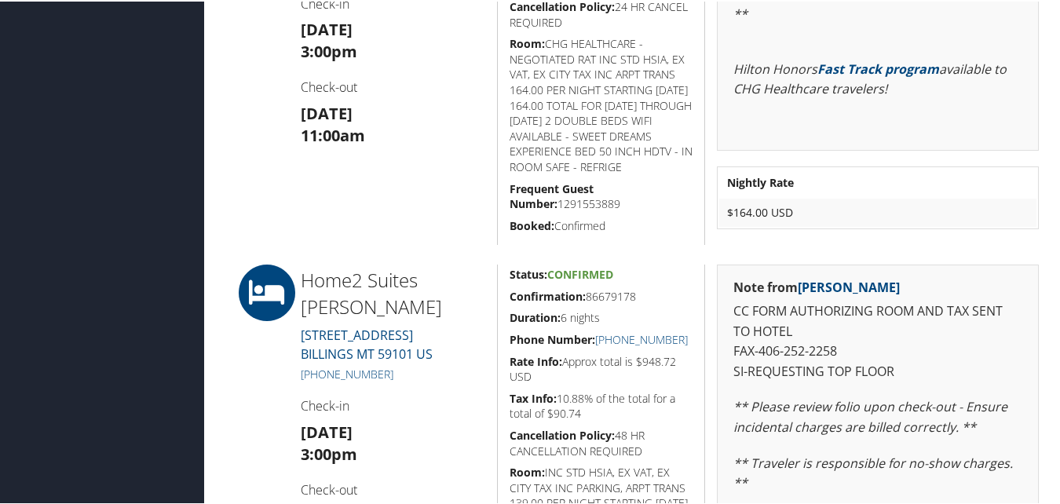
drag, startPoint x: 505, startPoint y: 298, endPoint x: 647, endPoint y: 301, distance: 142.2
click at [647, 301] on div "Status: Confirmed Confirmation: 86679178 Duration: 6 nights Phone Number: [PHON…" at bounding box center [601, 487] width 208 height 449
copy h5 "Confirmation: 86679178"
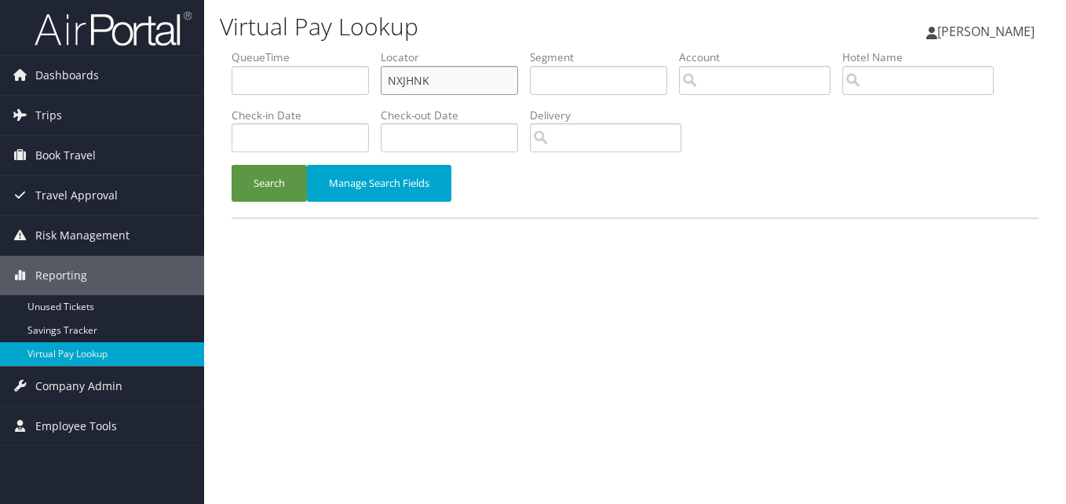
drag, startPoint x: 342, startPoint y: 97, endPoint x: 265, endPoint y: 109, distance: 77.2
click at [296, 49] on ul "QueueTime Locator NXJHNK Segment Account Traveler Hotel Name Check-in Date Chec…" at bounding box center [635, 49] width 807 height 0
paste input "UBJFQD"
click at [247, 188] on button "Search" at bounding box center [269, 183] width 75 height 37
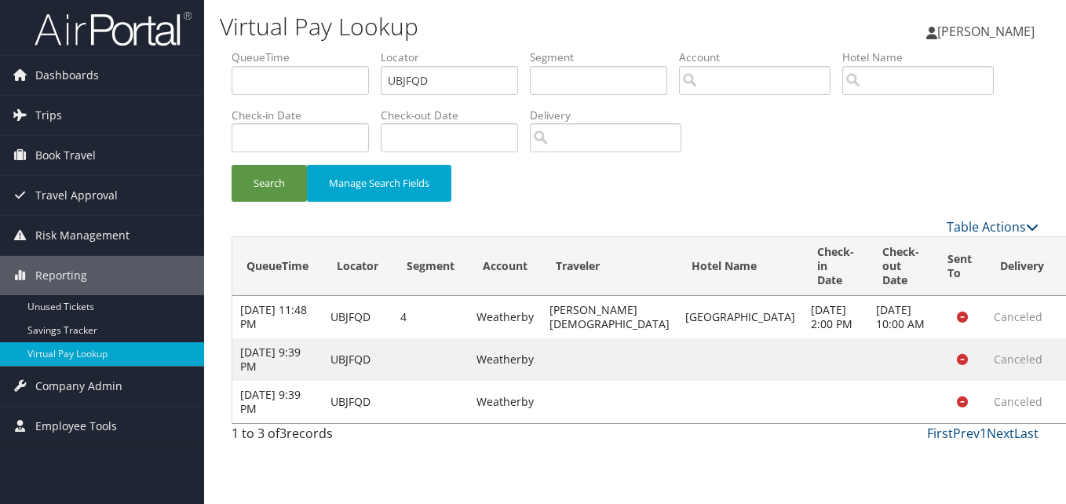
click at [974, 352] on link "Logs" at bounding box center [970, 347] width 99 height 27
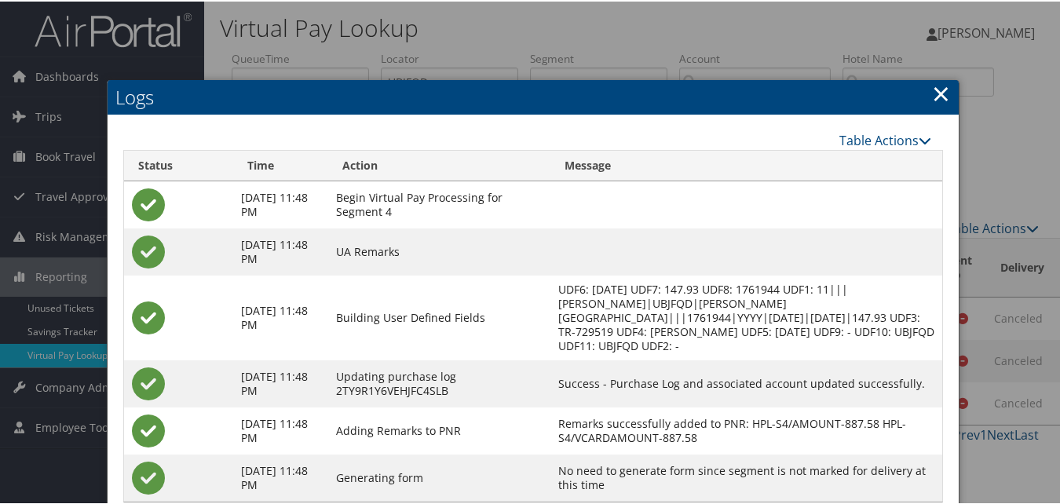
scroll to position [40, 0]
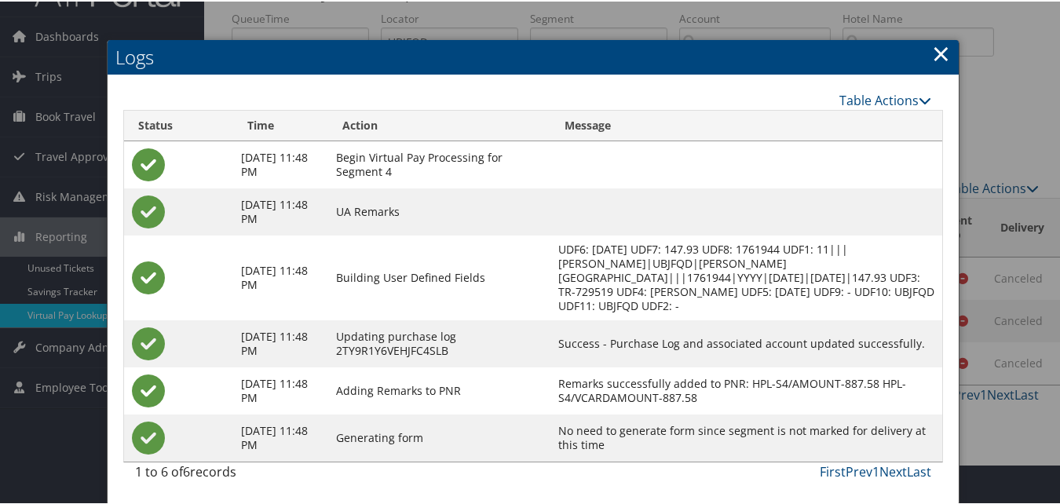
click at [937, 54] on link "×" at bounding box center [941, 51] width 18 height 31
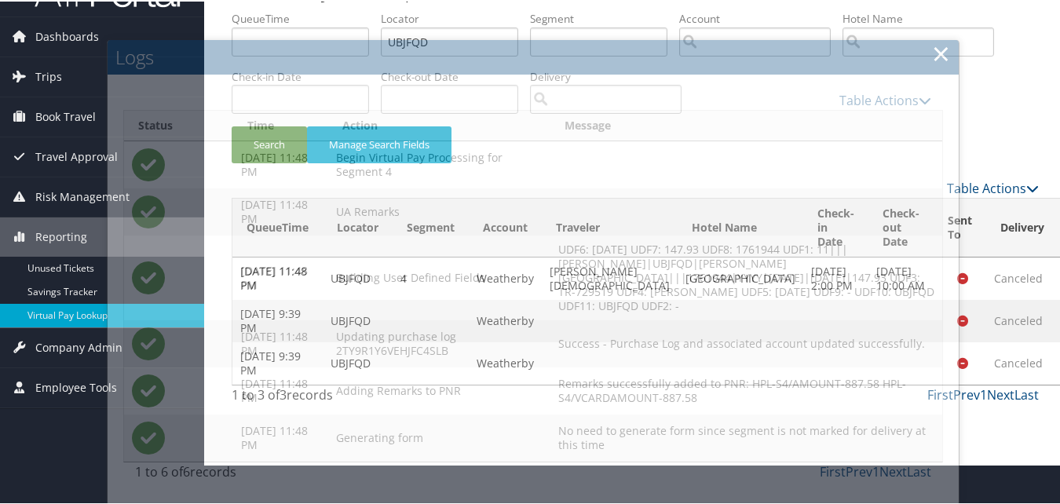
scroll to position [0, 0]
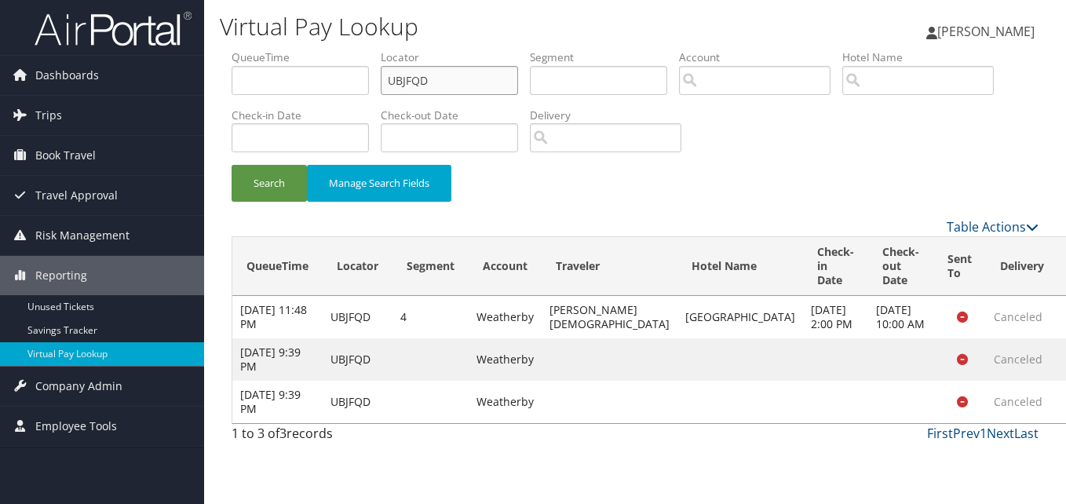
drag, startPoint x: 436, startPoint y: 94, endPoint x: 269, endPoint y: 88, distance: 167.4
click at [269, 49] on ul "QueueTime Locator UBJFQD Segment Account Traveler Hotel Name Check-in Date Chec…" at bounding box center [635, 49] width 807 height 0
paste input "MEYTLP"
drag, startPoint x: 249, startPoint y: 182, endPoint x: 298, endPoint y: 199, distance: 51.4
click at [251, 187] on button "Search" at bounding box center [269, 183] width 75 height 37
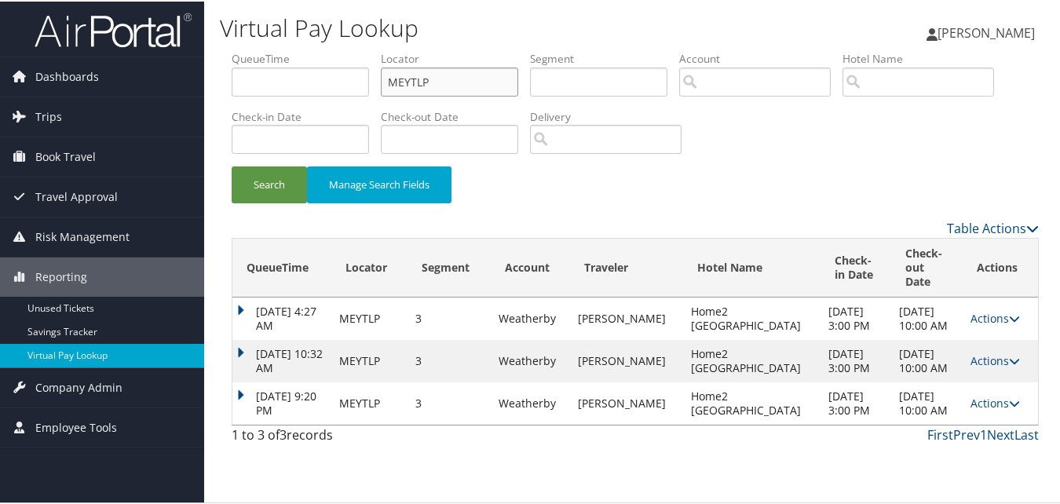
click at [356, 49] on ul "QueueTime Locator MEYTLP Segment Account Traveler Hotel Name Check-in Date Chec…" at bounding box center [635, 49] width 807 height 0
paste input "JLEQSU"
type input "JLEQSU"
drag, startPoint x: 275, startPoint y: 177, endPoint x: 652, endPoint y: 289, distance: 393.0
click at [275, 181] on button "Search" at bounding box center [269, 183] width 75 height 37
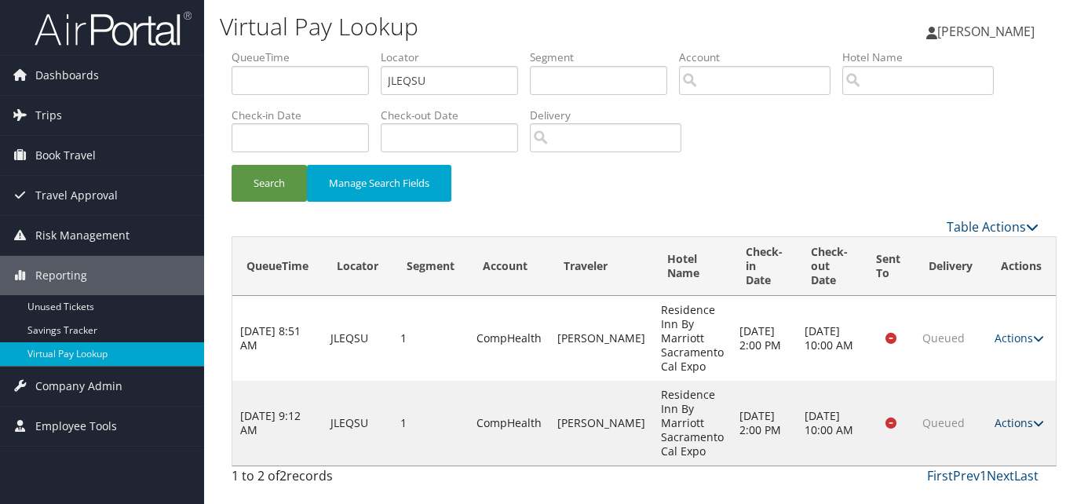
click at [1009, 426] on link "Actions" at bounding box center [1019, 422] width 49 height 15
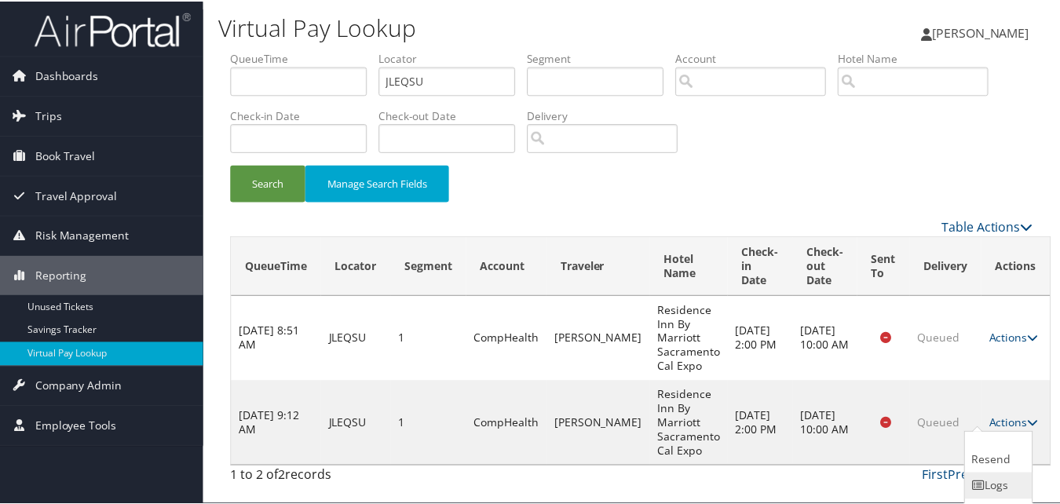
scroll to position [38, 0]
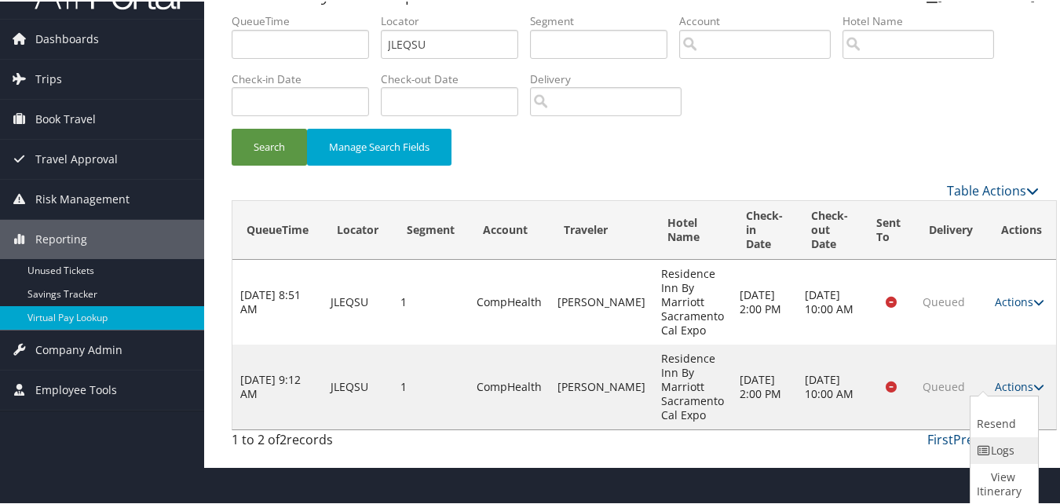
click at [979, 449] on icon at bounding box center [984, 449] width 14 height 11
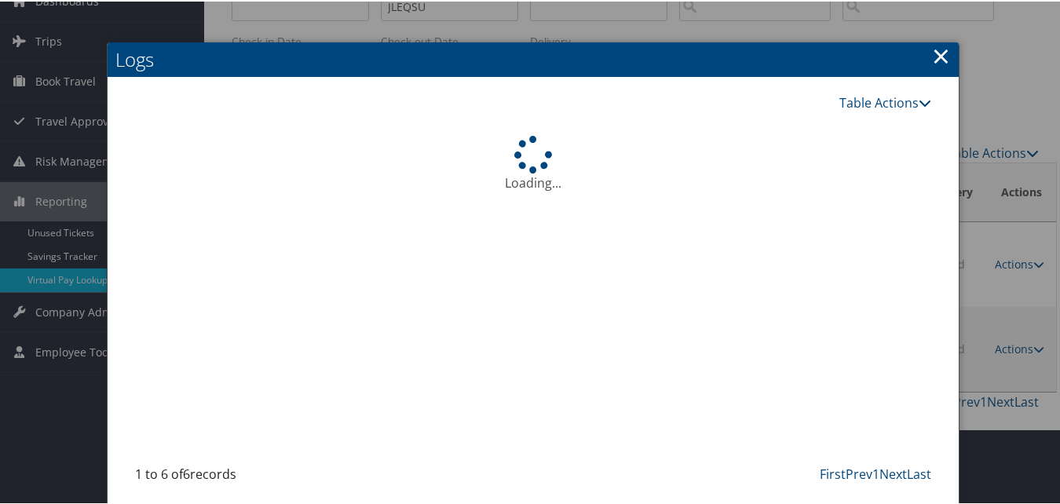
scroll to position [78, 0]
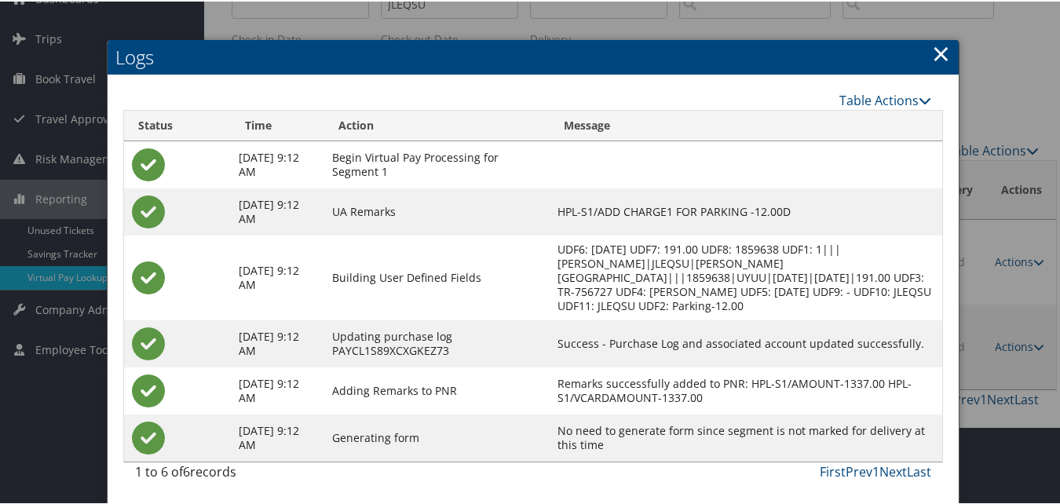
click at [933, 61] on link "×" at bounding box center [941, 51] width 18 height 31
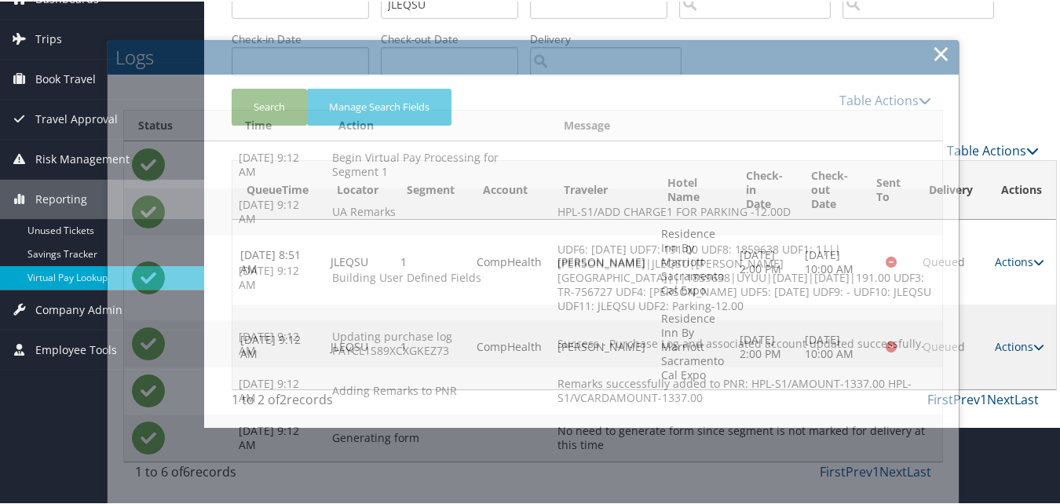
scroll to position [0, 0]
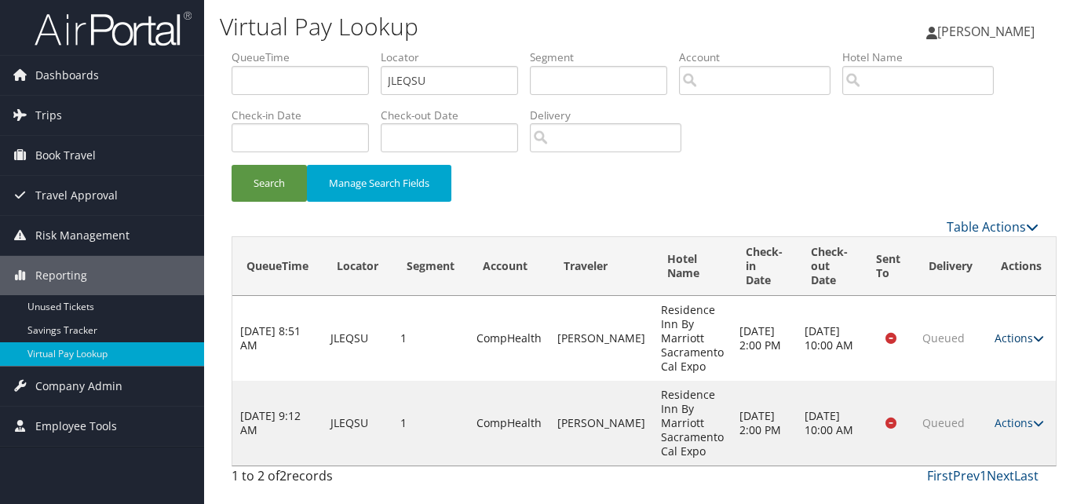
click at [1007, 343] on link "Actions" at bounding box center [1019, 338] width 49 height 15
click at [977, 378] on link "Logs" at bounding box center [972, 388] width 99 height 27
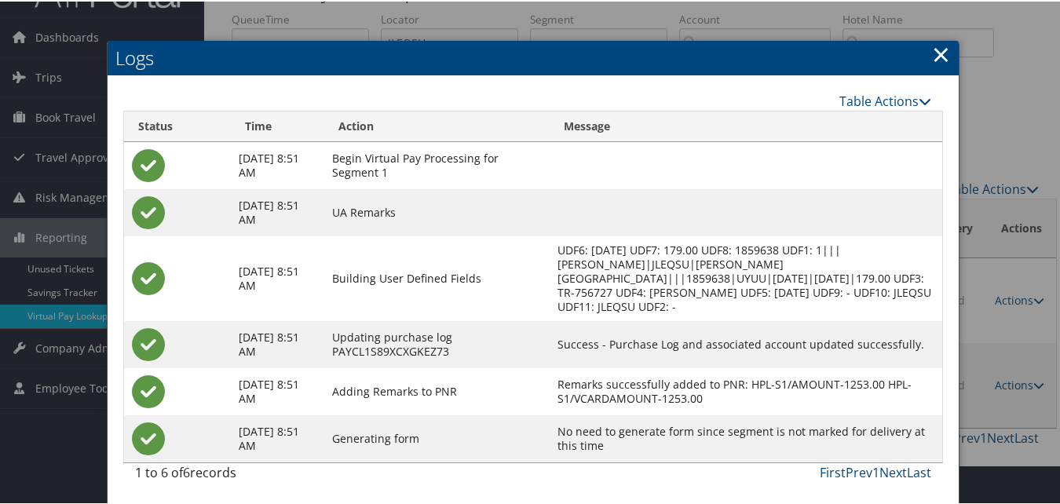
scroll to position [40, 0]
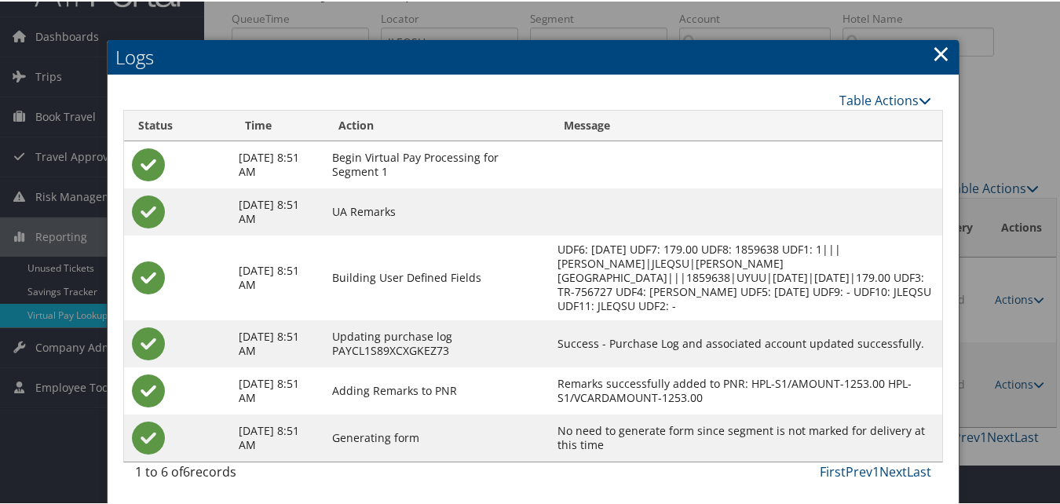
click at [933, 56] on link "×" at bounding box center [941, 51] width 18 height 31
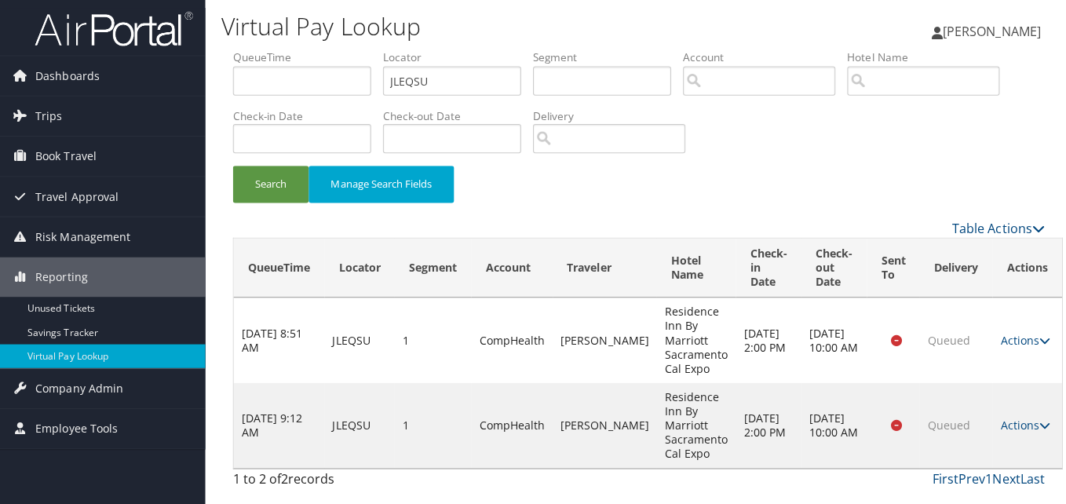
scroll to position [0, 0]
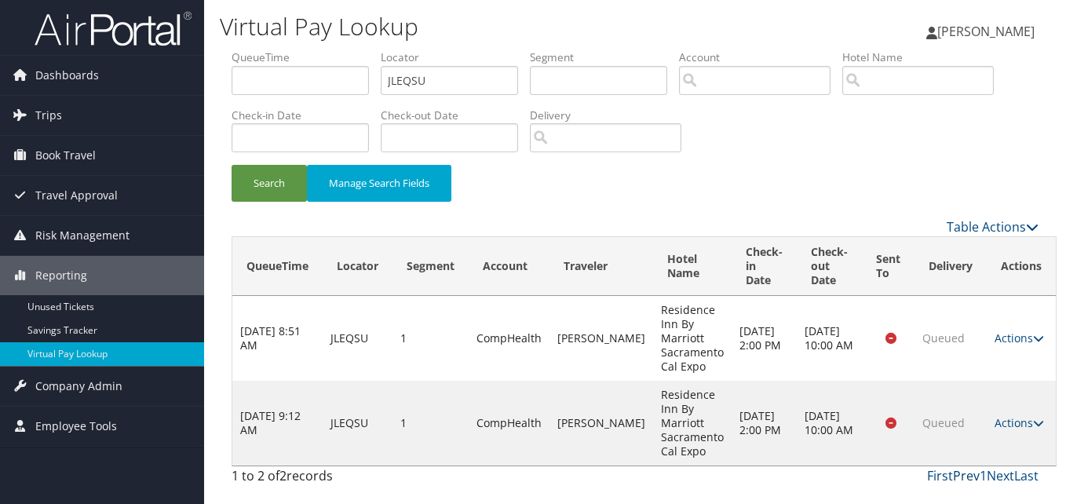
click at [967, 480] on link "Prev" at bounding box center [966, 475] width 27 height 17
click at [1010, 478] on link "Next" at bounding box center [1000, 475] width 27 height 17
click at [1033, 426] on icon at bounding box center [1038, 423] width 11 height 11
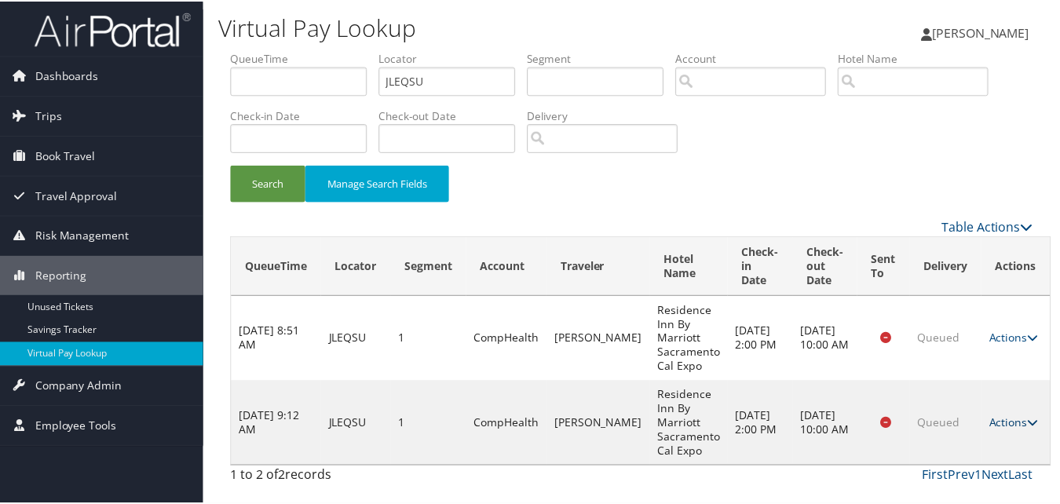
scroll to position [38, 0]
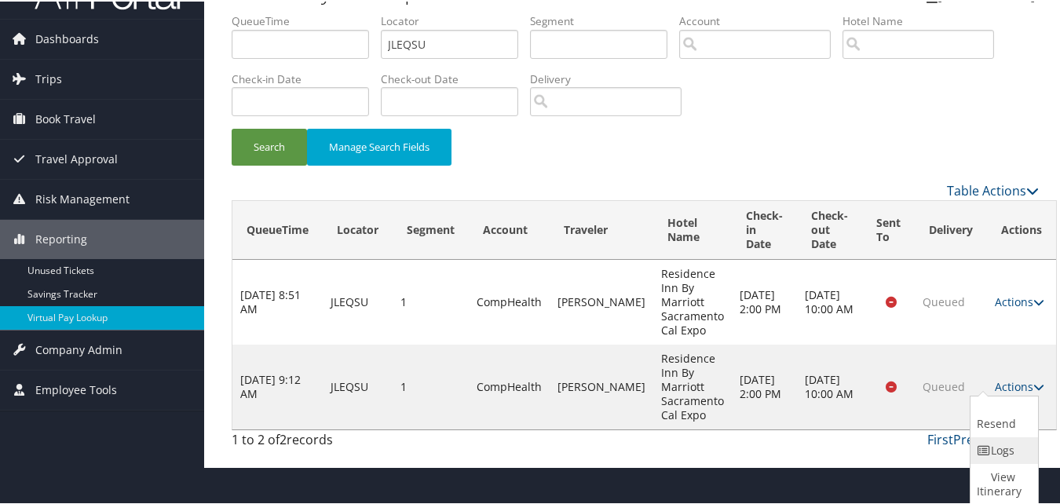
click at [1007, 443] on link "Logs" at bounding box center [1003, 449] width 64 height 27
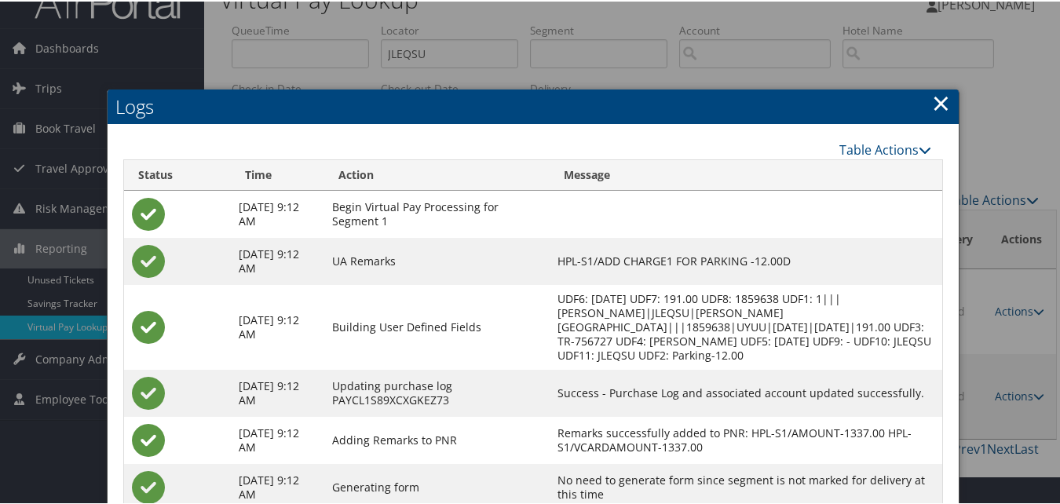
scroll to position [78, 0]
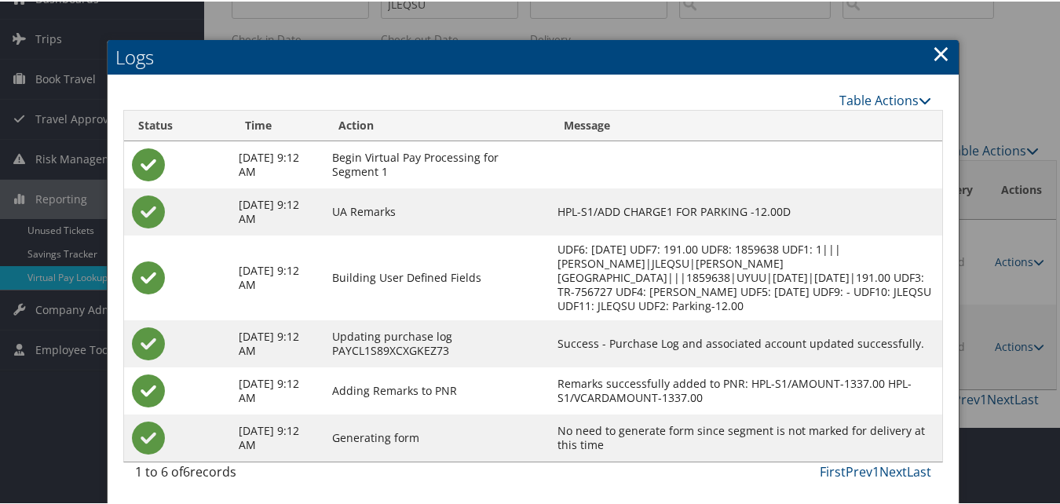
click at [932, 60] on link "×" at bounding box center [941, 51] width 18 height 31
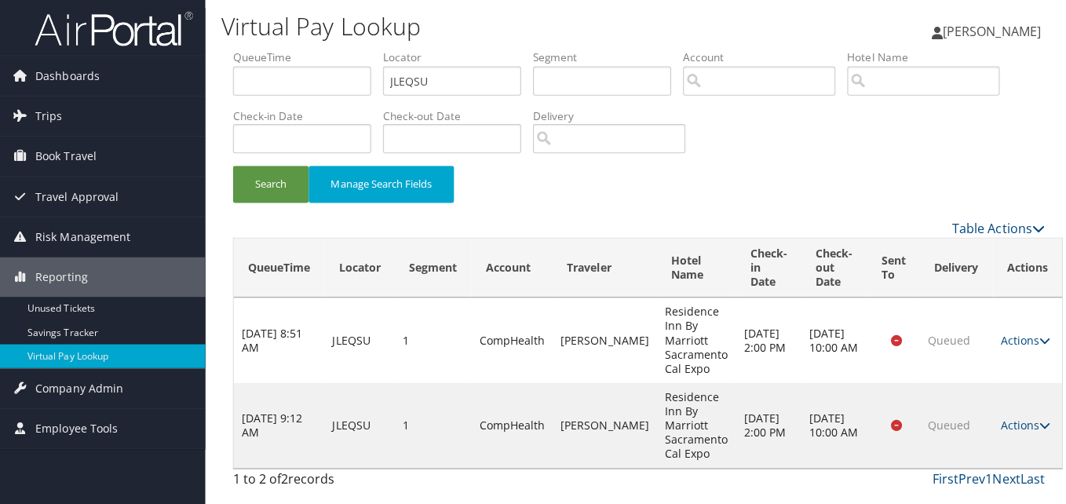
scroll to position [0, 0]
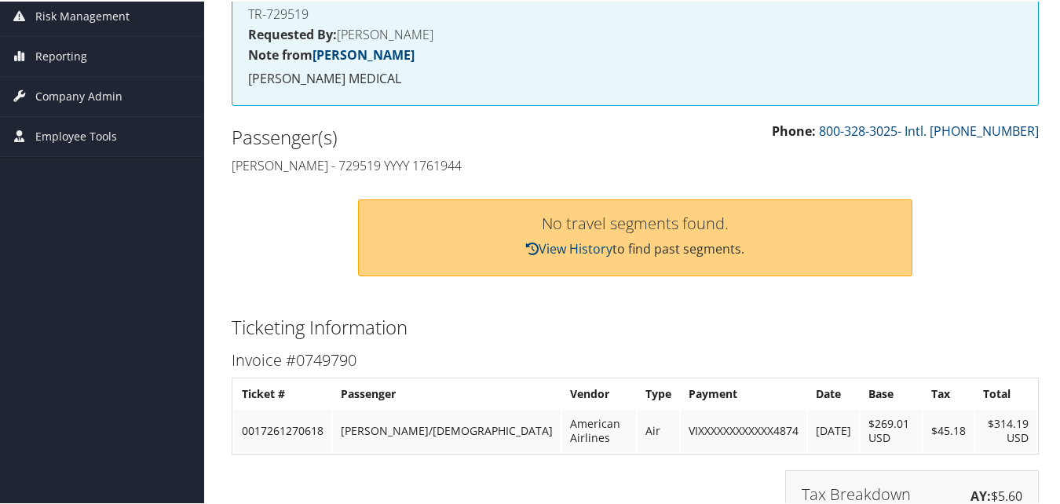
scroll to position [236, 0]
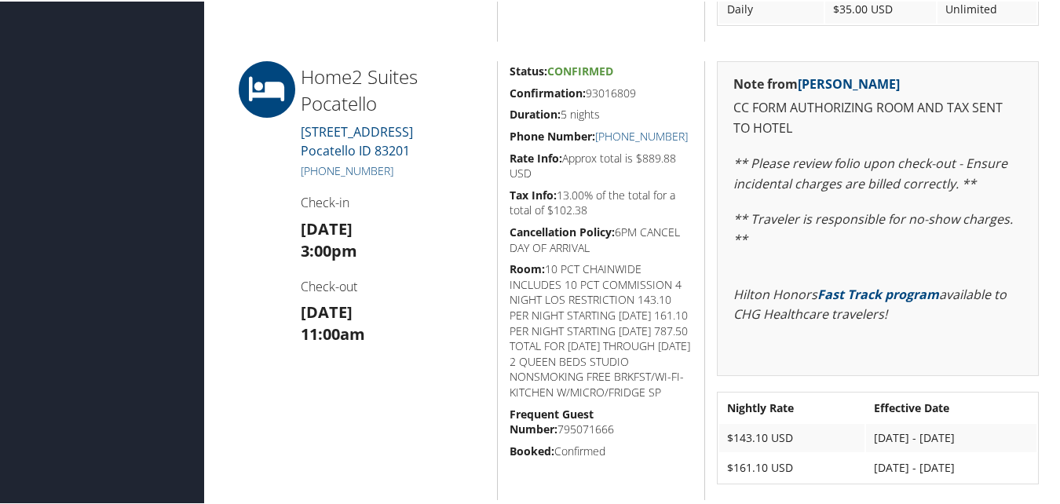
scroll to position [1263, 0]
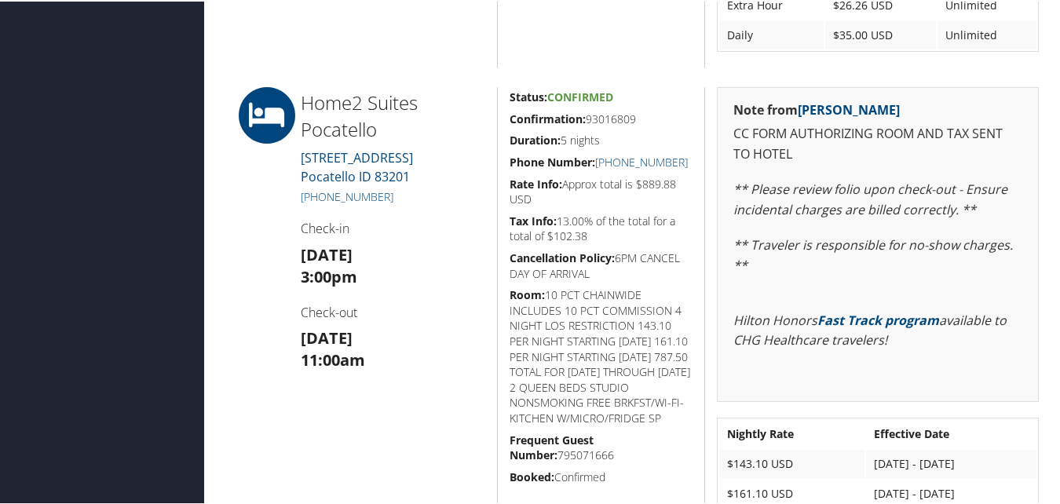
drag, startPoint x: 514, startPoint y: 119, endPoint x: 638, endPoint y: 118, distance: 123.3
click at [638, 118] on h5 "Confirmation: 93016809" at bounding box center [602, 118] width 184 height 16
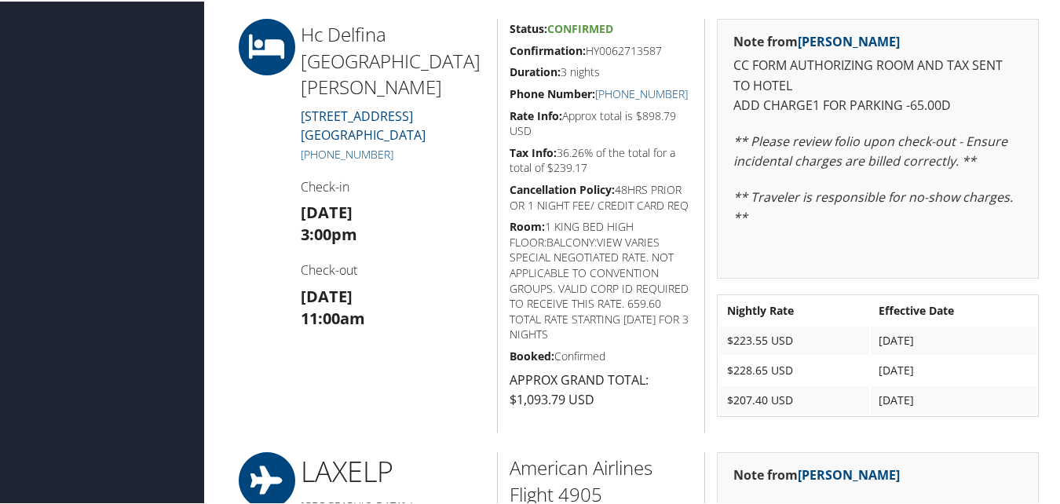
scroll to position [1028, 0]
drag, startPoint x: 506, startPoint y: 48, endPoint x: 665, endPoint y: 53, distance: 159.5
click at [665, 53] on div "Status: Confirmed Confirmation: HY0062713587 Duration: 3 nights Phone Number: […" at bounding box center [601, 224] width 208 height 414
copy h5 "Confirmation: HY0062713587"
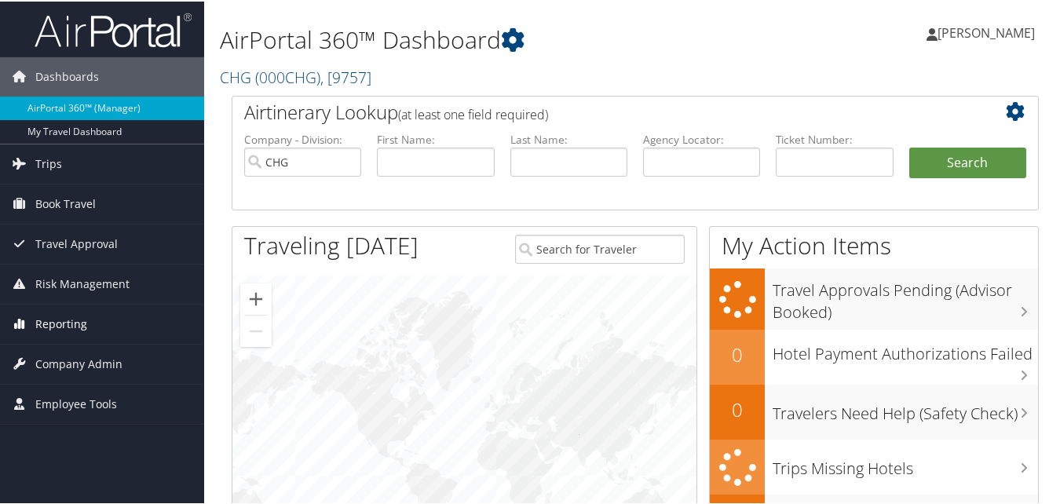
click at [61, 327] on span "Reporting" at bounding box center [61, 322] width 52 height 39
click at [49, 110] on link "AirPortal 360™ (Manager)" at bounding box center [102, 107] width 204 height 24
click at [428, 173] on input "text" at bounding box center [435, 160] width 117 height 29
paste input "Z@0P$1HmxwAVmegp"
click at [424, 167] on input "Z@0P$1HmxwAVmegp" at bounding box center [435, 160] width 117 height 29
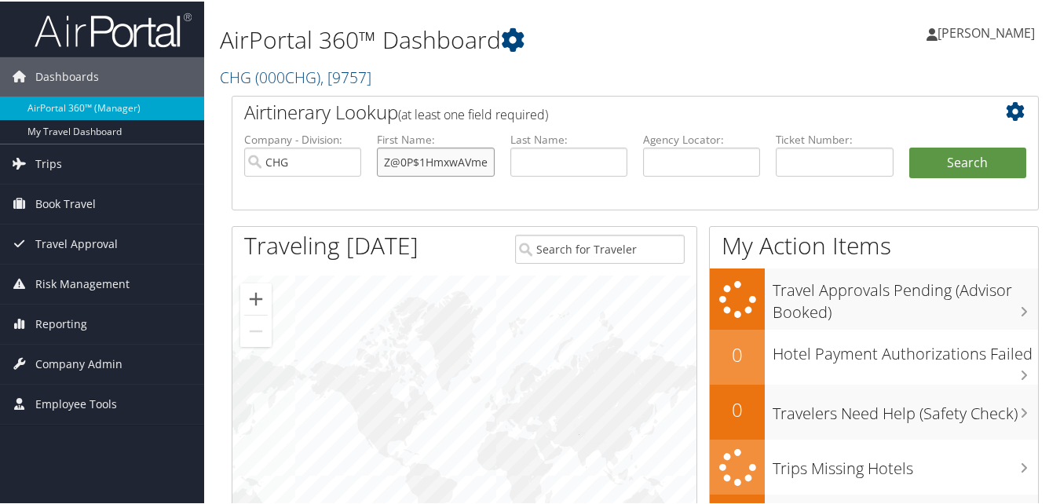
paste input "[PERSON_NAME]"
drag, startPoint x: 427, startPoint y: 159, endPoint x: 352, endPoint y: 163, distance: 75.4
click at [352, 163] on ul "Company - Division: CHG First Name: [PERSON_NAME] Last Name: Agency Locator: De…" at bounding box center [635, 169] width 798 height 79
type input "[PERSON_NAME]"
click at [545, 168] on input "text" at bounding box center [568, 160] width 117 height 29
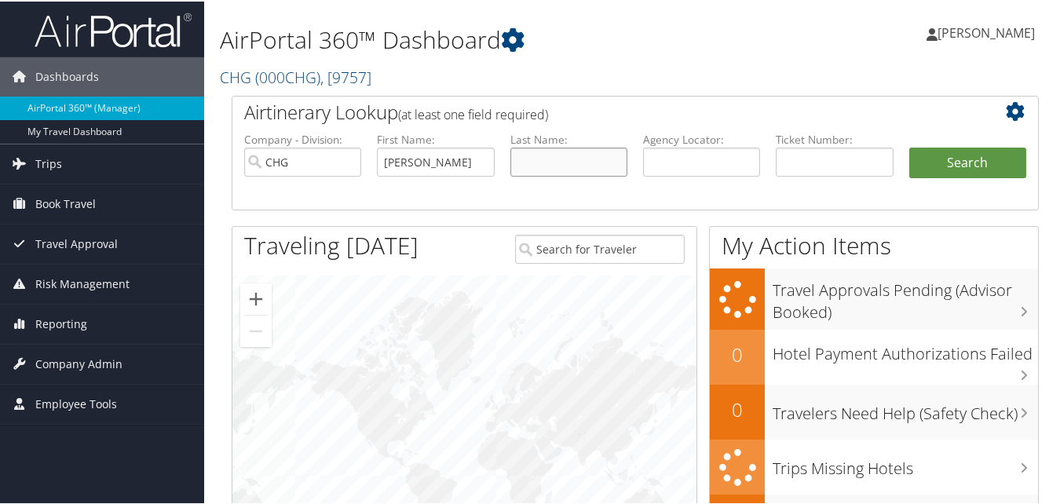
paste input "[PERSON_NAME],"
type input "[PERSON_NAME]"
click at [467, 163] on input "[PERSON_NAME]" at bounding box center [435, 160] width 117 height 29
type input "[PERSON_NAME]"
click at [976, 175] on button "Search" at bounding box center [967, 161] width 117 height 31
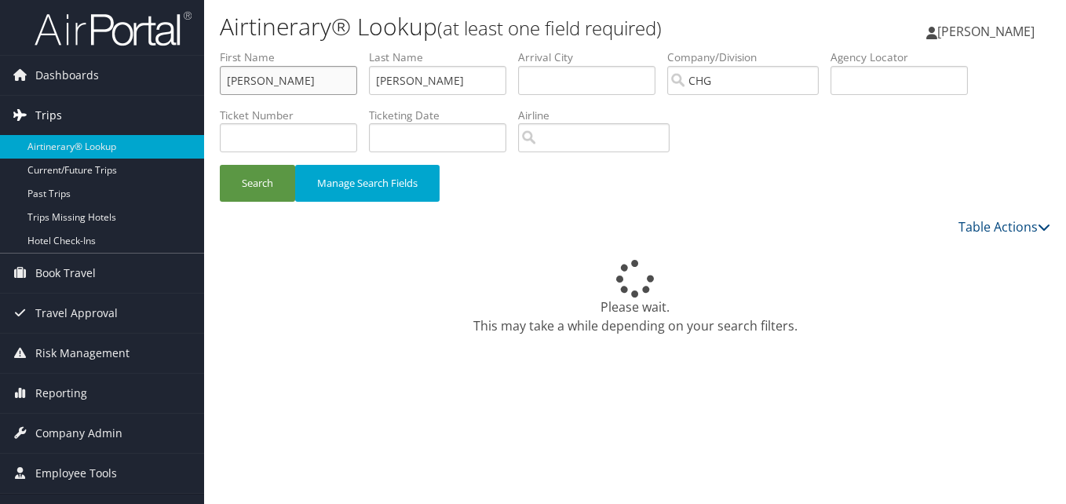
drag, startPoint x: 255, startPoint y: 93, endPoint x: 176, endPoint y: 103, distance: 80.0
click at [185, 106] on div "Dashboards AirPortal 360™ (Manager) My Travel Dashboard Trips Airtinerary® Look…" at bounding box center [533, 252] width 1066 height 504
paste input "[PERSON_NAME]"
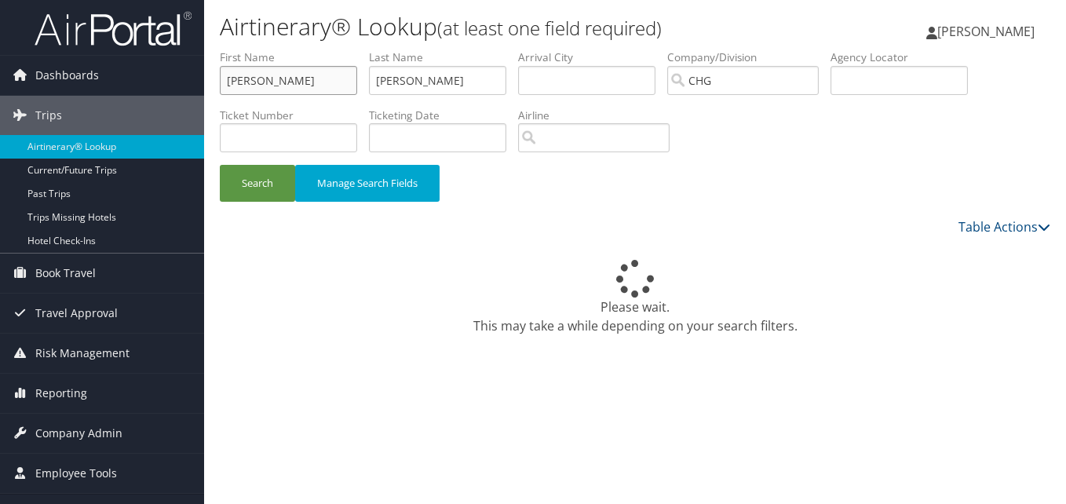
drag, startPoint x: 258, startPoint y: 84, endPoint x: 221, endPoint y: 91, distance: 37.6
click at [221, 91] on input "Jager, Kevin" at bounding box center [288, 80] width 137 height 29
type input "Kevin"
drag, startPoint x: 422, startPoint y: 85, endPoint x: 331, endPoint y: 85, distance: 91.9
click at [332, 49] on ul "First Name Kevin Last Name Devore Departure City Arrival City Company/Division …" at bounding box center [635, 49] width 831 height 0
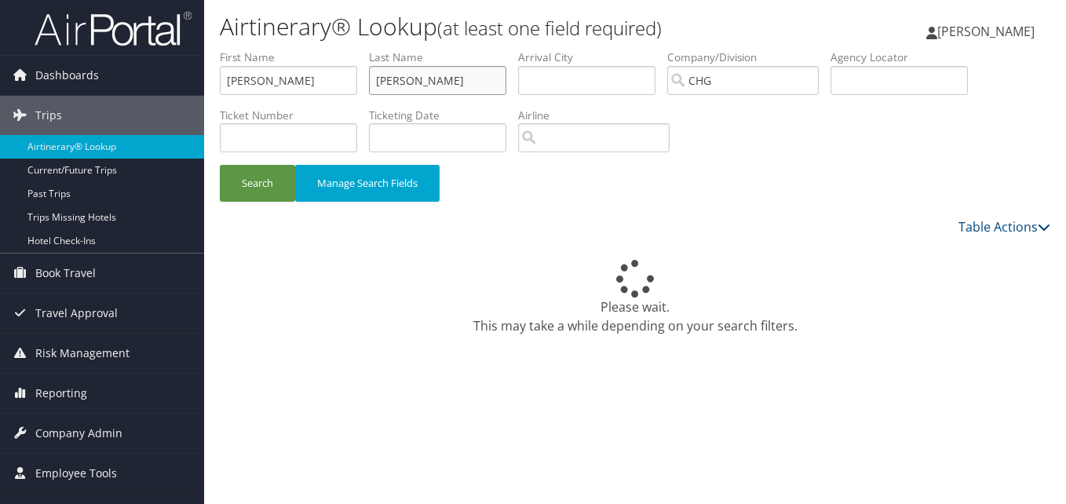
paste input "Jager,"
type input "Jager"
click at [282, 189] on button "Search" at bounding box center [257, 183] width 75 height 37
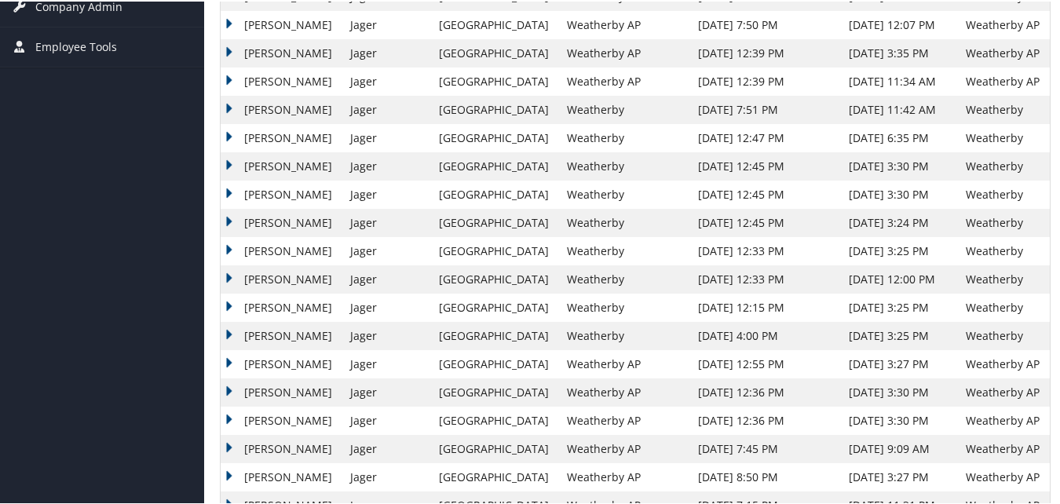
scroll to position [393, 0]
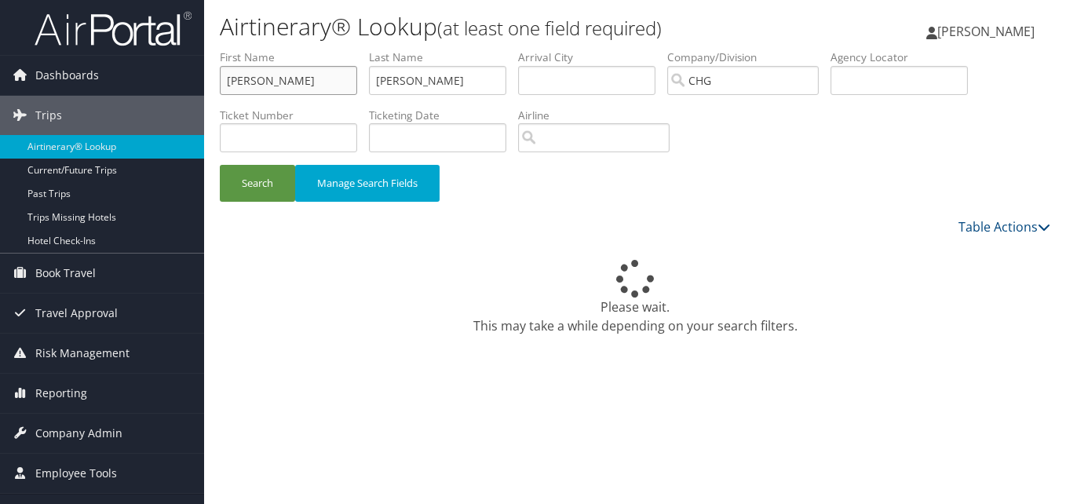
drag, startPoint x: 276, startPoint y: 88, endPoint x: 159, endPoint y: 95, distance: 116.4
click at [160, 95] on div "Dashboards AirPortal 360™ (Manager) My Travel Dashboard Trips Airtinerary® Look…" at bounding box center [533, 252] width 1066 height 504
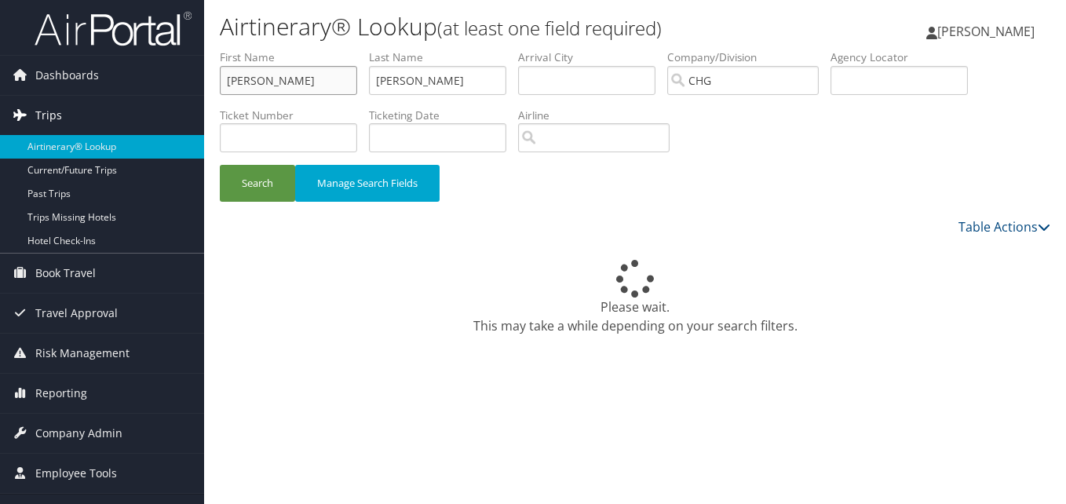
paste input "[PERSON_NAME]"
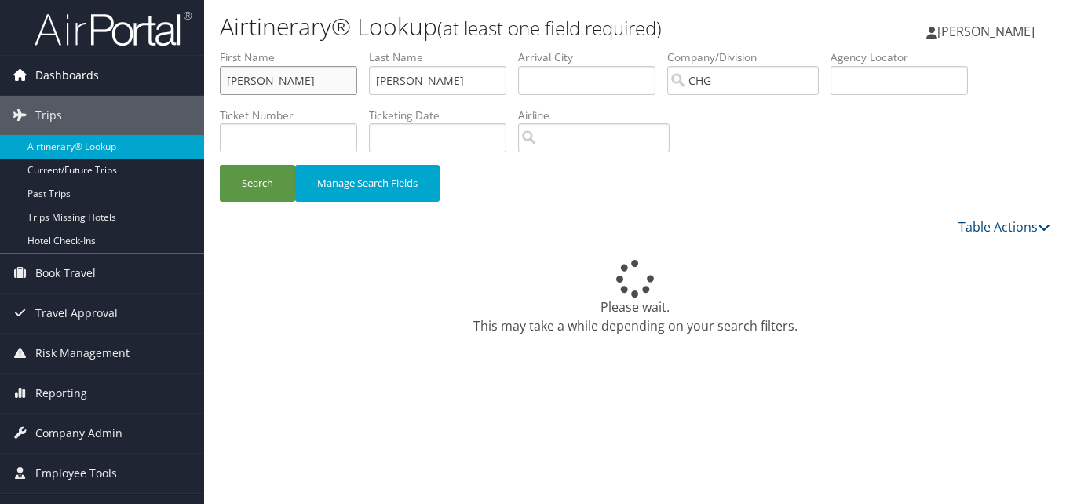
drag, startPoint x: 287, startPoint y: 82, endPoint x: 173, endPoint y: 82, distance: 113.9
click at [173, 82] on div "Dashboards AirPortal 360™ (Manager) My Travel Dashboard Trips Airtinerary® Look…" at bounding box center [533, 252] width 1066 height 504
drag, startPoint x: 426, startPoint y: 78, endPoint x: 307, endPoint y: 79, distance: 119.4
click at [308, 49] on ul "First Name [PERSON_NAME] Last Name [PERSON_NAME] Departure City Arrival City Co…" at bounding box center [635, 49] width 831 height 0
drag, startPoint x: 274, startPoint y: 89, endPoint x: 115, endPoint y: 70, distance: 160.5
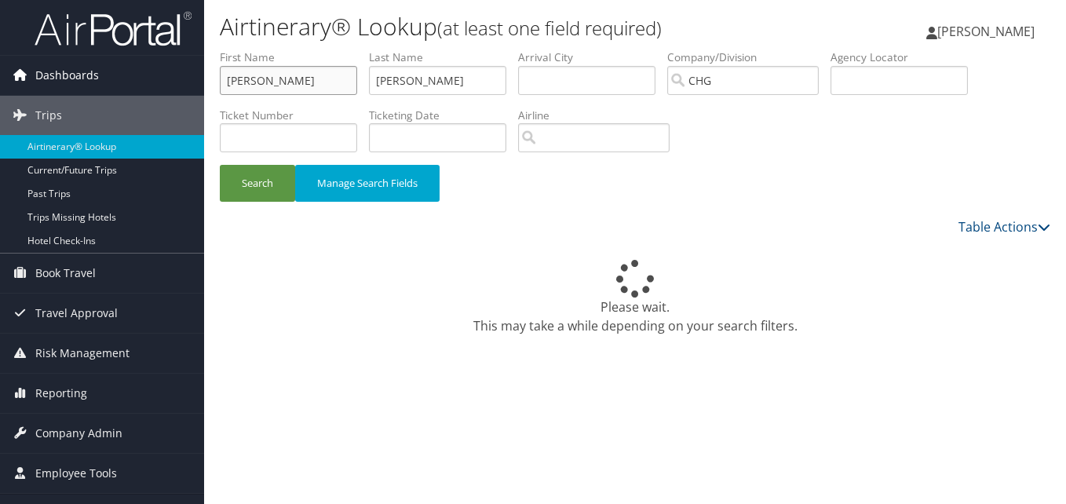
click at [118, 70] on div "Dashboards AirPortal 360™ (Manager) My Travel Dashboard Trips Airtinerary® Look…" at bounding box center [533, 252] width 1066 height 504
paste input "[PERSON_NAME]"
drag, startPoint x: 293, startPoint y: 87, endPoint x: 190, endPoint y: 82, distance: 103.0
click at [195, 82] on div "Dashboards AirPortal 360™ (Manager) My Travel Dashboard Trips Airtinerary® Look…" at bounding box center [533, 252] width 1066 height 504
paste input "[PERSON_NAME]"
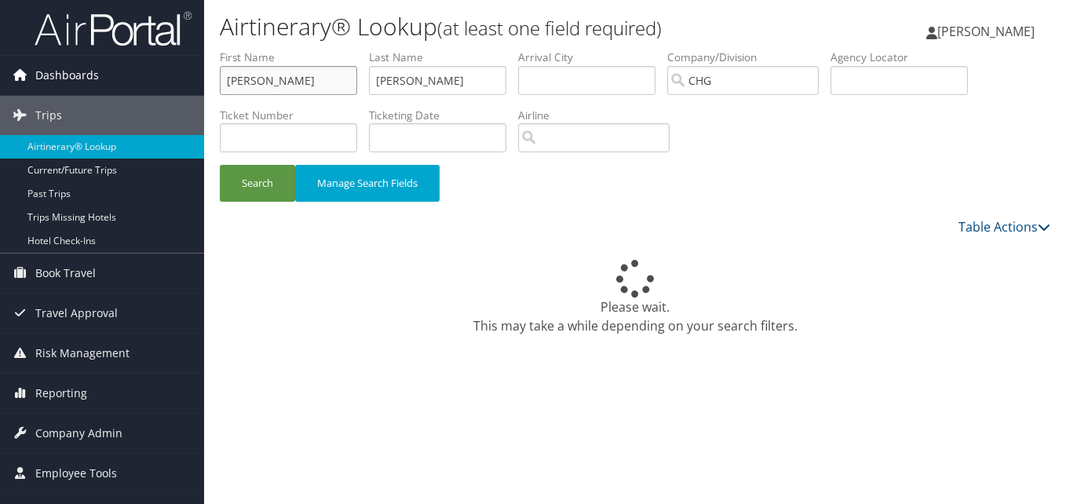
drag, startPoint x: 290, startPoint y: 79, endPoint x: 199, endPoint y: 81, distance: 90.3
click at [199, 81] on div "Dashboards AirPortal 360™ (Manager) My Travel Dashboard Trips Airtinerary® Look…" at bounding box center [533, 252] width 1066 height 504
type input "[PERSON_NAME]"
drag, startPoint x: 456, startPoint y: 90, endPoint x: 253, endPoint y: 83, distance: 203.5
click at [253, 49] on ul "First Name [PERSON_NAME] Last Name [PERSON_NAME] Departure City Arrival City Co…" at bounding box center [635, 49] width 831 height 0
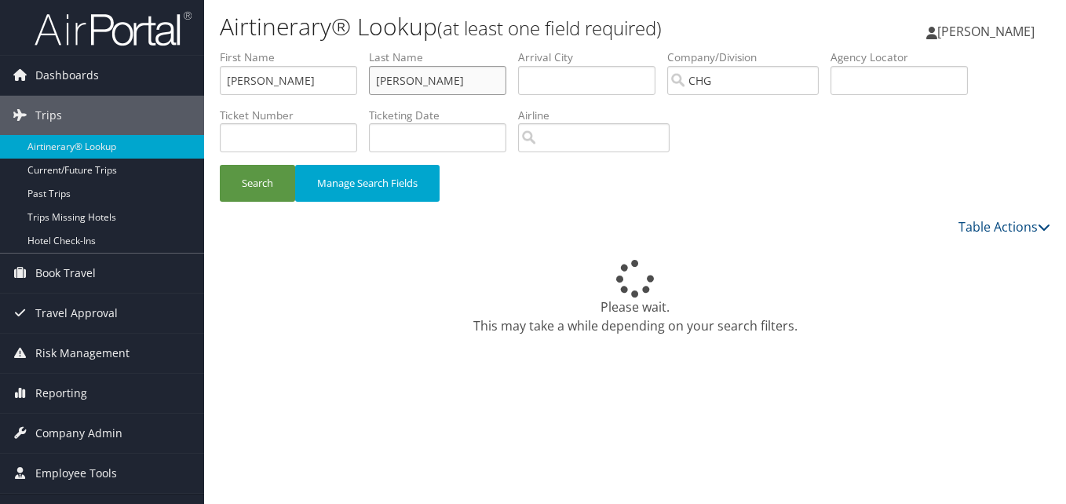
paste input "[PERSON_NAME],"
type input "[PERSON_NAME]"
click at [266, 183] on button "Search" at bounding box center [257, 183] width 75 height 37
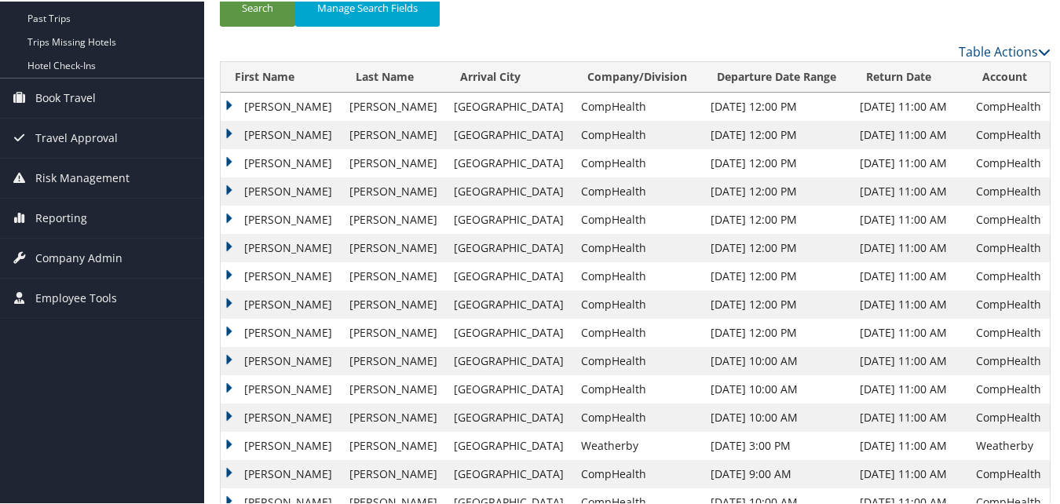
scroll to position [149, 0]
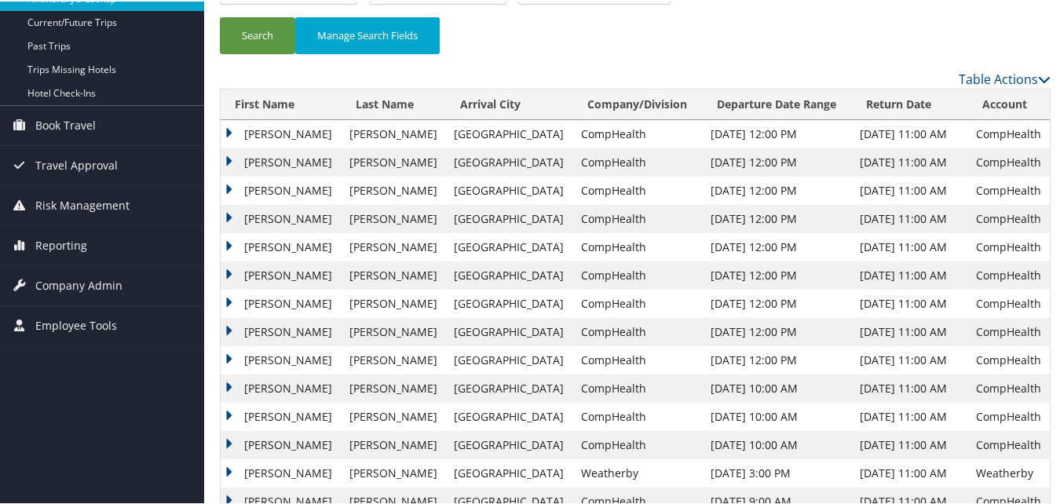
click at [229, 243] on td "[PERSON_NAME]" at bounding box center [281, 246] width 121 height 28
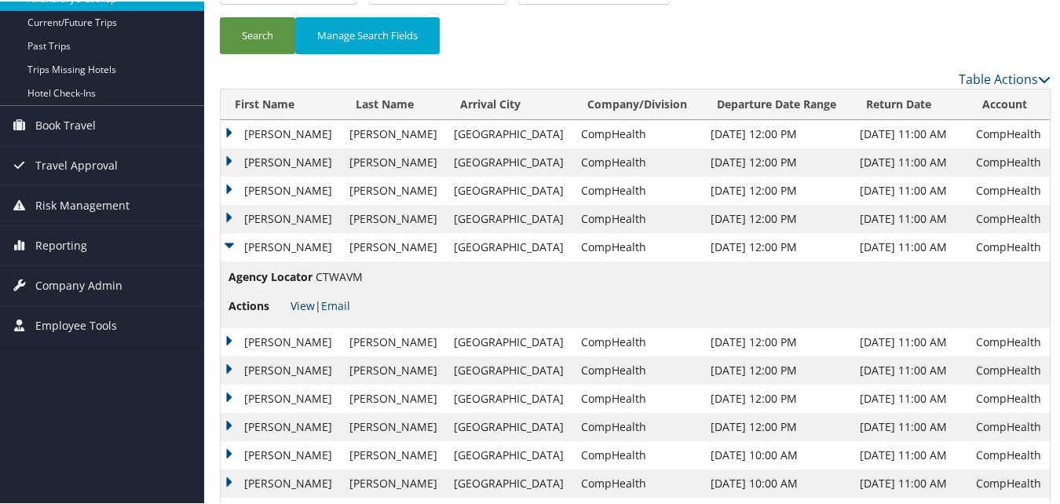
click at [299, 303] on link "View" at bounding box center [303, 304] width 24 height 15
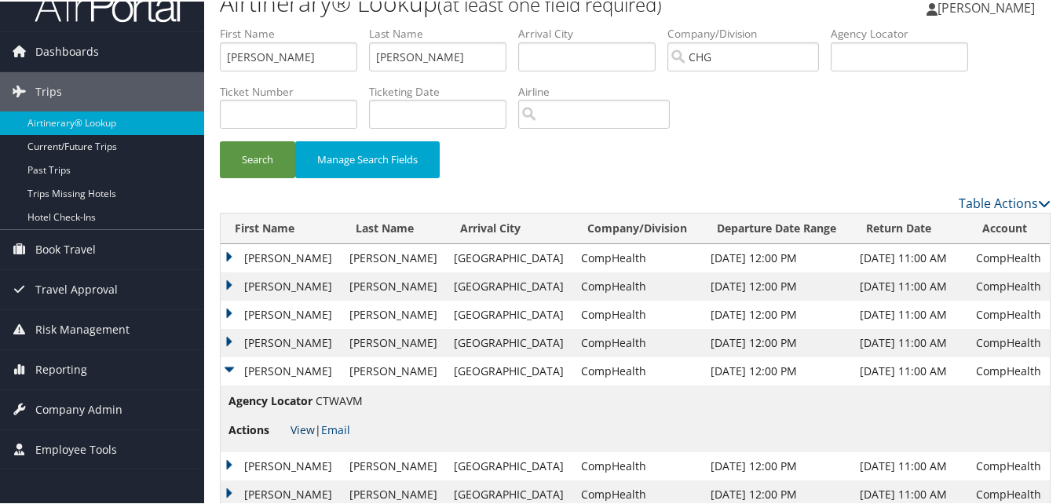
scroll to position [0, 0]
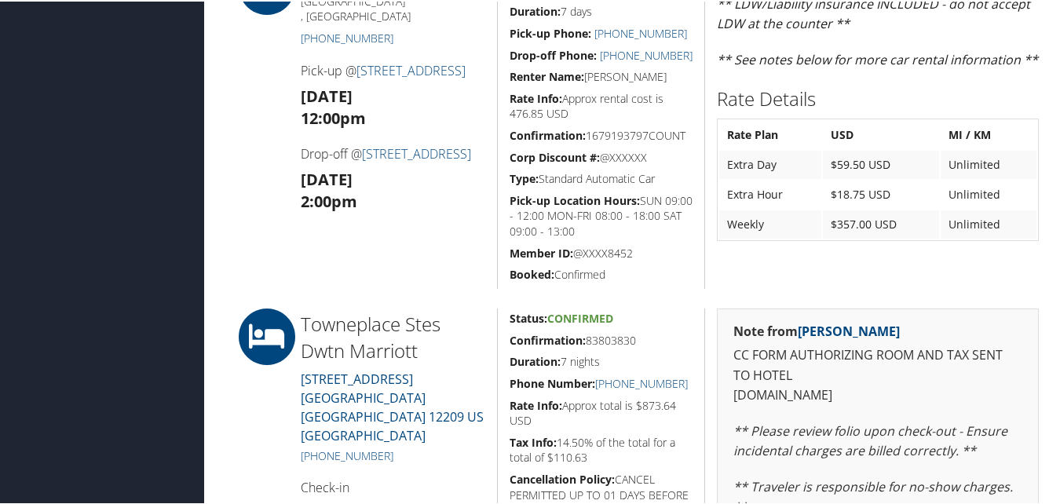
scroll to position [628, 0]
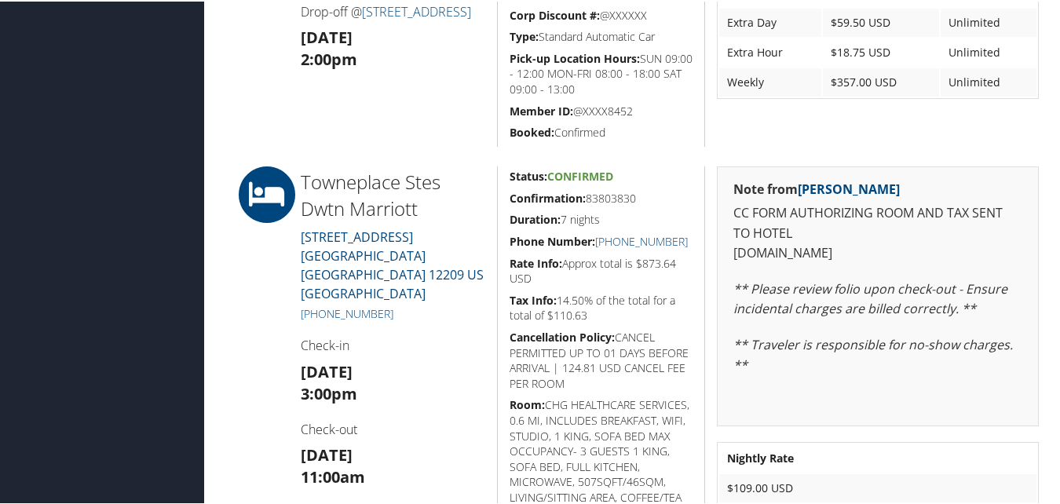
drag, startPoint x: 506, startPoint y: 201, endPoint x: 641, endPoint y: 202, distance: 134.3
click at [641, 202] on div "Status: Confirmed Confirmation: 83803830 Duration: 7 nights Phone Number: [PHON…" at bounding box center [601, 356] width 208 height 382
copy h5 "Confirmation: 83803830"
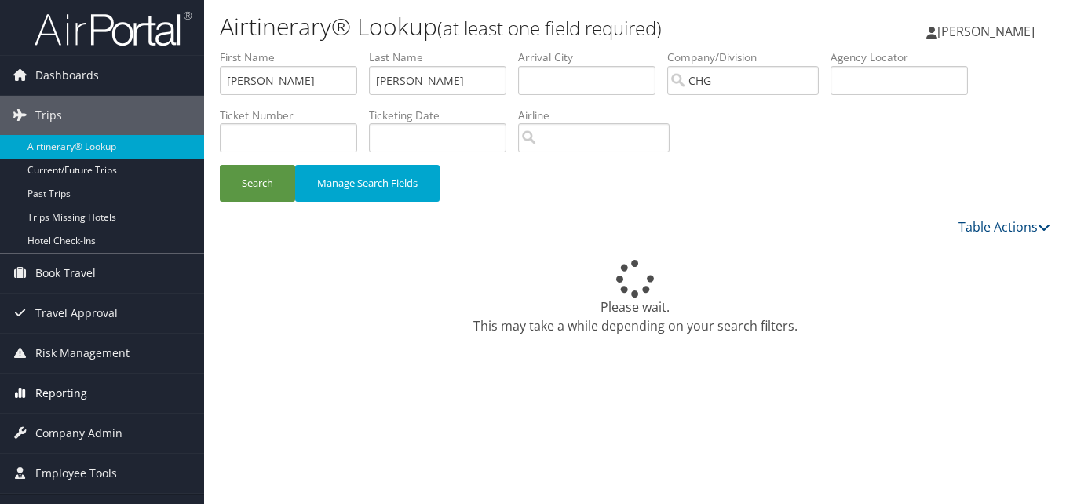
click at [66, 397] on span "Reporting" at bounding box center [61, 393] width 52 height 39
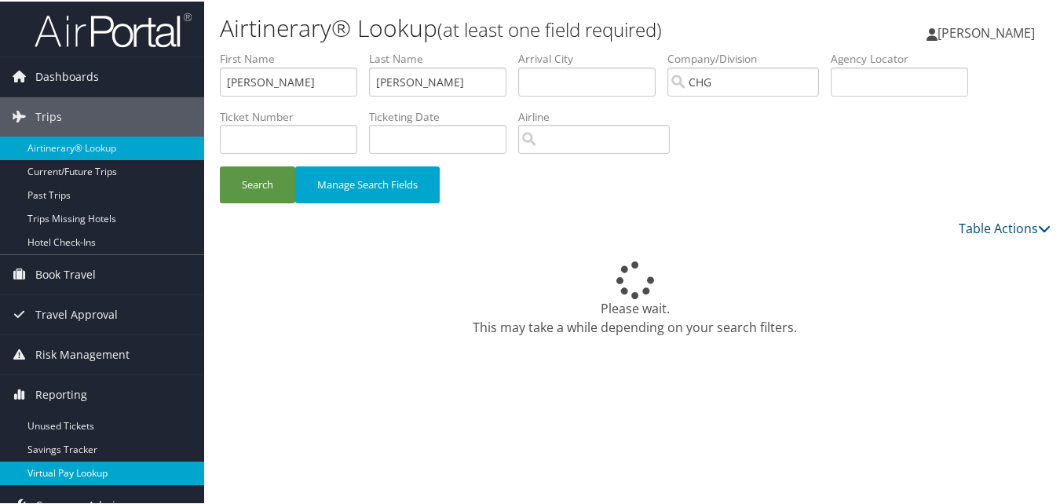
click at [59, 464] on link "Virtual Pay Lookup" at bounding box center [102, 472] width 204 height 24
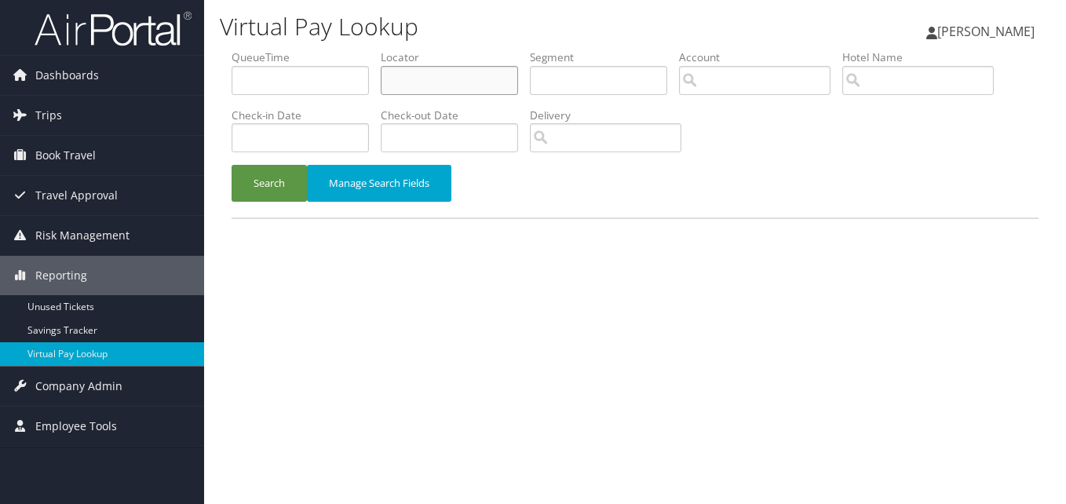
click at [440, 68] on input "text" at bounding box center [449, 80] width 137 height 29
paste input "ARLLAO"
type input "ARLLAO"
click at [285, 190] on button "Search" at bounding box center [269, 183] width 75 height 37
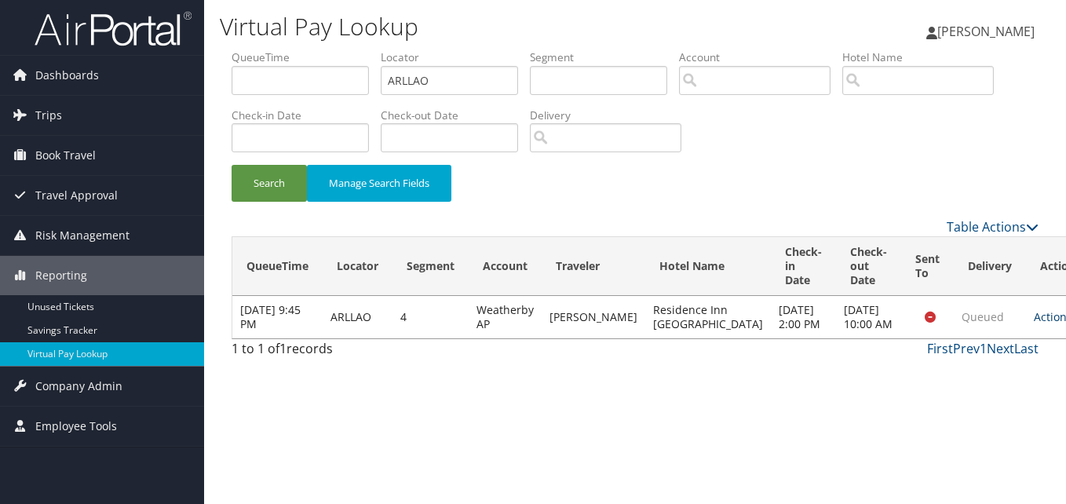
click at [1034, 324] on link "Actions" at bounding box center [1058, 316] width 49 height 15
click at [963, 365] on link "Logs" at bounding box center [971, 373] width 99 height 27
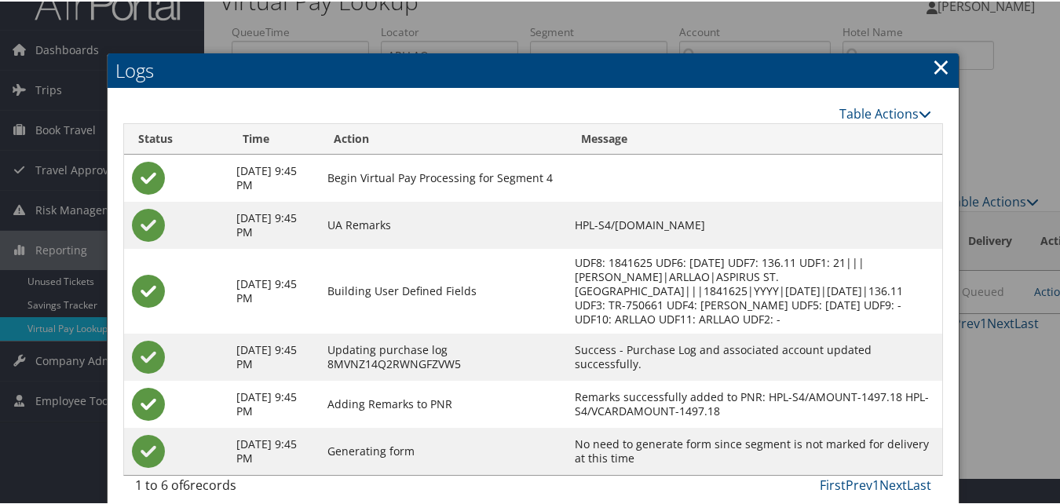
scroll to position [40, 0]
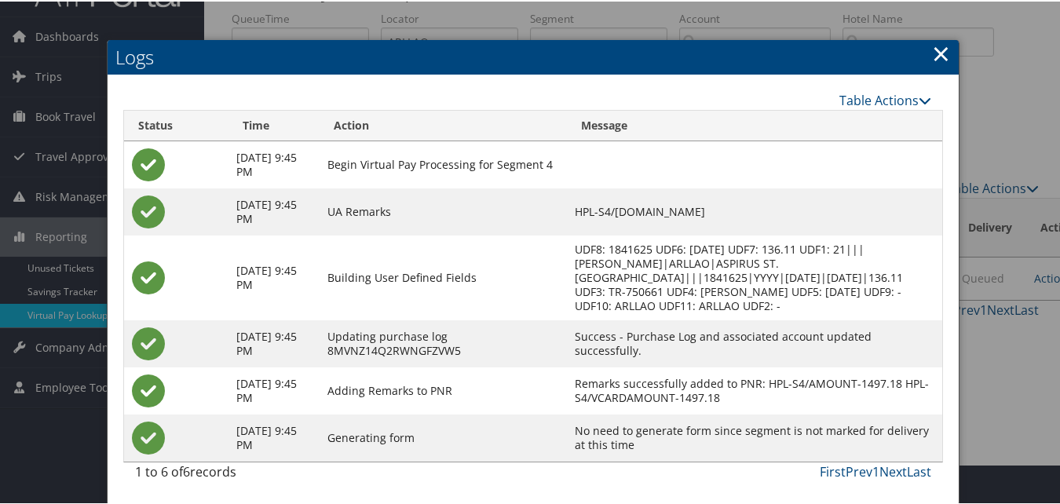
click at [932, 53] on link "×" at bounding box center [941, 51] width 18 height 31
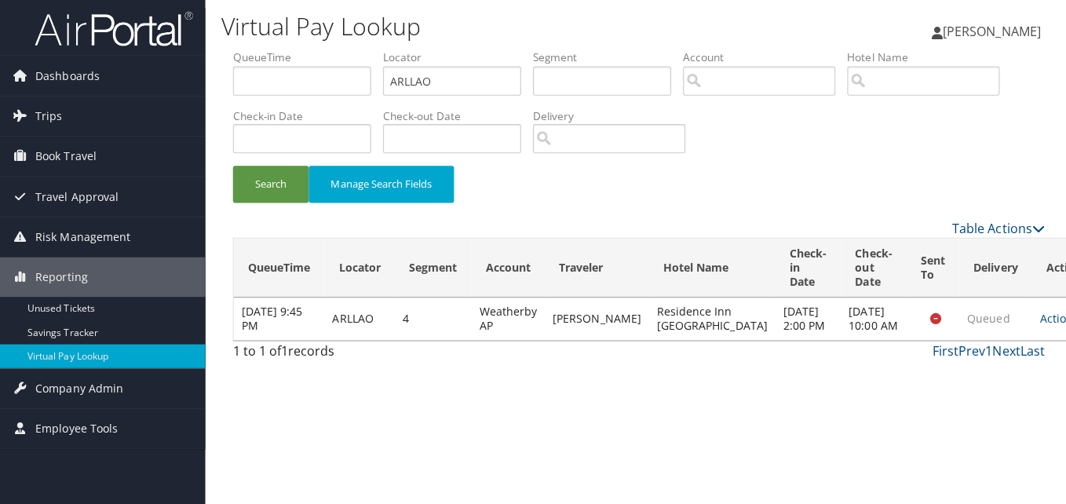
scroll to position [0, 0]
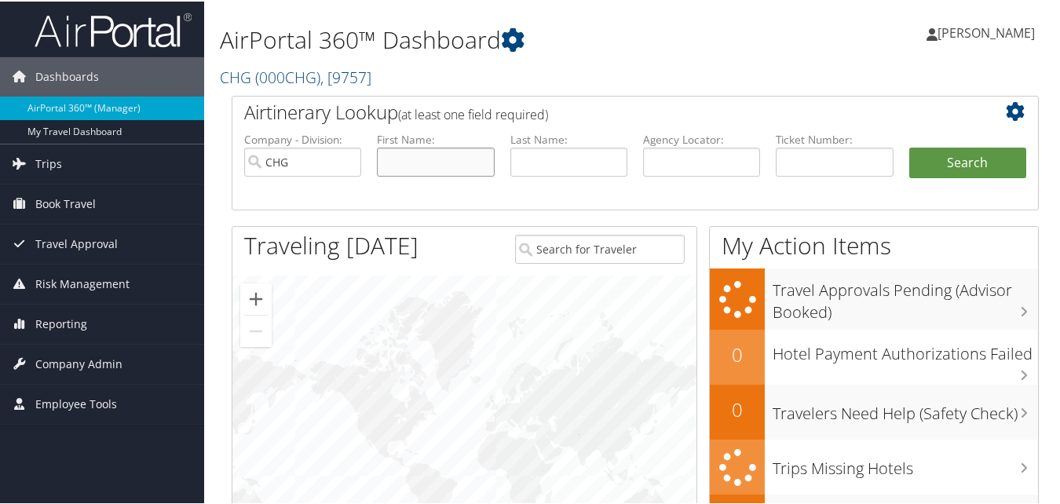
click at [408, 166] on input "text" at bounding box center [435, 160] width 117 height 29
paste input "Adamolekun, Olufunsho"
drag, startPoint x: 433, startPoint y: 160, endPoint x: 297, endPoint y: 161, distance: 135.8
click at [297, 161] on ul "Company - Division: CHG First Name: Adamolekun, Olufunsho Last Name: Agency Loc…" at bounding box center [635, 169] width 798 height 79
type input "Olufunsho"
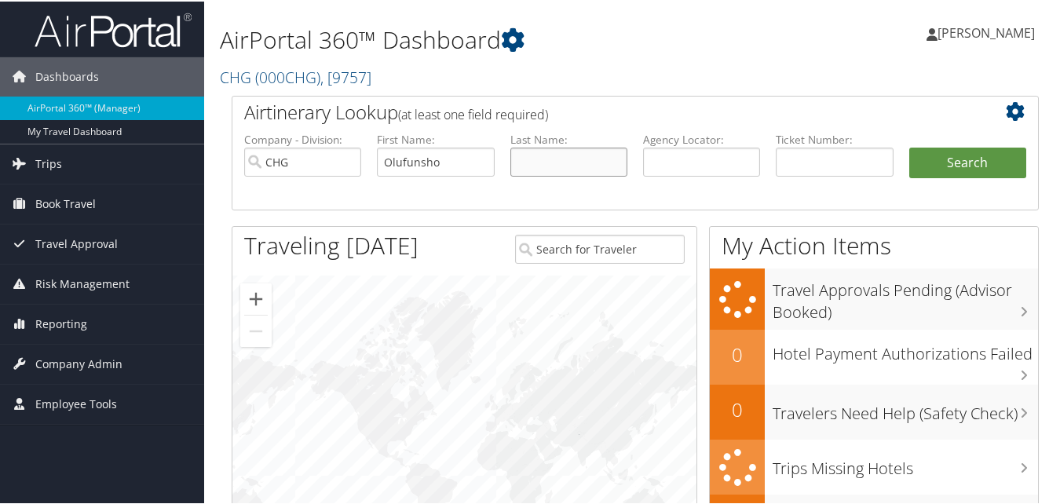
click at [564, 165] on input "text" at bounding box center [568, 160] width 117 height 29
paste input "Adamolekun,"
type input "Adamolekun"
click at [958, 159] on button "Search" at bounding box center [967, 161] width 117 height 31
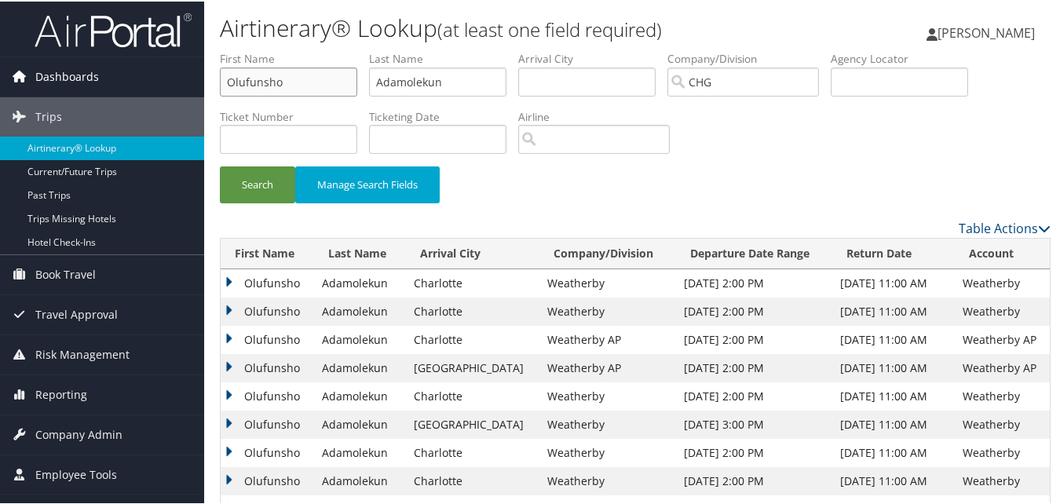
drag, startPoint x: 297, startPoint y: 86, endPoint x: 163, endPoint y: 85, distance: 133.5
click at [163, 85] on div "Dashboards AirPortal 360™ (Manager) My Travel Dashboard Trips Airtinerary® Look…" at bounding box center [533, 317] width 1066 height 634
paste input "[PERSON_NAME]"
drag, startPoint x: 280, startPoint y: 82, endPoint x: 221, endPoint y: 87, distance: 59.9
click at [221, 87] on input "[PERSON_NAME]" at bounding box center [288, 80] width 137 height 29
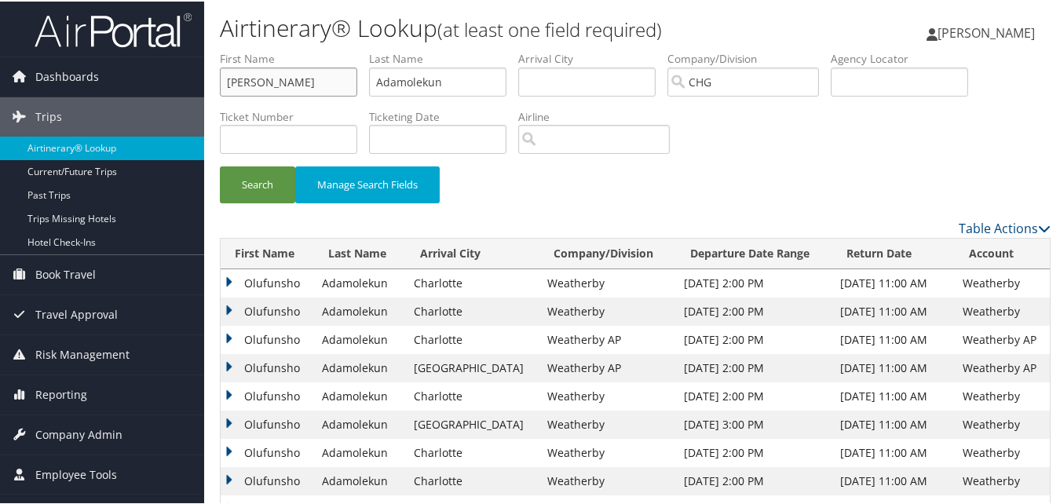
type input "[PERSON_NAME]"
drag, startPoint x: 420, startPoint y: 82, endPoint x: 323, endPoint y: 87, distance: 97.5
click at [323, 49] on ul "First Name [PERSON_NAME] Last Name Adamolekun Departure City Arrival City Compa…" at bounding box center [635, 49] width 831 height 0
paste input "Eskarous,"
type input "[DEMOGRAPHIC_DATA]"
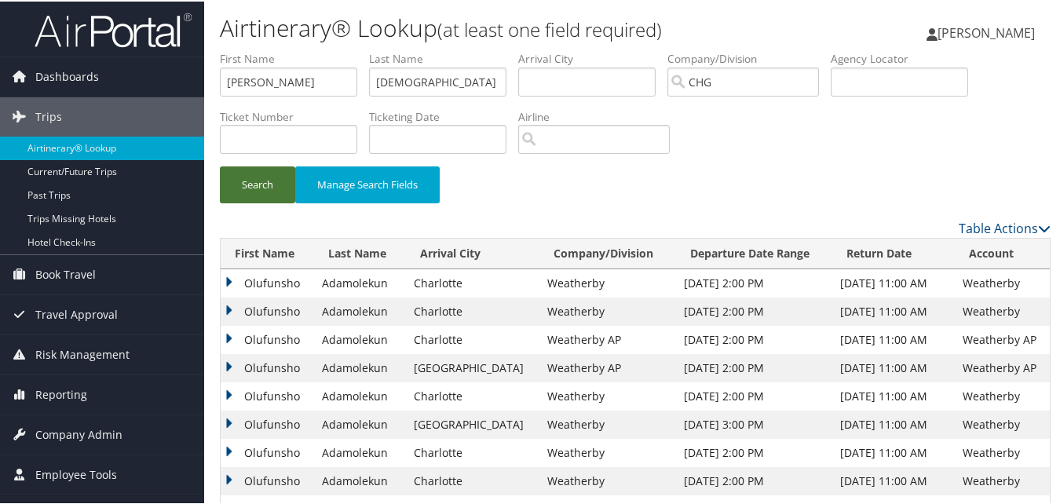
click at [262, 182] on button "Search" at bounding box center [257, 183] width 75 height 37
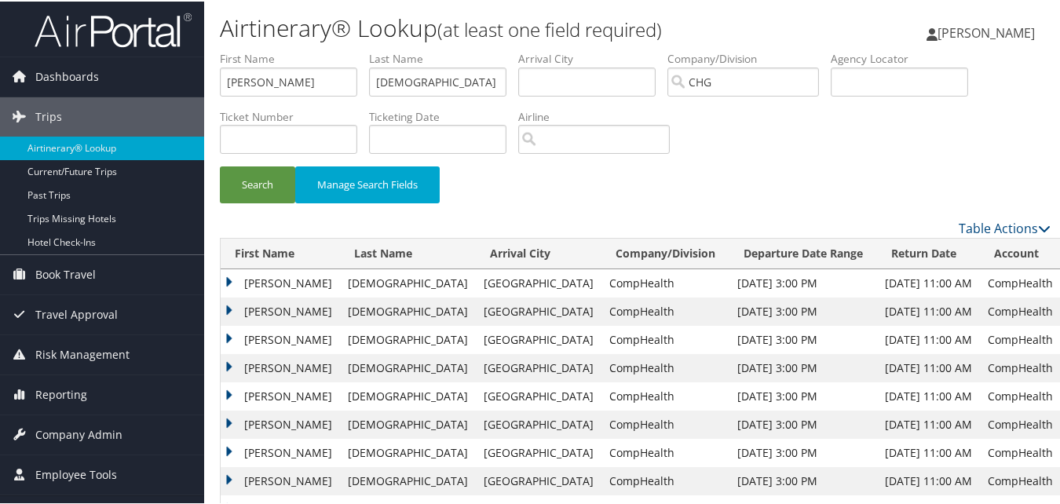
click at [637, 217] on div "Table Actions" at bounding box center [741, 226] width 617 height 19
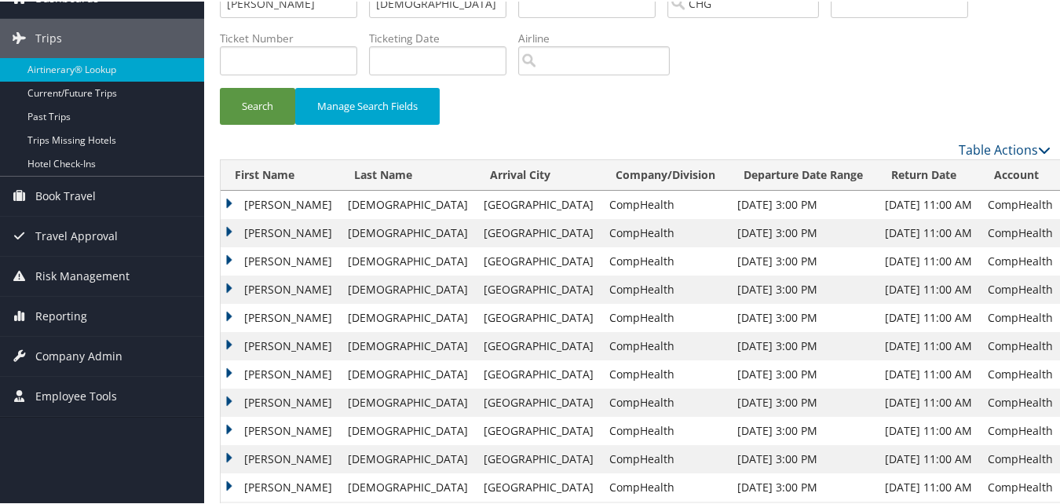
click at [232, 316] on td "[PERSON_NAME]" at bounding box center [280, 316] width 119 height 28
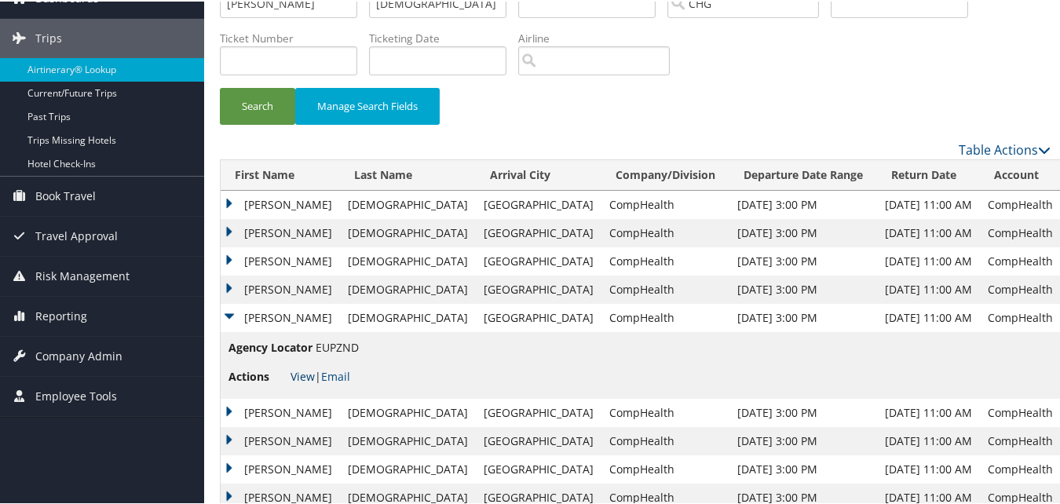
click at [302, 373] on link "View" at bounding box center [303, 374] width 24 height 15
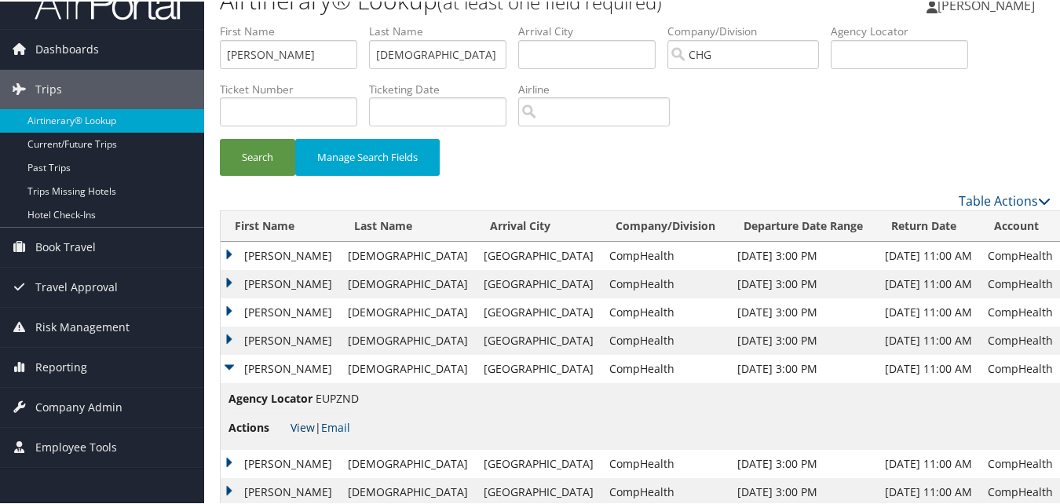
scroll to position [0, 0]
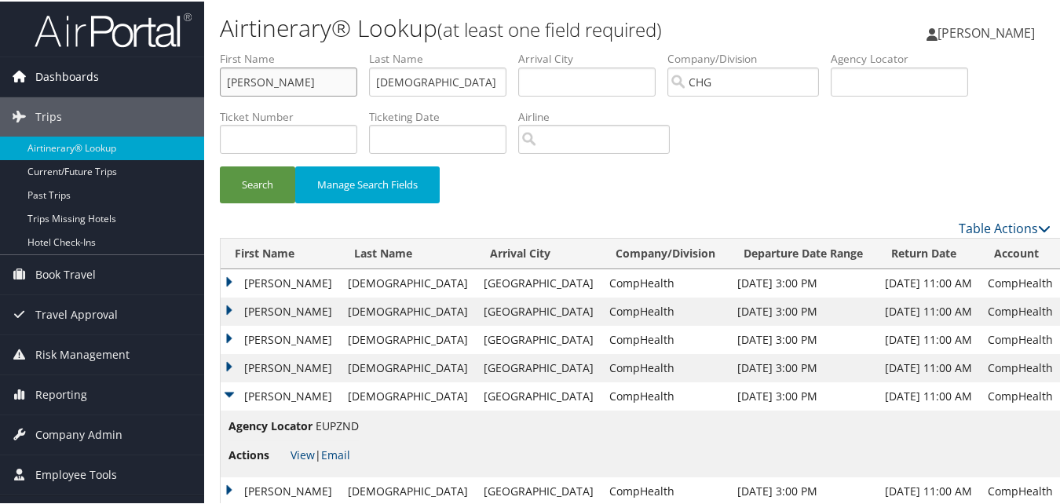
drag, startPoint x: 317, startPoint y: 82, endPoint x: 111, endPoint y: 82, distance: 206.5
paste input "[PERSON_NAME]"
drag, startPoint x: 277, startPoint y: 80, endPoint x: 206, endPoint y: 90, distance: 72.2
click at [220, 90] on form "First Name [PERSON_NAME] Last Name [PERSON_NAME] Departure City Arrival City Co…" at bounding box center [635, 133] width 831 height 168
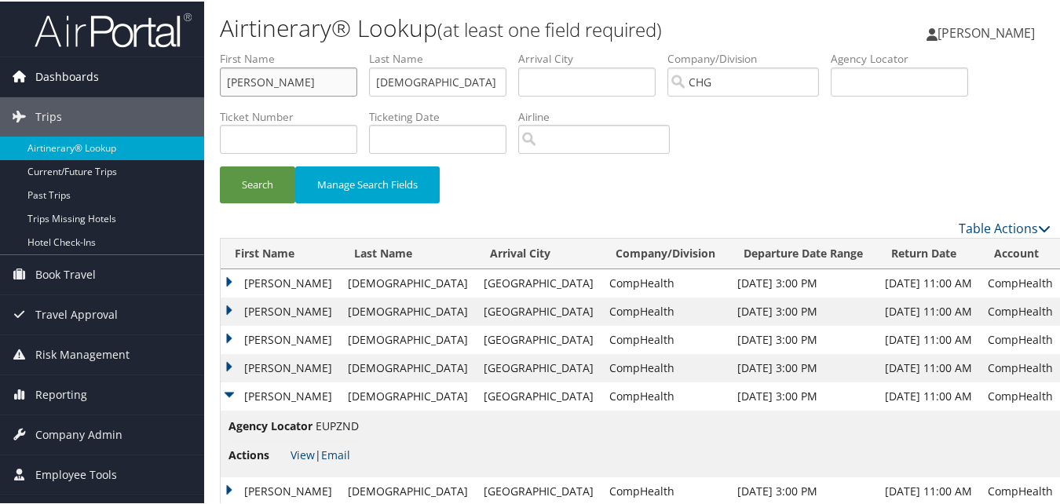
paste input "[PERSON_NAME]"
drag, startPoint x: 279, startPoint y: 79, endPoint x: 175, endPoint y: 85, distance: 103.8
type input "[PERSON_NAME]"
drag, startPoint x: 433, startPoint y: 80, endPoint x: 160, endPoint y: 89, distance: 272.6
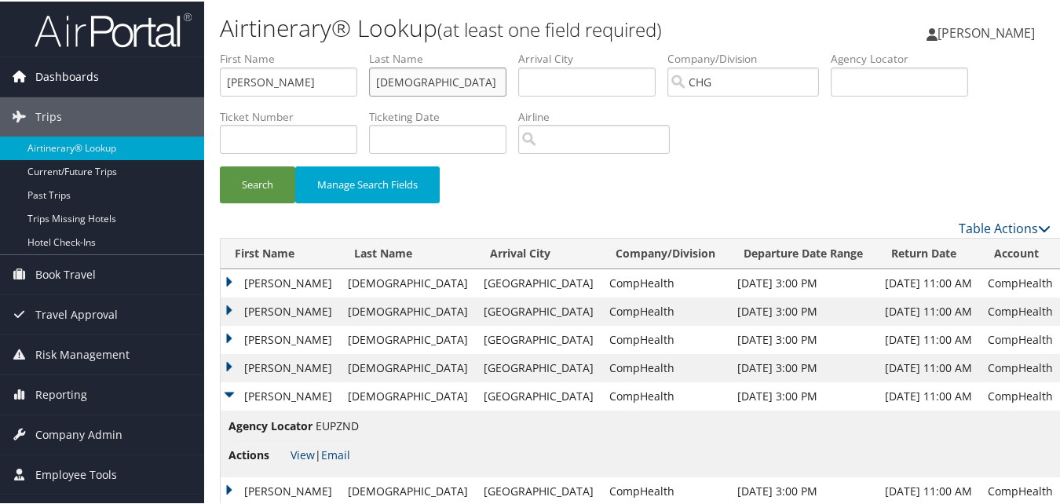
paste input "Fountain,"
type input "Fountain"
click at [287, 187] on button "Search" at bounding box center [257, 183] width 75 height 37
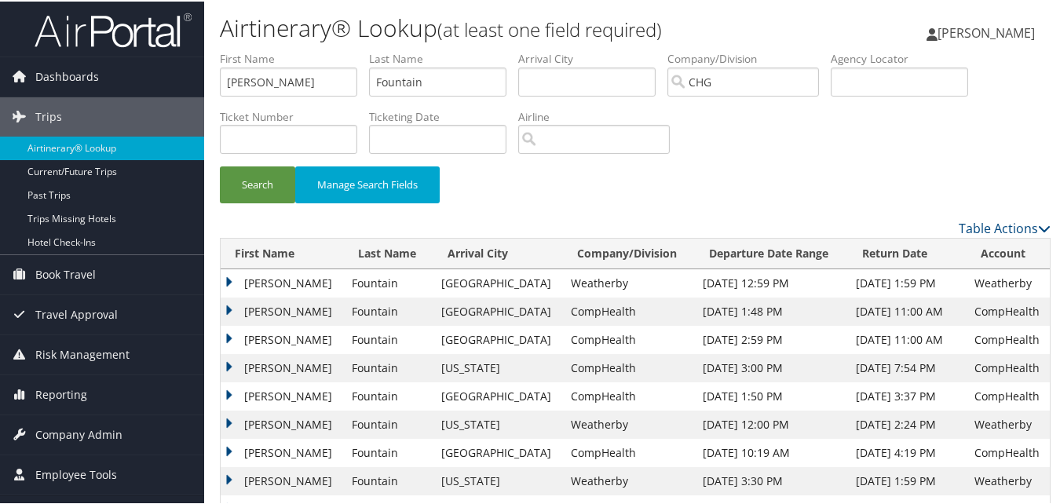
click at [228, 276] on td "[PERSON_NAME]" at bounding box center [282, 282] width 123 height 28
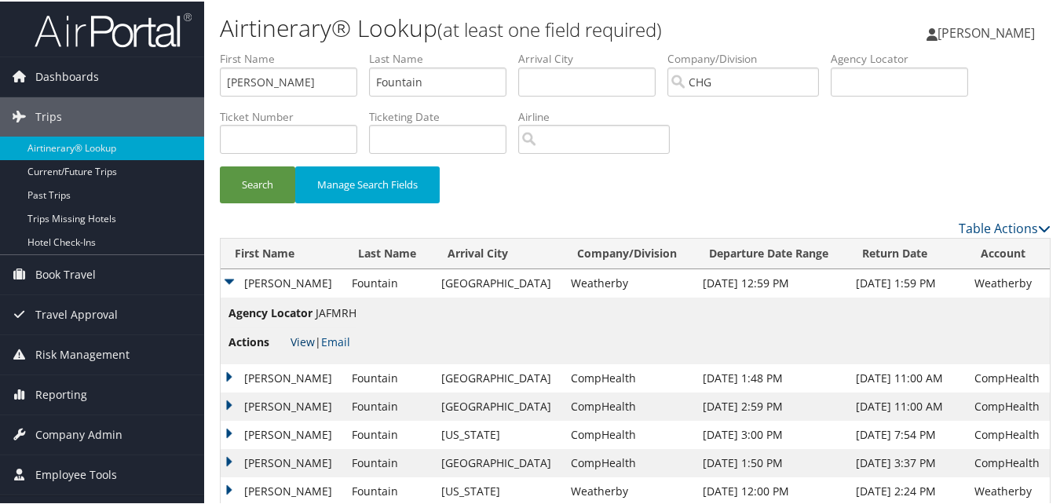
click at [305, 339] on link "View" at bounding box center [303, 340] width 24 height 15
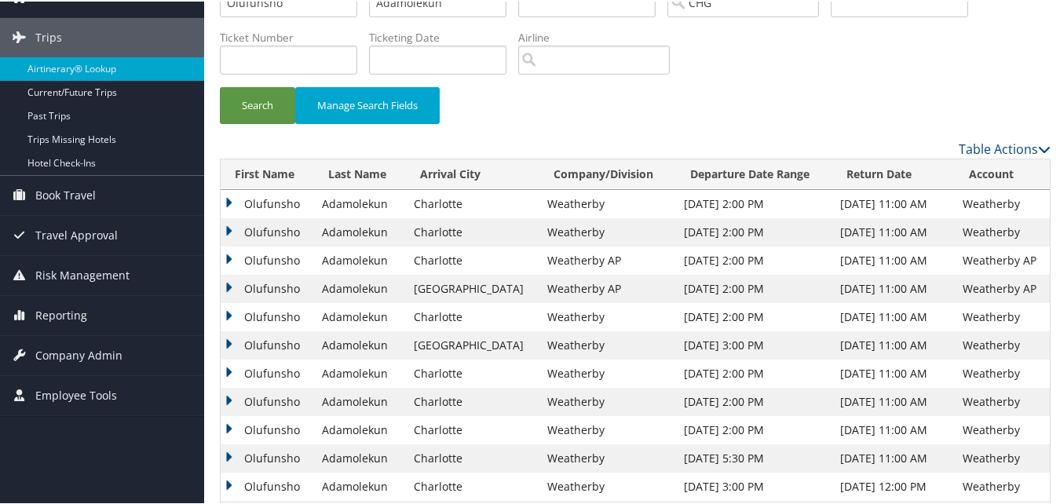
scroll to position [52, 0]
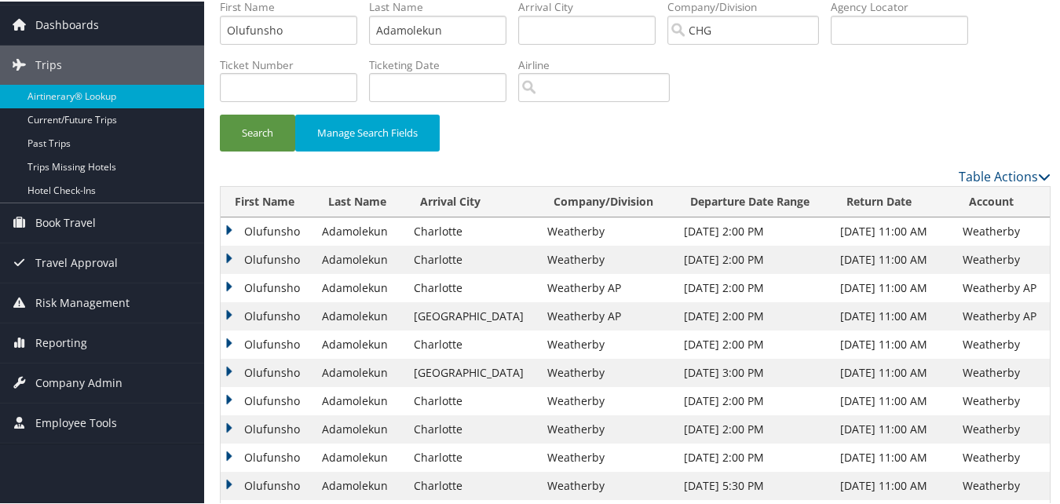
click at [226, 258] on td "Olufunsho" at bounding box center [267, 258] width 93 height 28
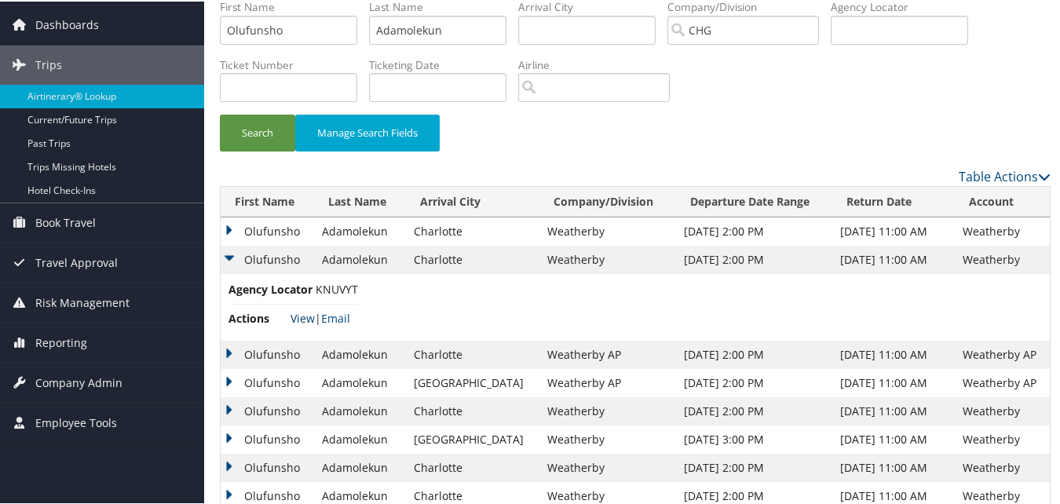
click at [300, 320] on link "View" at bounding box center [303, 316] width 24 height 15
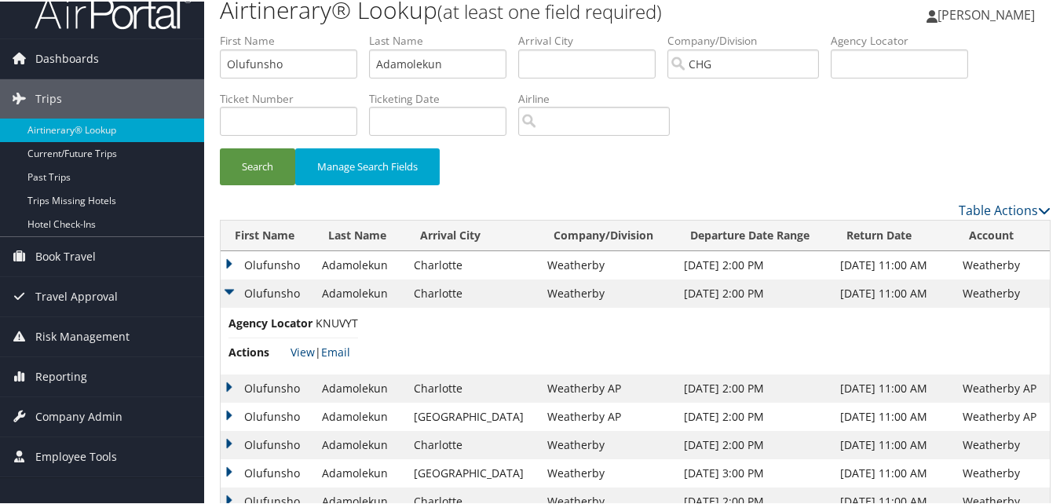
scroll to position [0, 0]
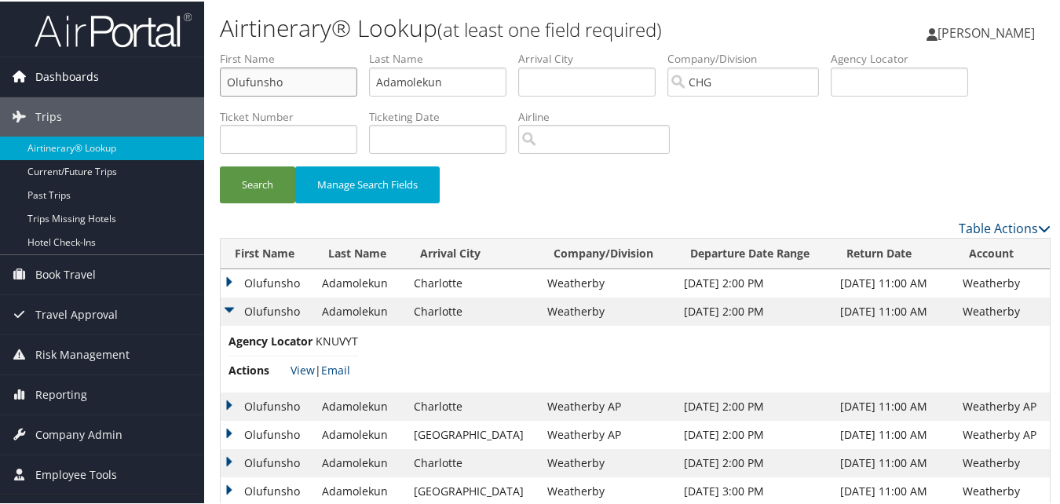
drag, startPoint x: 302, startPoint y: 83, endPoint x: 42, endPoint y: 92, distance: 260.8
click at [40, 97] on div "Dashboards AirPortal 360™ (Manager) My Travel Dashboard Trips Airtinerary® Look…" at bounding box center [533, 350] width 1066 height 701
paste input "[PERSON_NAME]"
drag, startPoint x: 278, startPoint y: 79, endPoint x: 217, endPoint y: 93, distance: 62.9
click at [220, 92] on input "[PERSON_NAME]" at bounding box center [288, 80] width 137 height 29
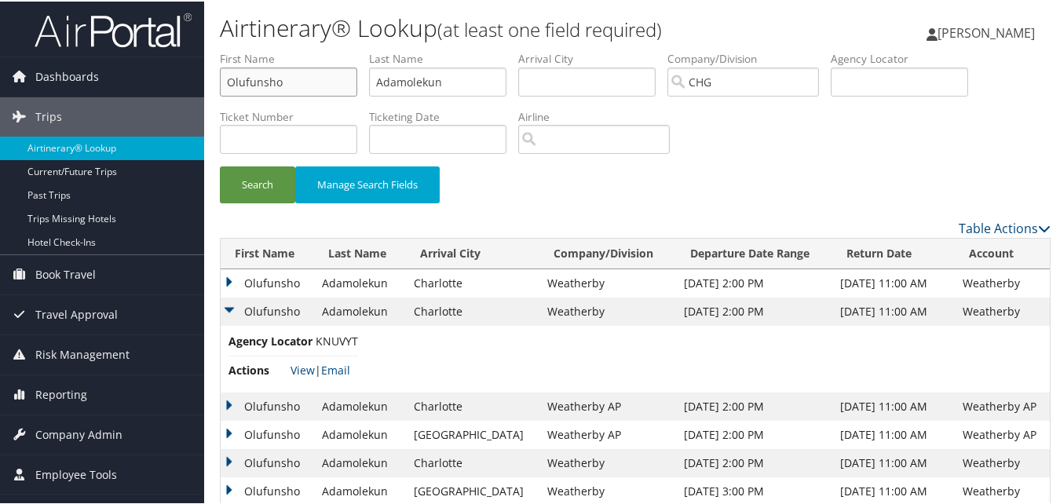
paste input "[PERSON_NAME]"
drag, startPoint x: 279, startPoint y: 82, endPoint x: 209, endPoint y: 91, distance: 70.5
click at [220, 91] on form "First Name [PERSON_NAME] Last Name Adamolekun Departure City Arrival City Compa…" at bounding box center [635, 133] width 831 height 168
type input "[PERSON_NAME]"
click at [331, 49] on ul "First Name [PERSON_NAME] Last Name Adamolekun Departure City Arrival City Compa…" at bounding box center [635, 49] width 831 height 0
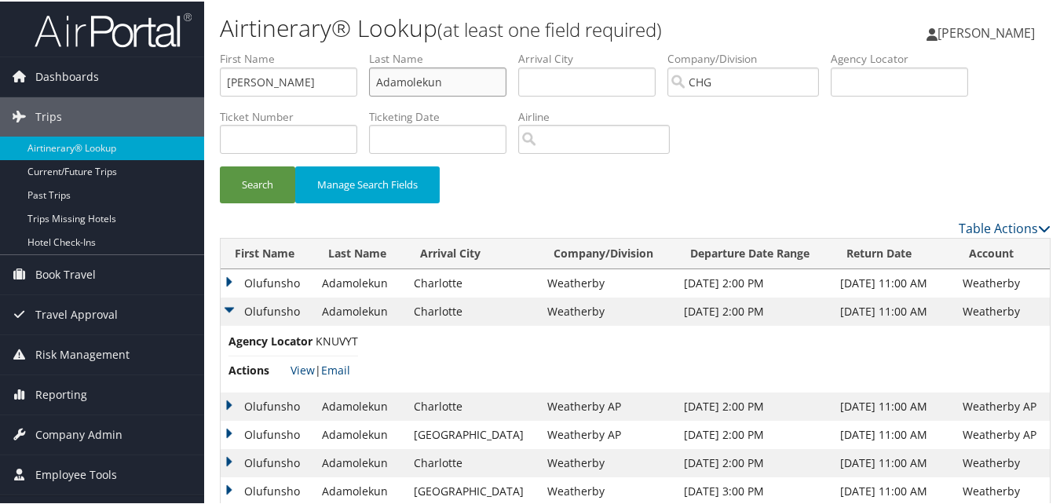
paste input "[PERSON_NAME],"
type input "[PERSON_NAME]"
click at [269, 176] on button "Search" at bounding box center [257, 183] width 75 height 37
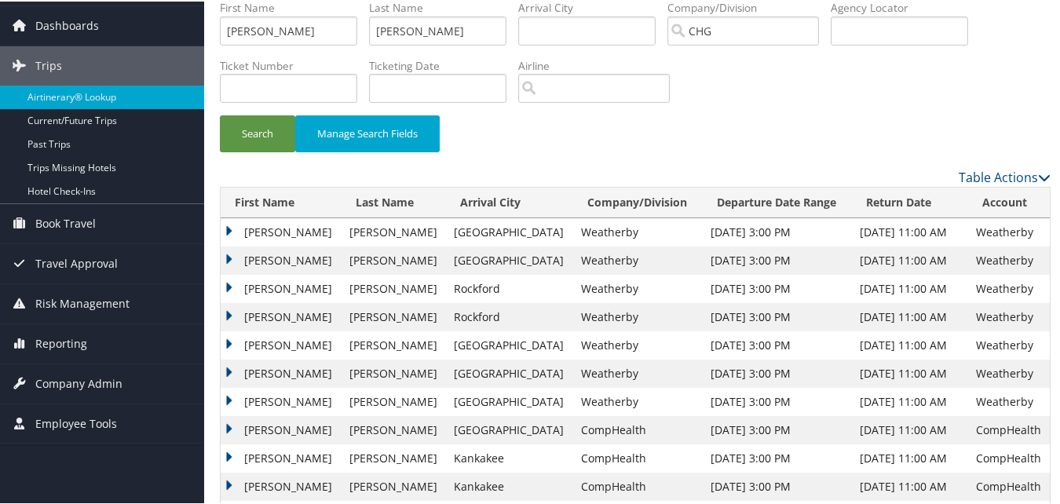
scroll to position [79, 0]
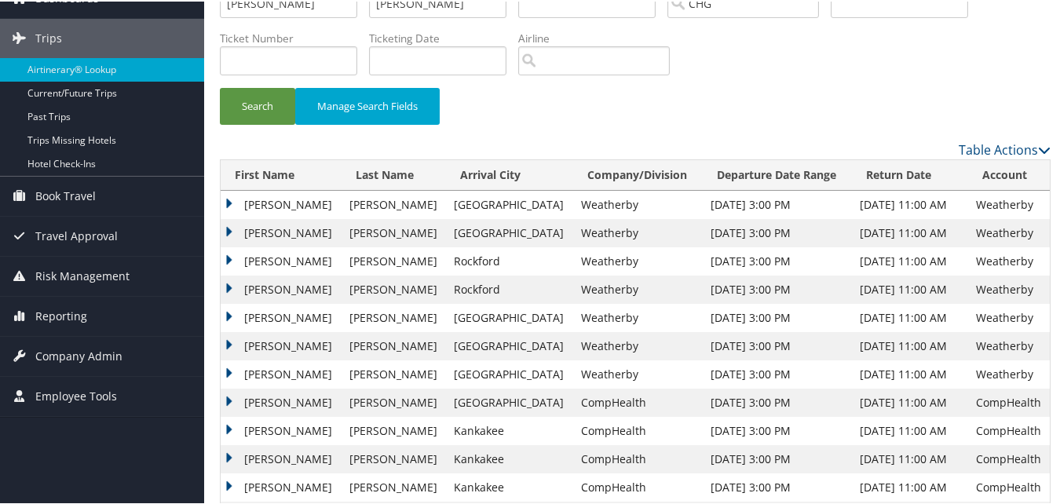
click at [234, 315] on td "[PERSON_NAME]" at bounding box center [281, 316] width 121 height 28
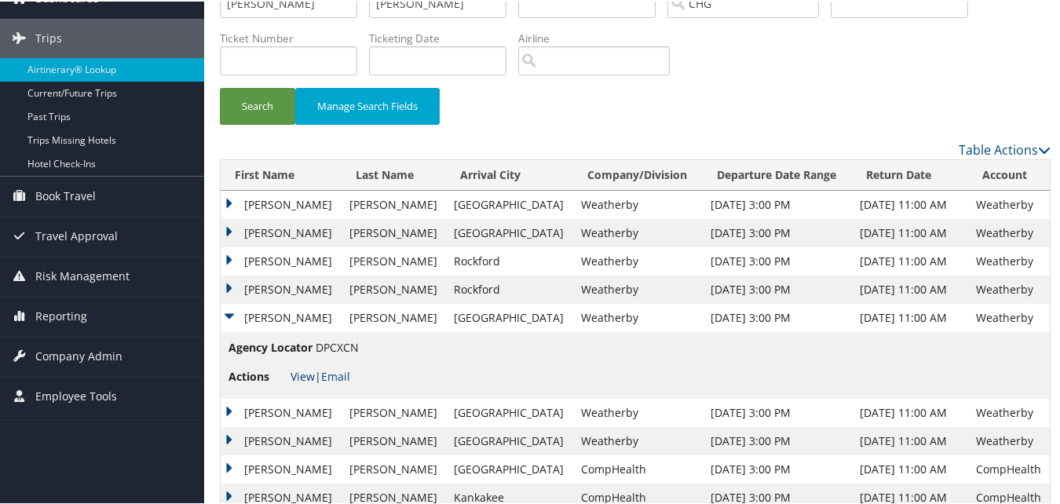
click at [298, 375] on link "View" at bounding box center [303, 374] width 24 height 15
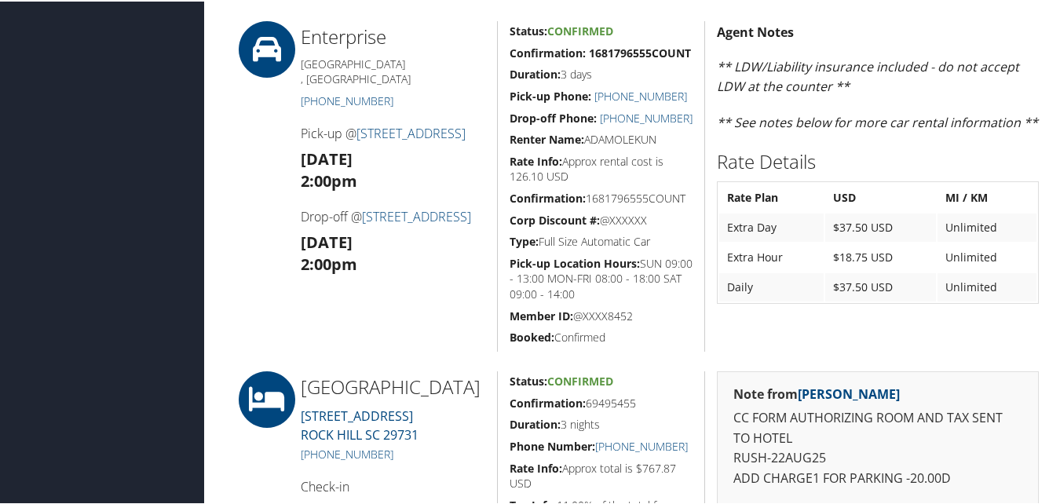
scroll to position [171, 0]
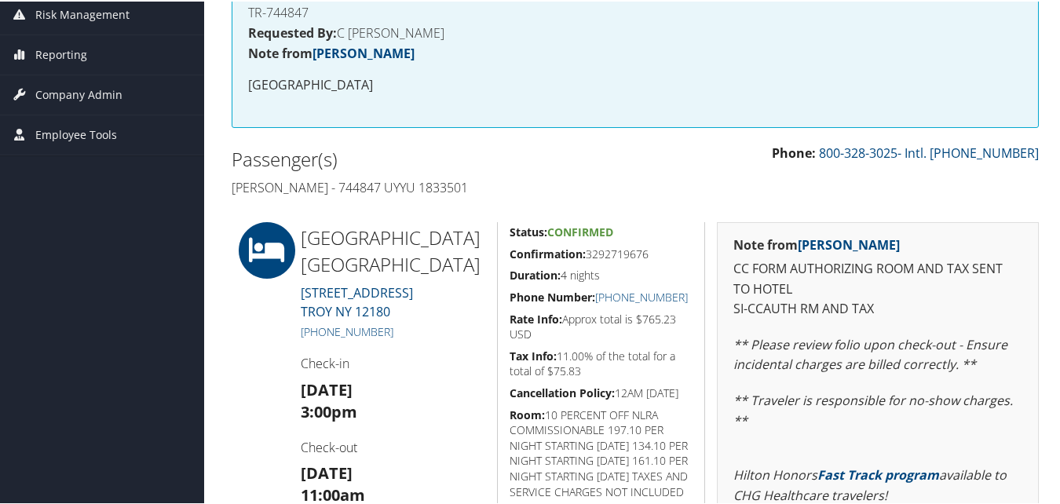
scroll to position [236, 0]
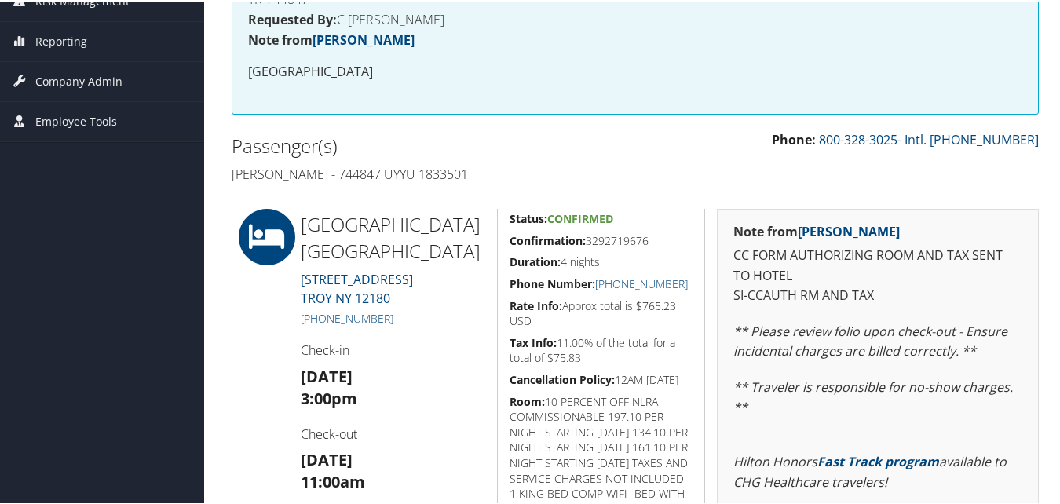
drag, startPoint x: 625, startPoint y: 240, endPoint x: 506, endPoint y: 242, distance: 119.4
click at [506, 242] on div "Status: Confirmed Confirmation: 3292719676 Duration: 4 nights Phone Number: [PH…" at bounding box center [601, 451] width 208 height 488
copy h5 "Confirmation: 3292719676"
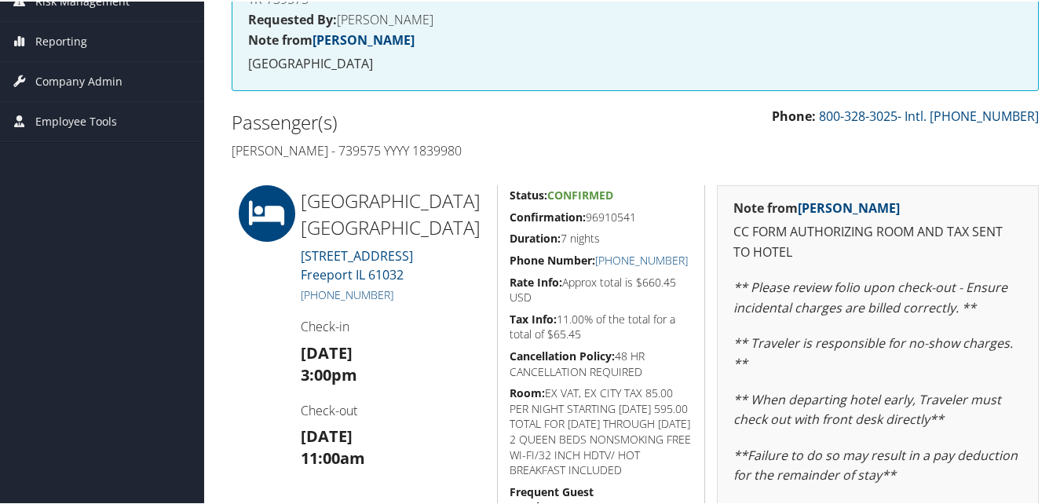
scroll to position [314, 0]
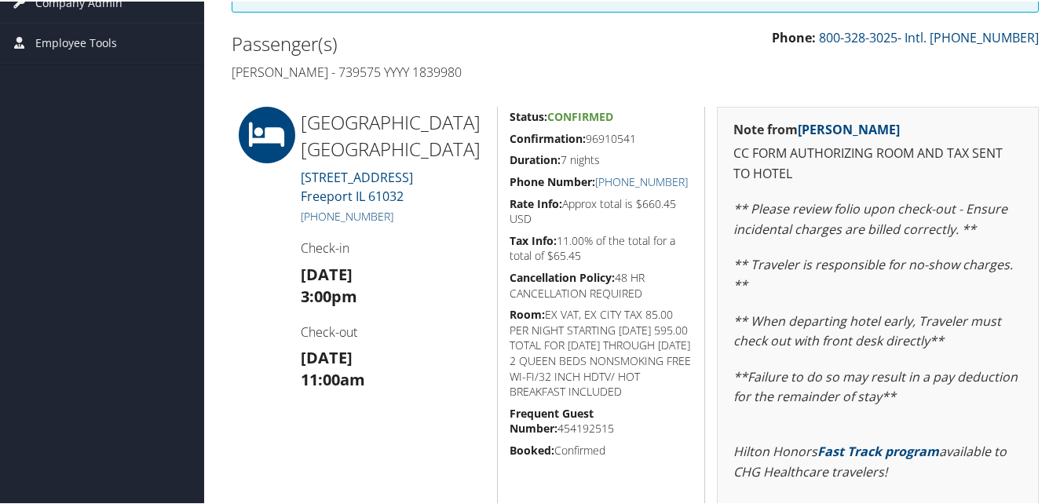
click at [640, 77] on div "Phone: 800-328-3025- Intl. 801-930-4400 Passenger(s) Pushpa Mamtani - 739575 YY…" at bounding box center [635, 56] width 831 height 59
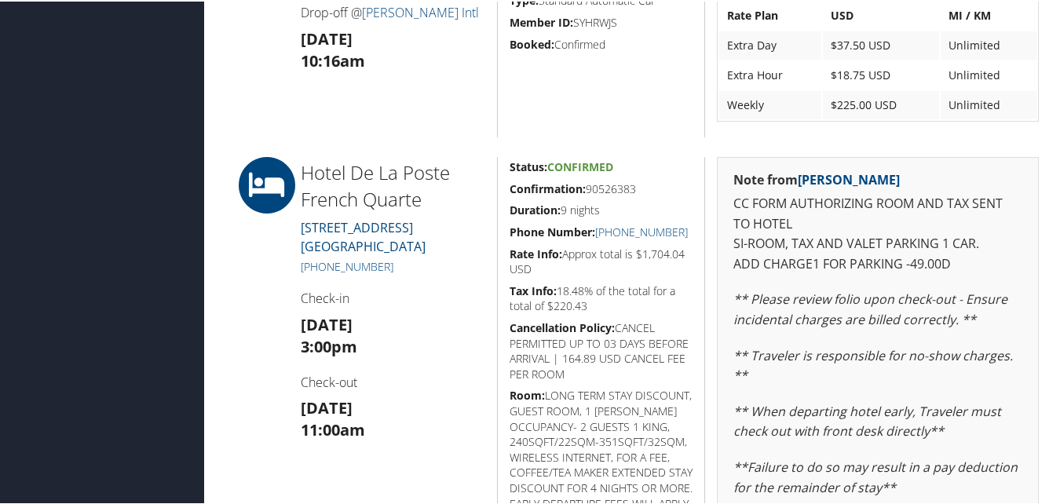
scroll to position [942, 0]
